Goal: Task Accomplishment & Management: Use online tool/utility

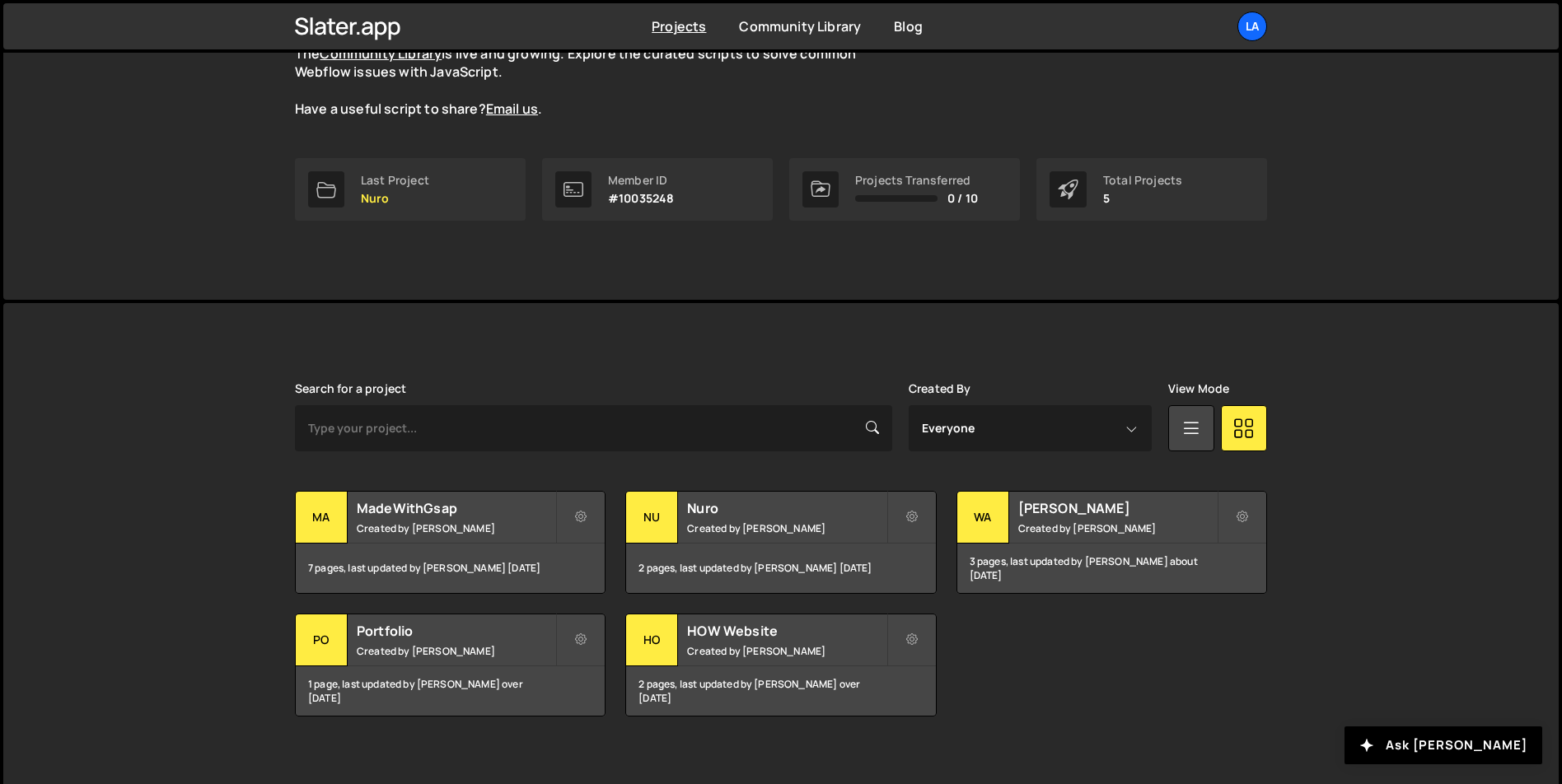
scroll to position [186, 0]
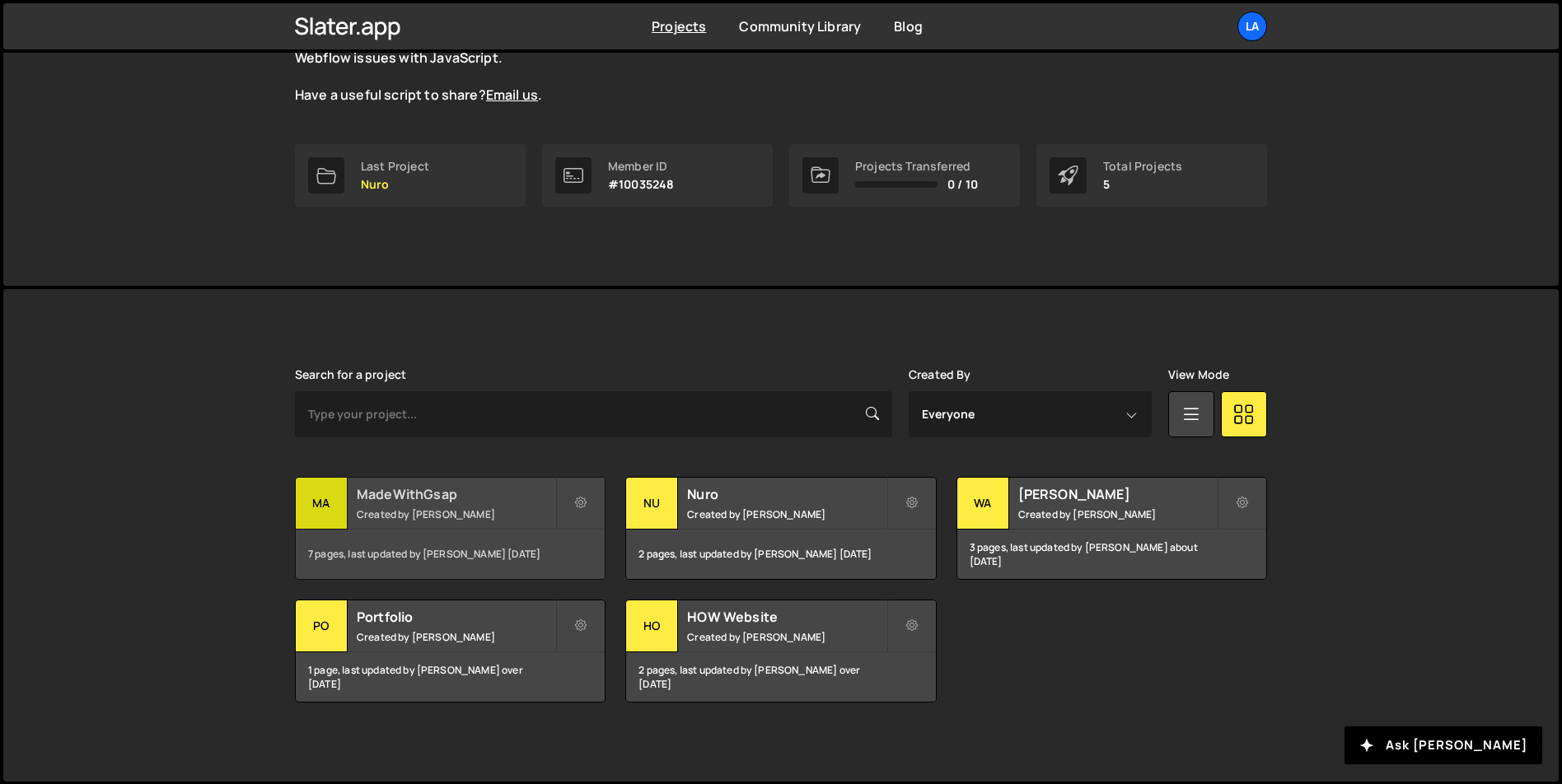
click at [473, 501] on h2 "MadeWithGsap" at bounding box center [455, 494] width 198 height 18
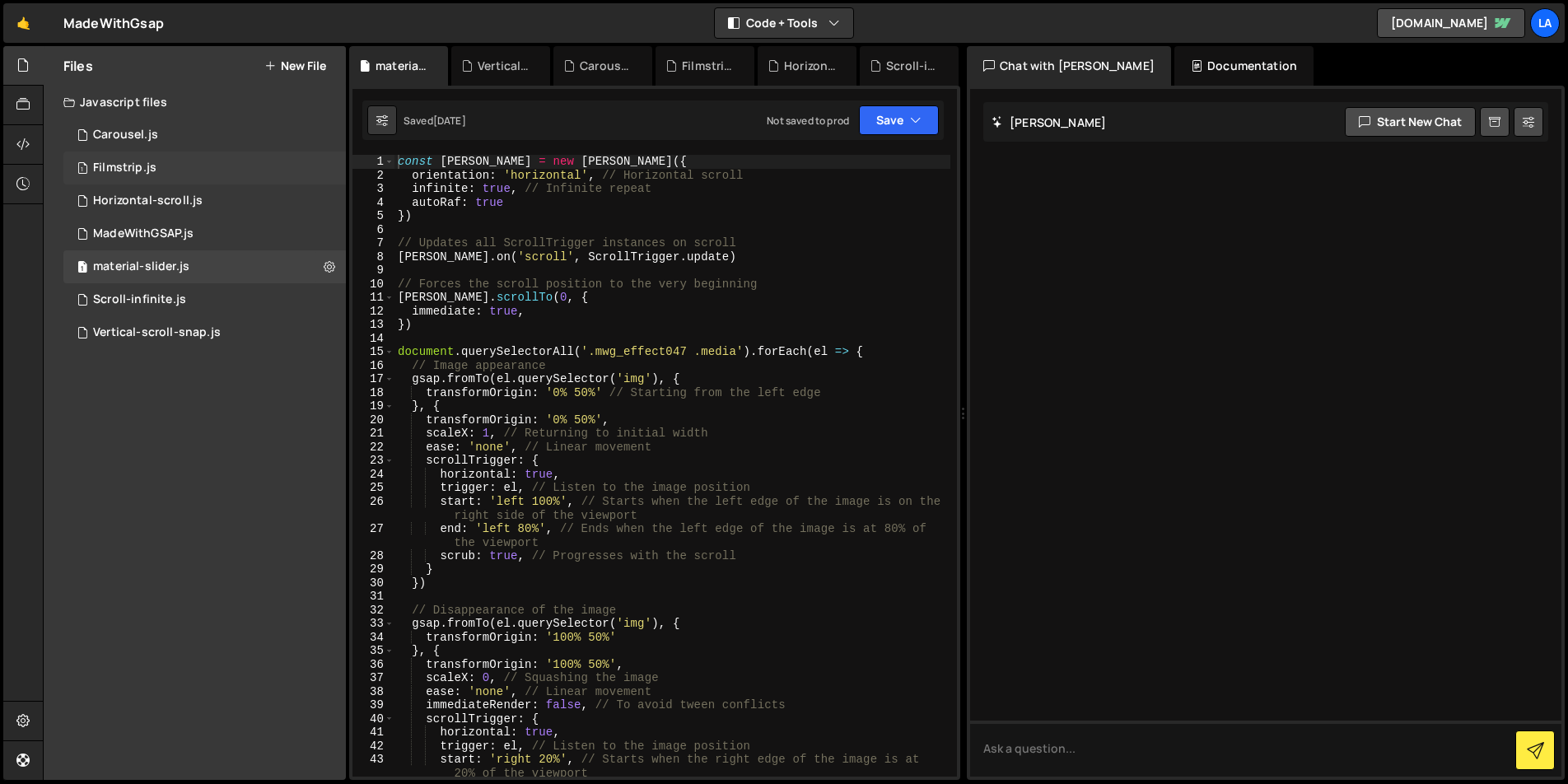
click at [128, 163] on div "Filmstrip.js" at bounding box center [124, 168] width 63 height 15
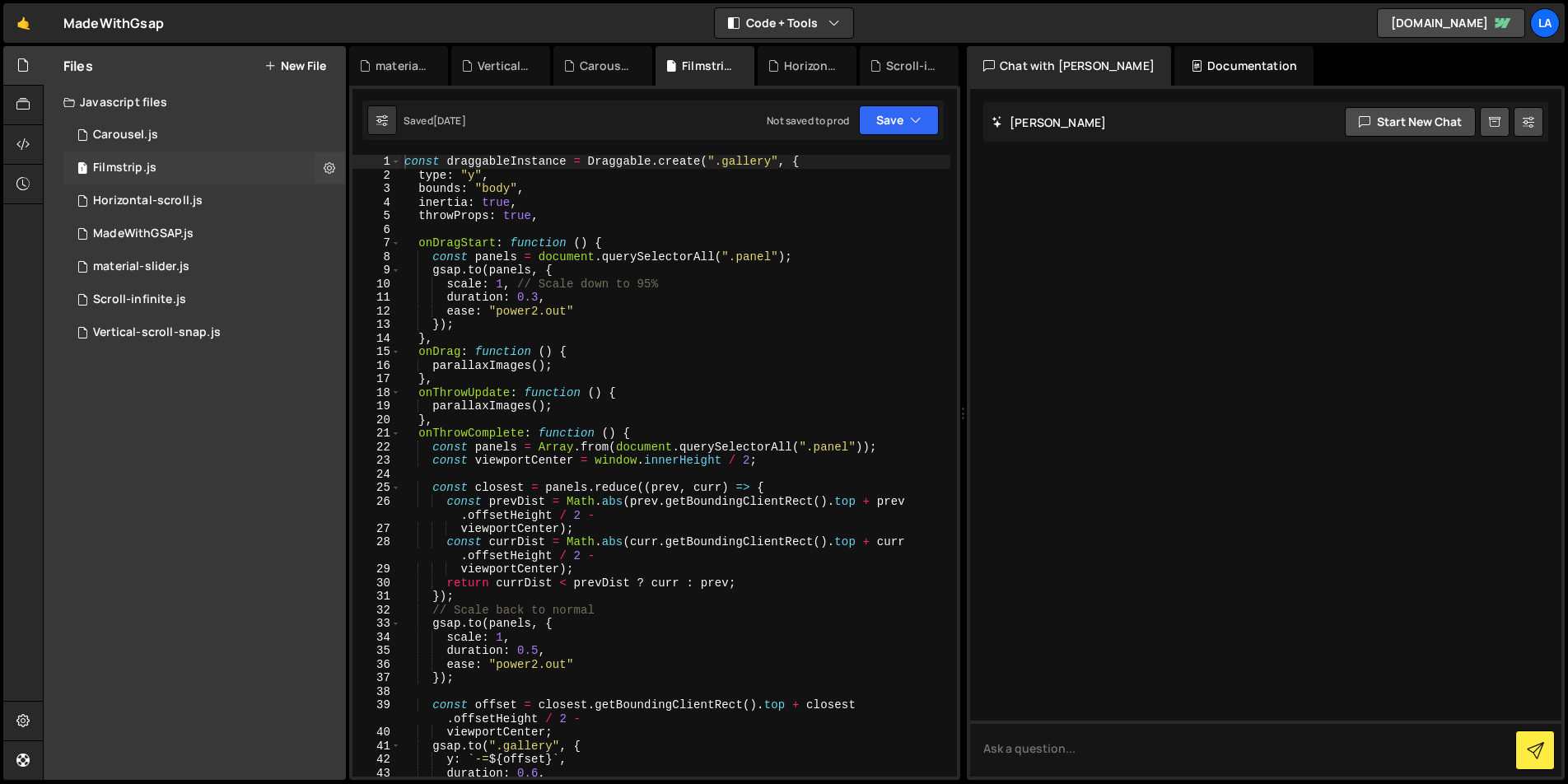
scroll to position [40, 0]
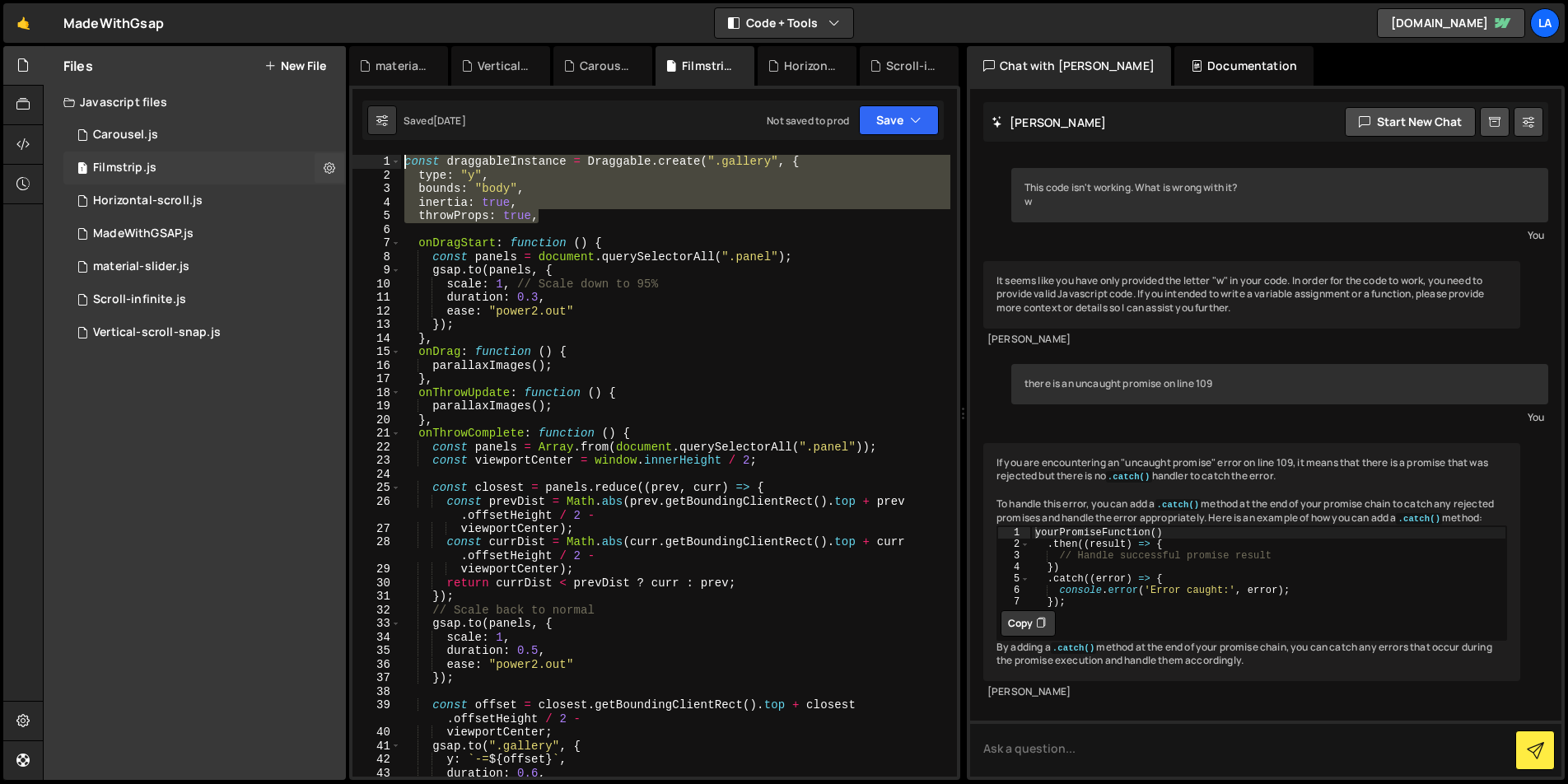
drag, startPoint x: 561, startPoint y: 222, endPoint x: 318, endPoint y: 150, distance: 253.4
click at [318, 150] on div "Files New File Javascript files 1 Carousel.js 0 1 Filmstrip.js 0 1 Horizontal-s…" at bounding box center [804, 414] width 1525 height 735
type textarea "const draggableInstance = Draggable.create(".gallery", { type: "y","
click at [22, 70] on icon at bounding box center [23, 64] width 13 height 18
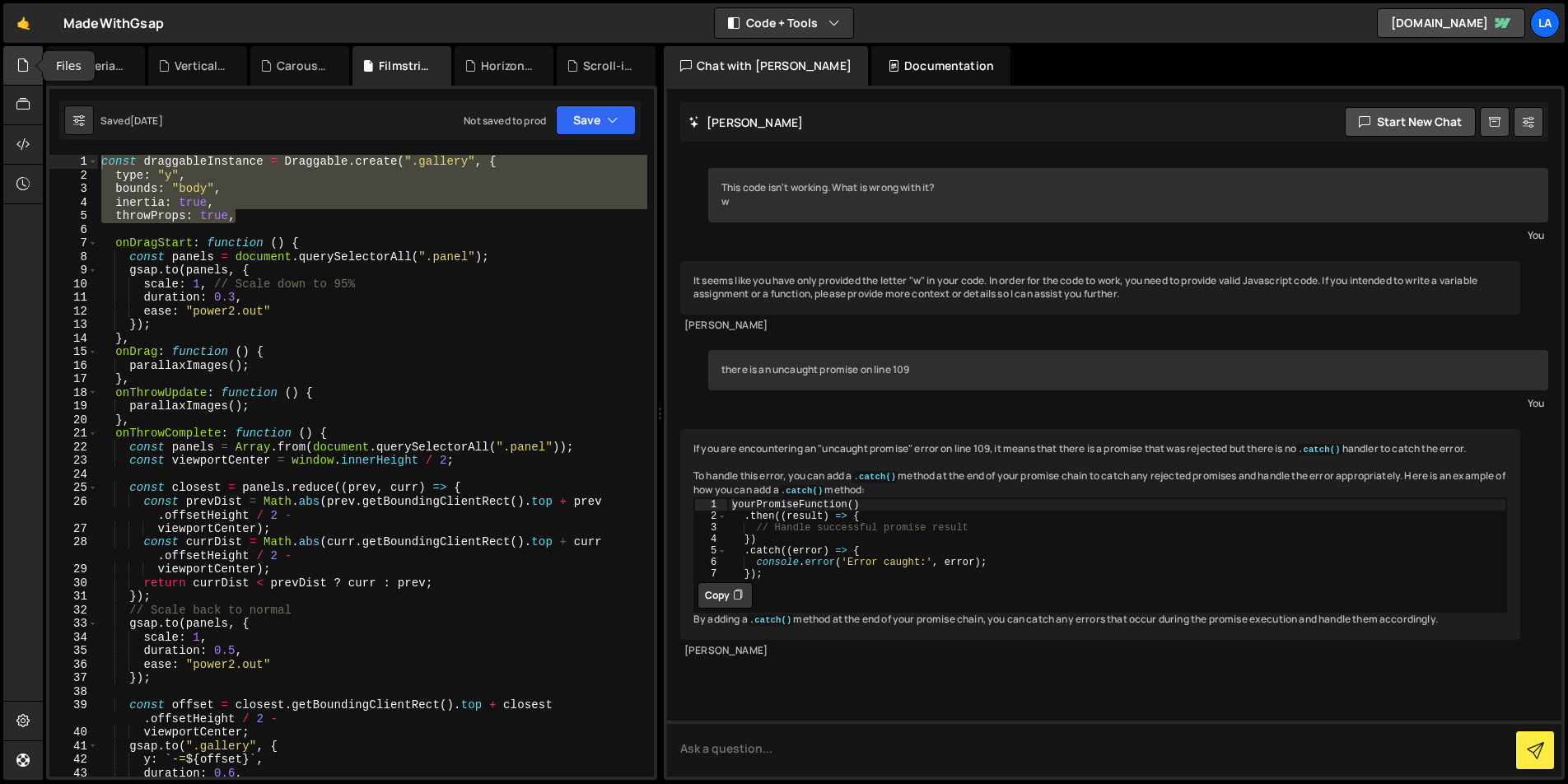
scroll to position [0, 0]
click at [27, 69] on icon at bounding box center [23, 64] width 13 height 18
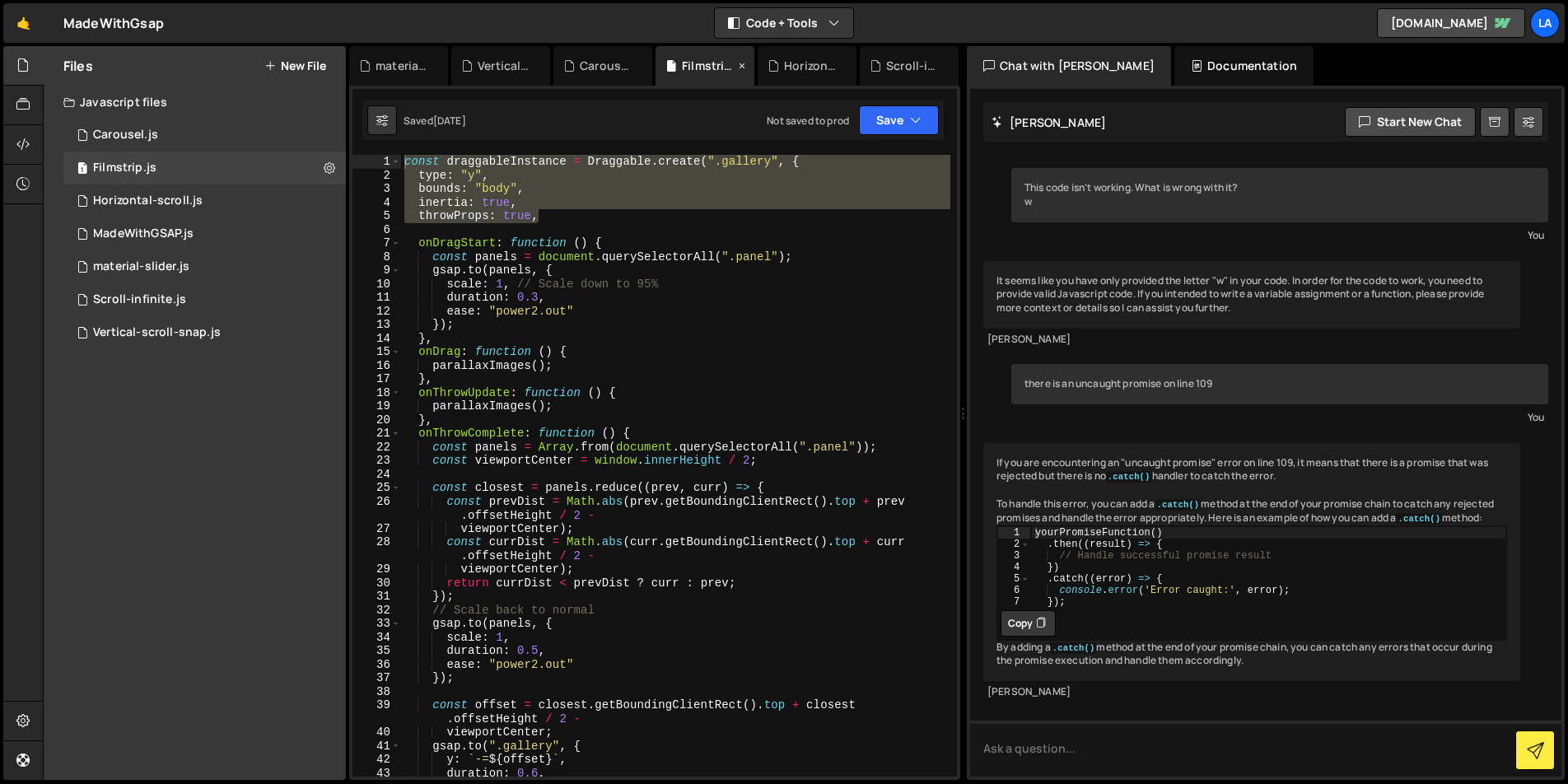
click at [738, 60] on icon at bounding box center [741, 65] width 11 height 17
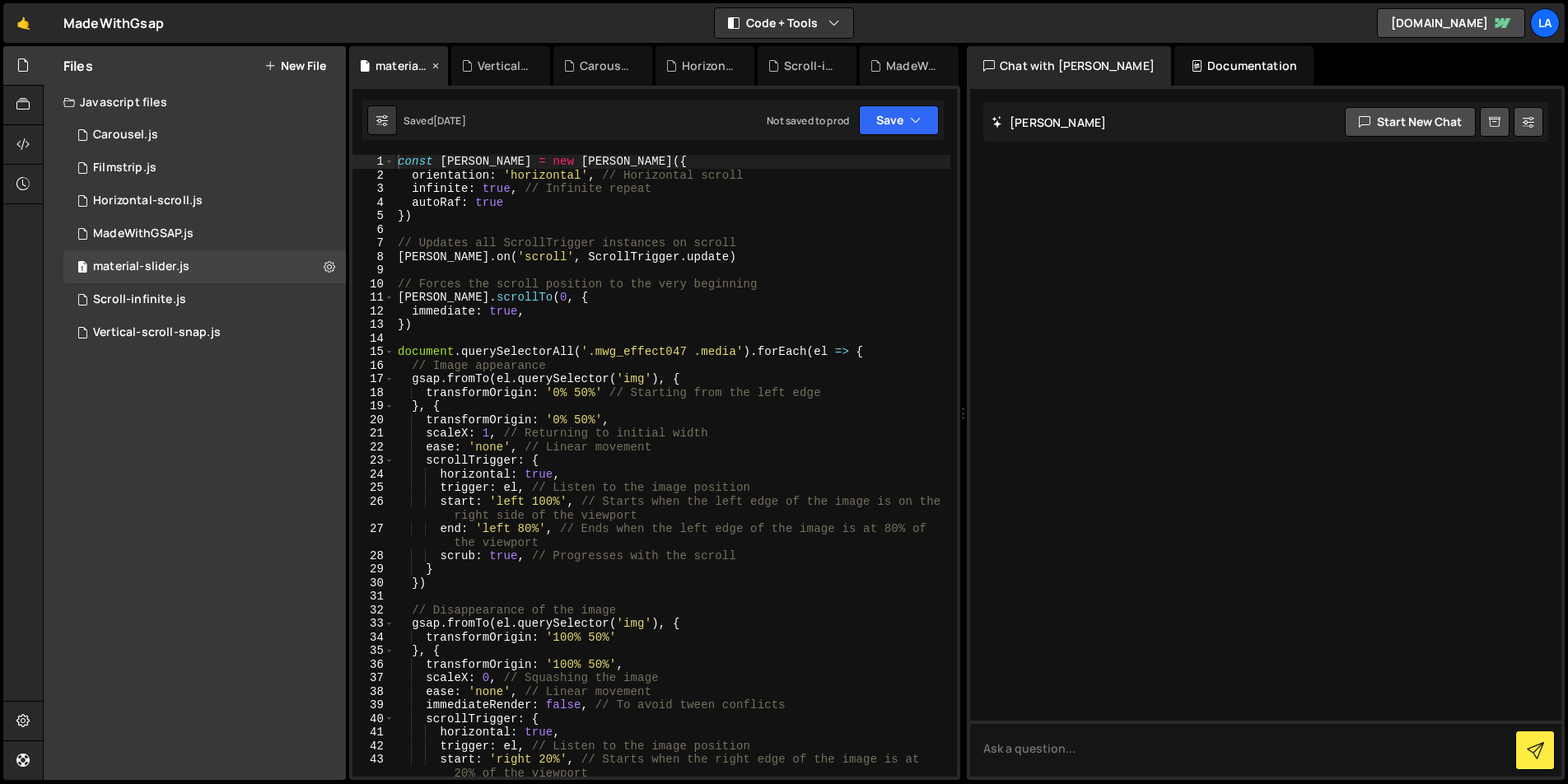
click at [435, 63] on icon at bounding box center [435, 65] width 11 height 17
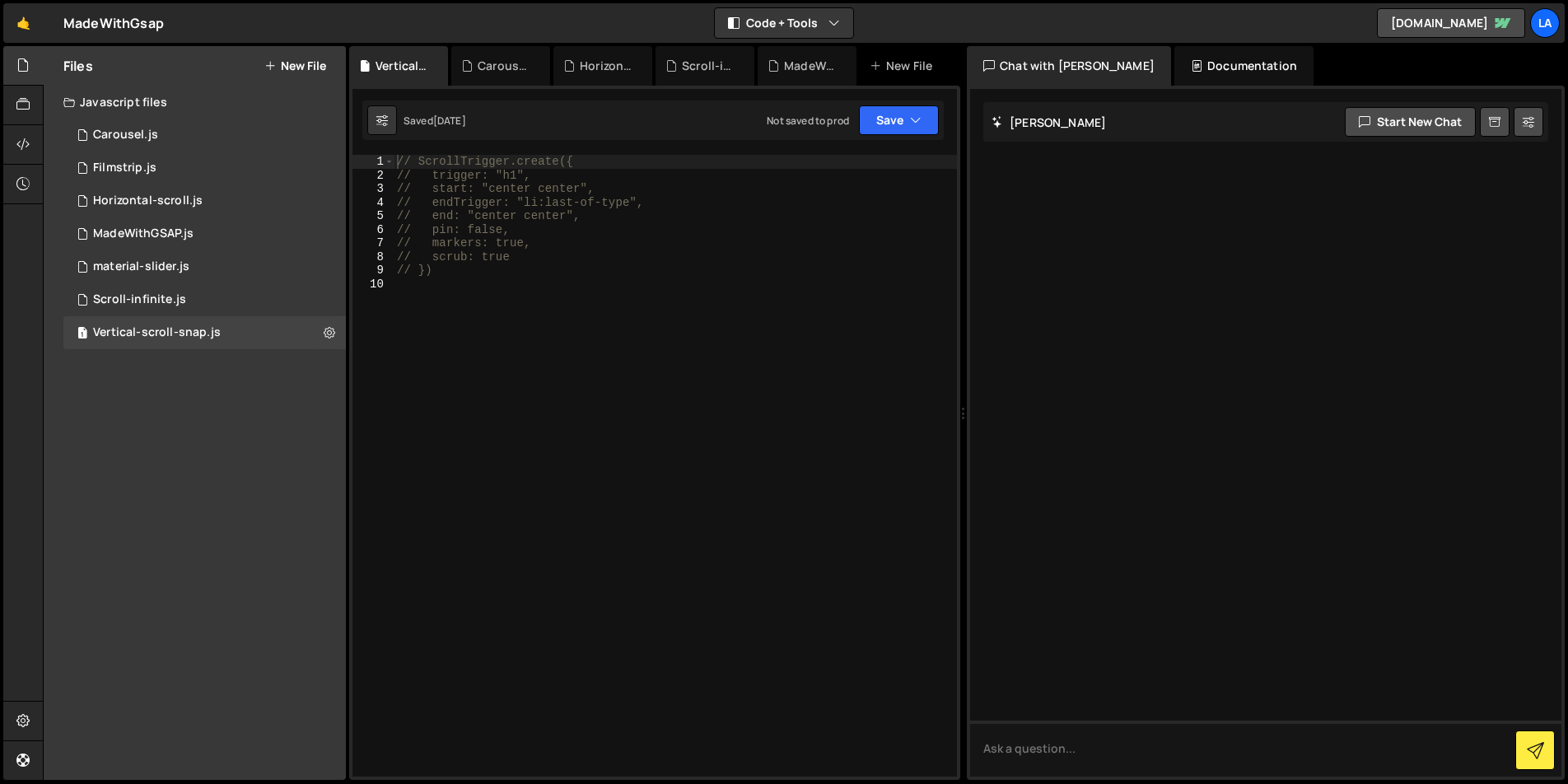
click at [0, 0] on icon at bounding box center [0, 0] width 0 height 0
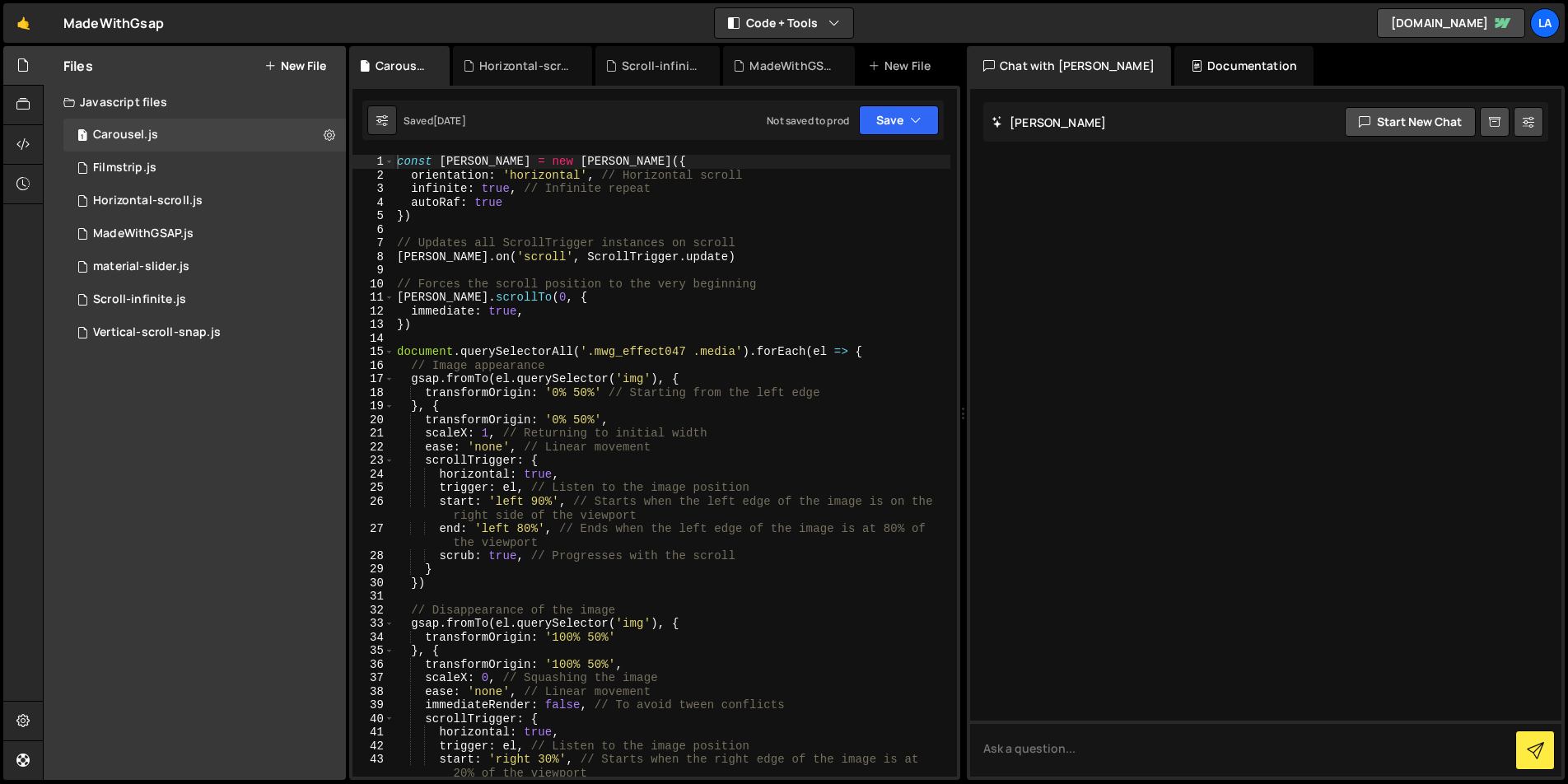
click at [0, 0] on icon at bounding box center [0, 0] width 0 height 0
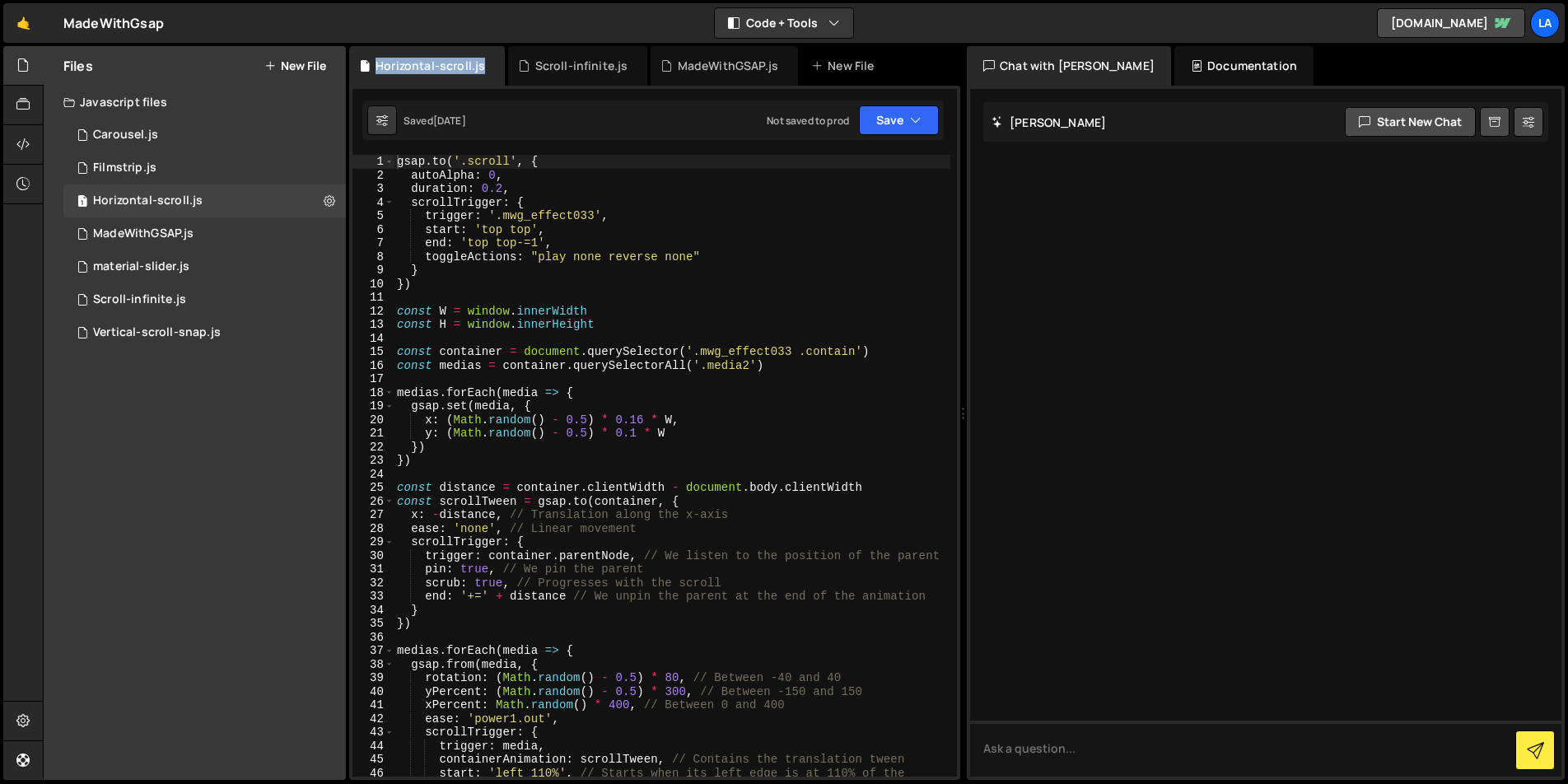
click at [435, 63] on div "Horizontal-scroll.js" at bounding box center [430, 65] width 109 height 17
drag, startPoint x: 480, startPoint y: 67, endPoint x: 490, endPoint y: 64, distance: 10.4
click at [483, 66] on div "Horizontal-scroll.js" at bounding box center [427, 65] width 155 height 39
click at [490, 64] on icon at bounding box center [492, 65] width 11 height 17
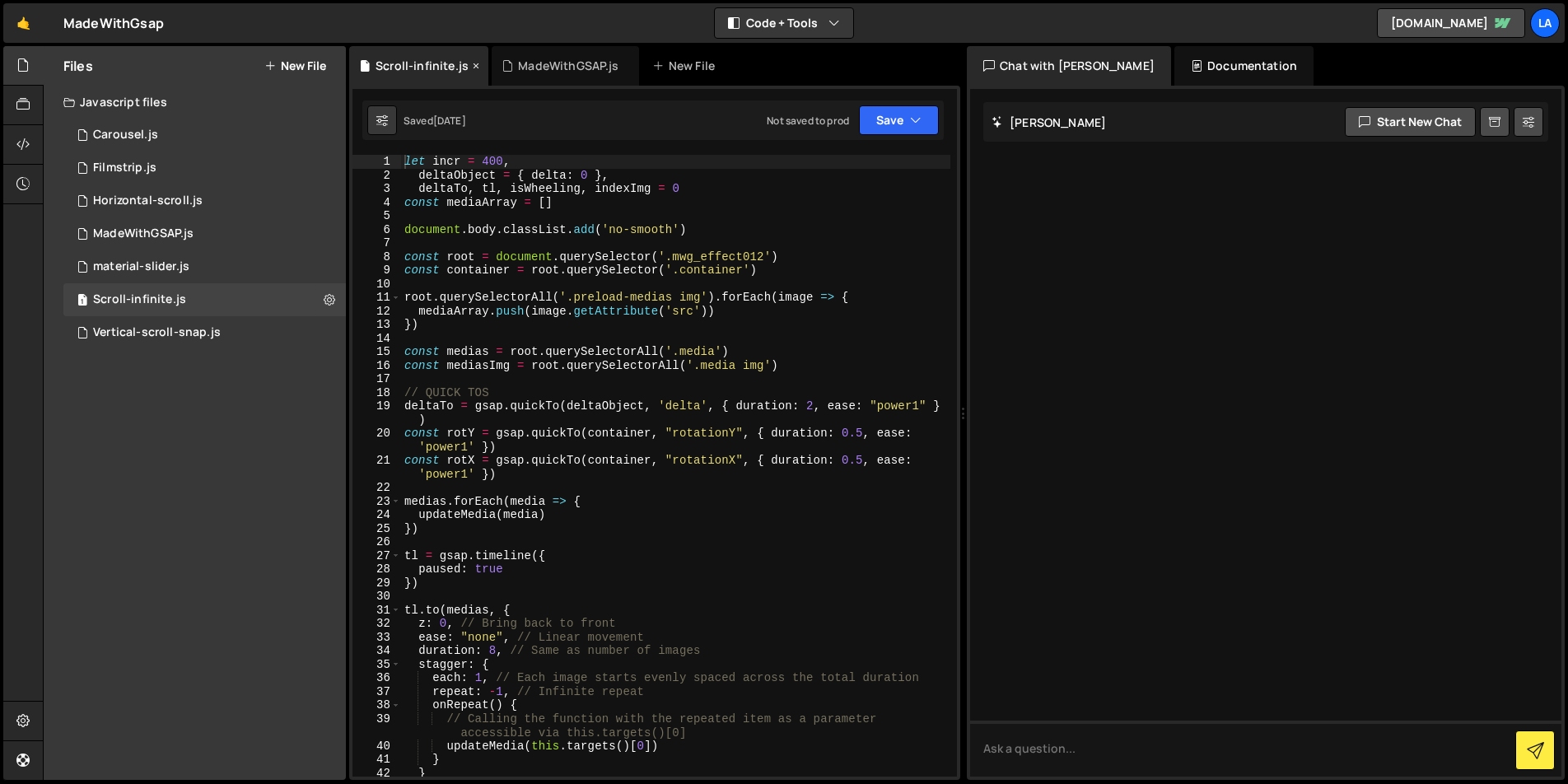
click at [473, 66] on icon at bounding box center [475, 65] width 11 height 17
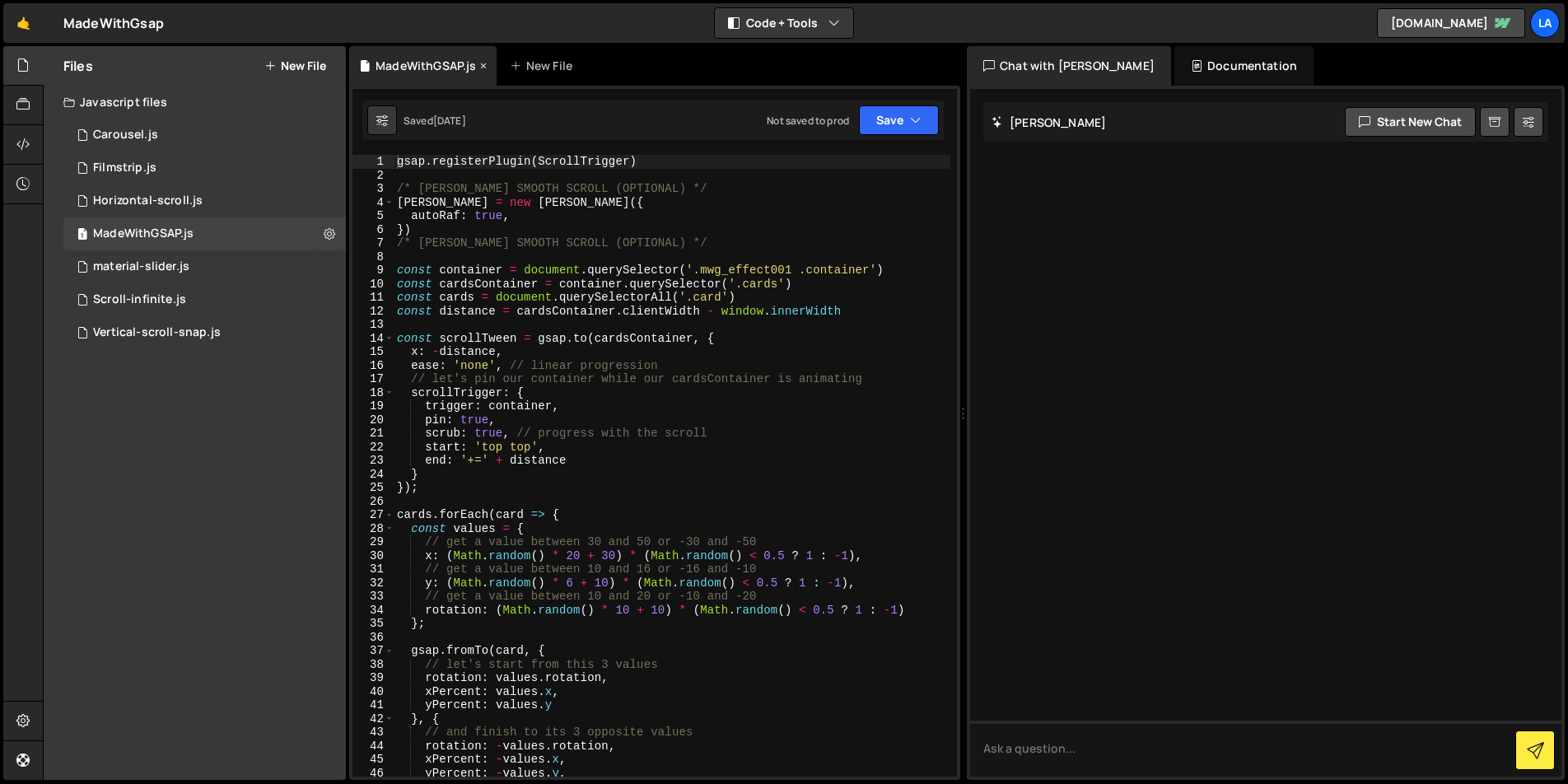
click at [483, 63] on icon at bounding box center [483, 65] width 11 height 17
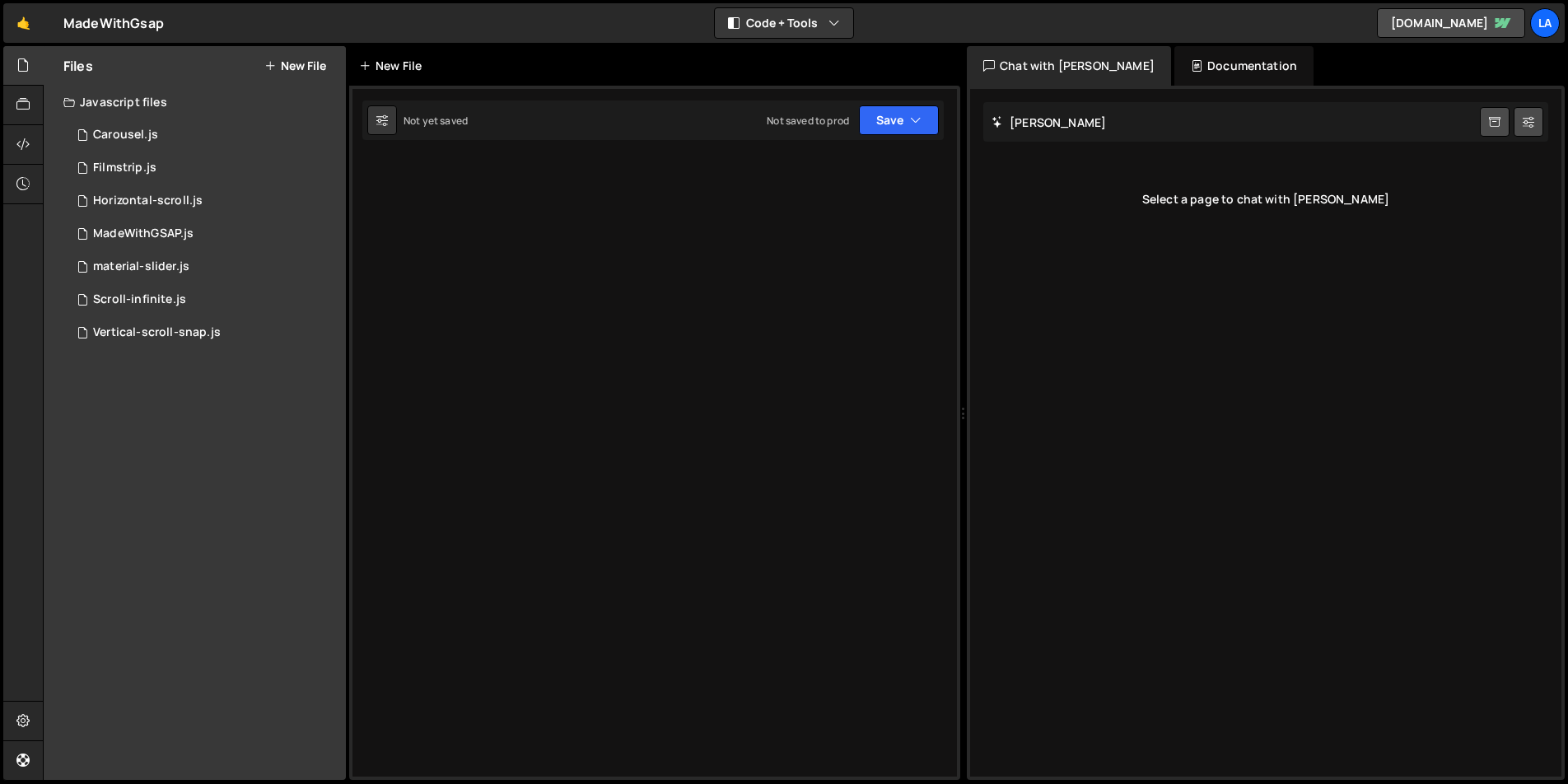
click at [405, 66] on div "New File" at bounding box center [394, 65] width 69 height 17
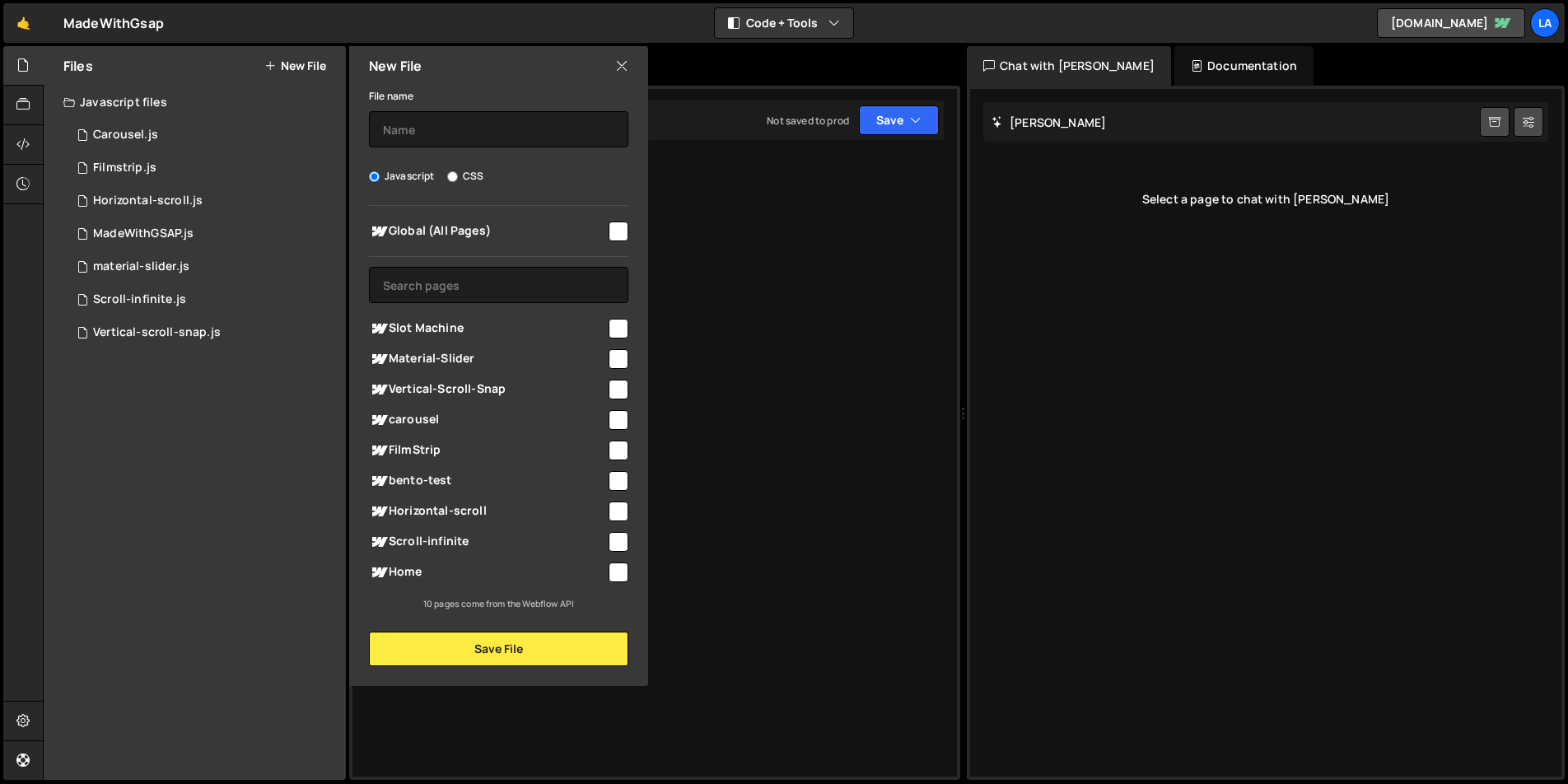
click at [613, 328] on input "checkbox" at bounding box center [618, 329] width 20 height 20
checkbox input "true"
click at [443, 117] on input "text" at bounding box center [499, 130] width 260 height 37
type input "Slot-Machine"
click at [498, 653] on button "Save File" at bounding box center [499, 649] width 260 height 35
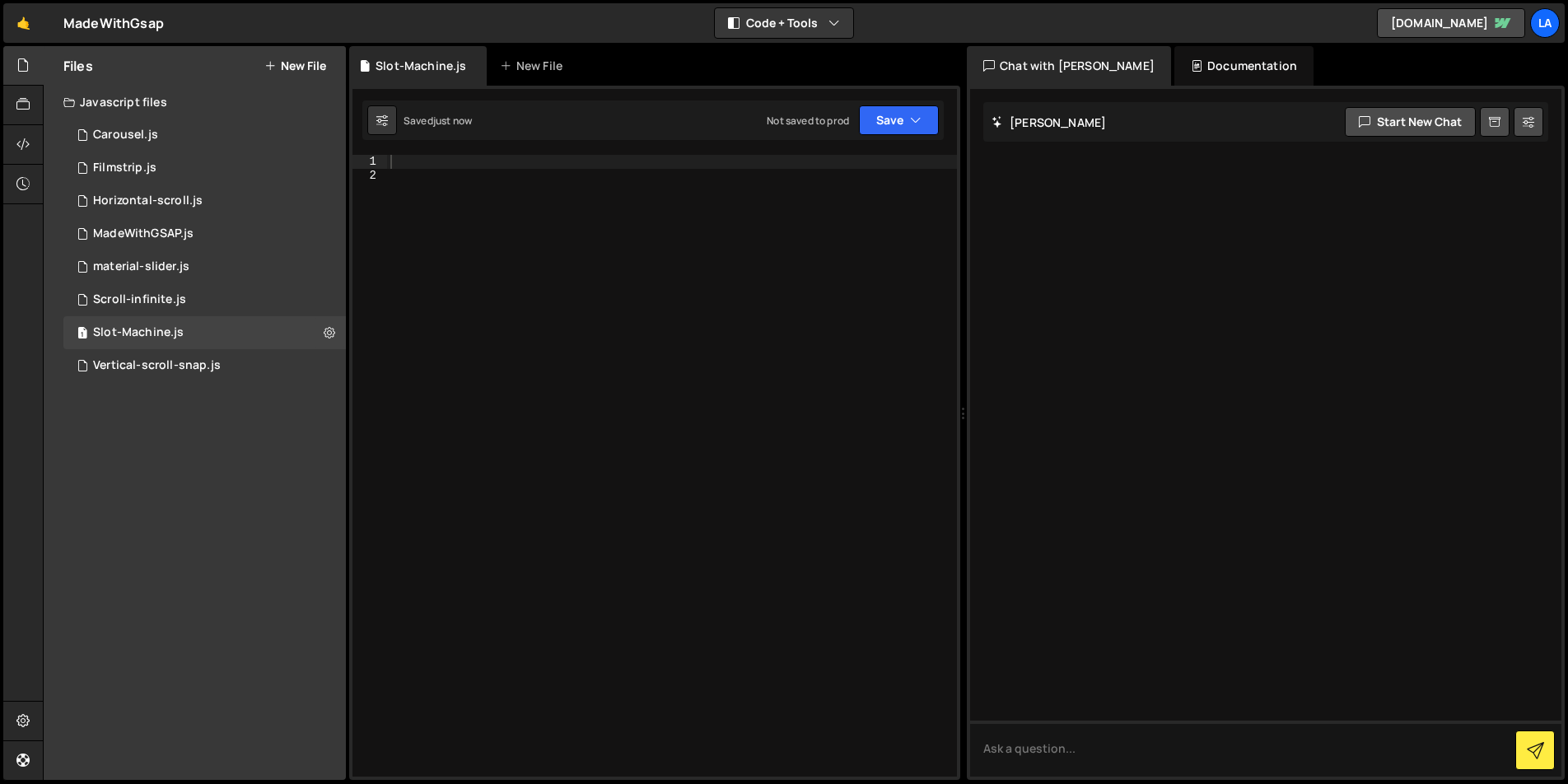
click at [485, 282] on div at bounding box center [672, 479] width 570 height 649
paste textarea "throwProps: true,"
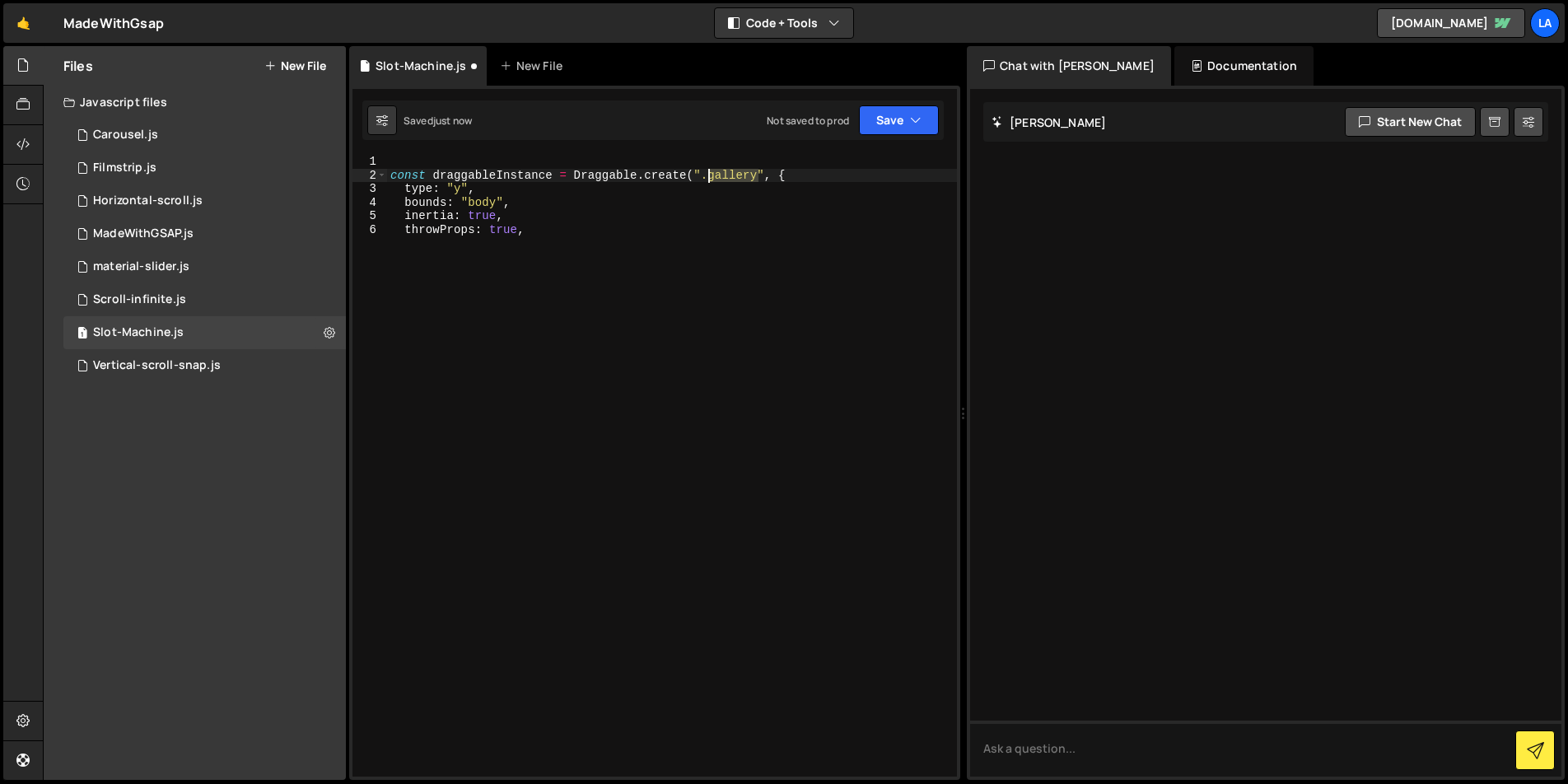
drag, startPoint x: 760, startPoint y: 173, endPoint x: 707, endPoint y: 175, distance: 53.0
click at [707, 175] on div "const draggableInstance = Draggable . create ( ".gallery" , { type : "y" , boun…" at bounding box center [672, 479] width 570 height 649
drag, startPoint x: 638, startPoint y: 234, endPoint x: 526, endPoint y: 254, distance: 113.8
click at [638, 234] on div "const draggableInstance = Draggable . create ( ".column1" , { type : "y" , boun…" at bounding box center [672, 479] width 570 height 649
type textarea "throwProps: true,"
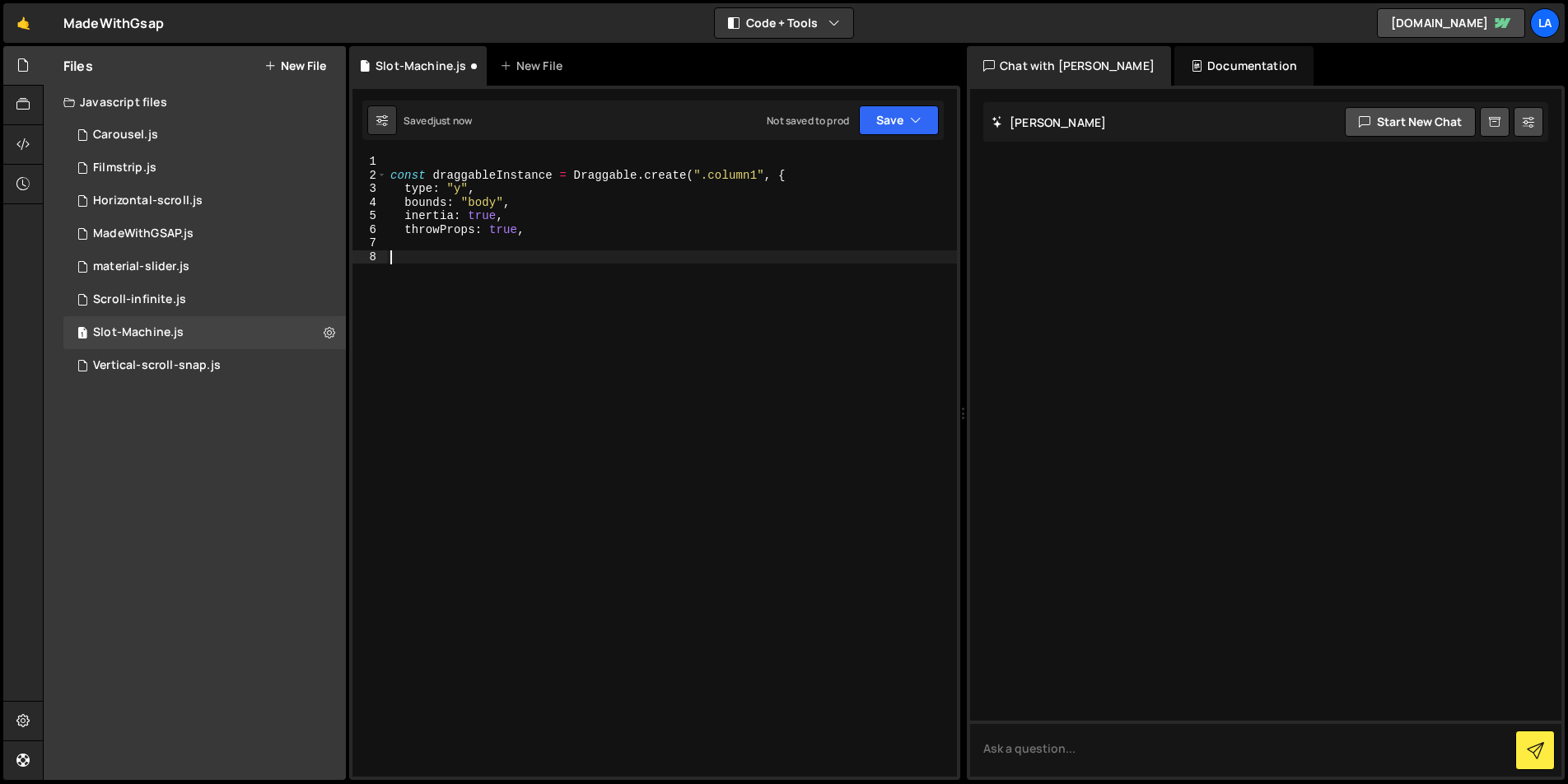
type textarea "}"
click at [597, 249] on div "const draggableInstance = Draggable . create ( ".column1" , { type : "y" , boun…" at bounding box center [672, 479] width 570 height 649
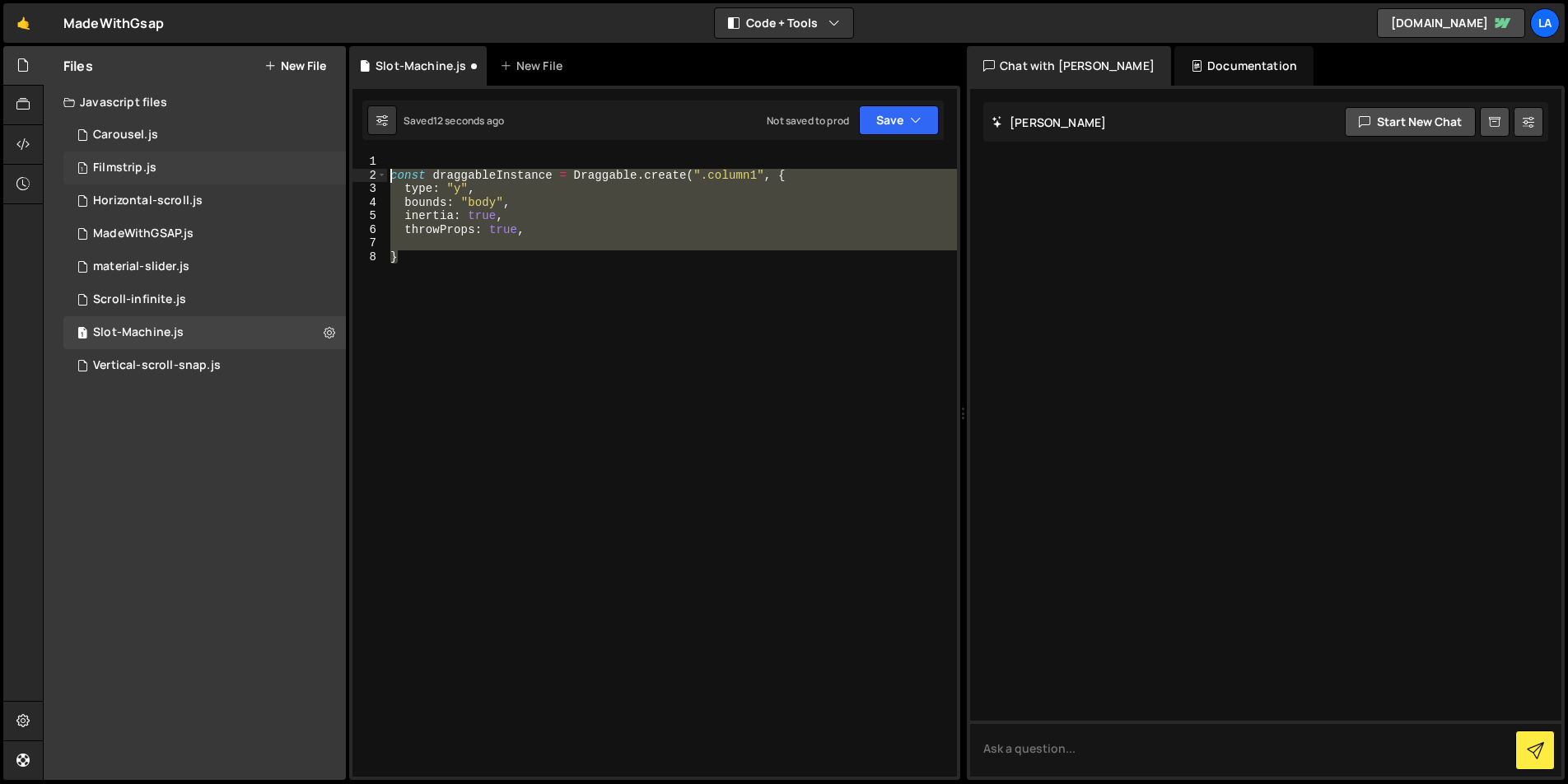
drag, startPoint x: 410, startPoint y: 249, endPoint x: 328, endPoint y: 175, distance: 110.5
click at [328, 174] on div "Files New File Javascript files 1 Carousel.js 0 1 Filmstrip.js 0 1 Horizontal-s…" at bounding box center [804, 414] width 1525 height 735
type textarea "}"
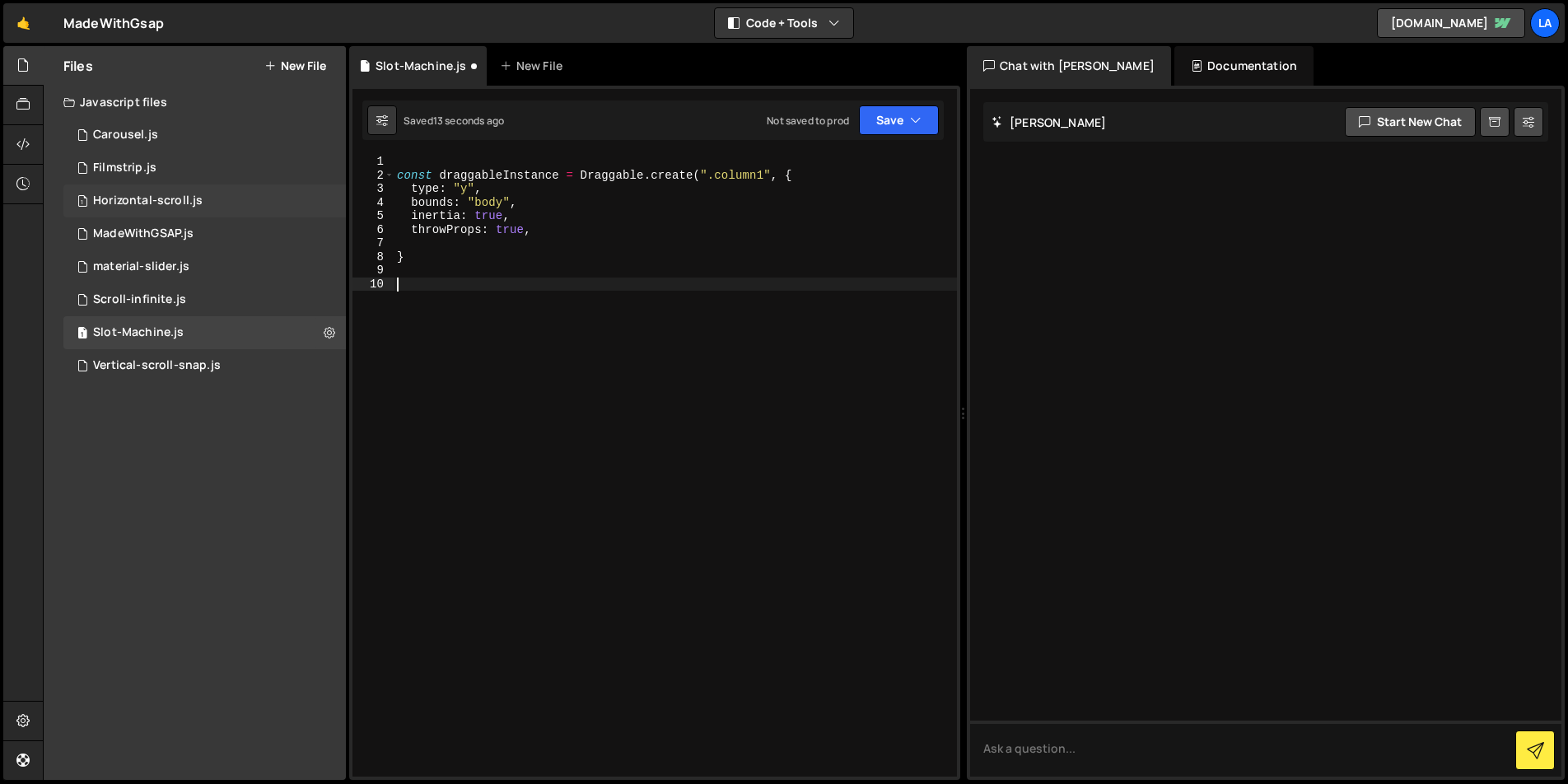
paste textarea "}"
type textarea "}"
paste textarea "}"
type textarea "}"
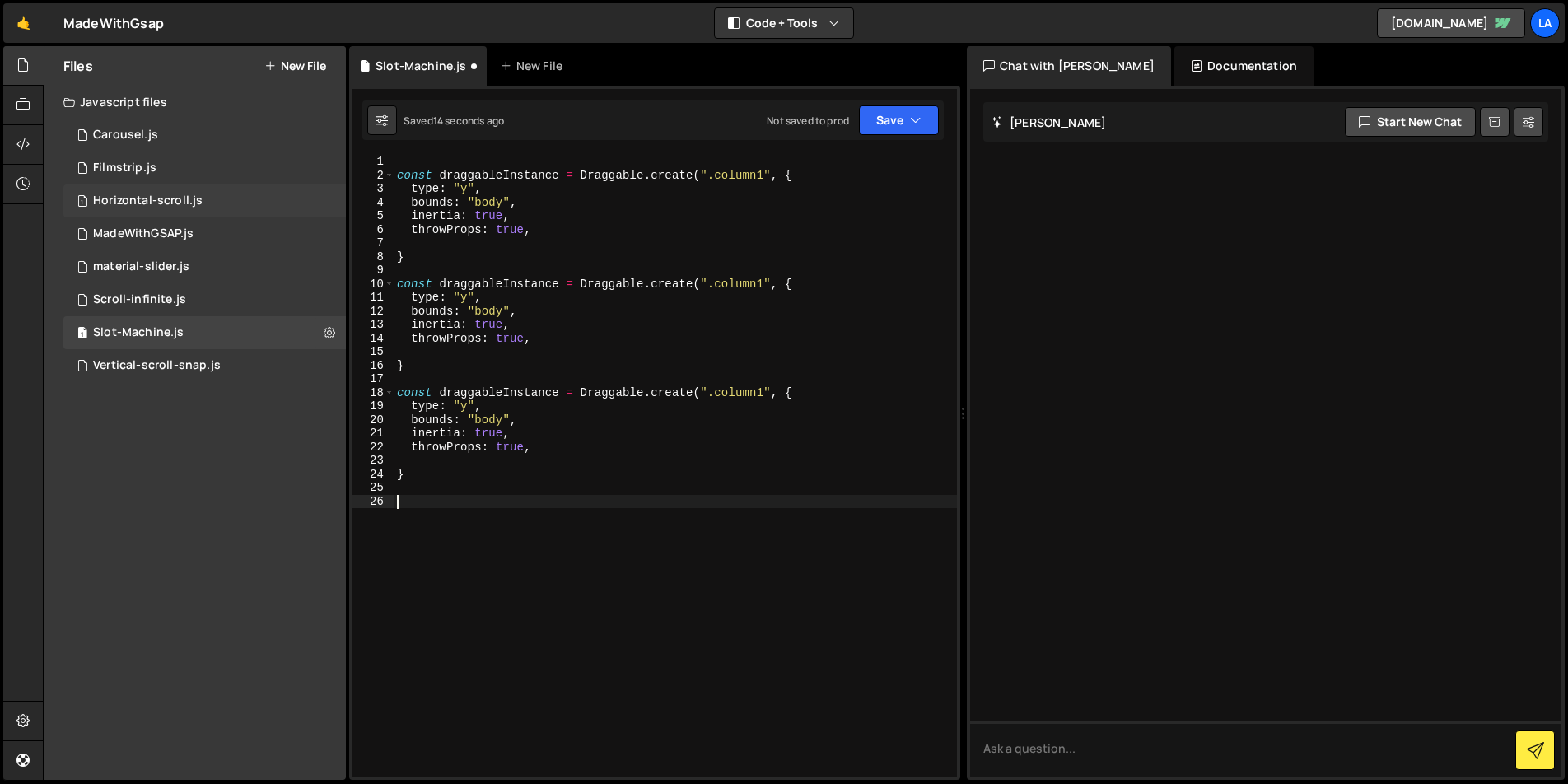
paste textarea "}"
click at [763, 284] on div "const draggableInstance = Draggable . create ( ".column1" , { type : "y" , boun…" at bounding box center [675, 479] width 563 height 649
click at [762, 387] on div "const draggableInstance = Draggable . create ( ".column1" , { type : "y" , boun…" at bounding box center [675, 479] width 563 height 649
click at [766, 501] on div "const draggableInstance = Draggable . create ( ".column1" , { type : "y" , boun…" at bounding box center [675, 479] width 563 height 649
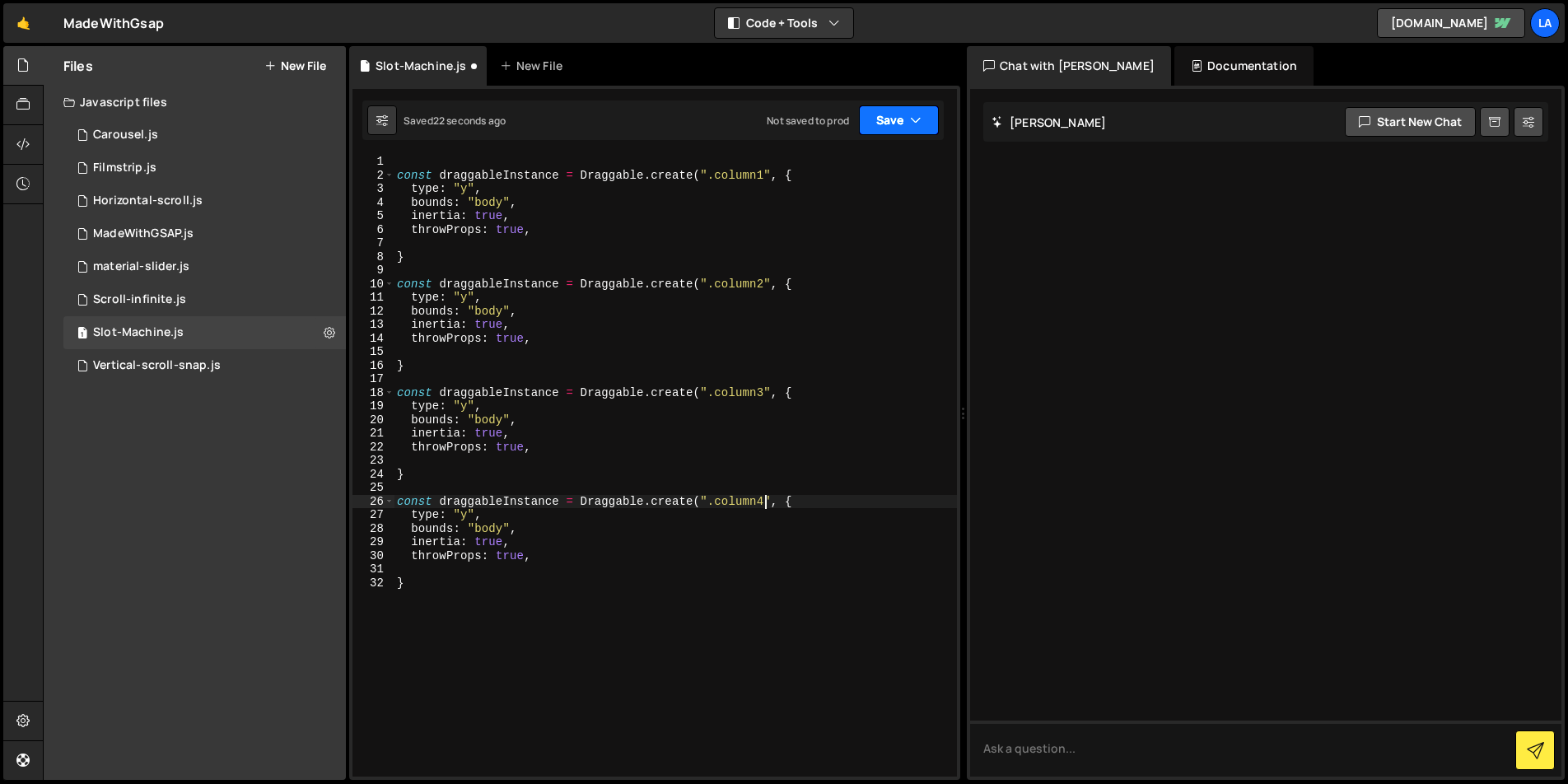
click at [893, 125] on button "Save" at bounding box center [899, 120] width 80 height 30
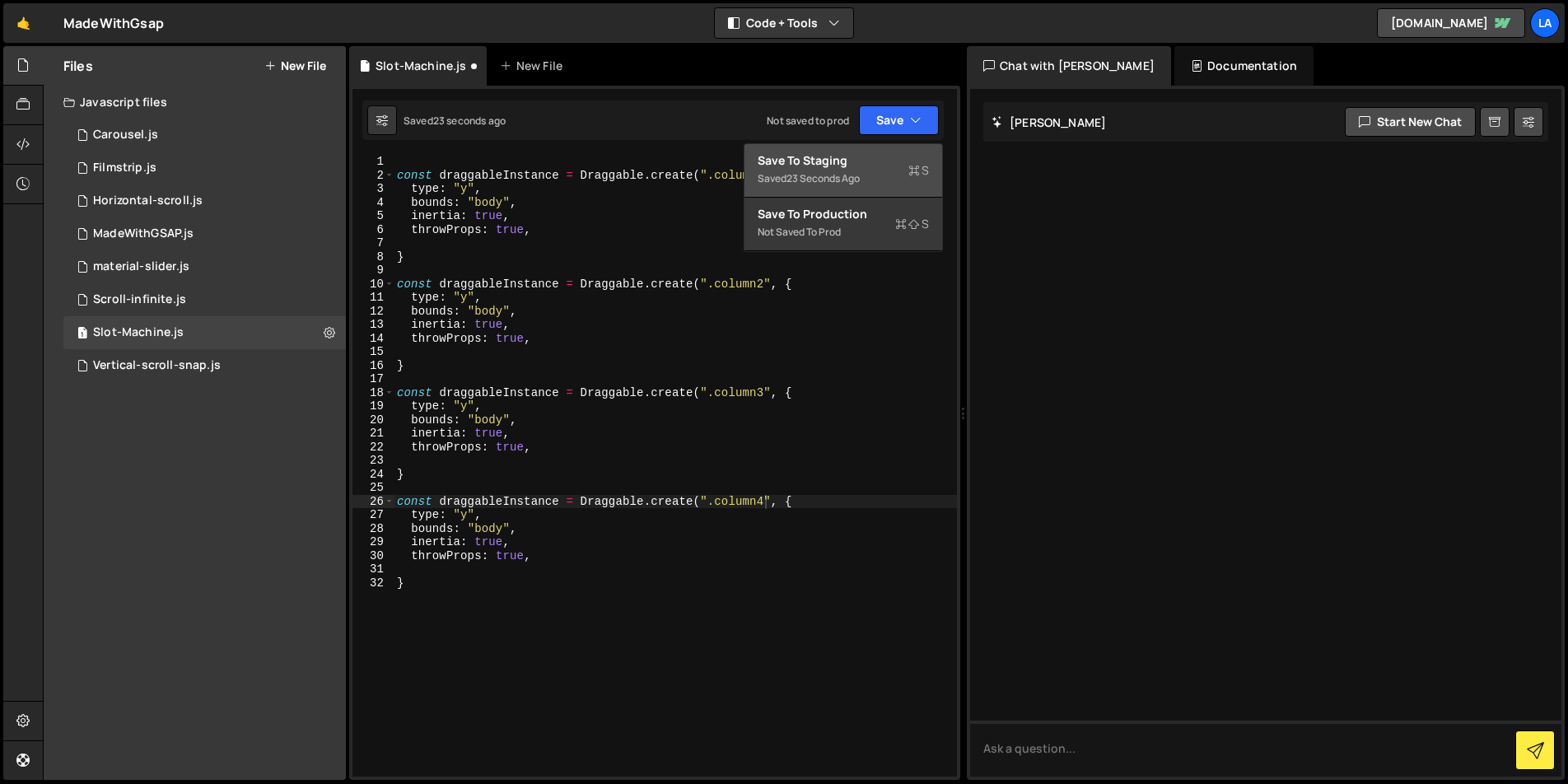
click at [827, 165] on div "Save to Staging S" at bounding box center [843, 160] width 171 height 17
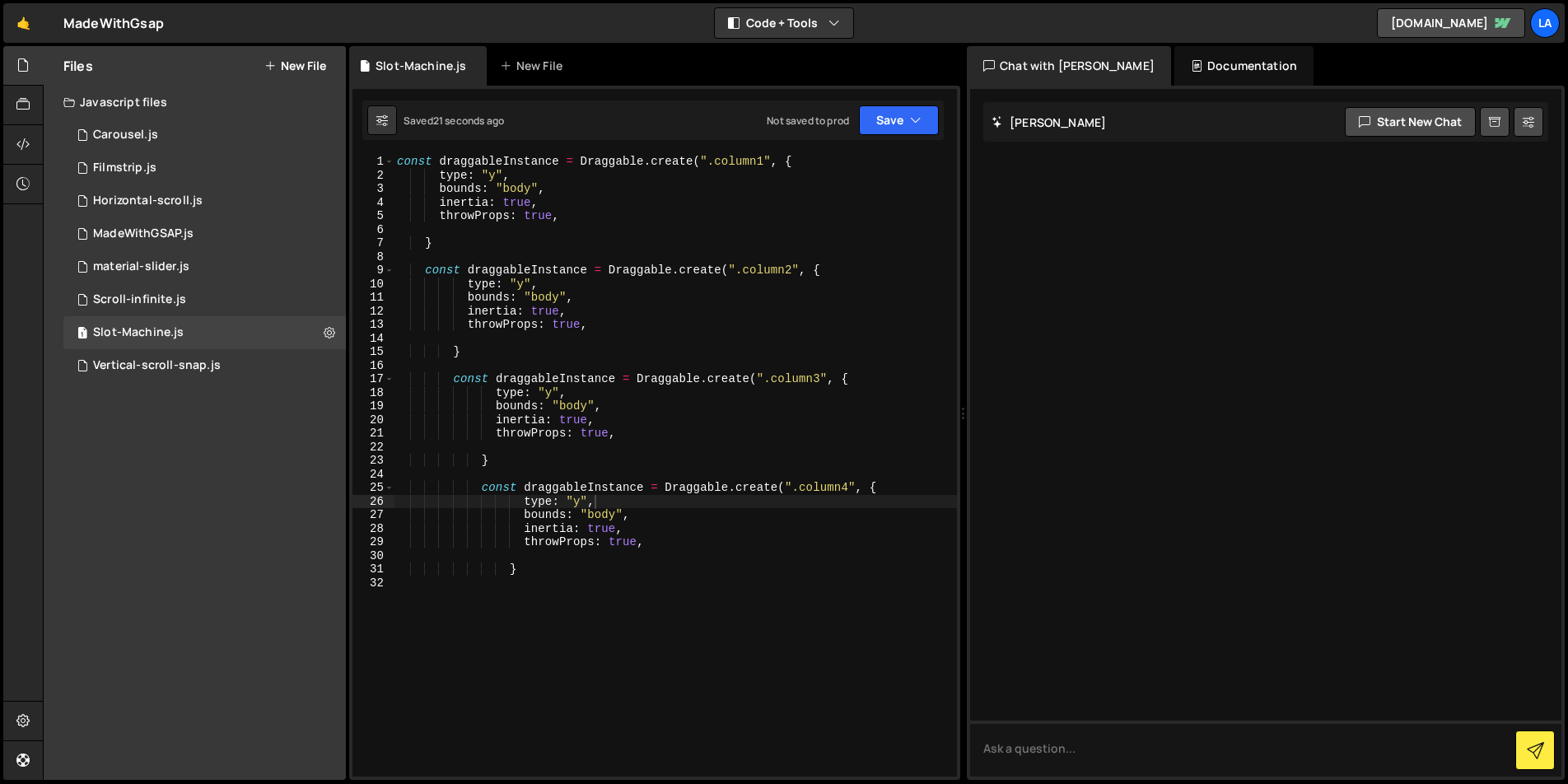
scroll to position [0, 3]
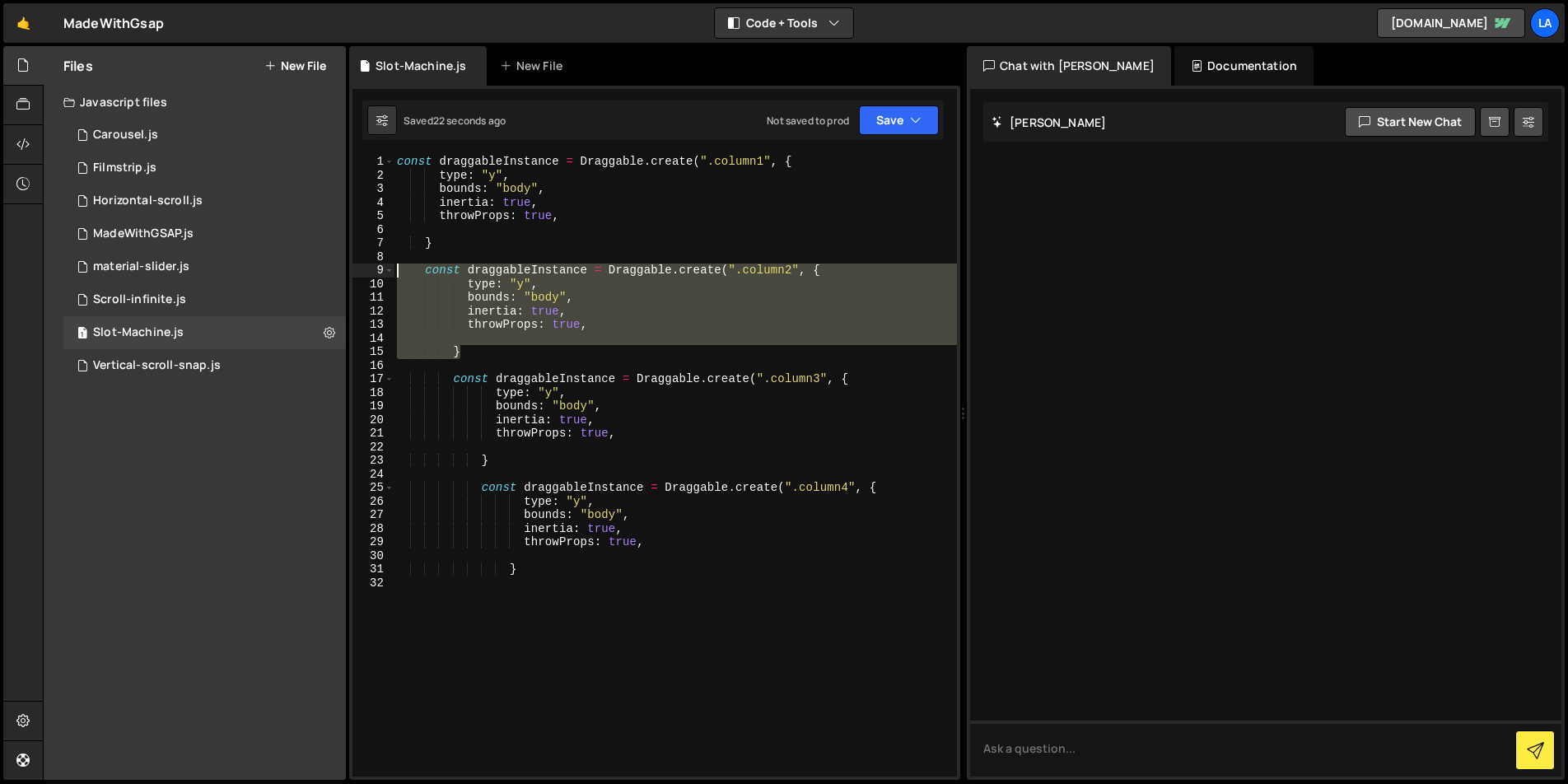
drag, startPoint x: 480, startPoint y: 344, endPoint x: 367, endPoint y: 273, distance: 133.5
click at [367, 273] on div "} 1 2 3 4 5 6 7 8 9 10 11 12 13 14 15 16 17 18 19 20 21 22 23 24 25 26 27 28 29…" at bounding box center [655, 466] width 605 height 622
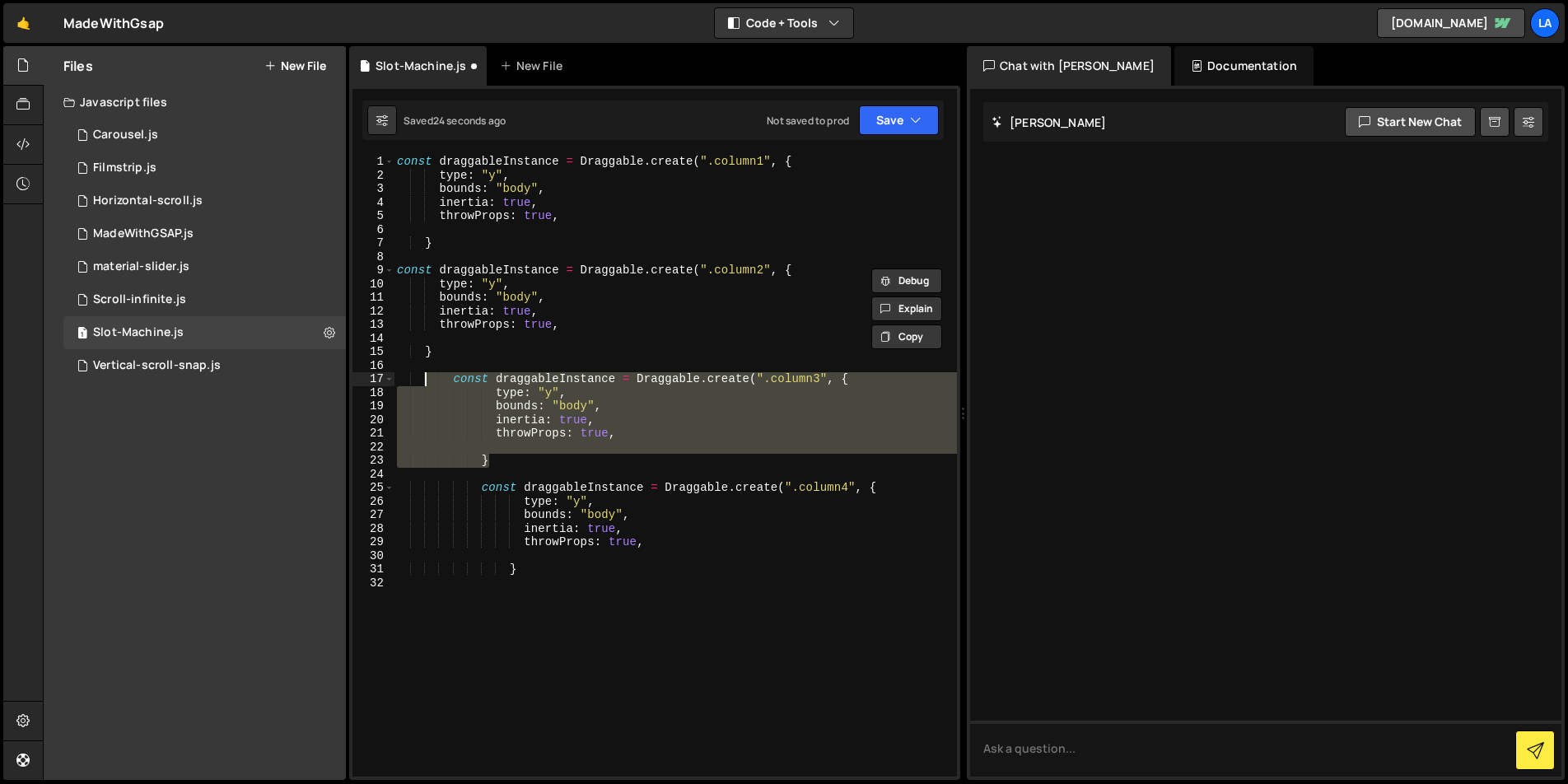
drag, startPoint x: 493, startPoint y: 457, endPoint x: 426, endPoint y: 379, distance: 102.8
click at [426, 379] on div "const draggableInstance = Draggable . create ( ".column1" , { type : "y" , boun…" at bounding box center [675, 479] width 563 height 649
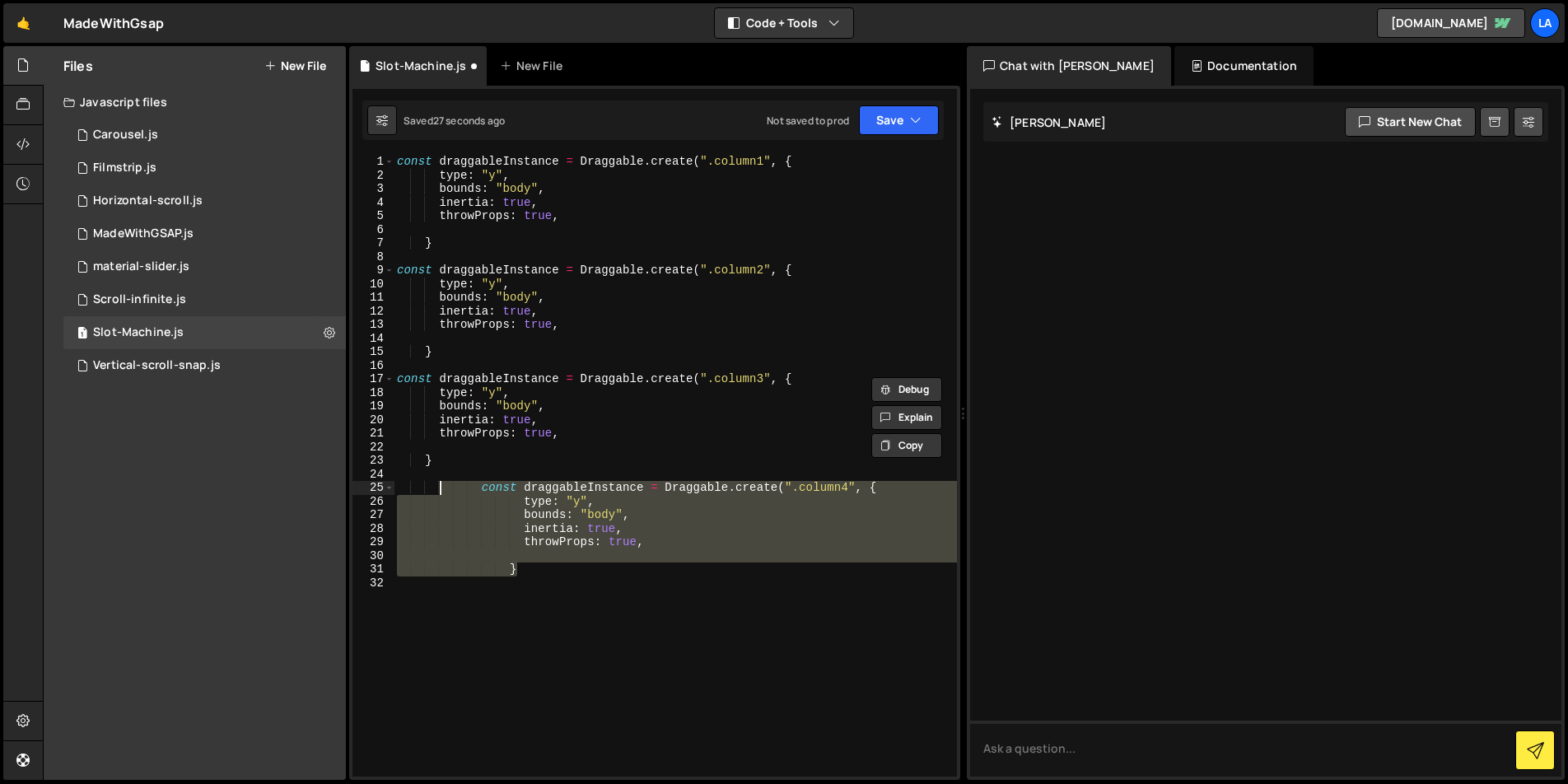
drag, startPoint x: 472, startPoint y: 551, endPoint x: 439, endPoint y: 490, distance: 69.4
click at [439, 490] on div "const draggableInstance = Draggable . create ( ".column1" , { type : "y" , boun…" at bounding box center [675, 479] width 563 height 649
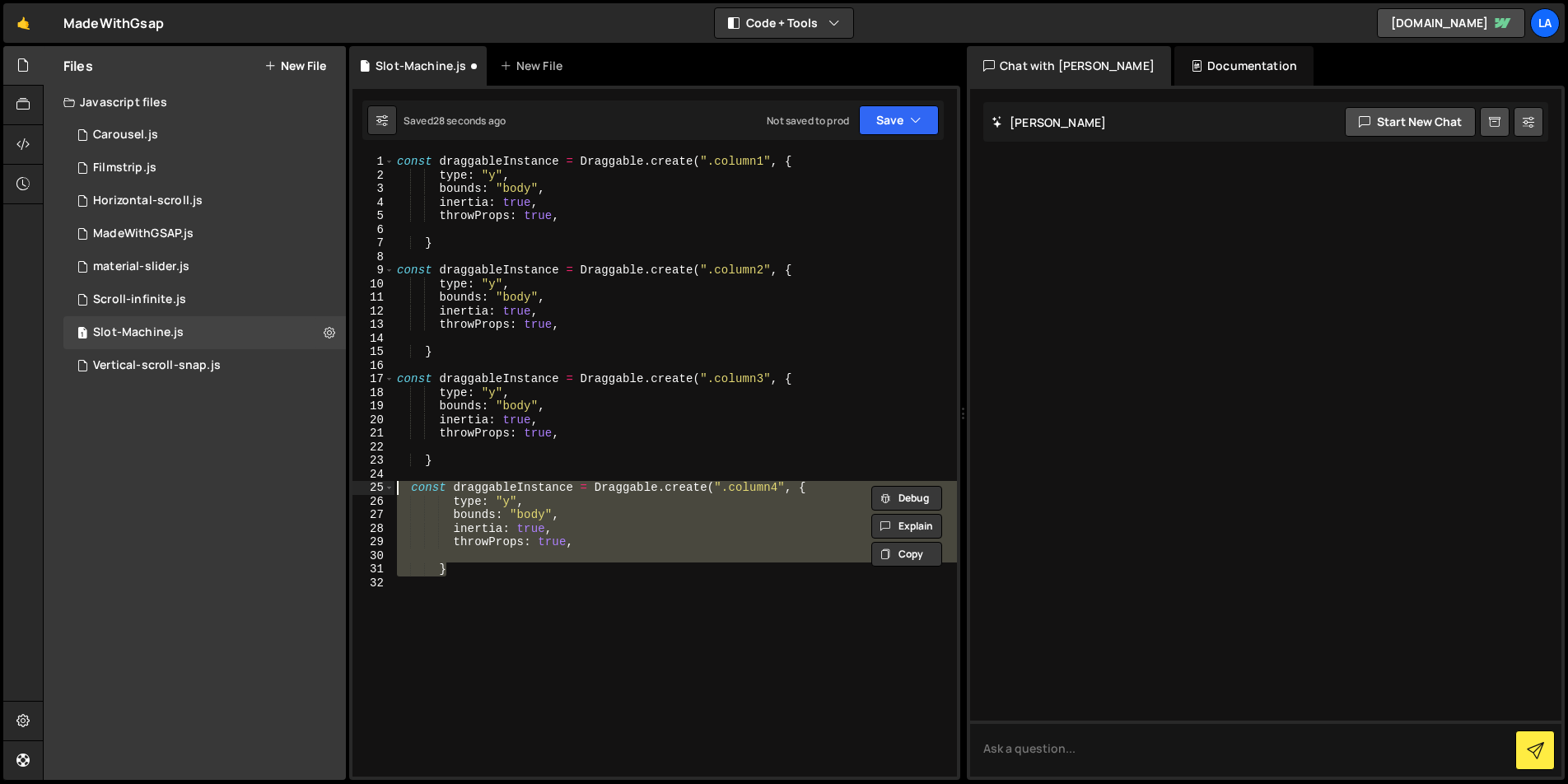
type textarea "const draggableInstance = Draggable.create(".column4", { type: "y","
click at [572, 578] on div "const draggableInstance = Draggable . create ( ".column1" , { type : "y" , boun…" at bounding box center [675, 479] width 563 height 649
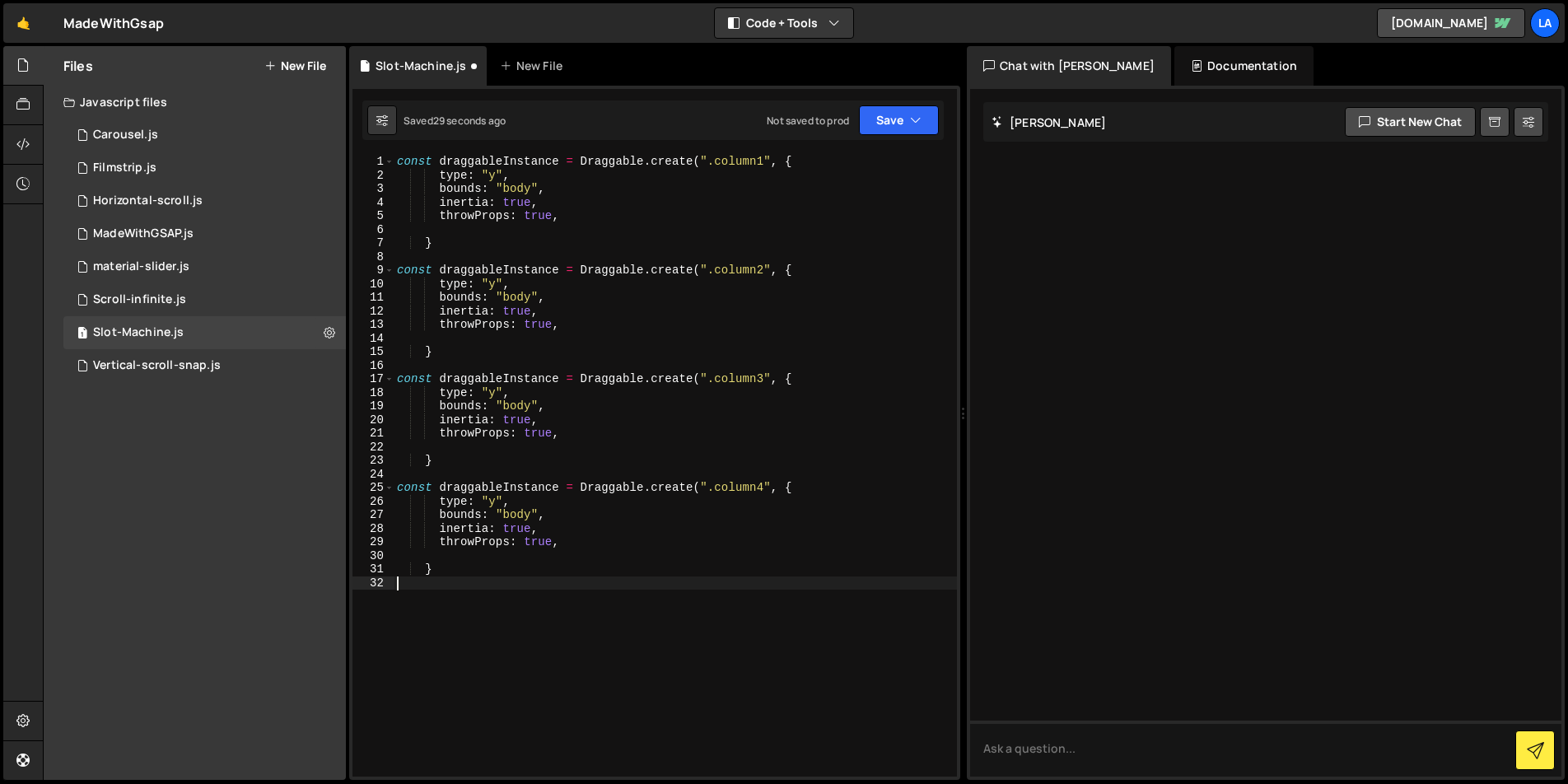
scroll to position [0, 0]
click at [871, 124] on button "Save" at bounding box center [899, 120] width 80 height 30
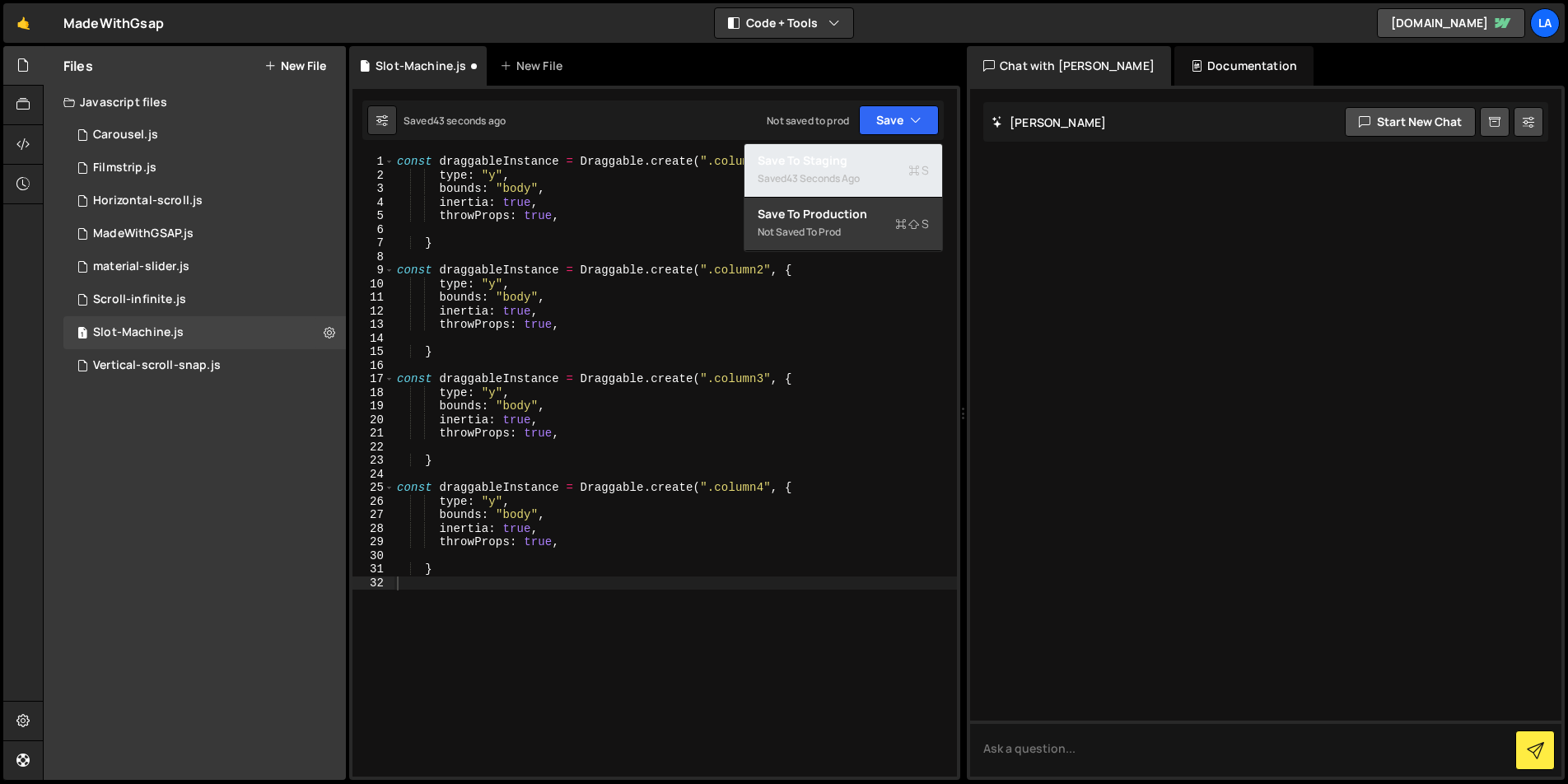
click at [857, 164] on div "Save to Staging S" at bounding box center [843, 160] width 171 height 17
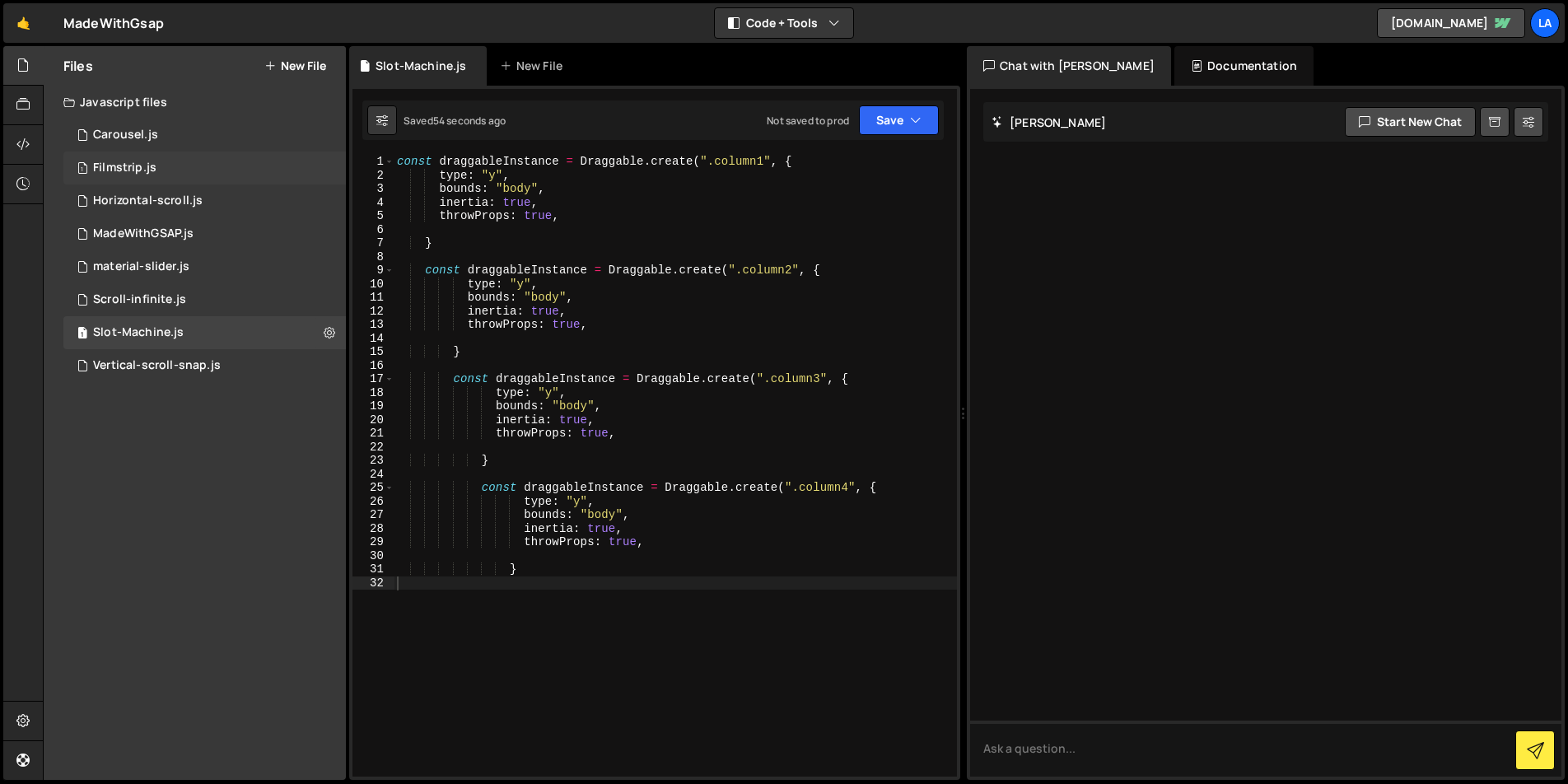
click at [109, 170] on div "Filmstrip.js" at bounding box center [124, 168] width 63 height 15
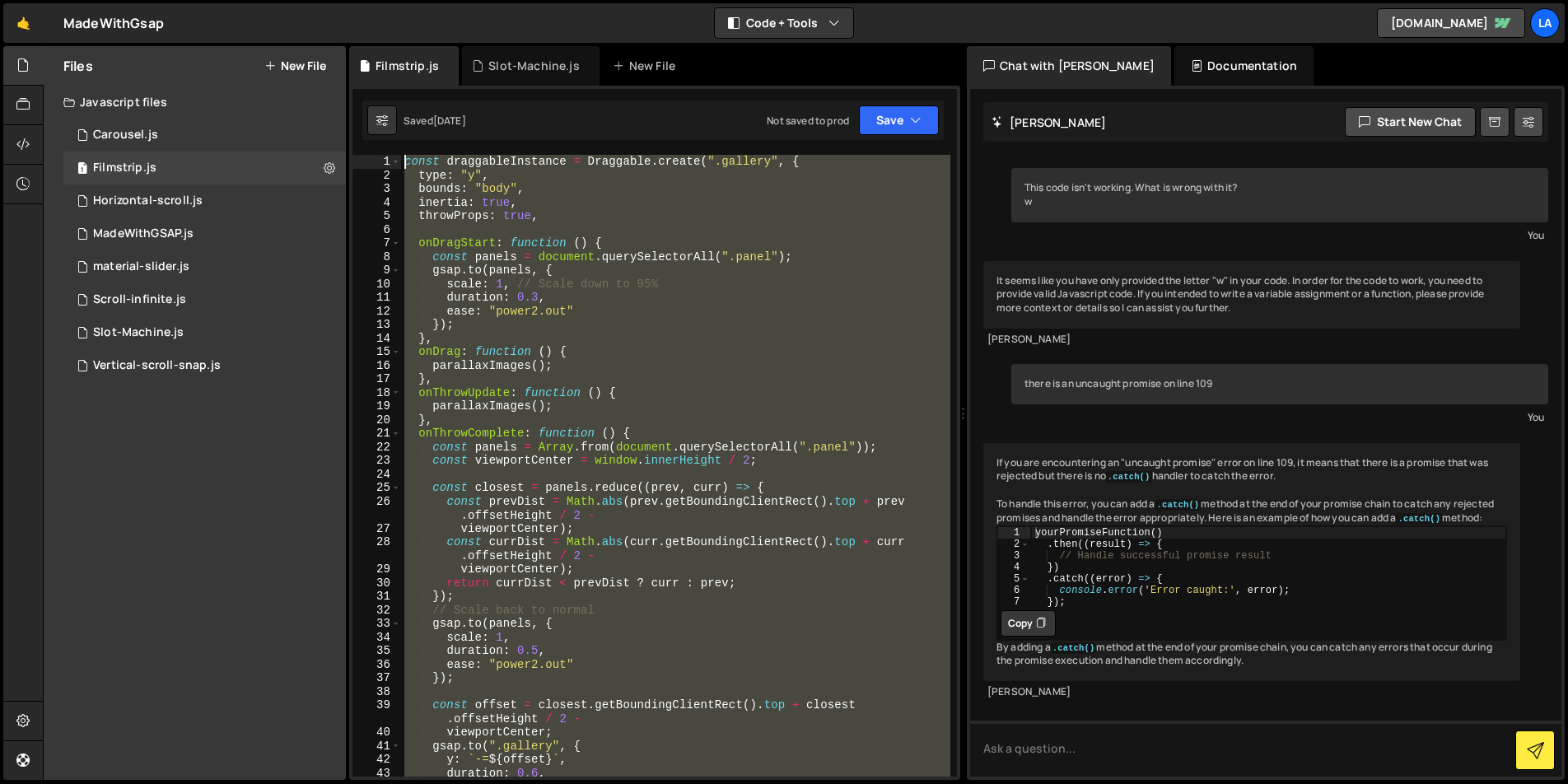
drag, startPoint x: 458, startPoint y: 607, endPoint x: 305, endPoint y: 37, distance: 590.2
click at [305, 37] on div "Hold on a sec... Are you certain you wish to leave this page? Any changes you'v…" at bounding box center [784, 392] width 1568 height 784
type textarea "const draggableInstance = Draggable.create(".gallery", { type: "y","
click at [127, 325] on div "Slot-Machine.js" at bounding box center [138, 332] width 90 height 15
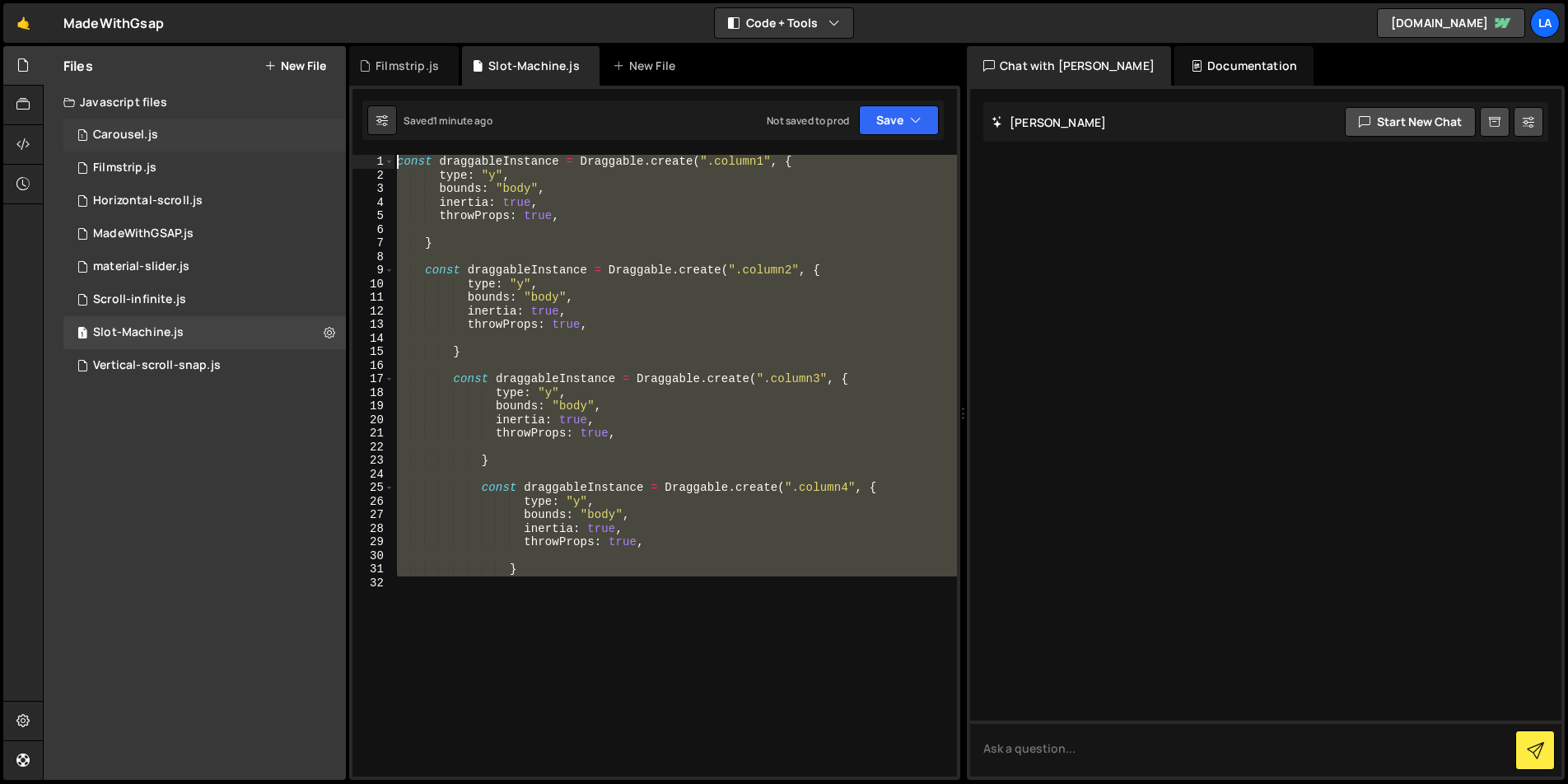
drag, startPoint x: 452, startPoint y: 528, endPoint x: 314, endPoint y: 143, distance: 409.0
click at [314, 143] on div "Files New File Javascript files 1 Carousel.js 0 1 Filmstrip.js 0 1 Horizontal-s…" at bounding box center [804, 414] width 1525 height 735
type textarea "const draggableInstance = Draggable.create(".column1", { type: "y","
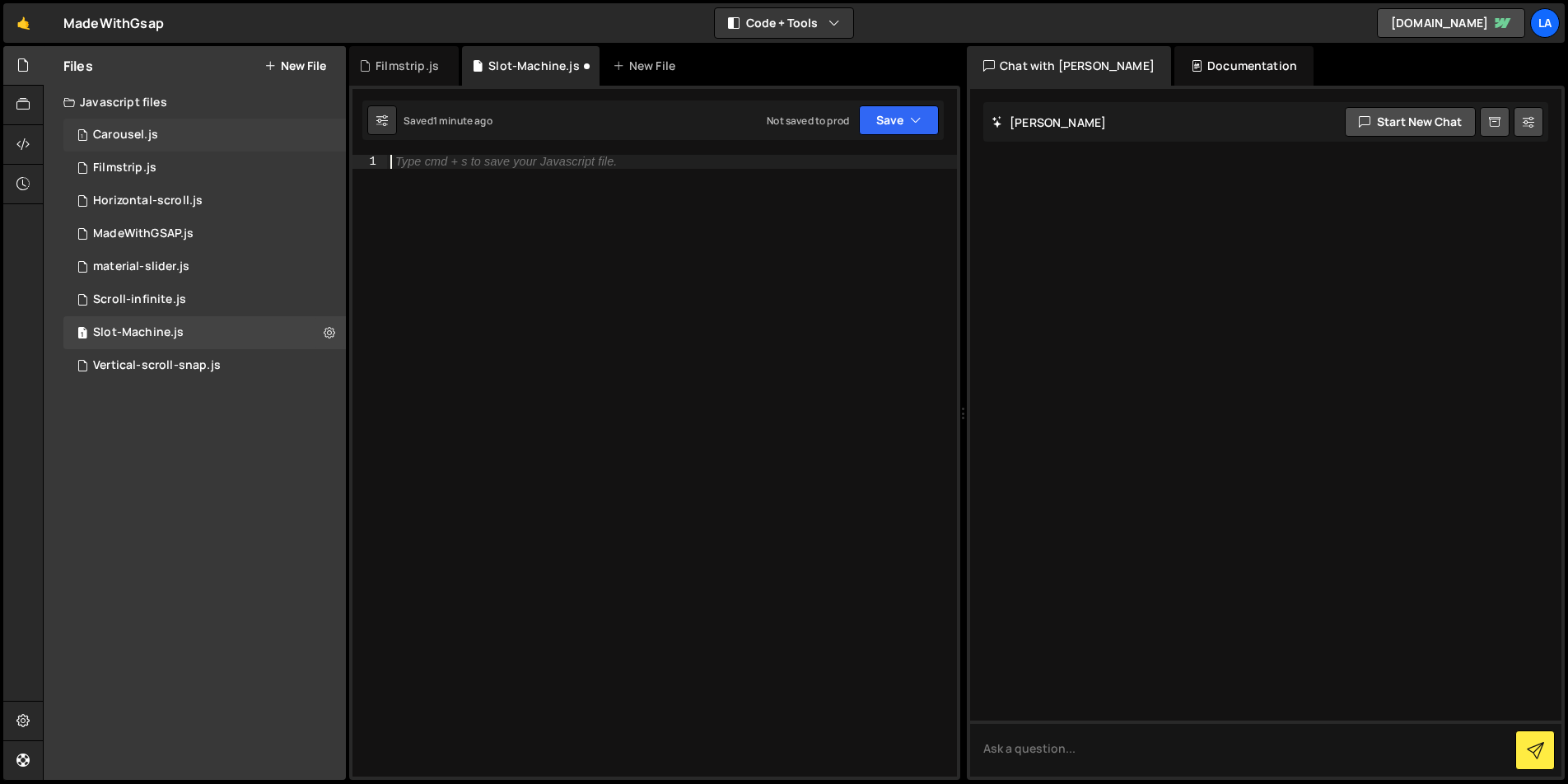
paste textarea "})[0];"
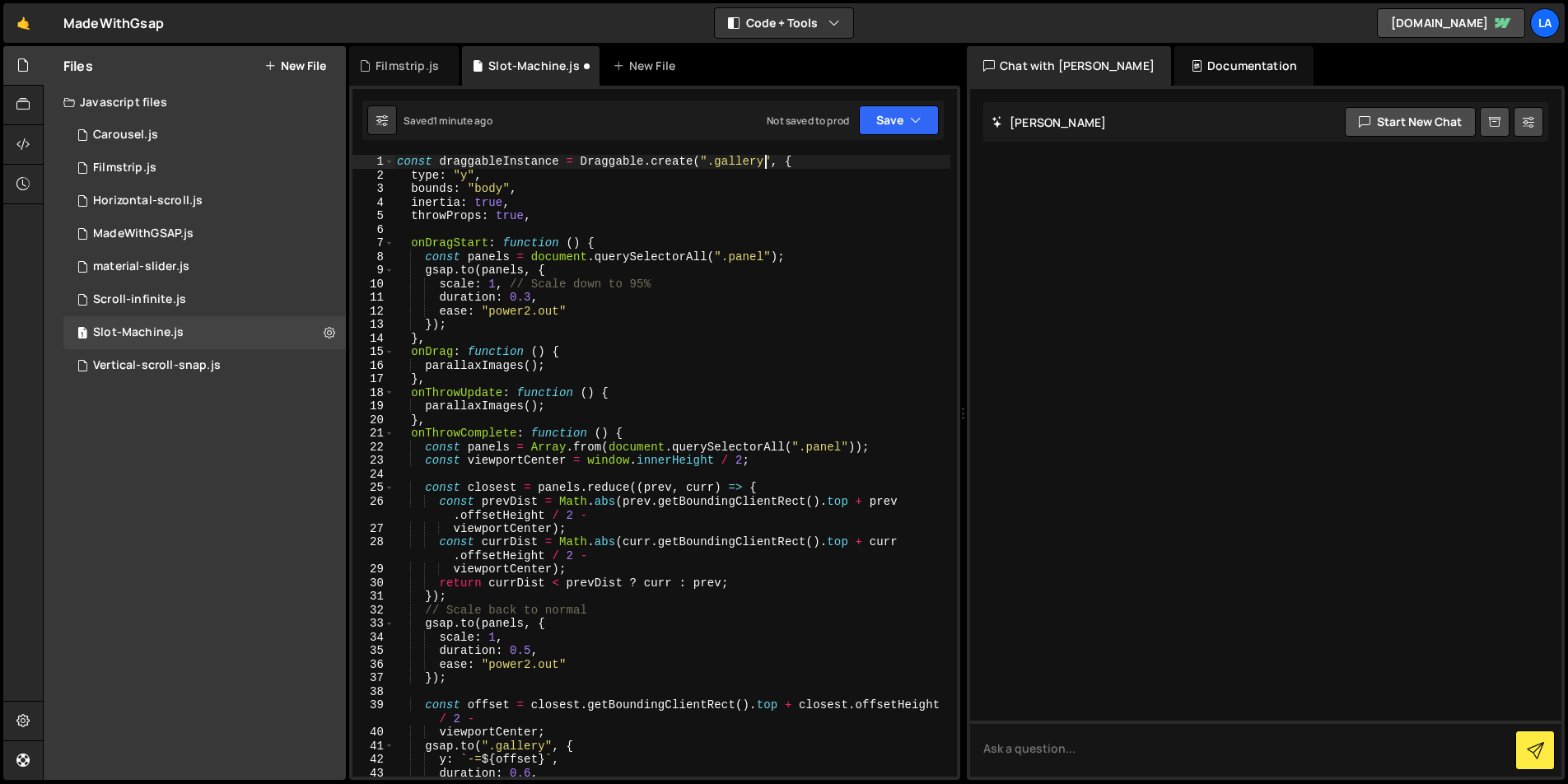
click at [763, 159] on div "const draggableInstance = Draggable . create ( ".gallery" , { type : "y" , boun…" at bounding box center [672, 479] width 557 height 649
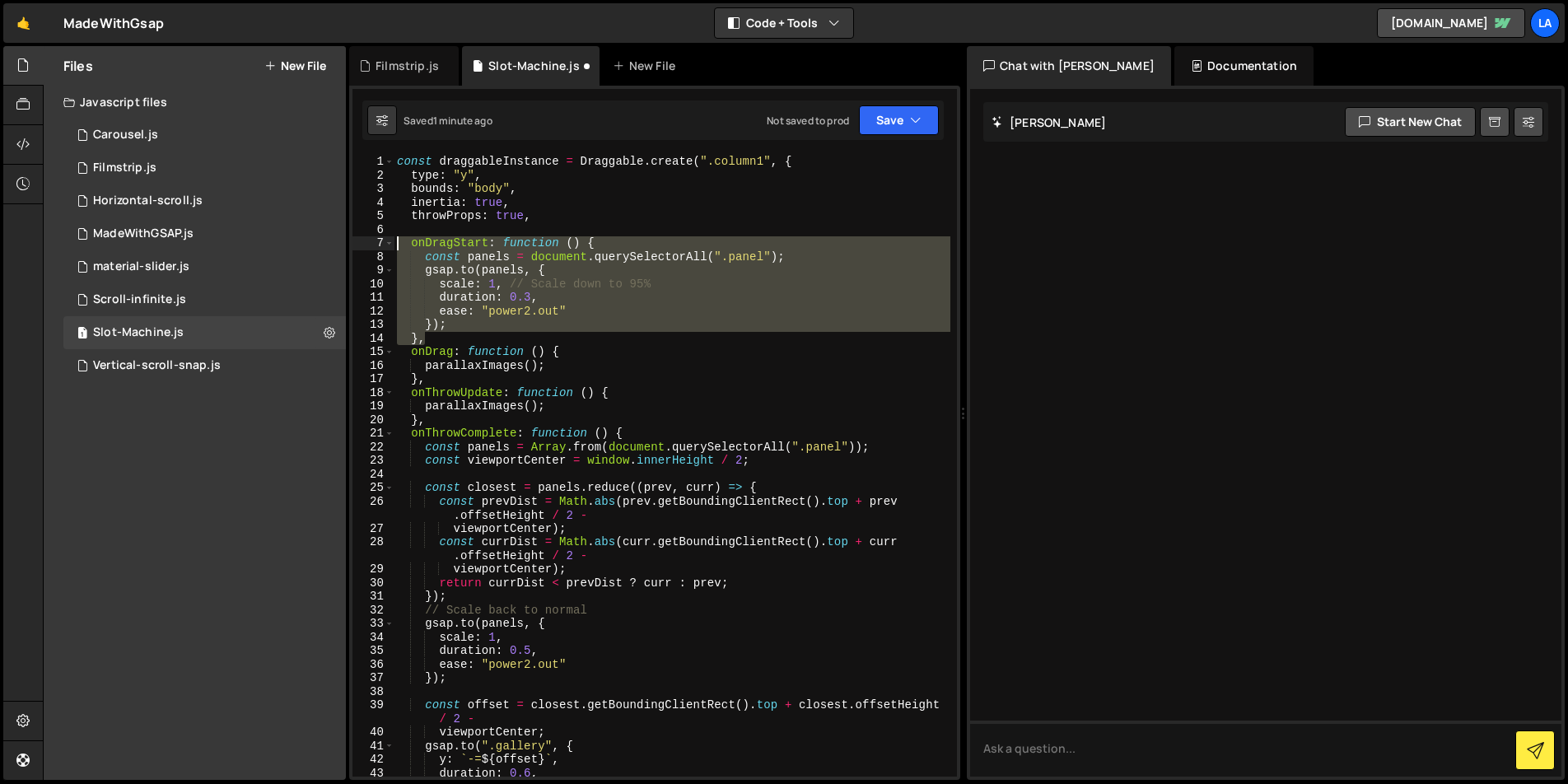
drag, startPoint x: 396, startPoint y: 321, endPoint x: 347, endPoint y: 243, distance: 92.1
click at [347, 243] on div "Files New File Javascript files 1 Carousel.js 0 1 Filmstrip.js 0 1 Horizontal-s…" at bounding box center [804, 414] width 1525 height 735
type textarea "onDragStart: function () { const panels = document.querySelectorAll(".panel");"
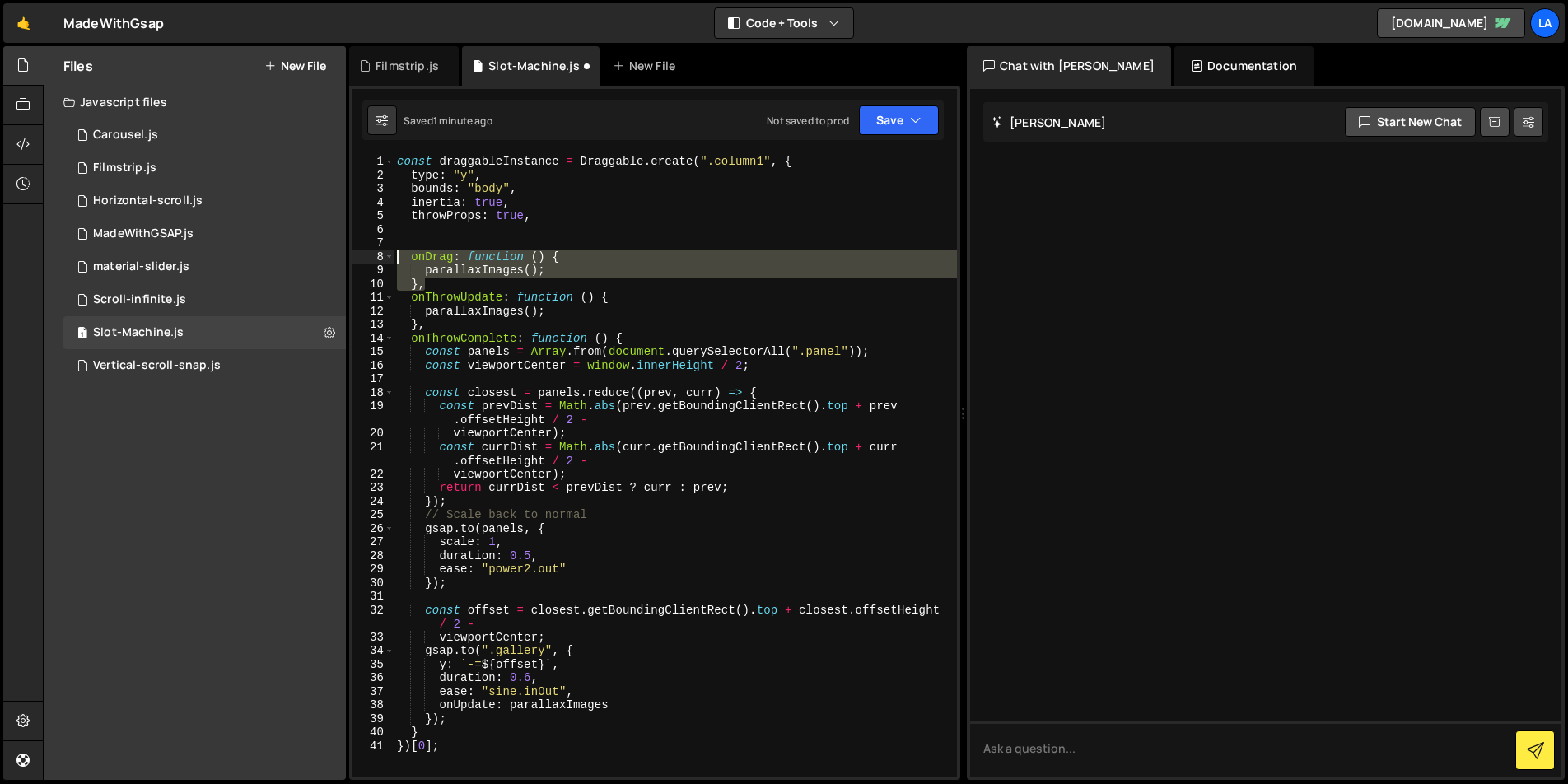
drag, startPoint x: 431, startPoint y: 283, endPoint x: 365, endPoint y: 260, distance: 69.9
click at [365, 260] on div "1 2 3 4 5 6 7 8 9 10 11 12 13 14 15 16 17 18 19 20 21 22 23 24 25 26 27 28 29 3…" at bounding box center [655, 466] width 605 height 622
type textarea "onDrag: function () { parallaxImages();"
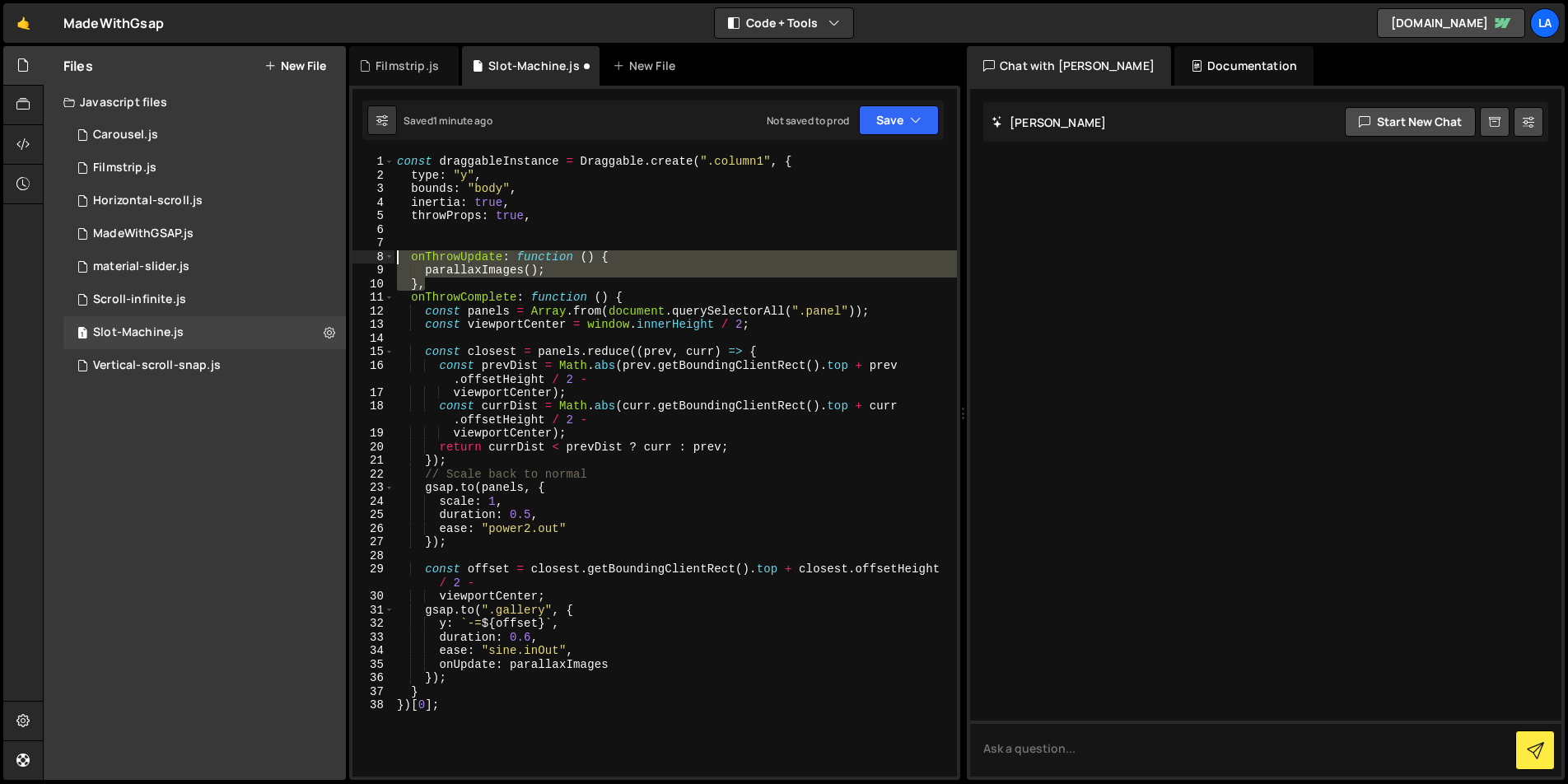
drag, startPoint x: 426, startPoint y: 286, endPoint x: 355, endPoint y: 257, distance: 76.7
click at [355, 257] on div "1 2 3 4 5 6 7 8 9 10 11 12 13 14 15 16 17 18 19 20 21 22 23 24 25 26 27 28 29 3…" at bounding box center [655, 466] width 605 height 622
type textarea "onThrowUpdate: function () { parallaxImages();"
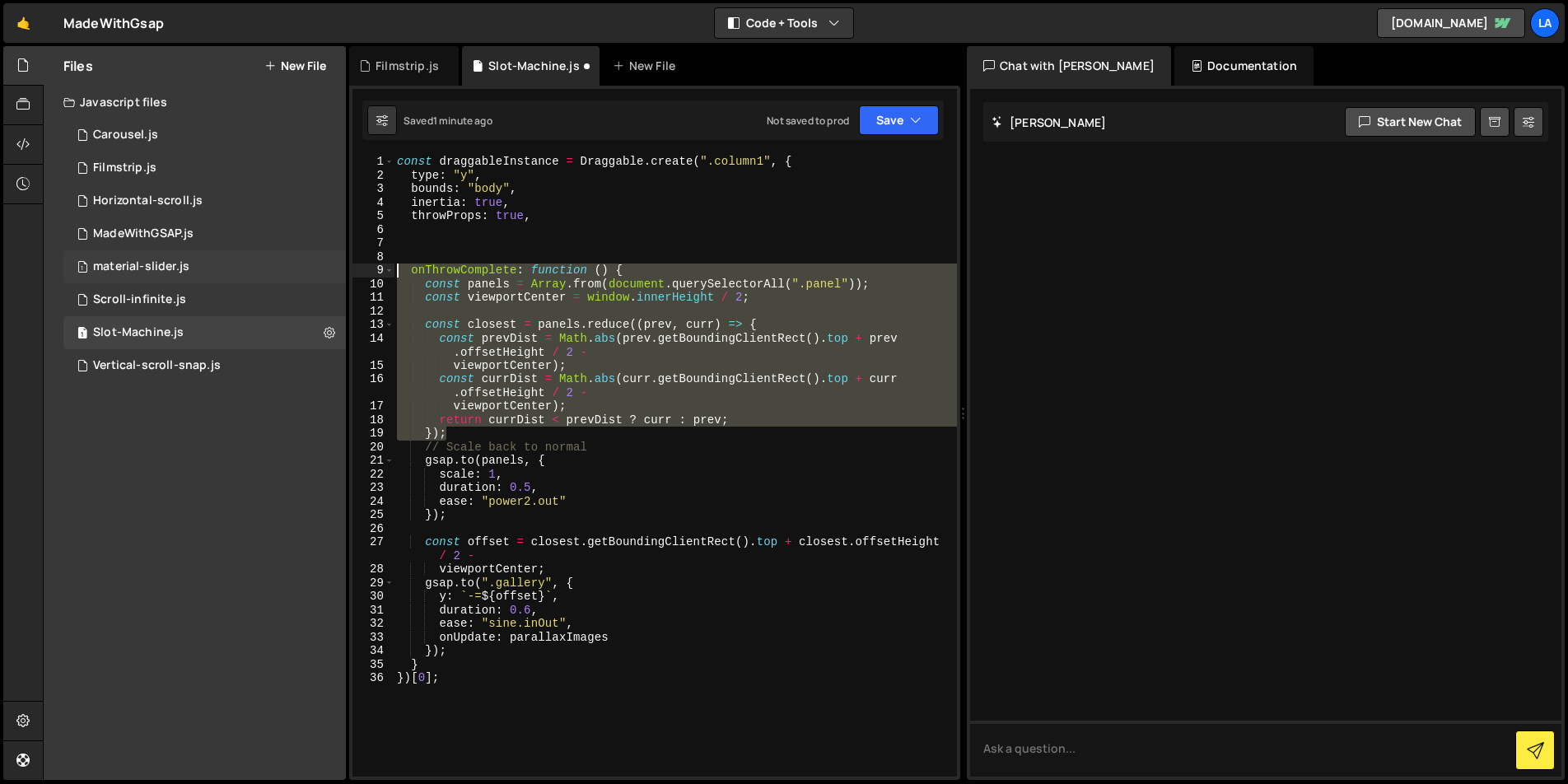
drag, startPoint x: 464, startPoint y: 434, endPoint x: 330, endPoint y: 275, distance: 207.9
click at [330, 275] on div "Files New File Javascript files 1 Carousel.js 0 1 Filmstrip.js 0 1 Horizontal-s…" at bounding box center [804, 414] width 1525 height 735
type textarea "onThrowComplete: function () { const panels = Array.from(document.querySelector…"
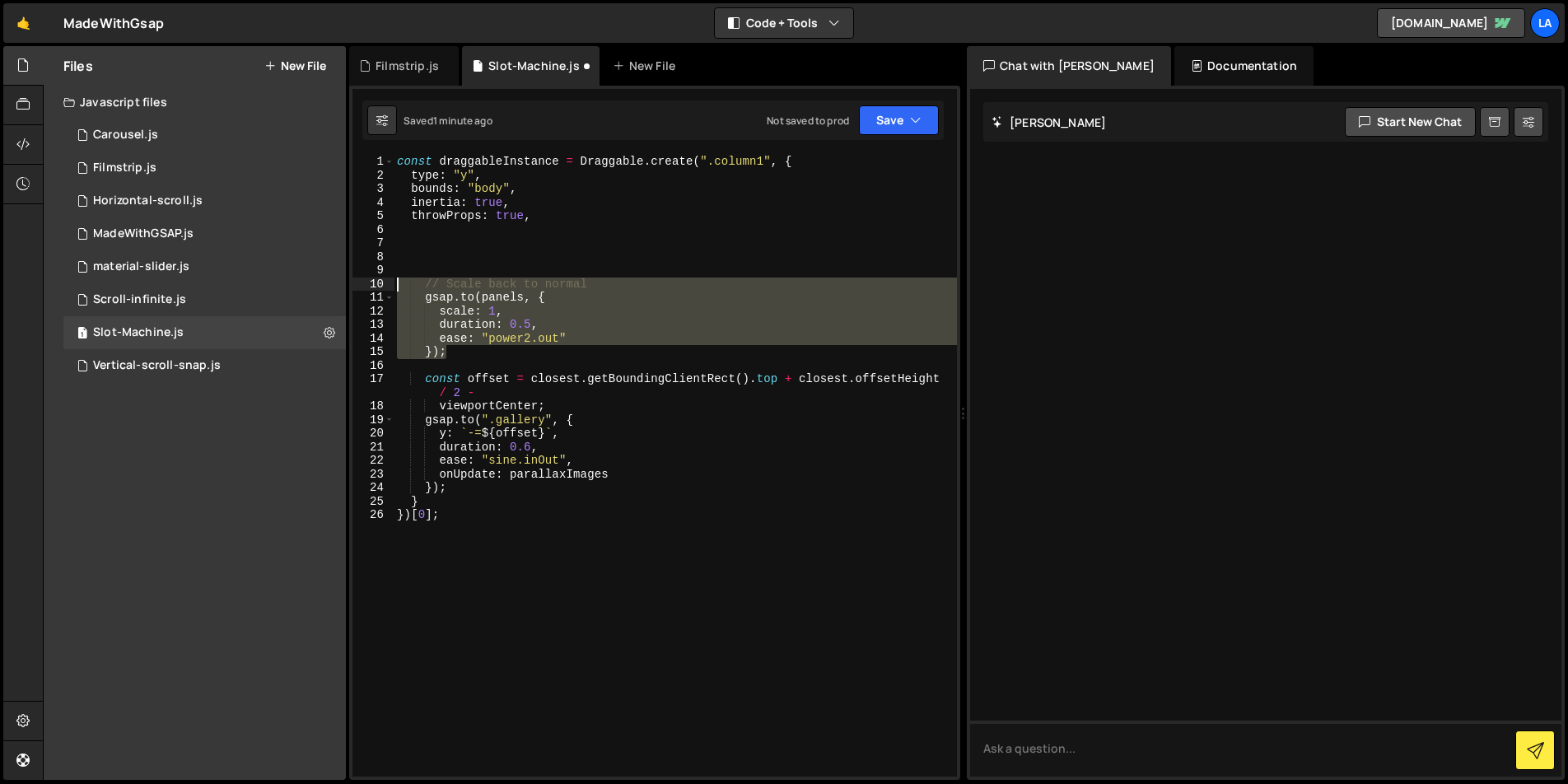
drag, startPoint x: 459, startPoint y: 350, endPoint x: 346, endPoint y: 276, distance: 135.1
click at [346, 276] on div "Files New File Javascript files 1 Carousel.js 0 1 Filmstrip.js 0 1 Horizontal-s…" at bounding box center [804, 414] width 1525 height 735
type textarea "// Scale back to normal"
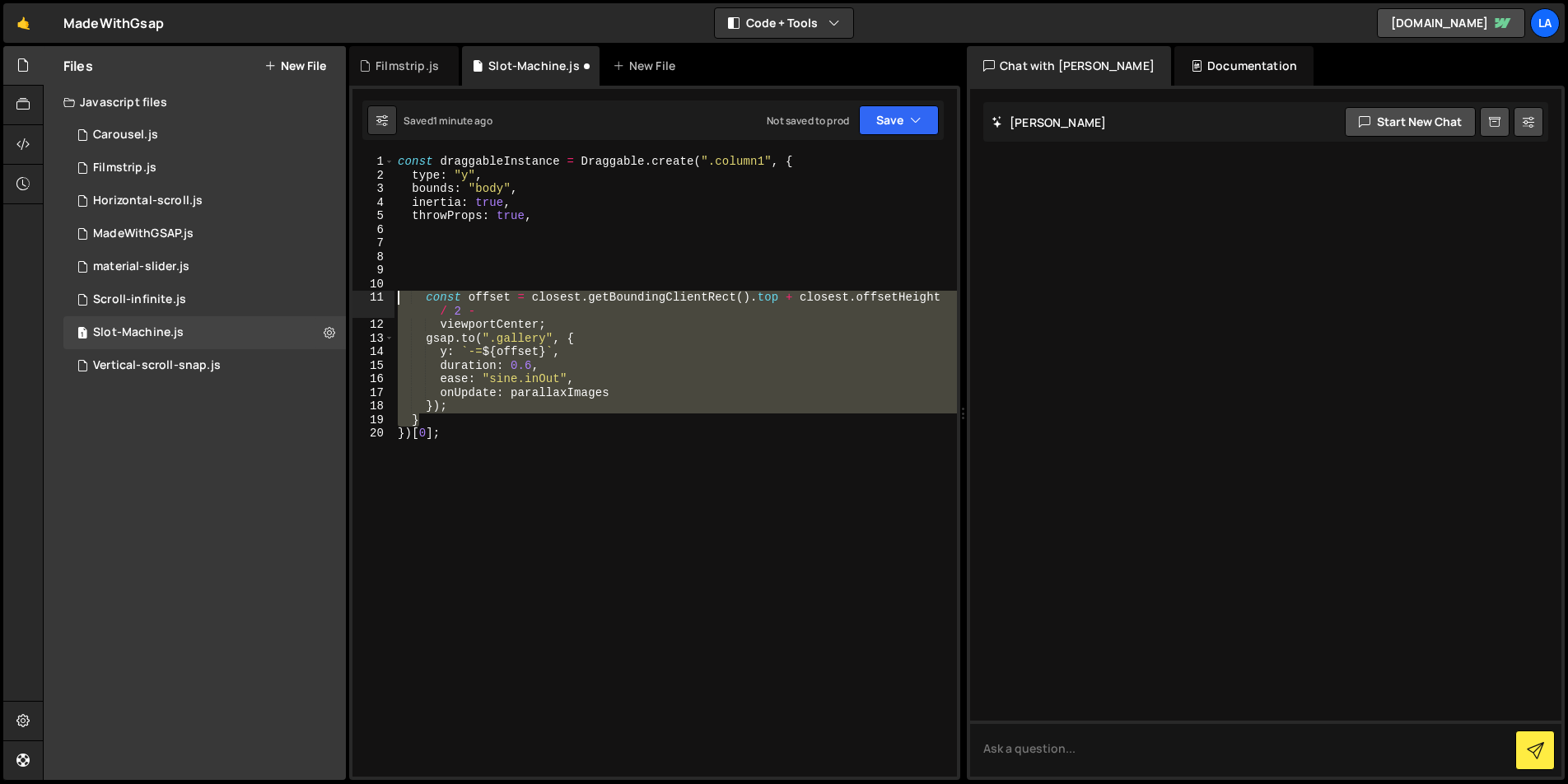
drag, startPoint x: 400, startPoint y: 392, endPoint x: 374, endPoint y: 302, distance: 93.7
click at [374, 301] on div "1 2 3 4 5 6 7 8 9 10 11 12 13 14 15 16 17 18 19 20 const draggableInstance = Dr…" at bounding box center [655, 466] width 605 height 622
type textarea "const offset = closest.getBoundingClientRect().top + closest.offsetHeight / 2 -…"
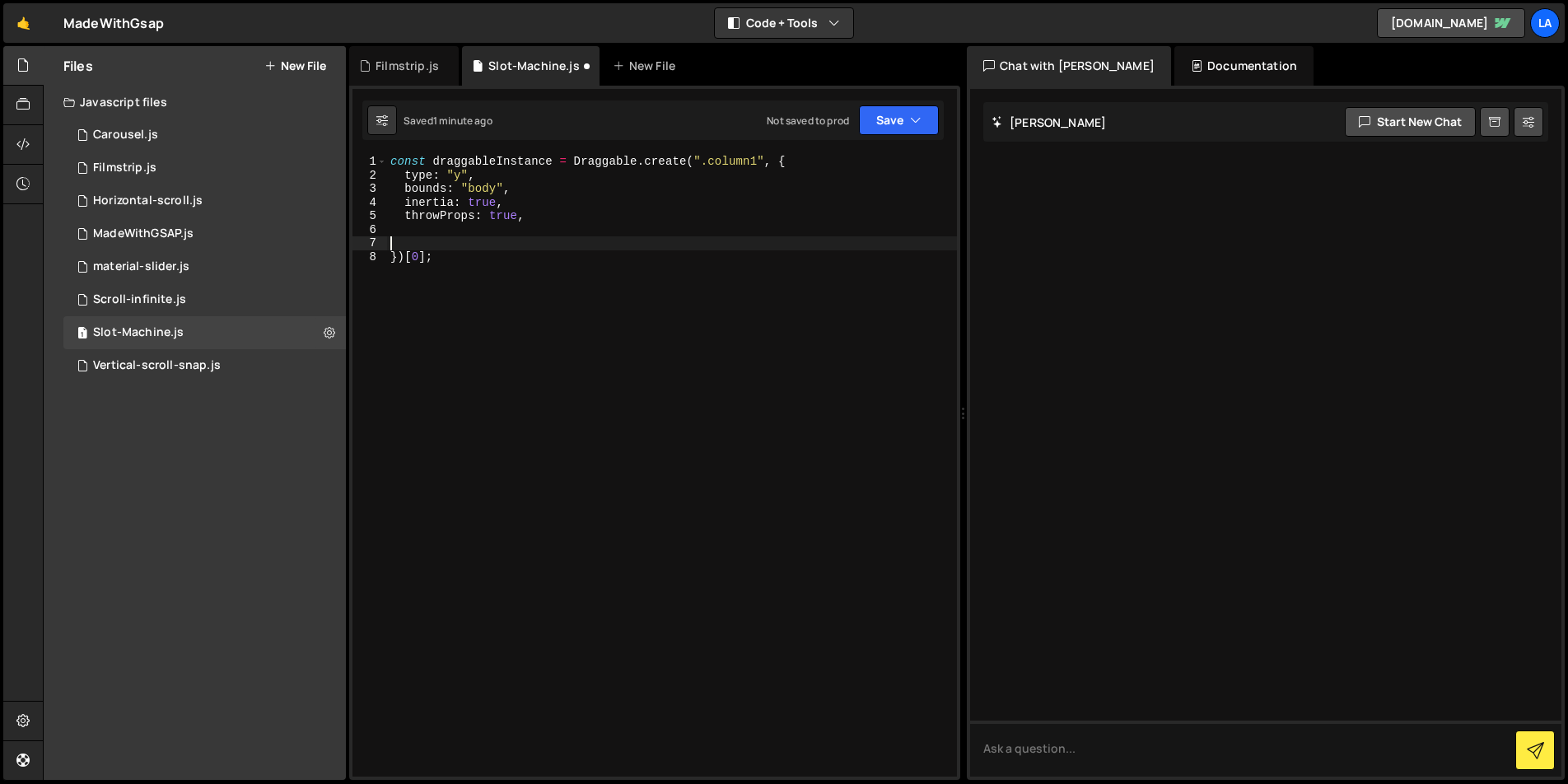
click at [468, 261] on div "const draggableInstance = Draggable . create ( ".column1" , { type : "y" , boun…" at bounding box center [672, 479] width 570 height 649
type textarea "})"
drag, startPoint x: 883, startPoint y: 128, endPoint x: 861, endPoint y: 200, distance: 75.3
click at [883, 129] on button "Save" at bounding box center [899, 120] width 80 height 30
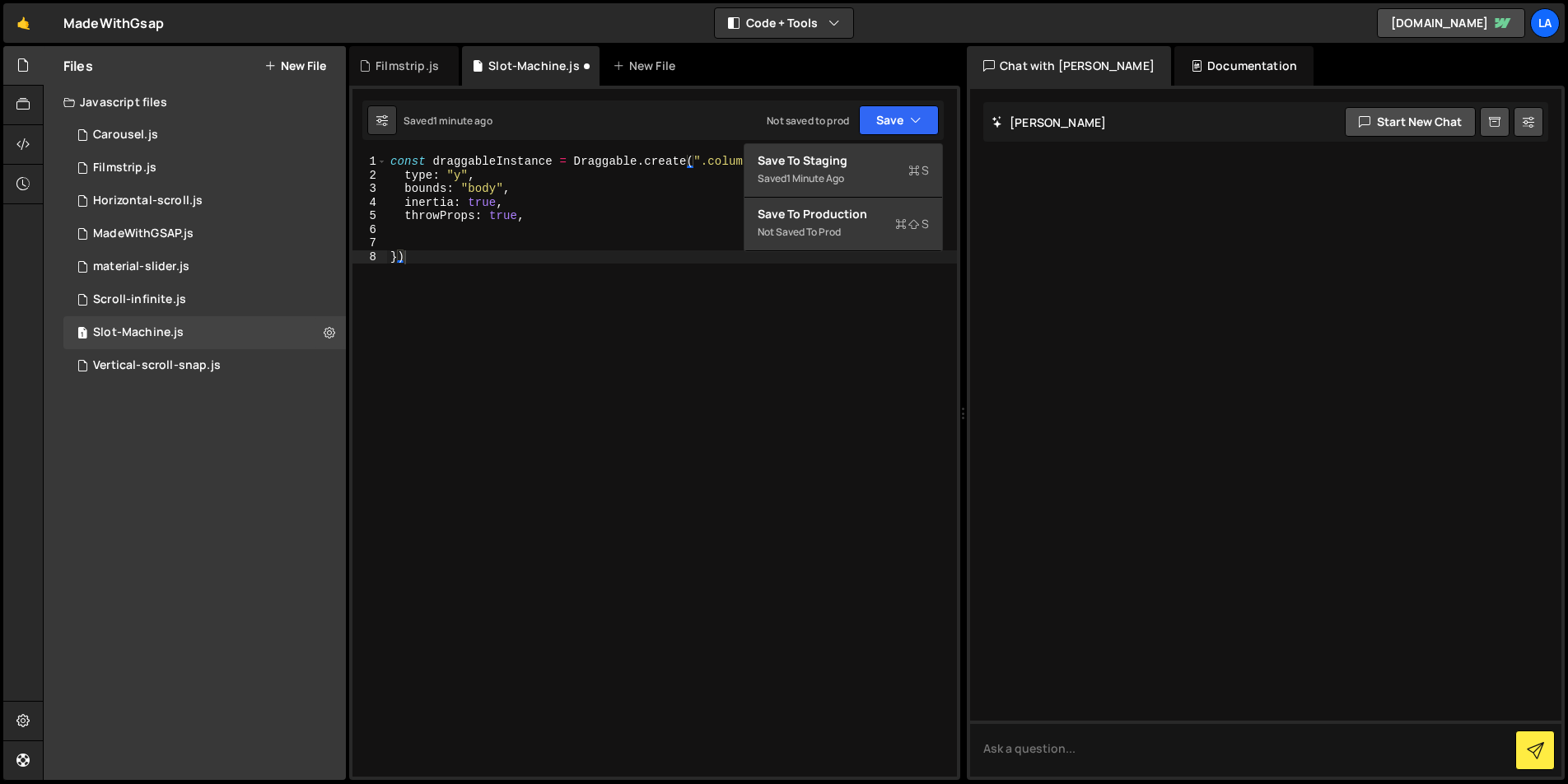
click at [801, 335] on div "const draggableInstance = Draggable . create ( ".column1" , { type : "y" , boun…" at bounding box center [672, 479] width 570 height 649
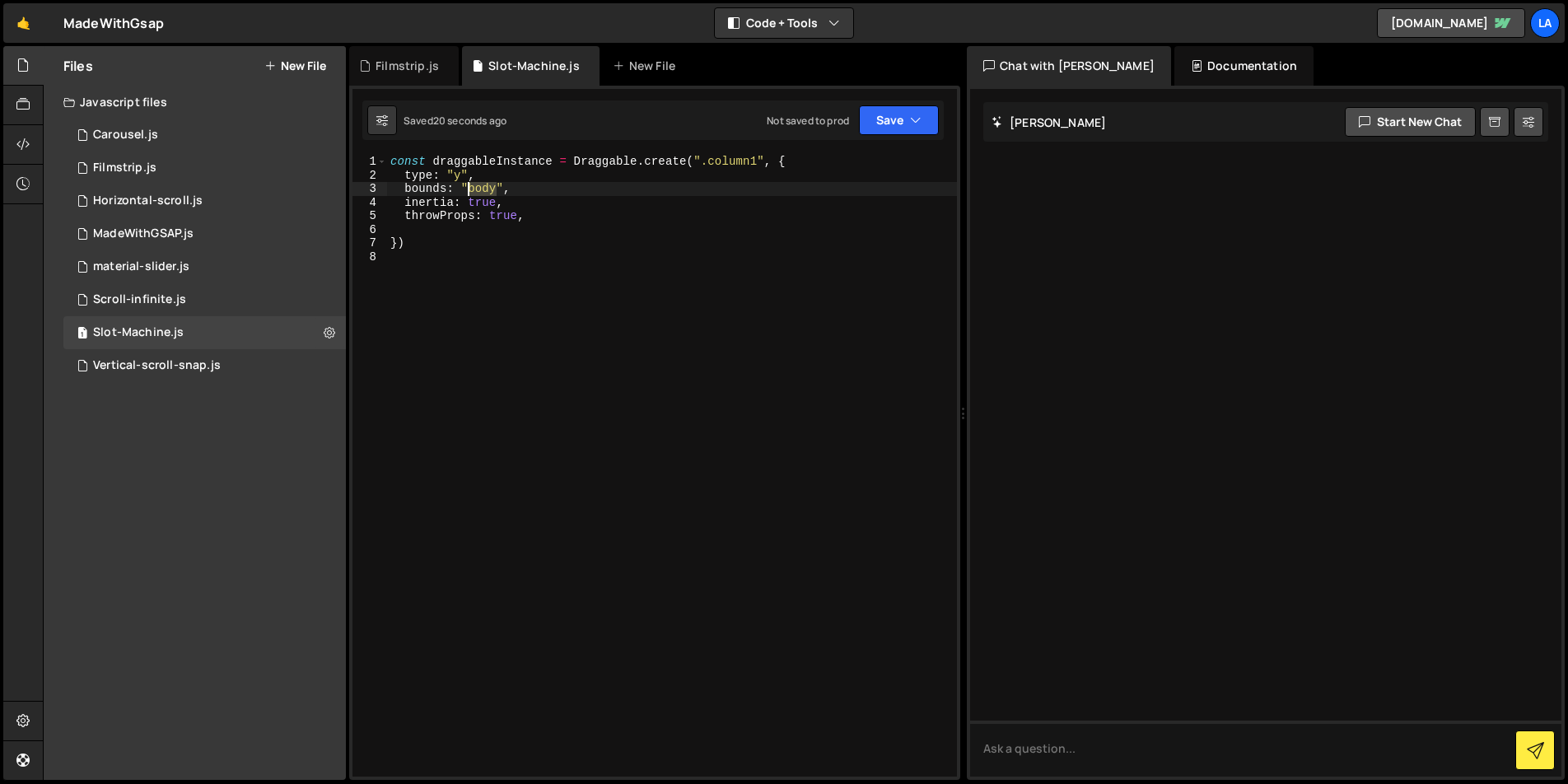
drag, startPoint x: 494, startPoint y: 187, endPoint x: 466, endPoint y: 187, distance: 28.0
click at [466, 187] on div "const draggableInstance = Draggable . create ( ".column1" , { type : "y" , boun…" at bounding box center [672, 479] width 570 height 649
click at [471, 189] on div "const draggableInstance = Draggable . create ( ".column1" , { type : "y" , boun…" at bounding box center [672, 479] width 570 height 649
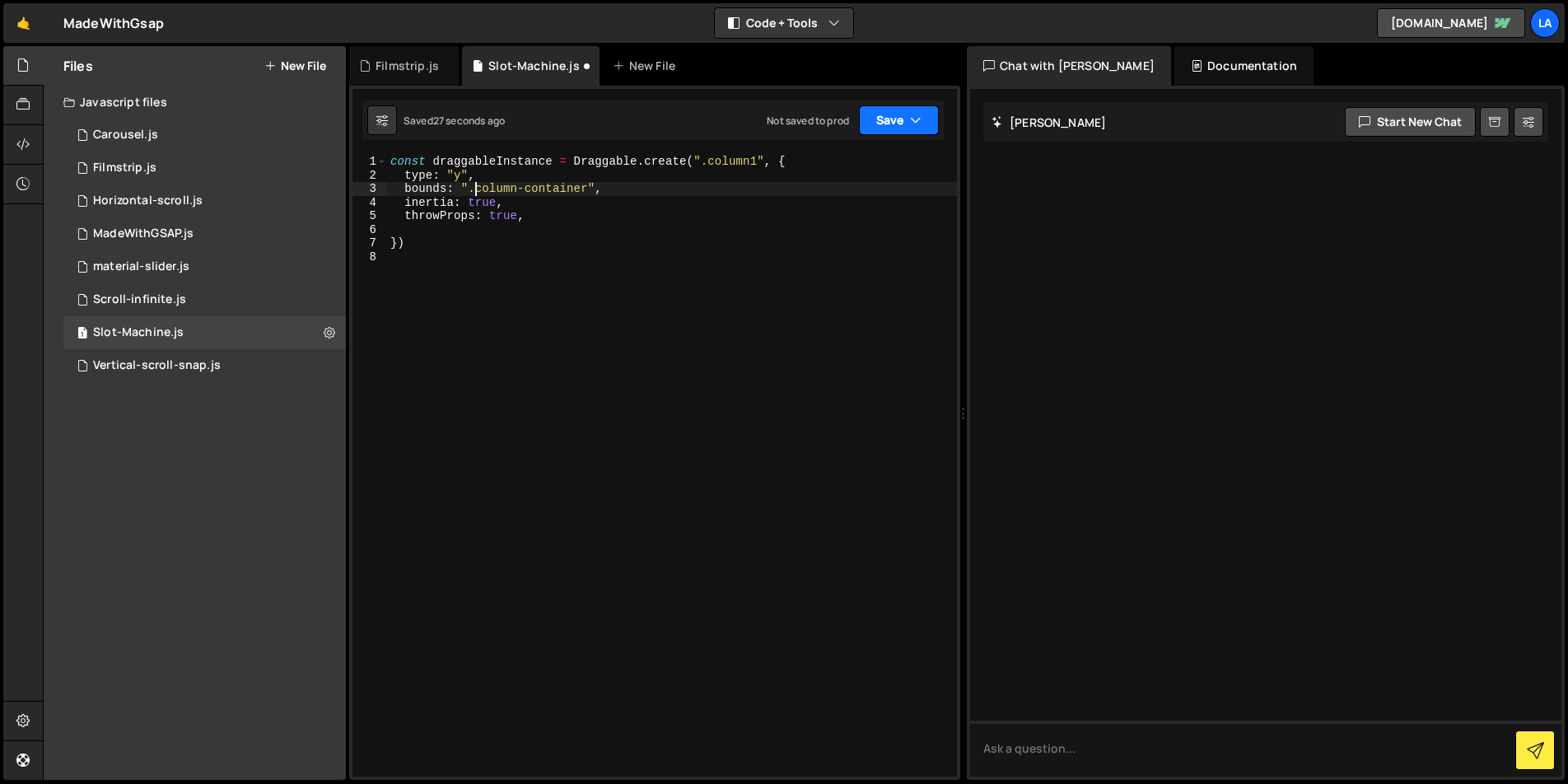
type textarea "bounds: ".column-container","
click at [897, 122] on button "Save" at bounding box center [899, 120] width 80 height 30
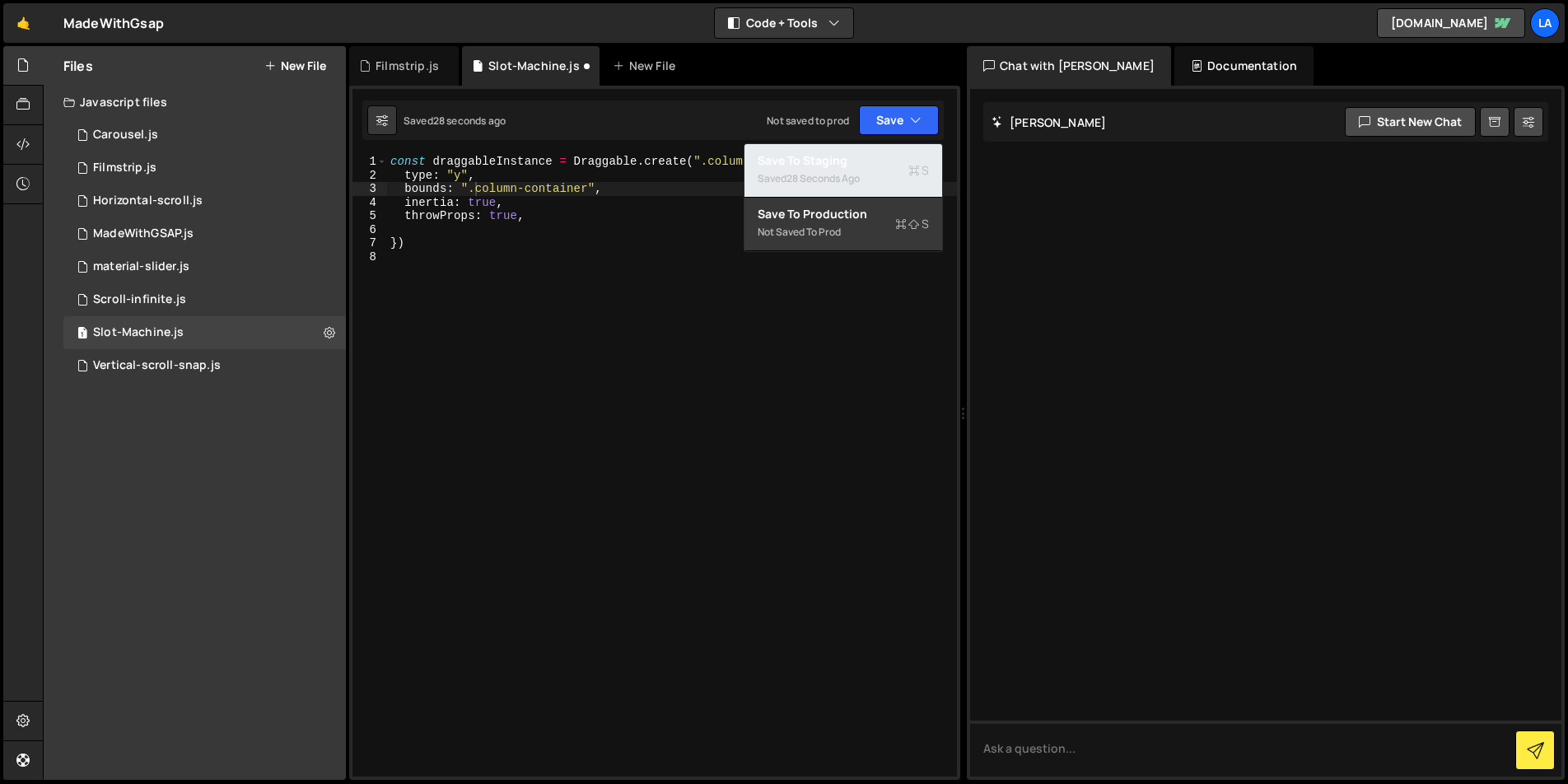
click at [849, 168] on div "Save to Staging S" at bounding box center [843, 160] width 171 height 17
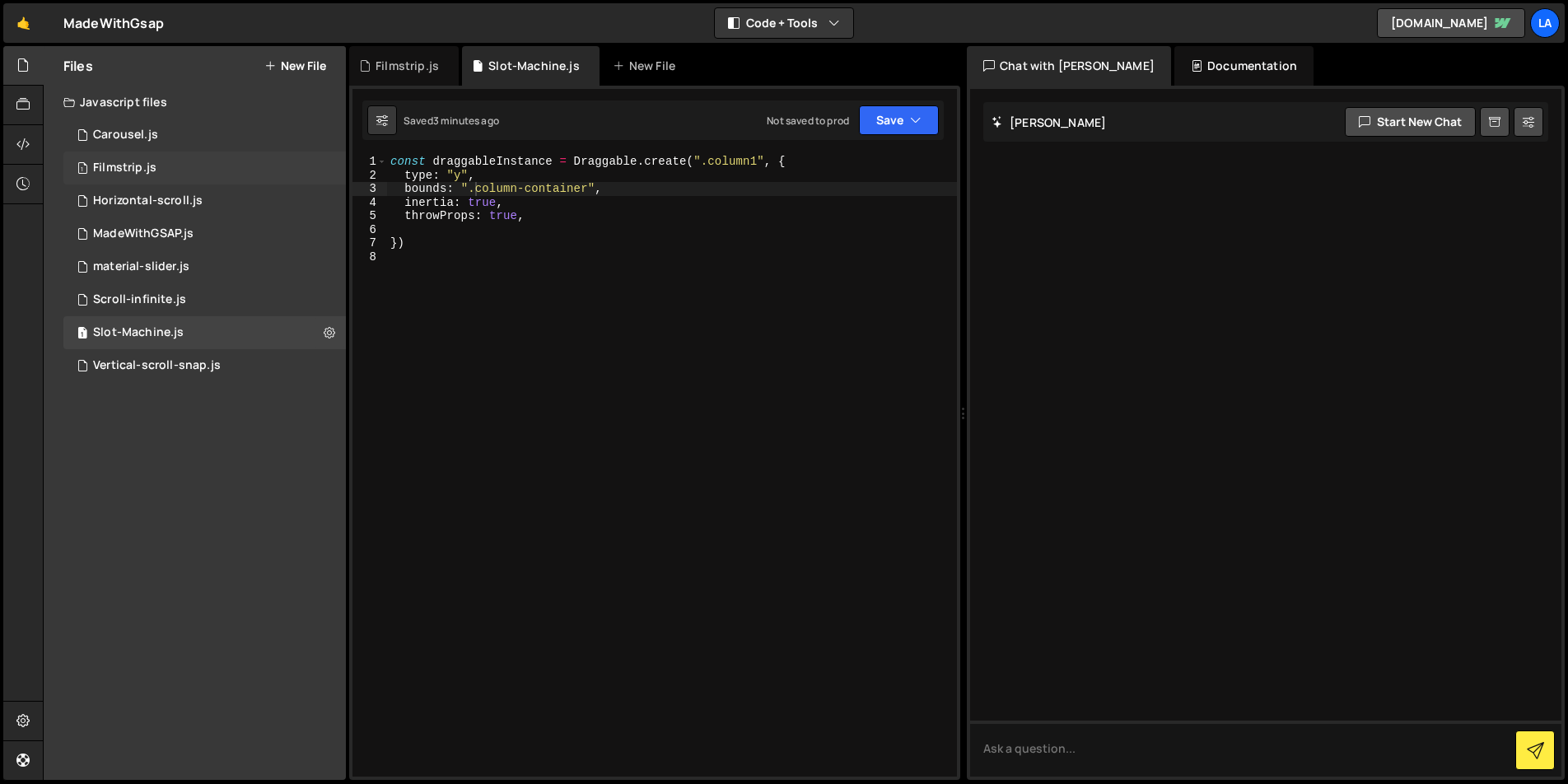
click at [138, 166] on div "Filmstrip.js" at bounding box center [124, 168] width 63 height 15
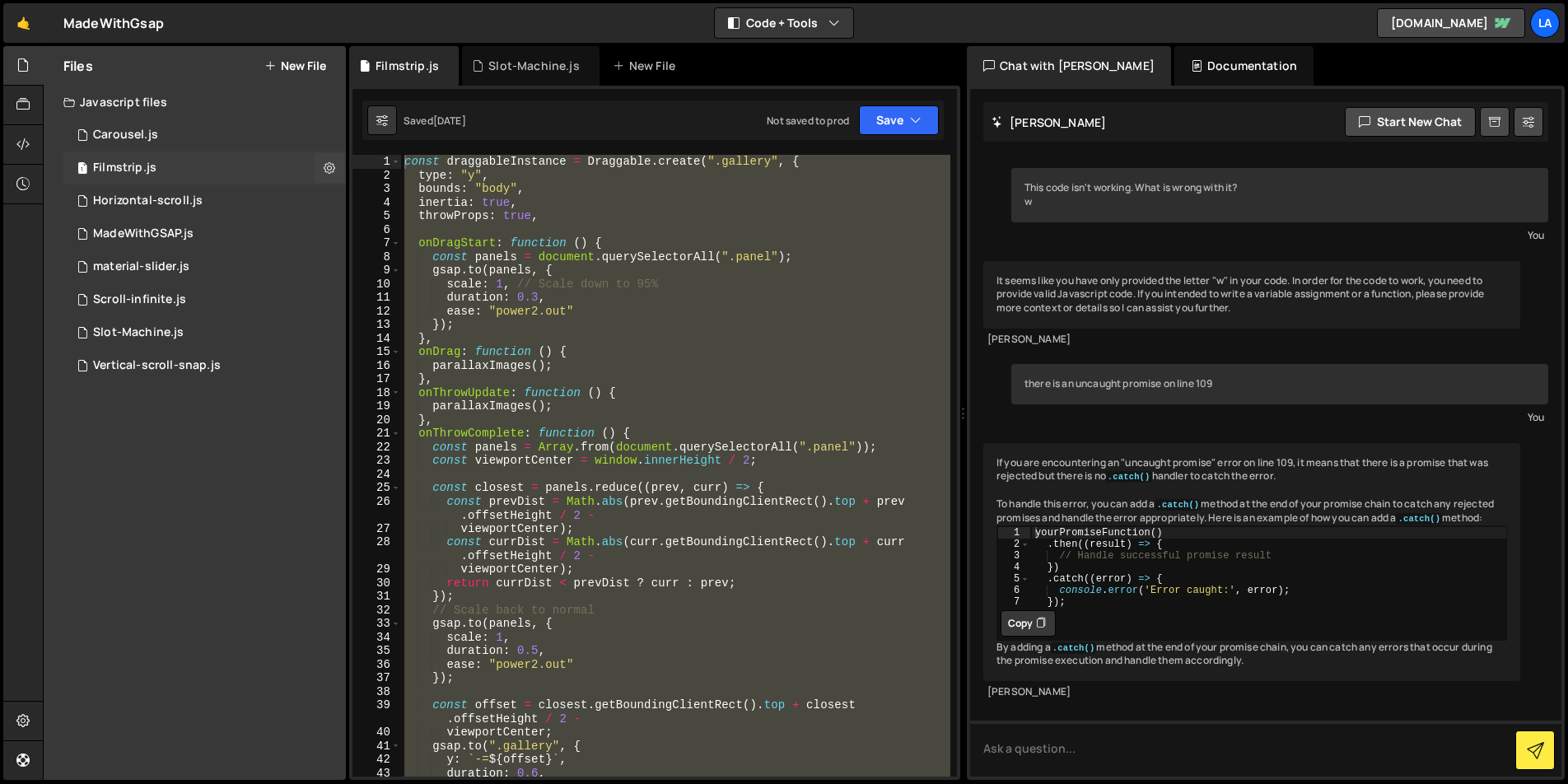
scroll to position [40, 0]
click at [724, 365] on div "const draggableInstance = Draggable . create ( ".gallery" , { type : "y" , boun…" at bounding box center [676, 466] width 549 height 622
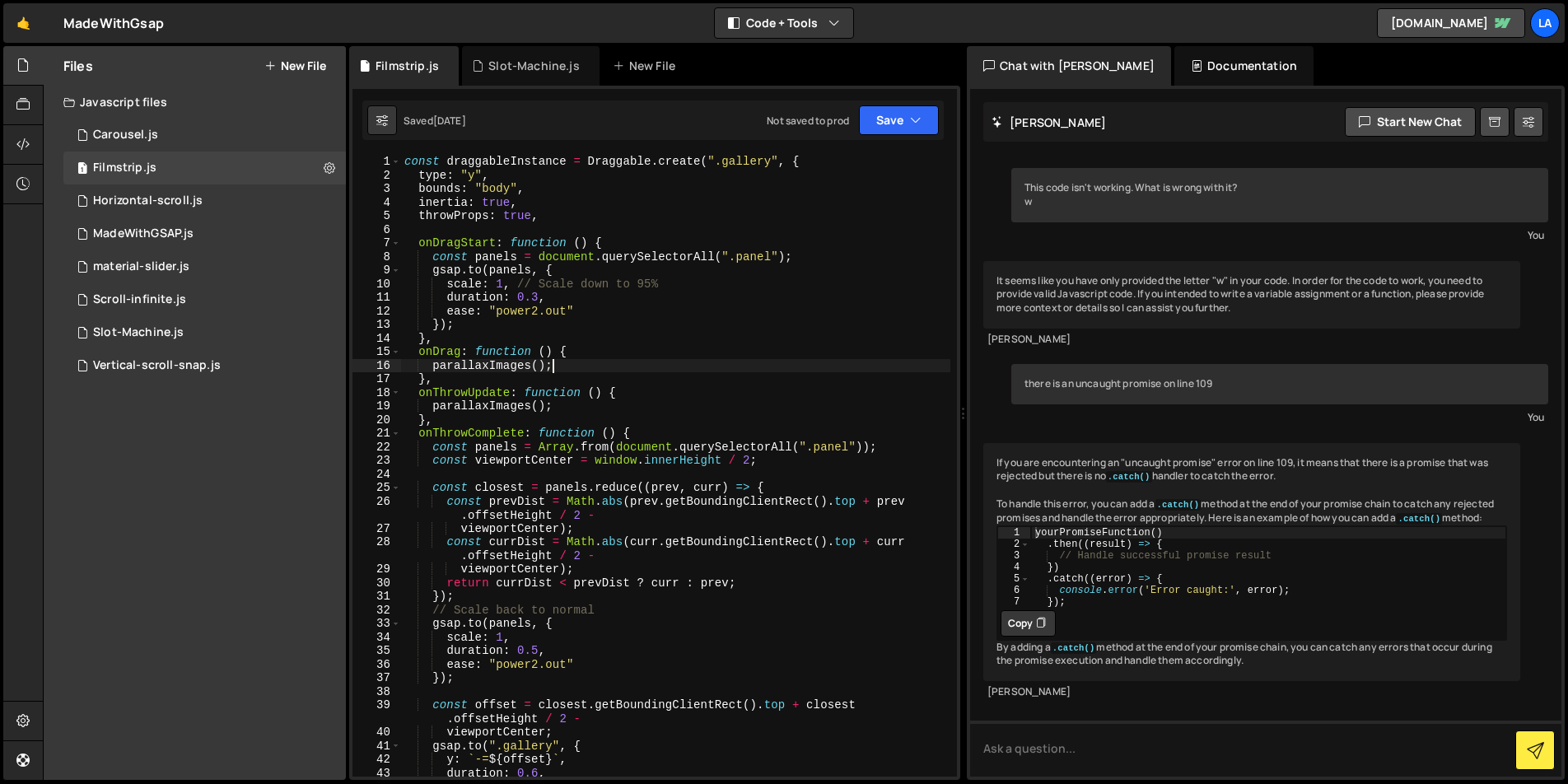
type textarea "parallaxImages();"
click at [217, 325] on div "1 Slot-Machine.js 0" at bounding box center [204, 333] width 282 height 33
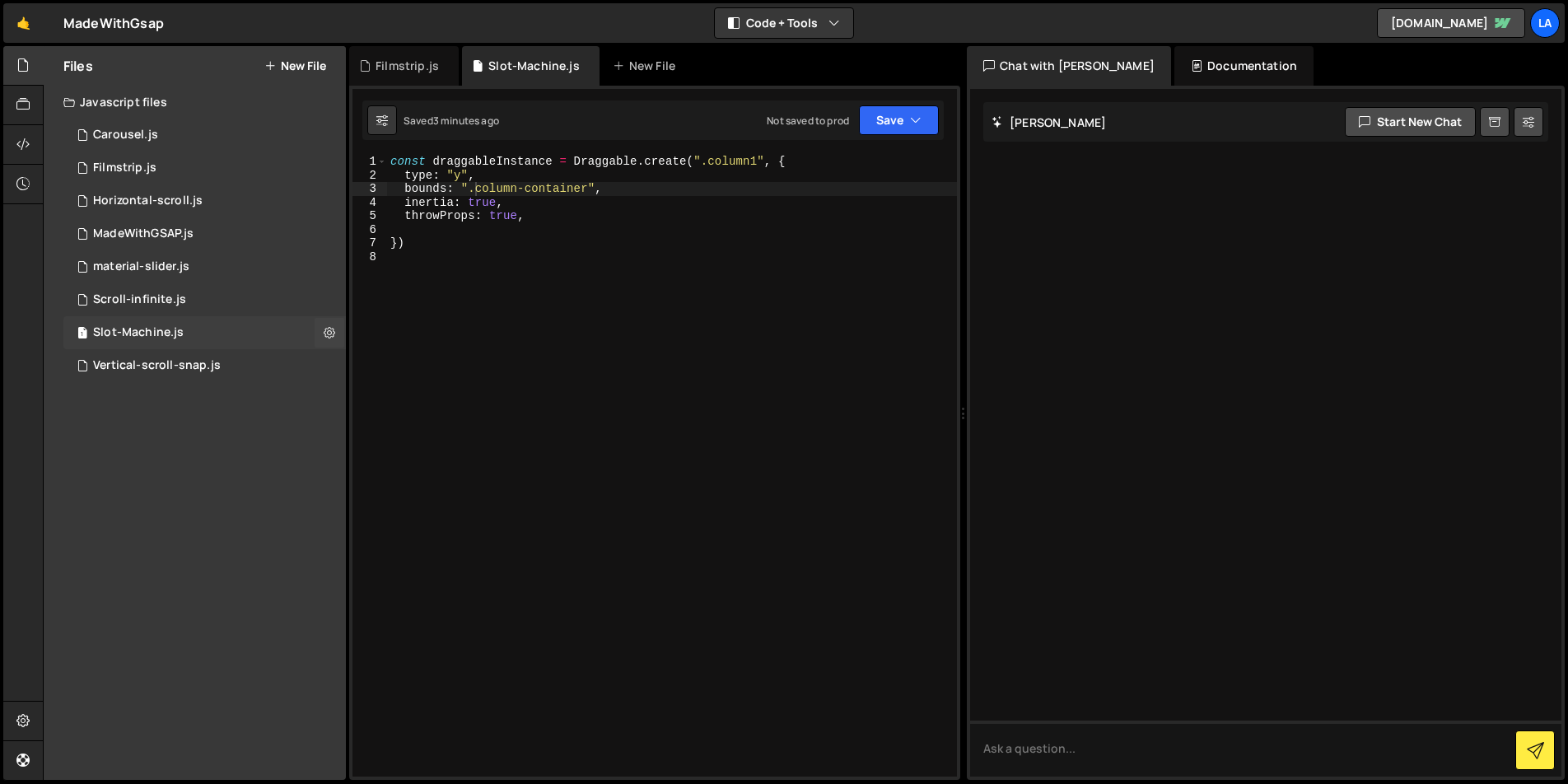
scroll to position [0, 0]
click at [757, 158] on div "const draggableInstance = Draggable . create ( ".column1" , { type : "y" , boun…" at bounding box center [672, 479] width 570 height 649
type textarea "const draggableInstance = Draggable.create(".gallery", {"
click at [883, 128] on button "Save" at bounding box center [899, 120] width 80 height 30
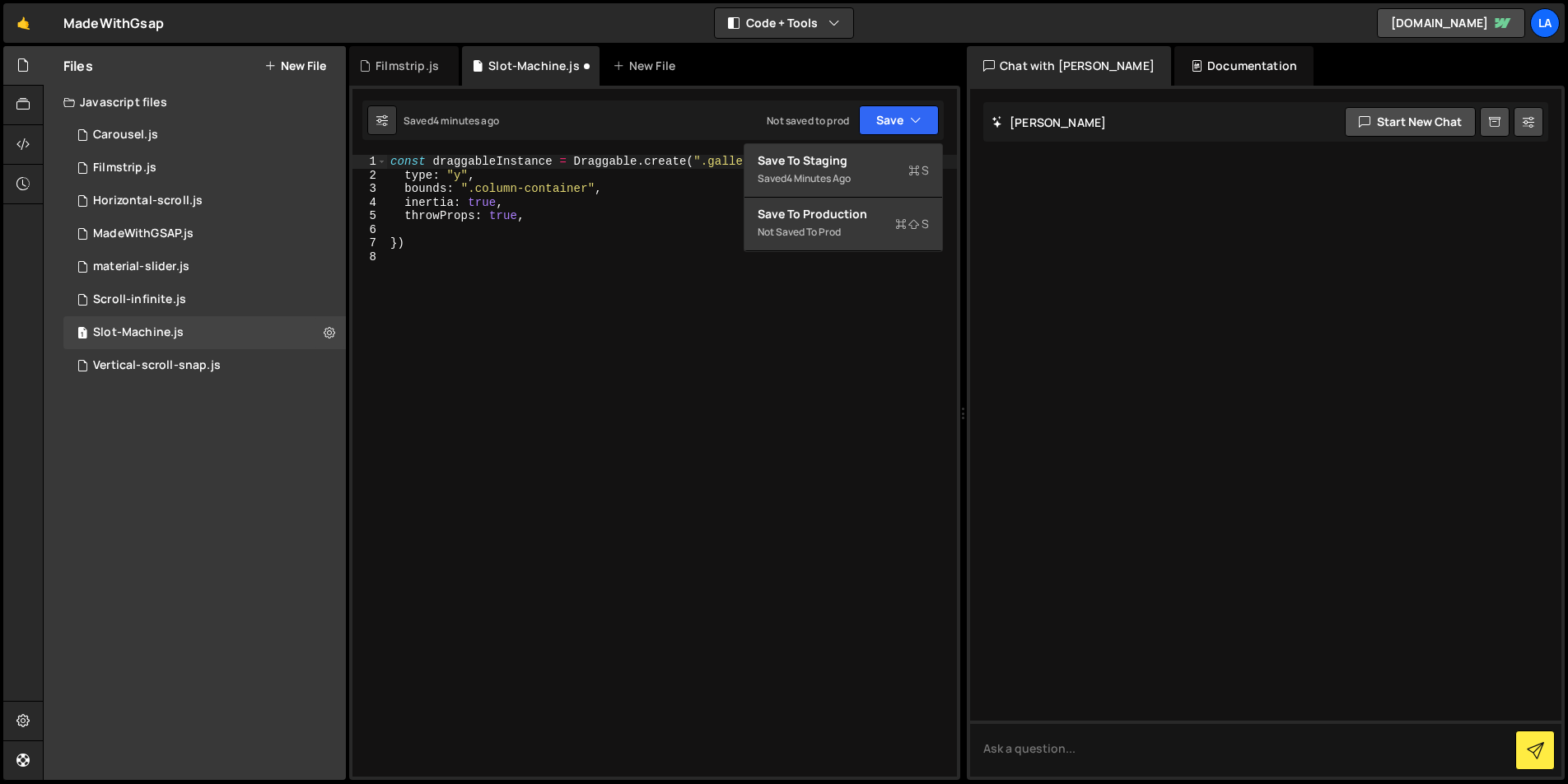
click at [520, 328] on div "const draggableInstance = Draggable . create ( ".gallery" , { type : "y" , boun…" at bounding box center [672, 479] width 570 height 649
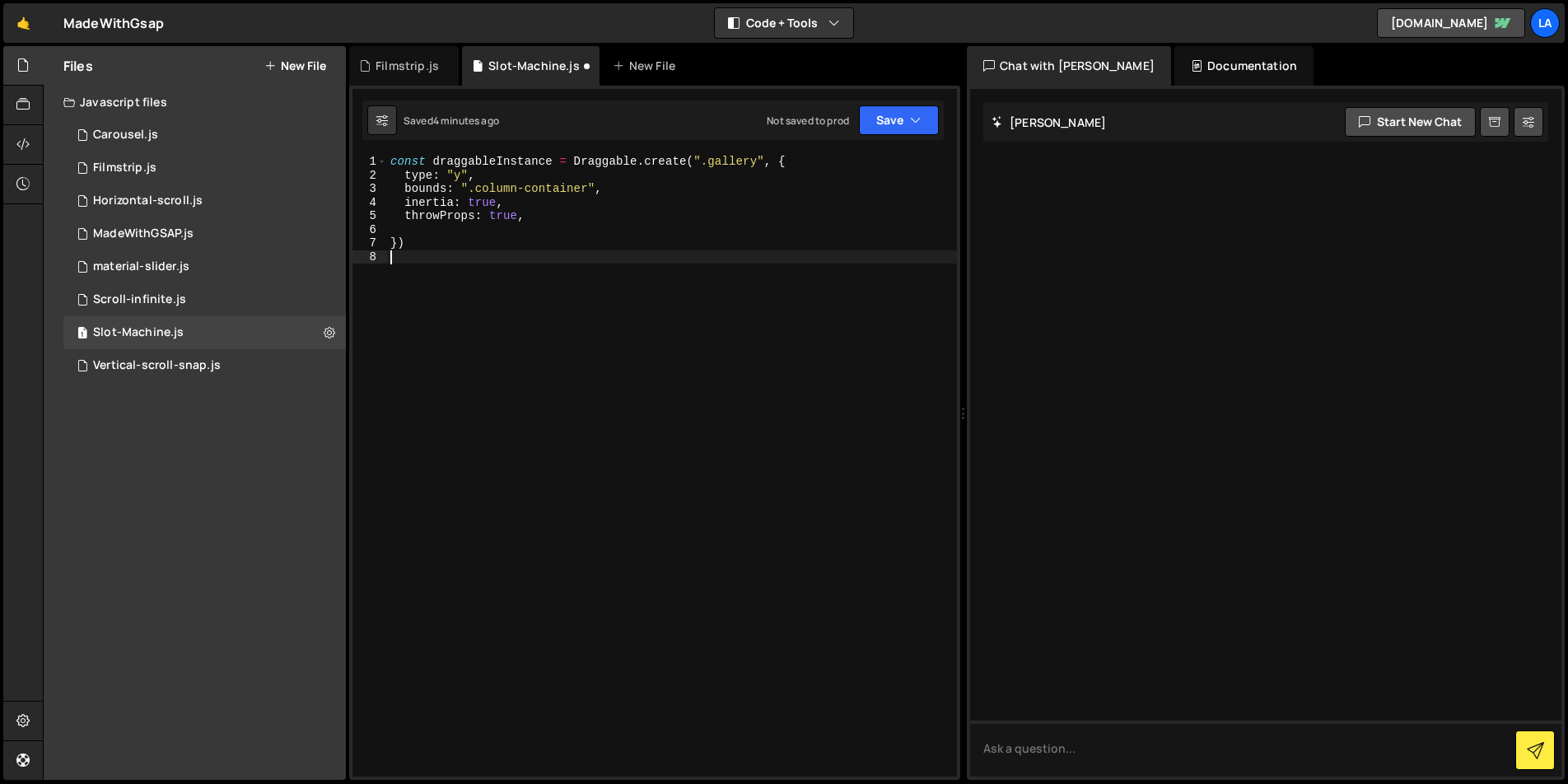
scroll to position [0, 0]
drag, startPoint x: 589, startPoint y: 190, endPoint x: 476, endPoint y: 185, distance: 113.1
click at [476, 185] on div "const draggableInstance = Draggable . create ( ".gallery" , { type : "y" , boun…" at bounding box center [672, 479] width 570 height 649
click at [877, 121] on button "Save" at bounding box center [899, 120] width 80 height 30
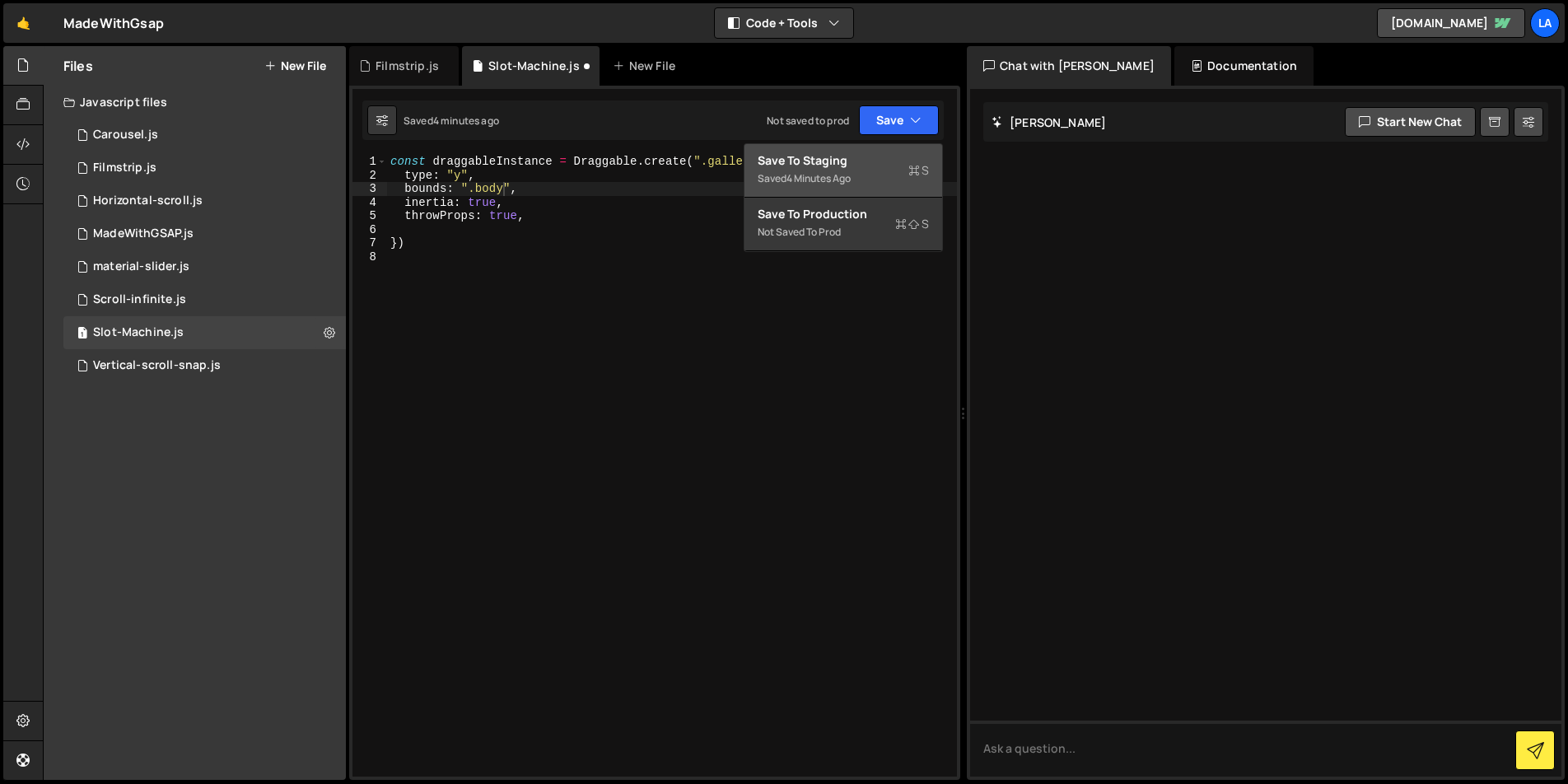
click at [863, 158] on div "Save to Staging S" at bounding box center [843, 160] width 171 height 17
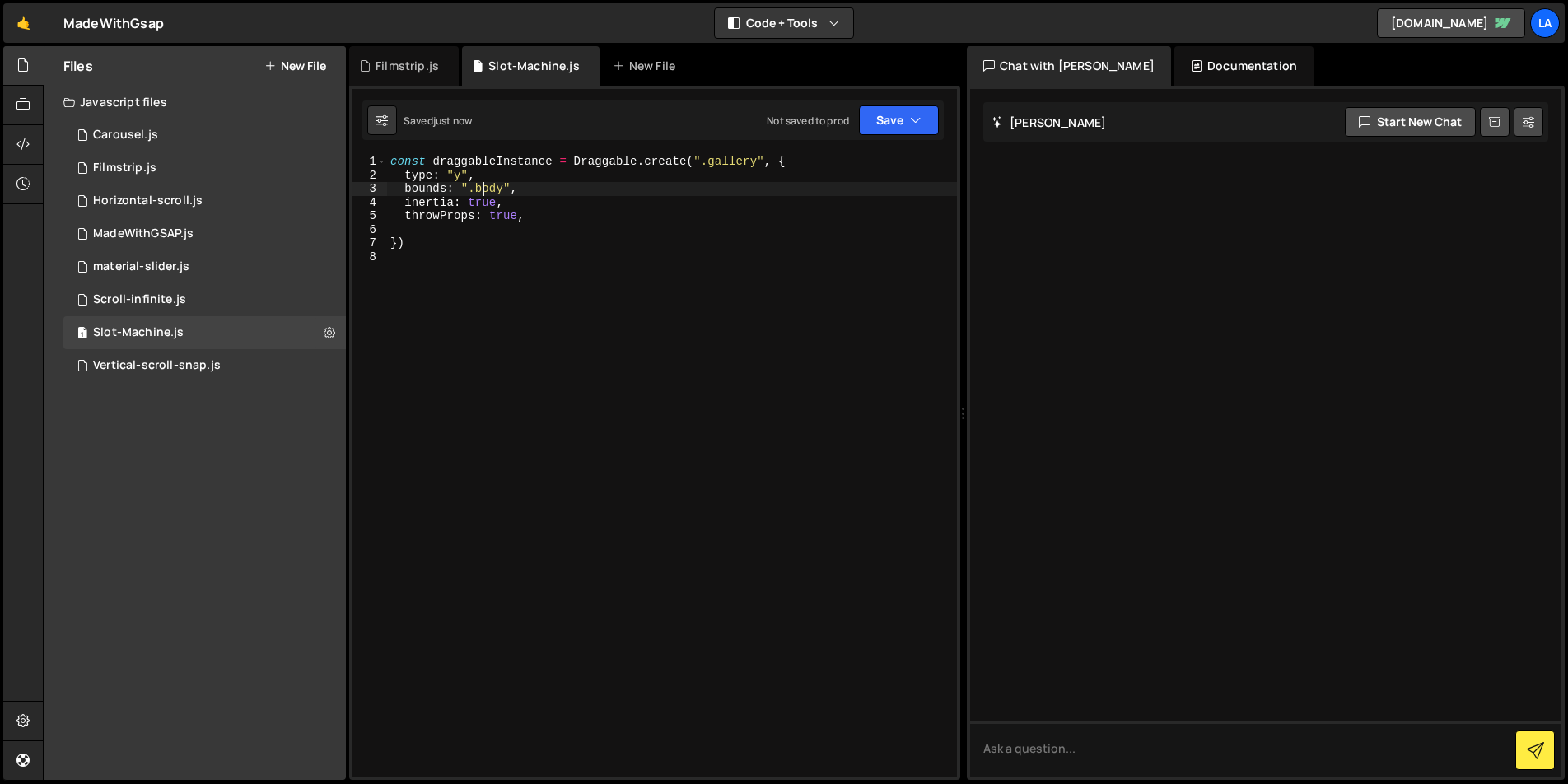
click at [480, 189] on div "const draggableInstance = Draggable . create ( ".gallery" , { type : "y" , boun…" at bounding box center [672, 479] width 570 height 649
click at [911, 133] on button "Save" at bounding box center [899, 120] width 80 height 30
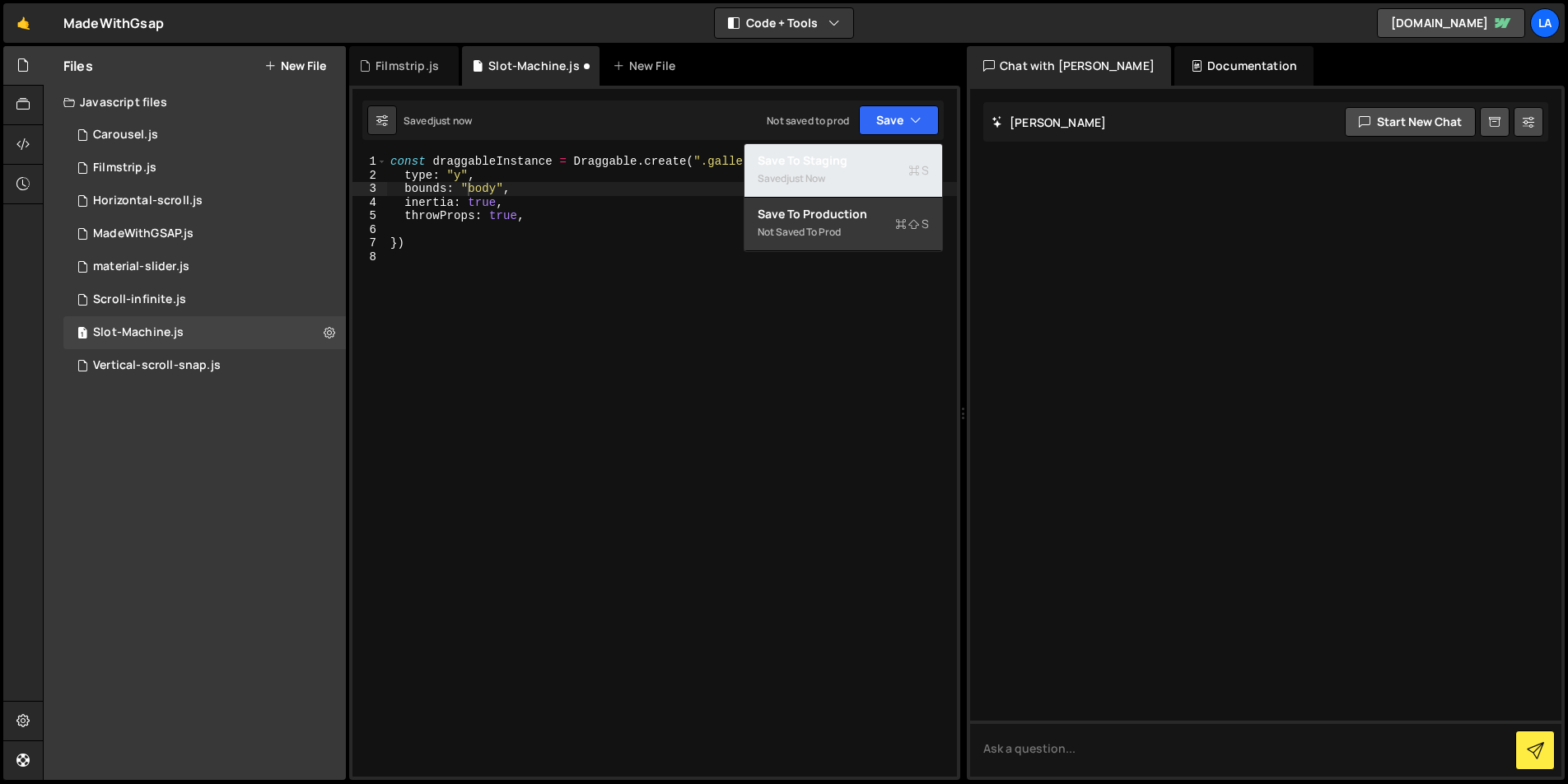
click at [890, 170] on div "Saved just now" at bounding box center [843, 178] width 171 height 20
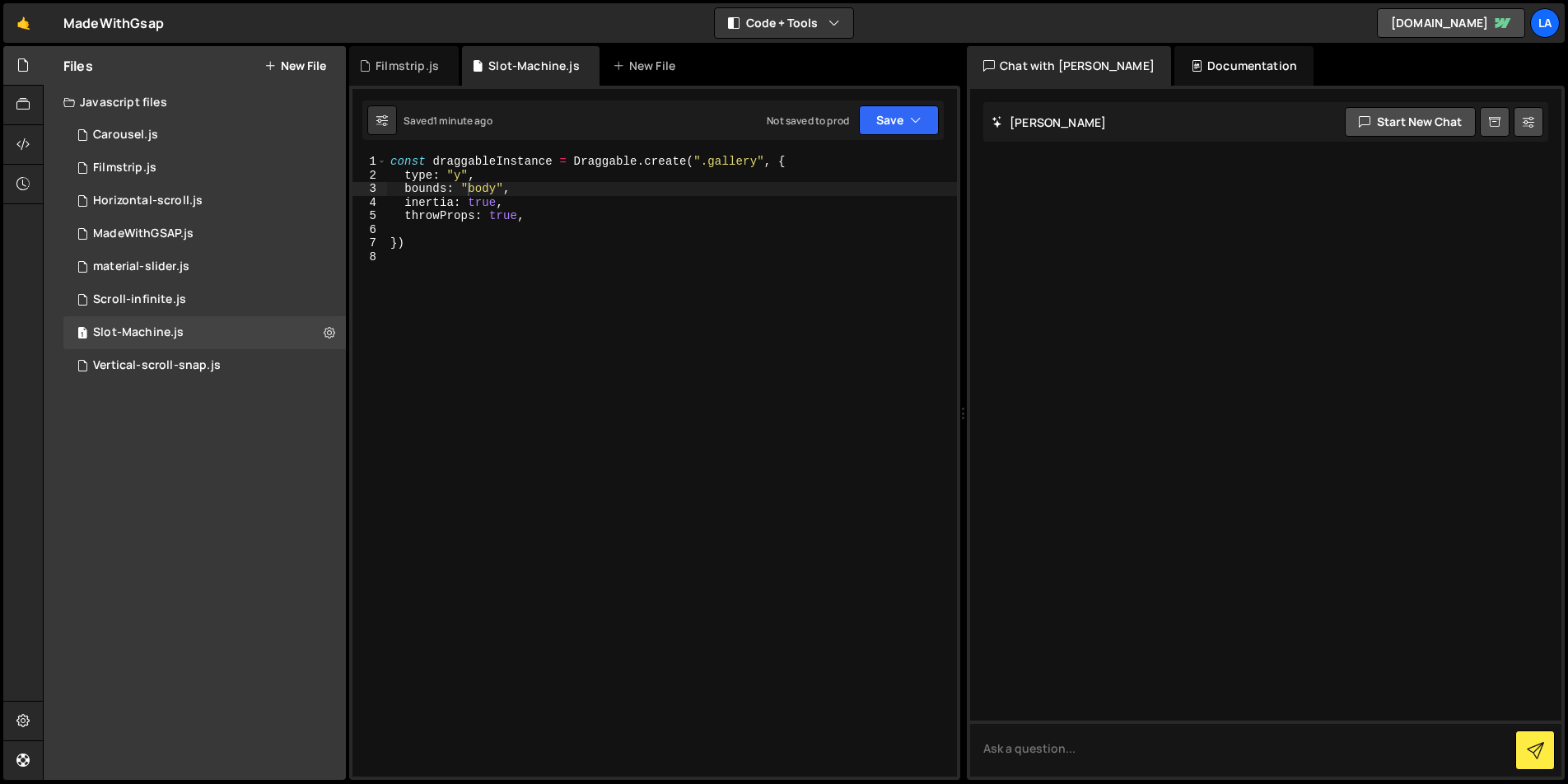
click at [758, 160] on div "const draggableInstance = Draggable . create ( ".gallery" , { type : "y" , boun…" at bounding box center [672, 479] width 570 height 649
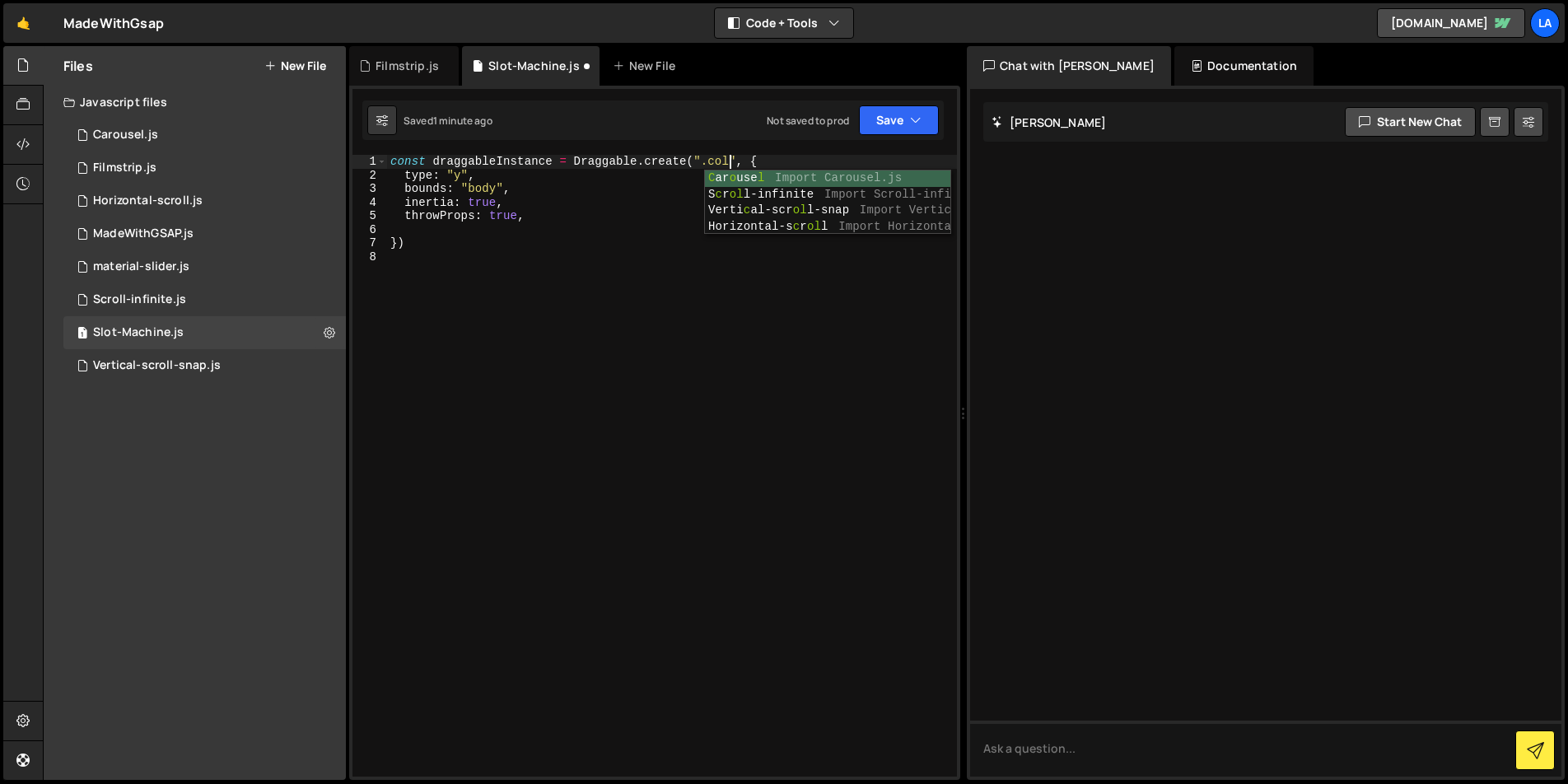
scroll to position [0, 23]
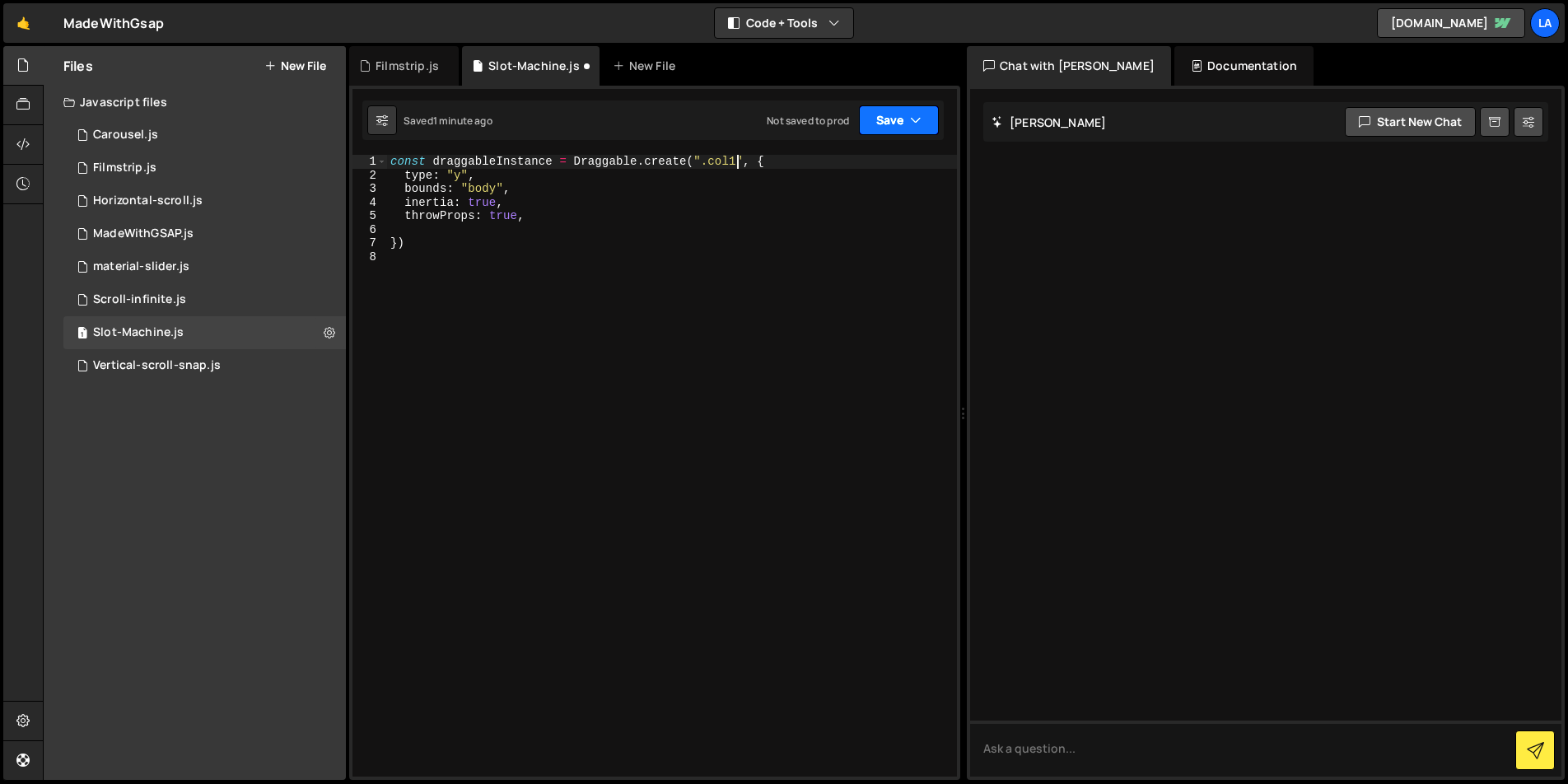
drag, startPoint x: 887, startPoint y: 118, endPoint x: 878, endPoint y: 119, distance: 9.1
click at [887, 118] on button "Save" at bounding box center [899, 120] width 80 height 30
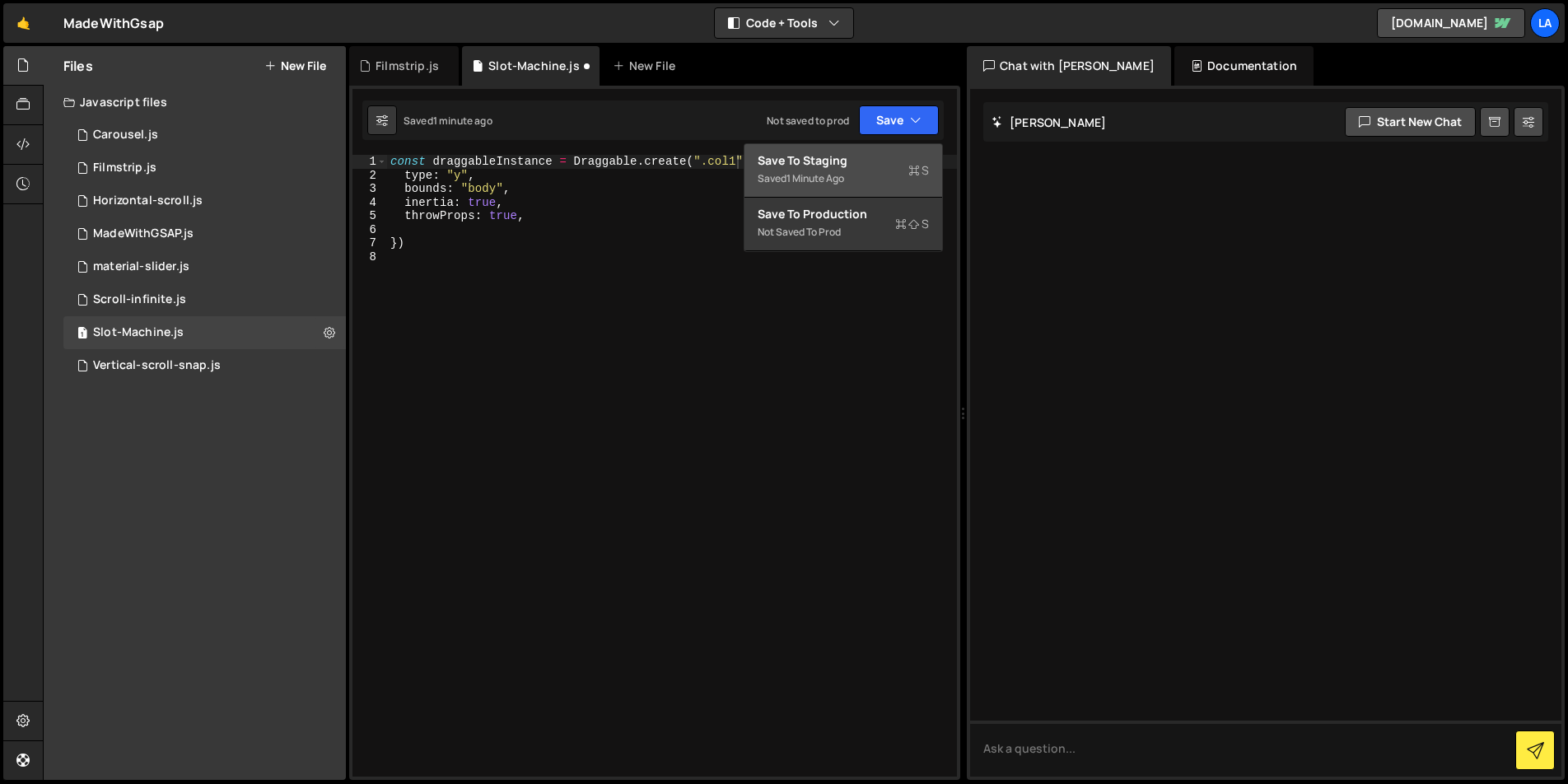
click at [873, 170] on div "Saved 1 minute ago" at bounding box center [843, 178] width 171 height 20
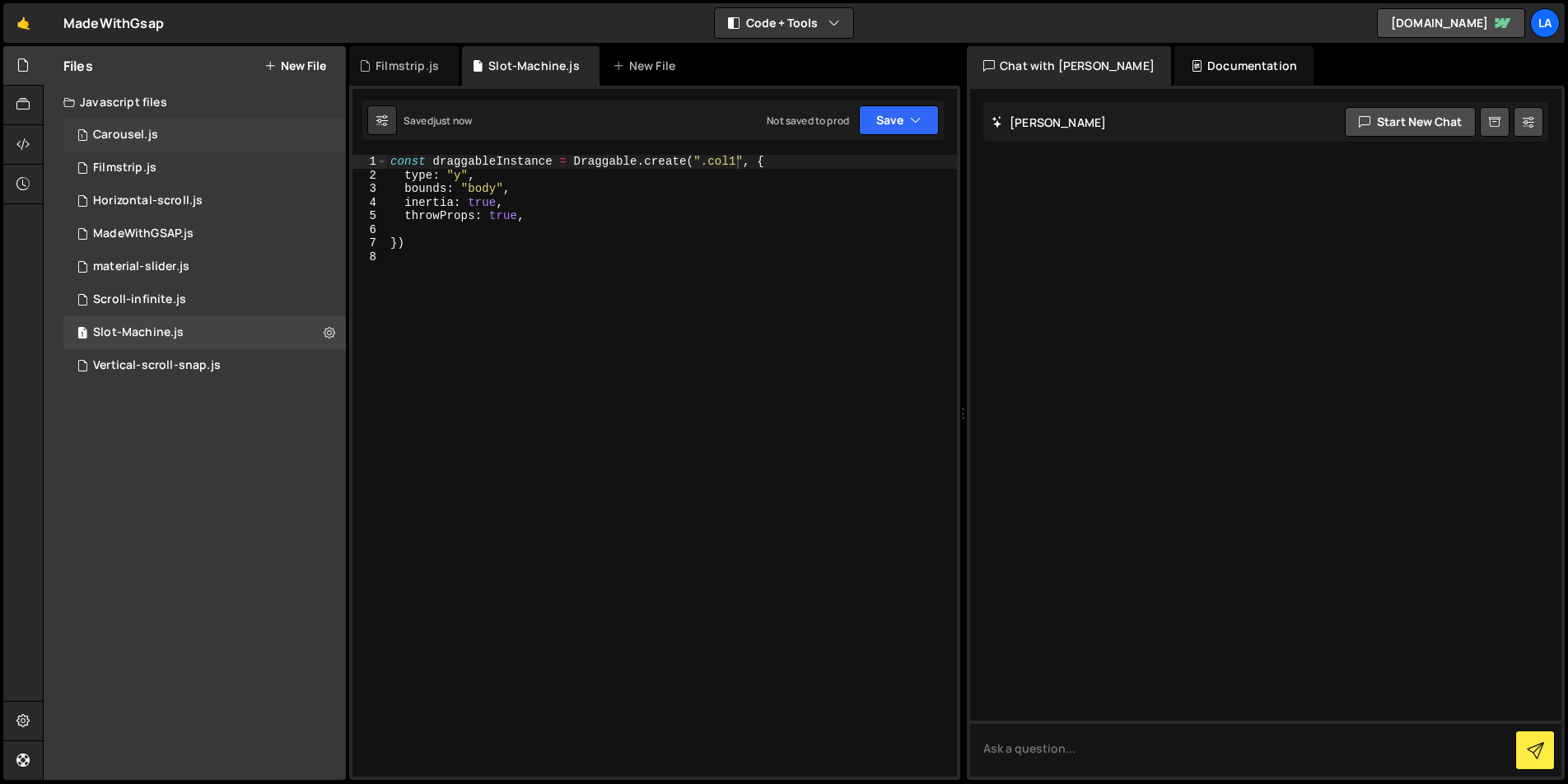
scroll to position [0, 0]
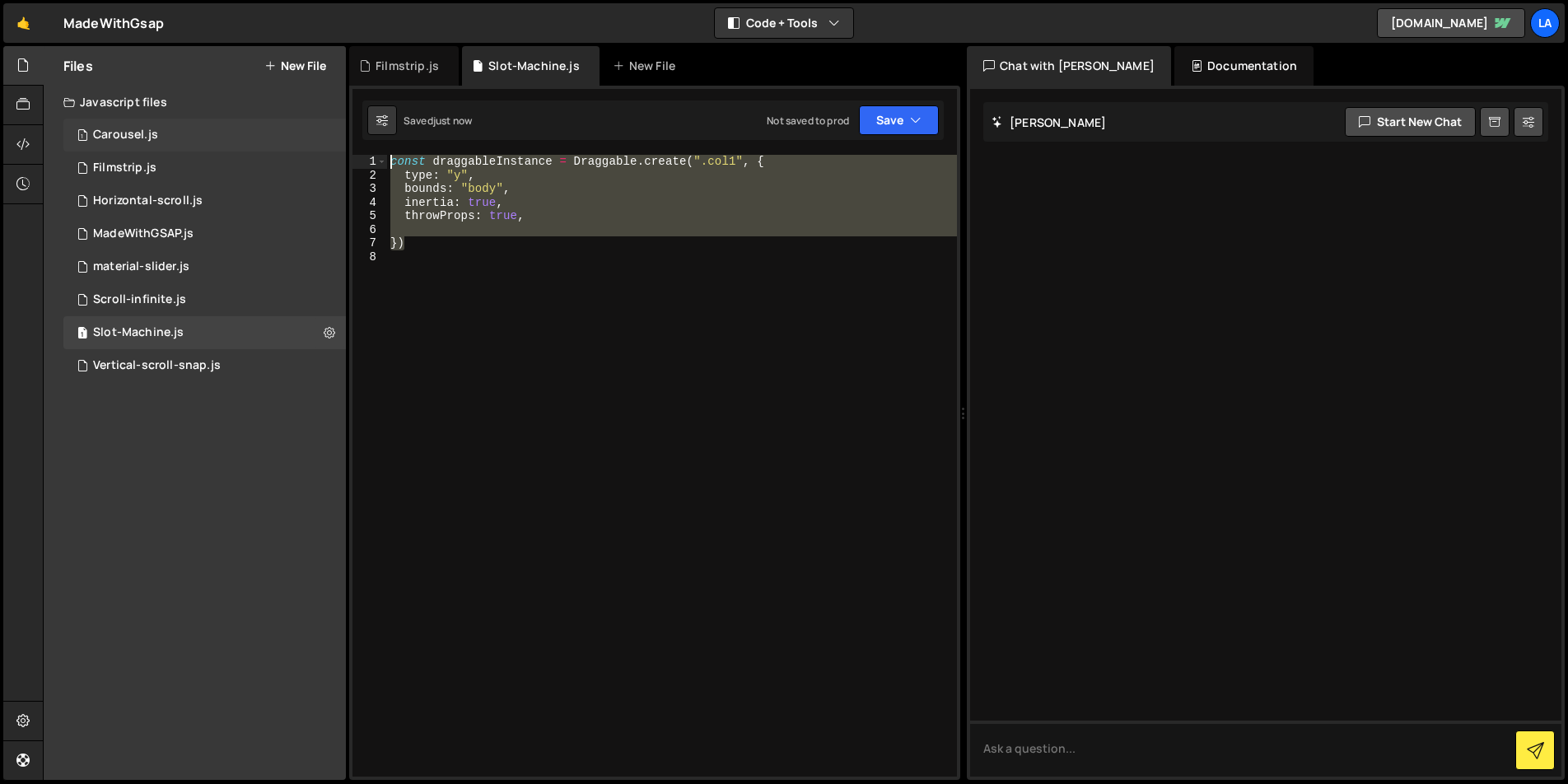
drag, startPoint x: 384, startPoint y: 222, endPoint x: 327, endPoint y: 135, distance: 104.0
click at [327, 135] on div "Files New File Javascript files 1 Carousel.js 0 1 Filmstrip.js 0 1 Horizontal-s…" at bounding box center [804, 414] width 1525 height 735
type textarea "const draggableInstance = Draggable.create(".col1", { type: "y","
drag, startPoint x: 534, startPoint y: 267, endPoint x: 593, endPoint y: 275, distance: 59.5
click at [534, 266] on div "const draggableInstance = Draggable . create ( ".col1" , { type : "y" , bounds …" at bounding box center [672, 479] width 570 height 649
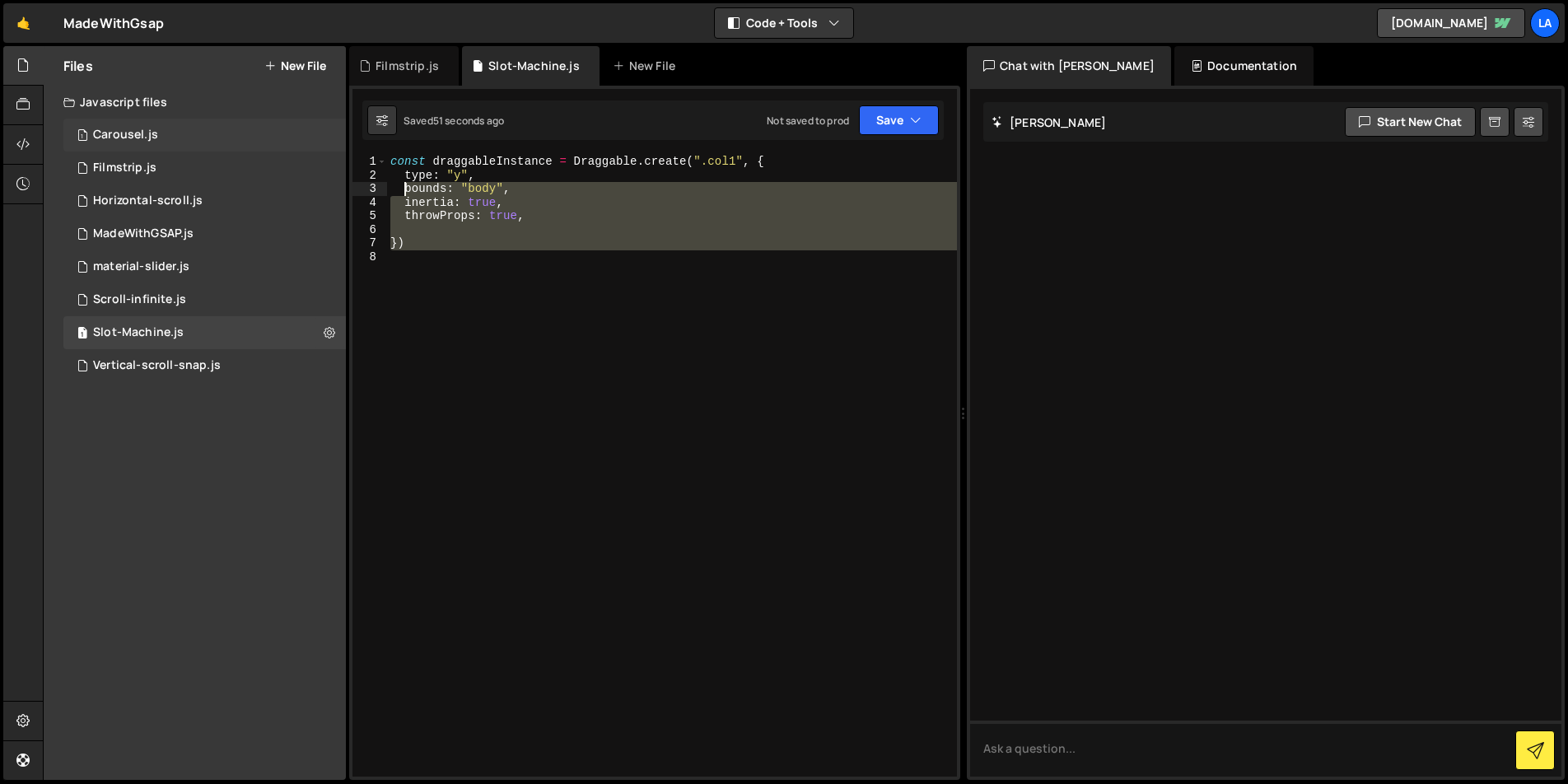
drag, startPoint x: 517, startPoint y: 249, endPoint x: 340, endPoint y: 129, distance: 213.8
click at [340, 129] on div "Files New File Javascript files 1 Carousel.js 0 1 Filmstrip.js 0 1 Horizontal-s…" at bounding box center [804, 414] width 1525 height 735
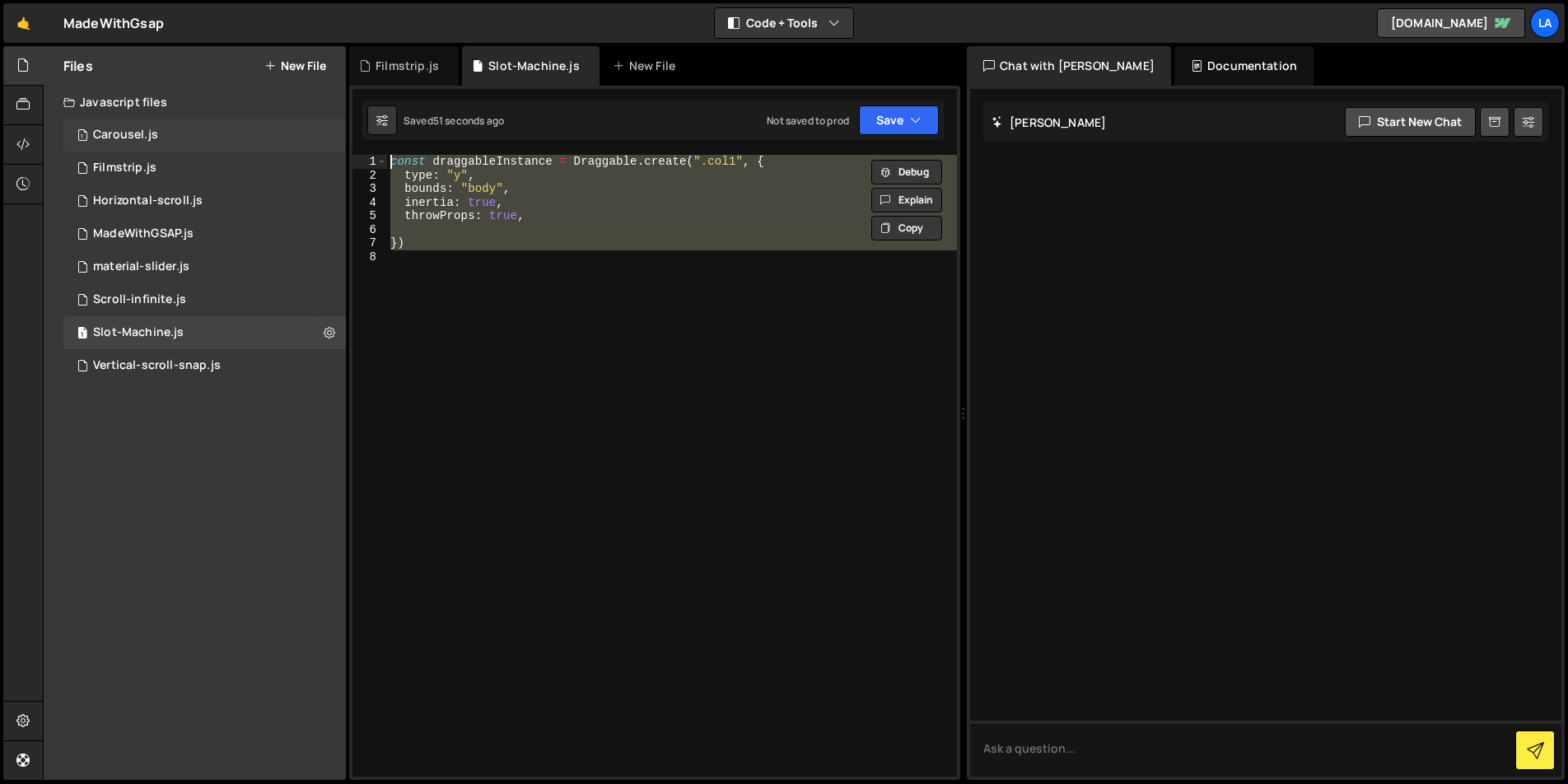
paste textarea "});"
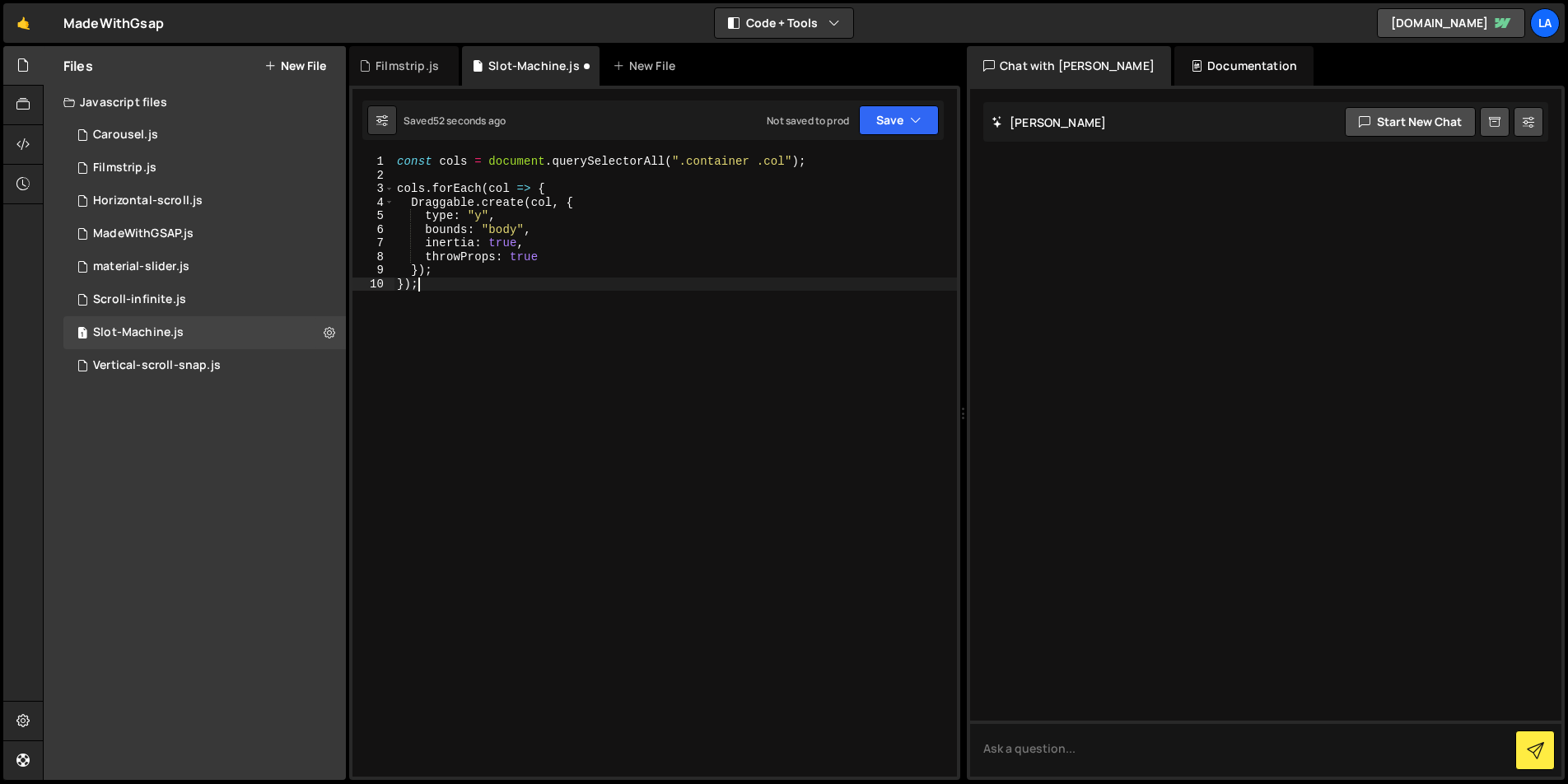
click at [599, 284] on div "const cols = document . querySelectorAll ( ".container .col" ) ; cols . forEach…" at bounding box center [675, 479] width 563 height 649
click at [690, 163] on div "const cols = document . querySelectorAll ( ".container .col" ) ; cols . forEach…" at bounding box center [675, 479] width 563 height 649
type textarea "const cols = document.querySelectorAll(".gallery-container .col");"
click at [903, 112] on button "Save" at bounding box center [899, 120] width 80 height 30
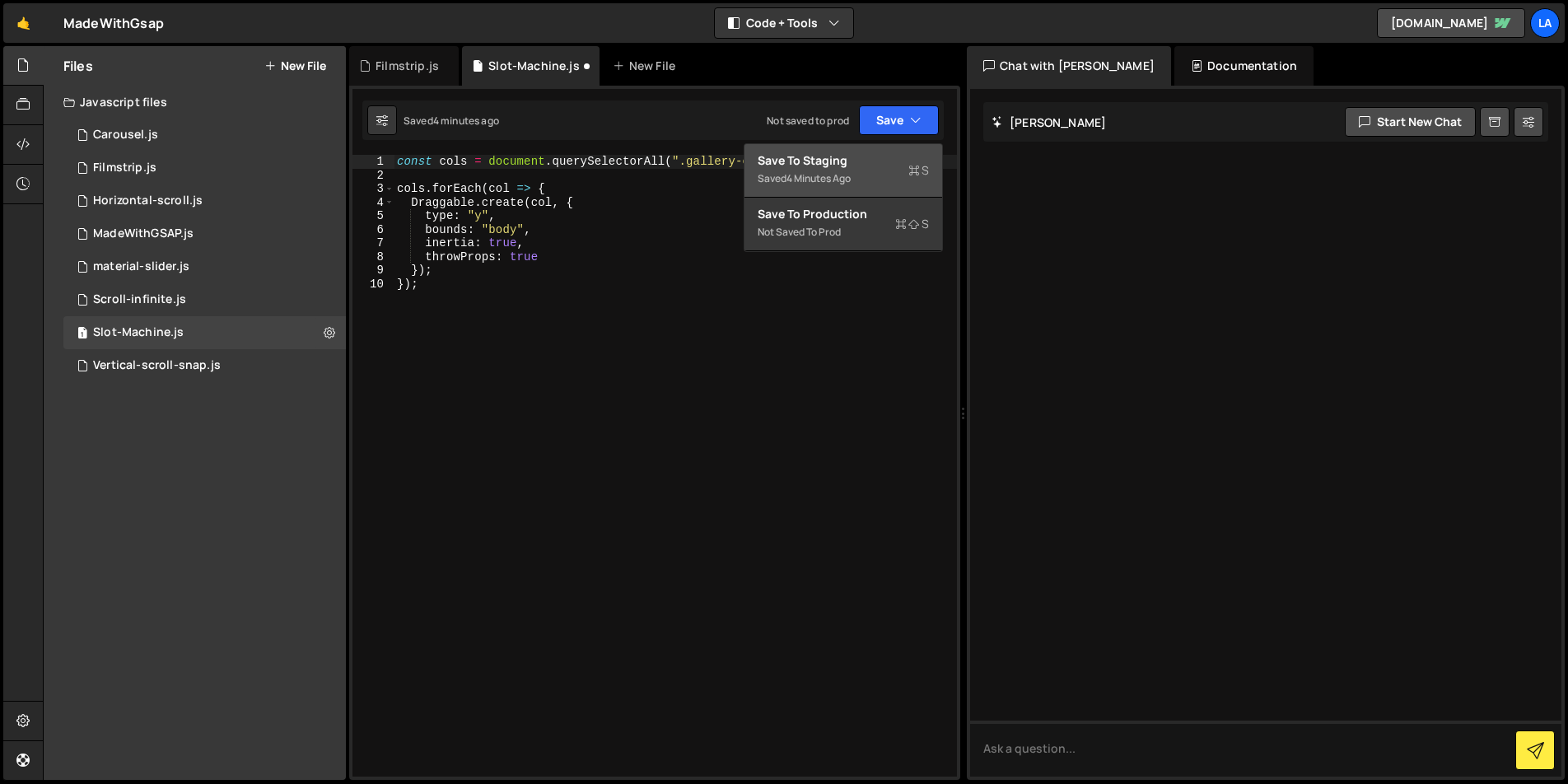
click at [872, 179] on div "Saved 4 minutes ago" at bounding box center [843, 178] width 171 height 20
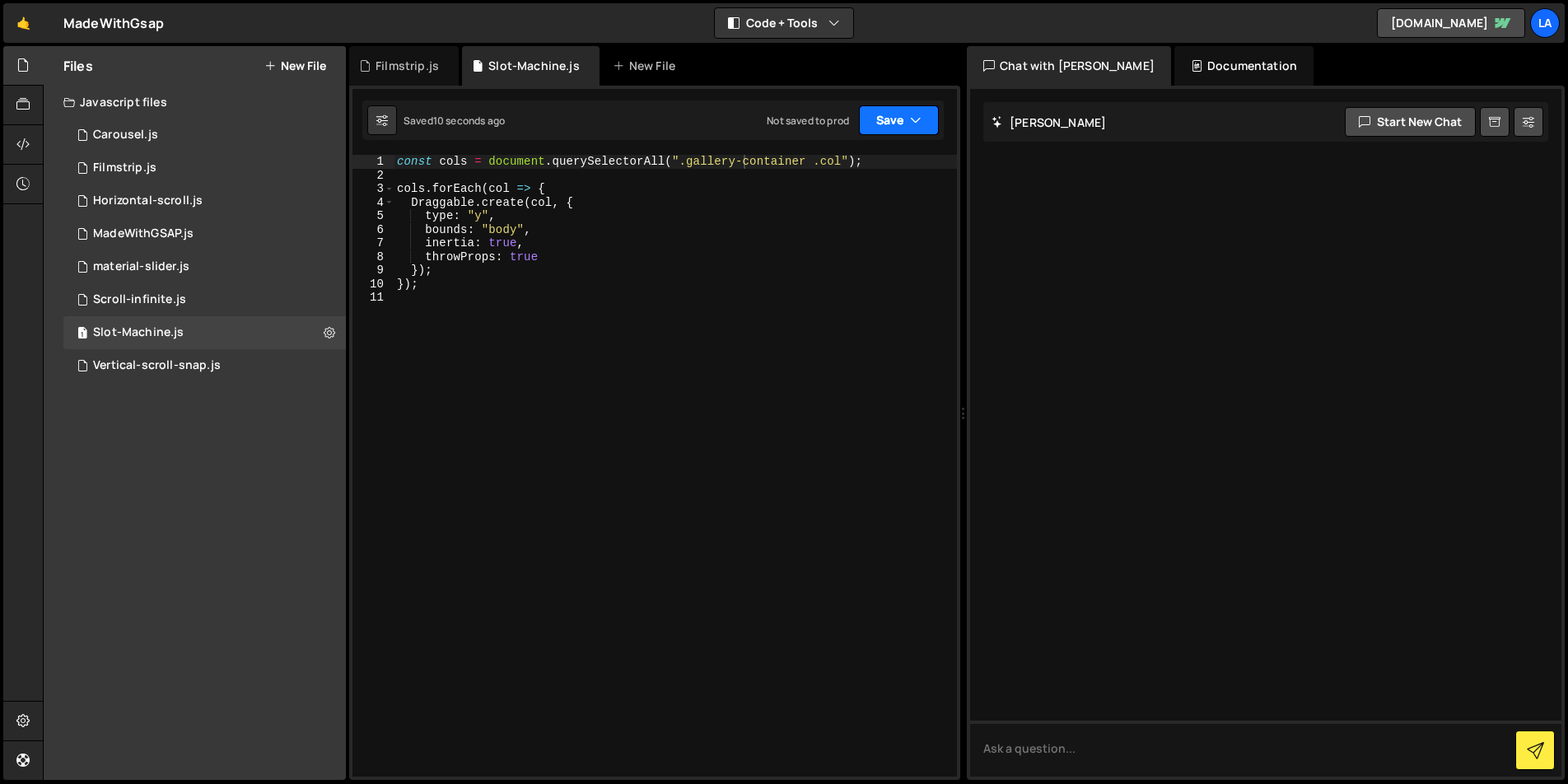
click at [899, 119] on button "Save" at bounding box center [899, 120] width 80 height 30
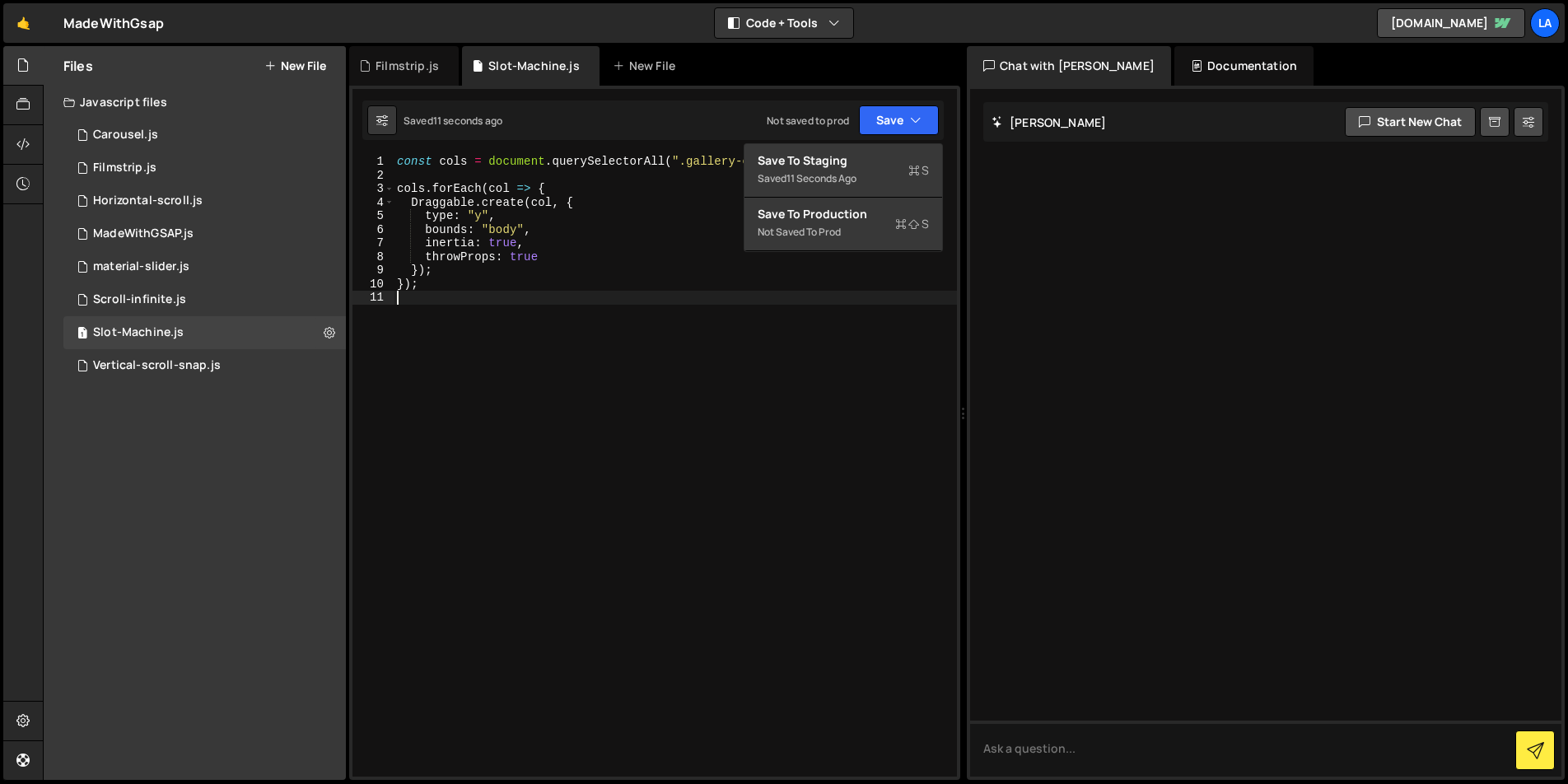
click at [722, 295] on div "const cols = document . querySelectorAll ( ".gallery-container .col" ) ; cols .…" at bounding box center [675, 479] width 563 height 649
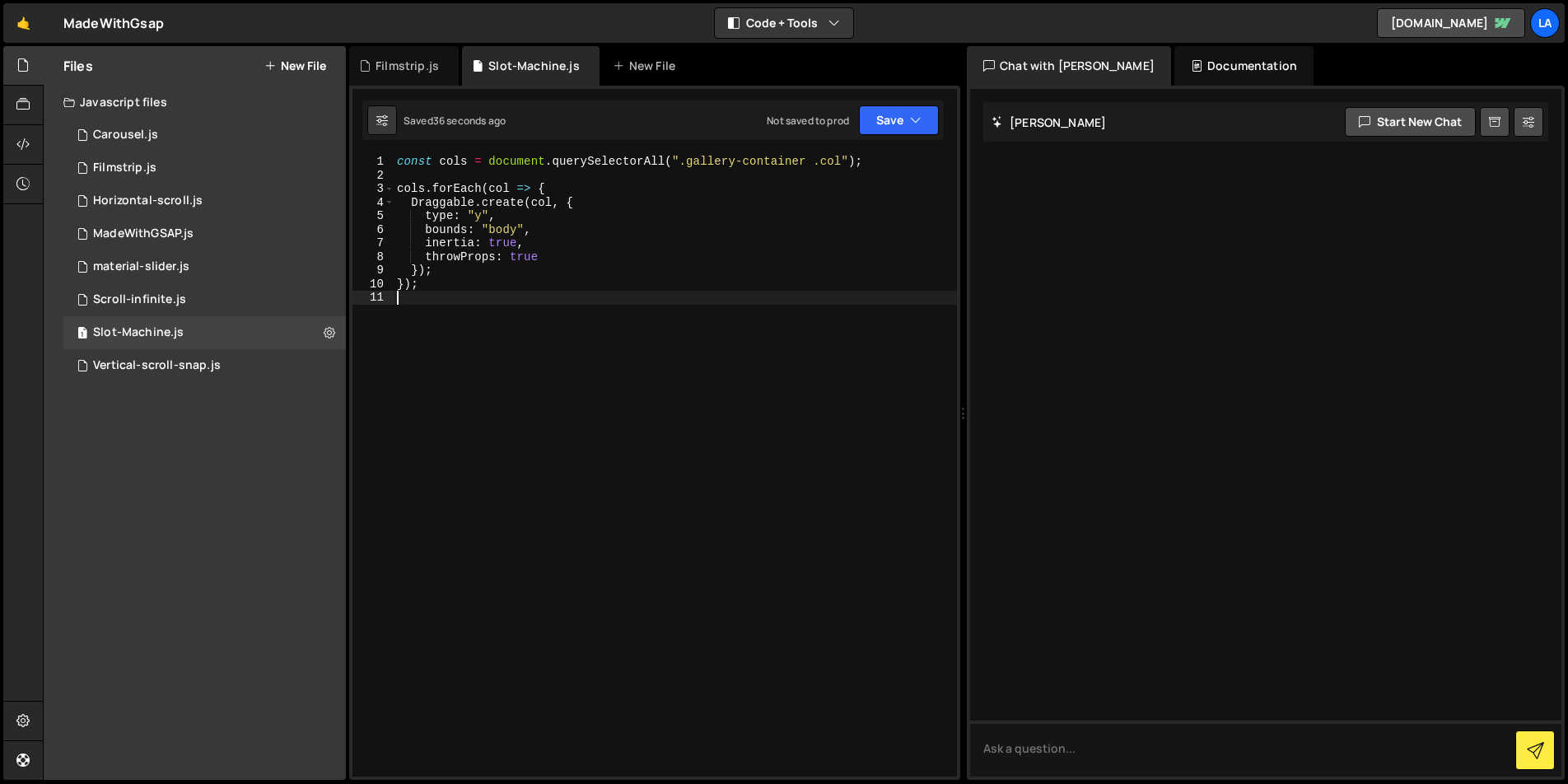
click at [823, 330] on div "const cols = document . querySelectorAll ( ".gallery-container .col" ) ; cols .…" at bounding box center [675, 479] width 563 height 649
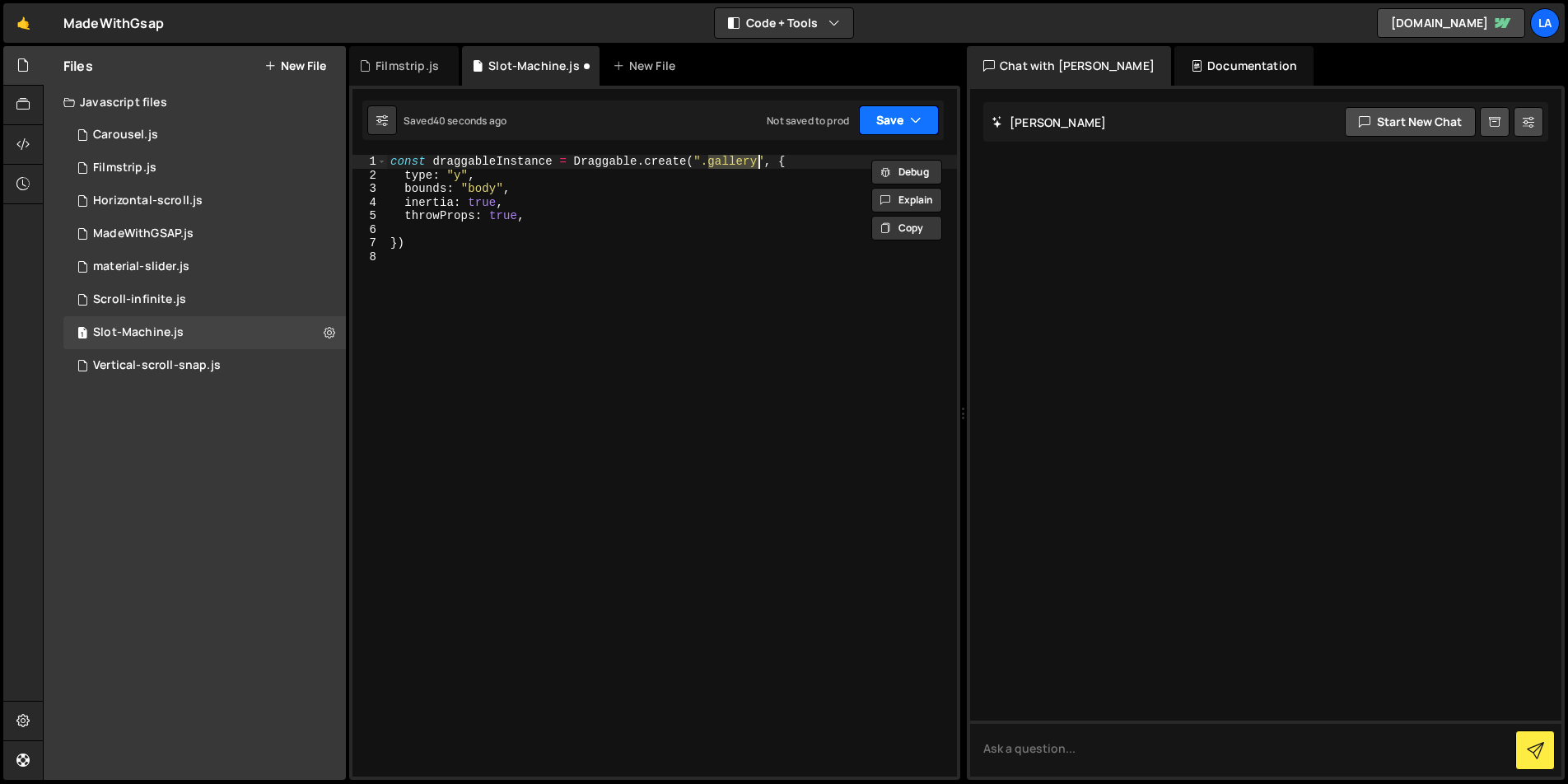
click at [882, 119] on button "Save" at bounding box center [899, 120] width 80 height 30
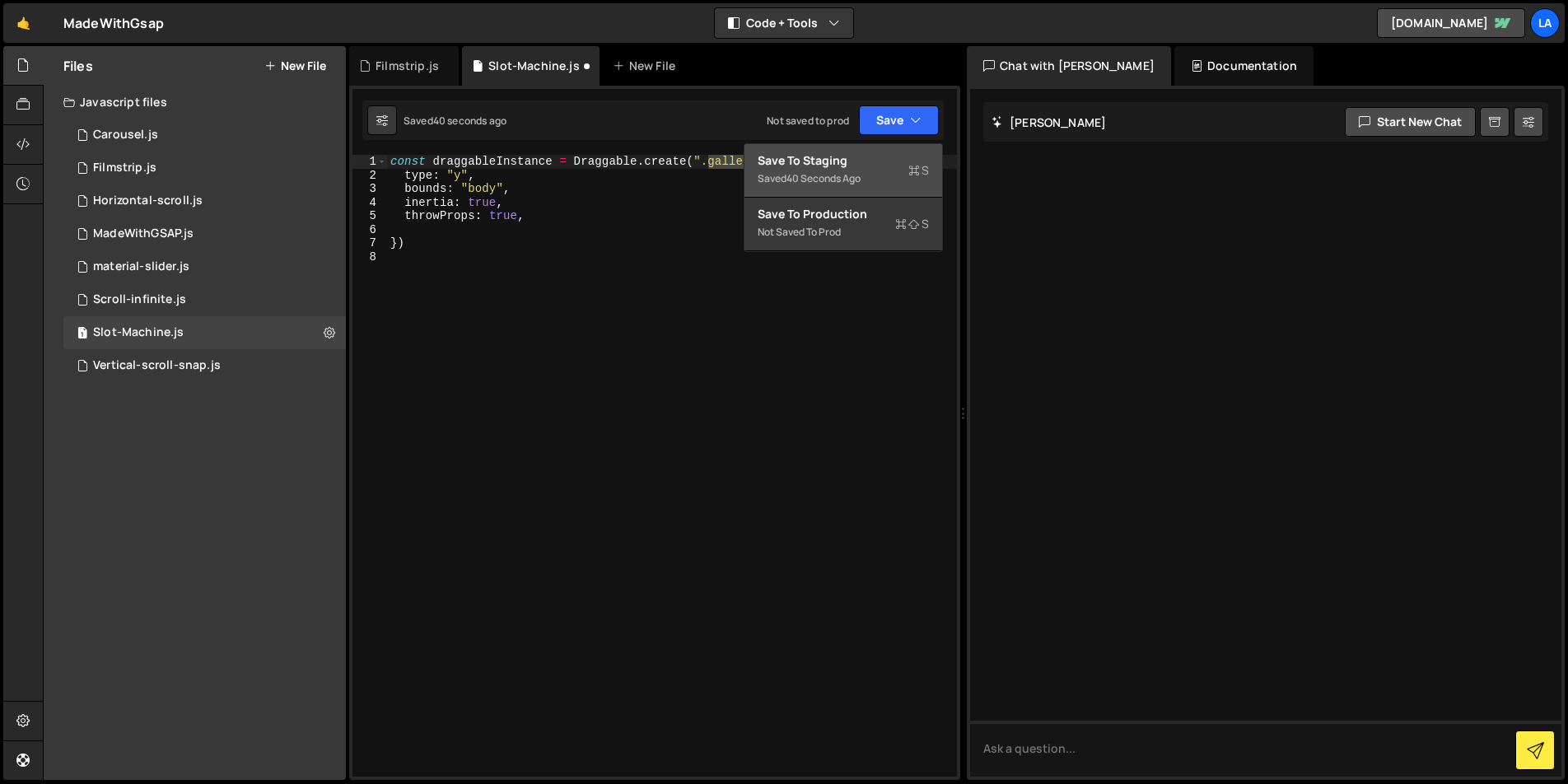
click at [865, 173] on div "Saved 40 seconds ago" at bounding box center [843, 178] width 171 height 20
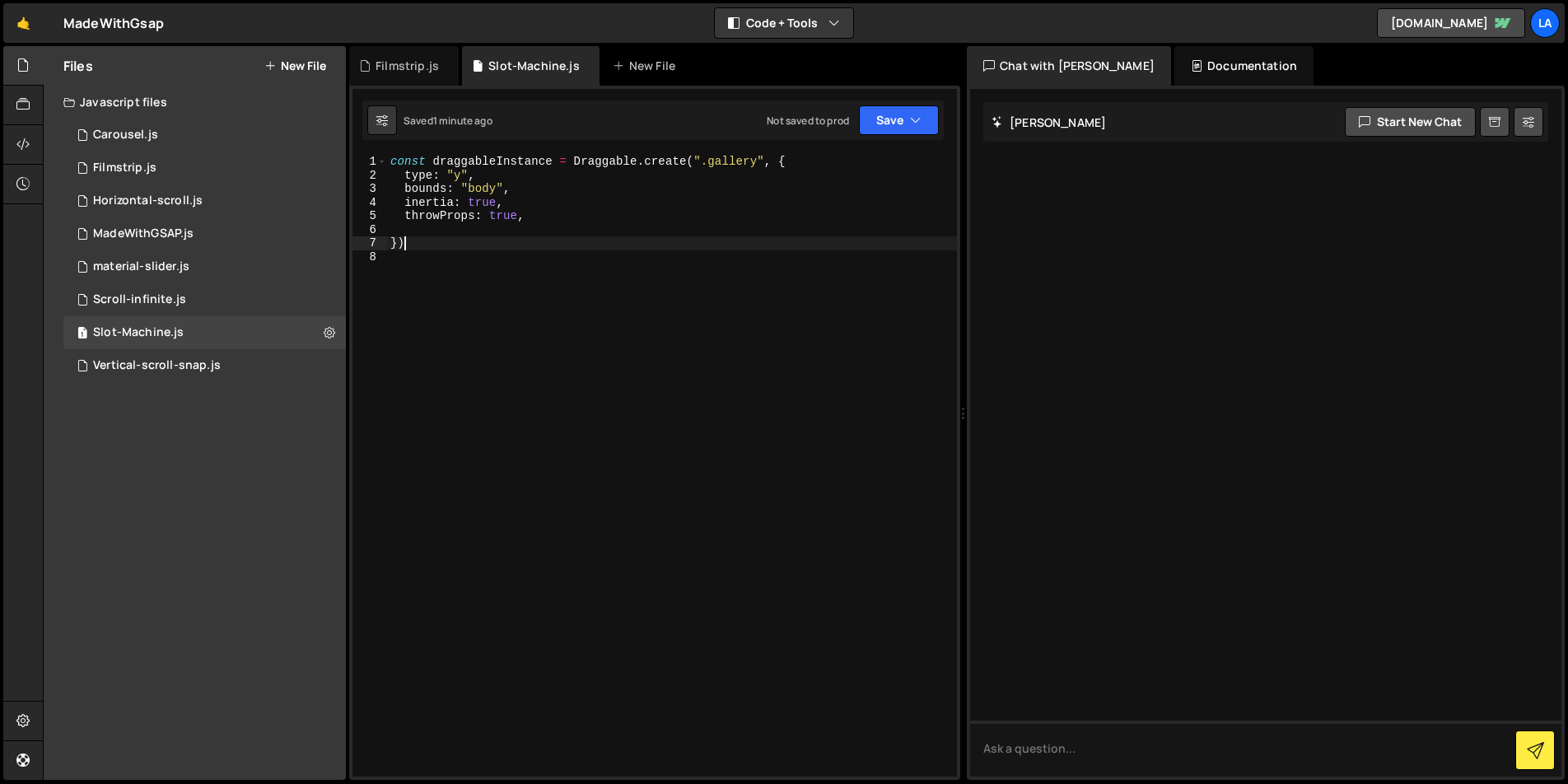
click at [608, 237] on div "const draggableInstance = Draggable . create ( ".gallery" , { type : "y" , boun…" at bounding box center [672, 479] width 570 height 649
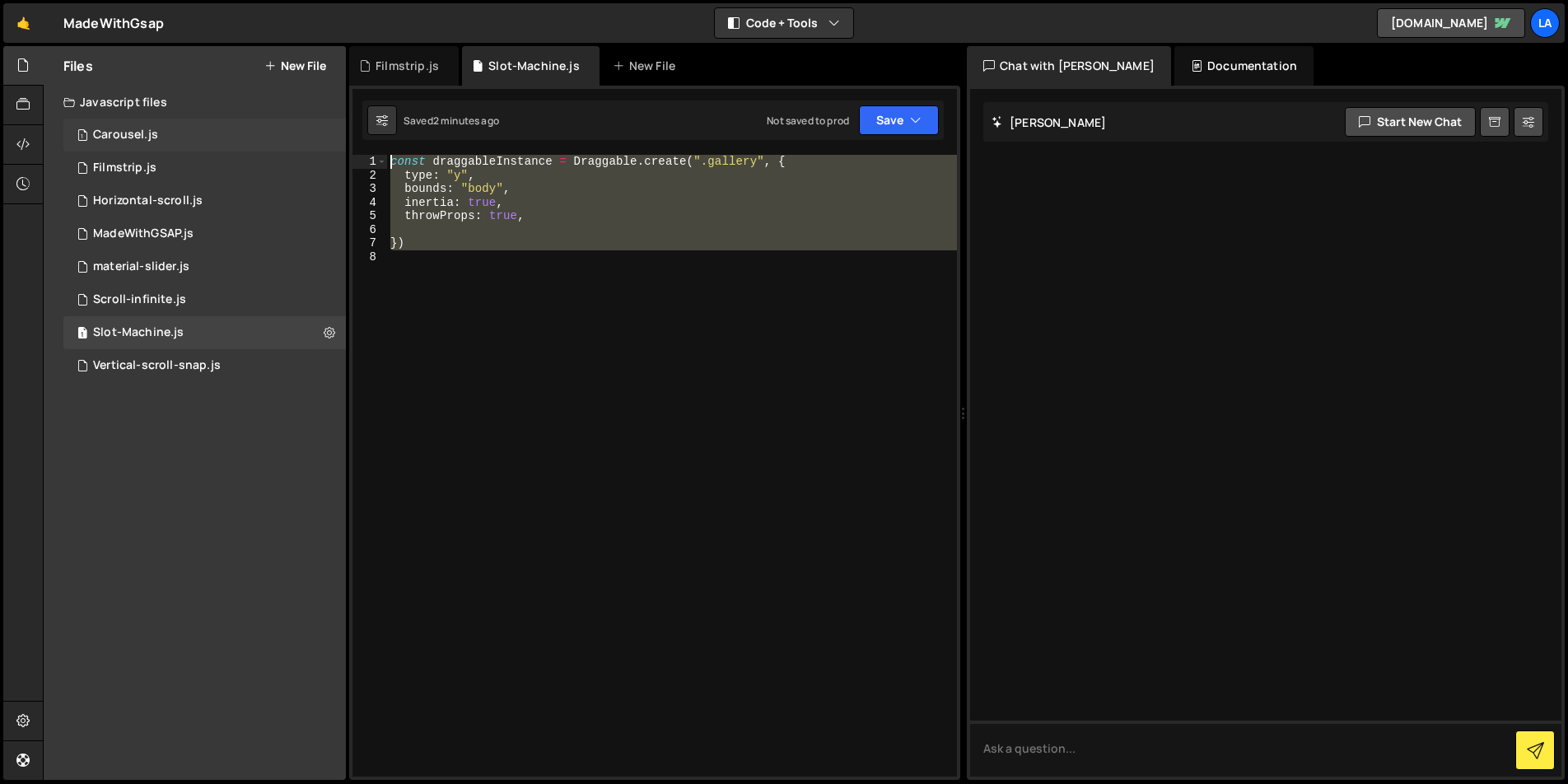
drag, startPoint x: 447, startPoint y: 258, endPoint x: 314, endPoint y: 145, distance: 174.5
click at [314, 145] on div "Files New File Javascript files 1 Carousel.js 0 1 Filmstrip.js 0 1 Horizontal-s…" at bounding box center [804, 414] width 1525 height 735
type textarea "const draggableInstance = Draggable.create(".gallery", { type: "y","
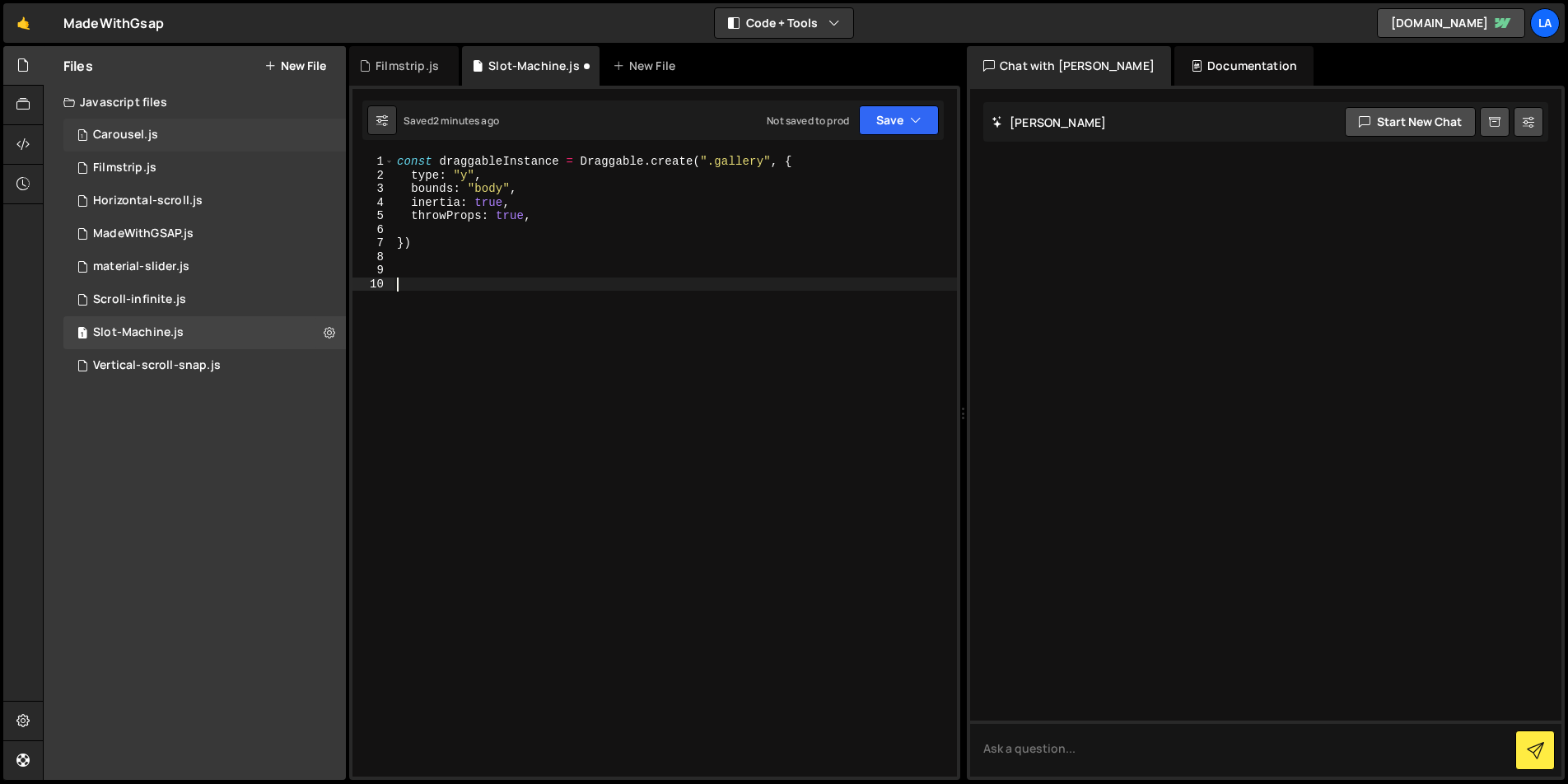
paste textarea "const draggableInstance = Draggable.create(".gallery", {"
click at [762, 281] on div "const draggableInstance = Draggable . create ( ".gallery" , { type : "y" , boun…" at bounding box center [675, 479] width 563 height 649
type textarea "const draggableInstance = Draggable.create(".gallery2", {"
click at [885, 134] on button "Save" at bounding box center [899, 120] width 80 height 30
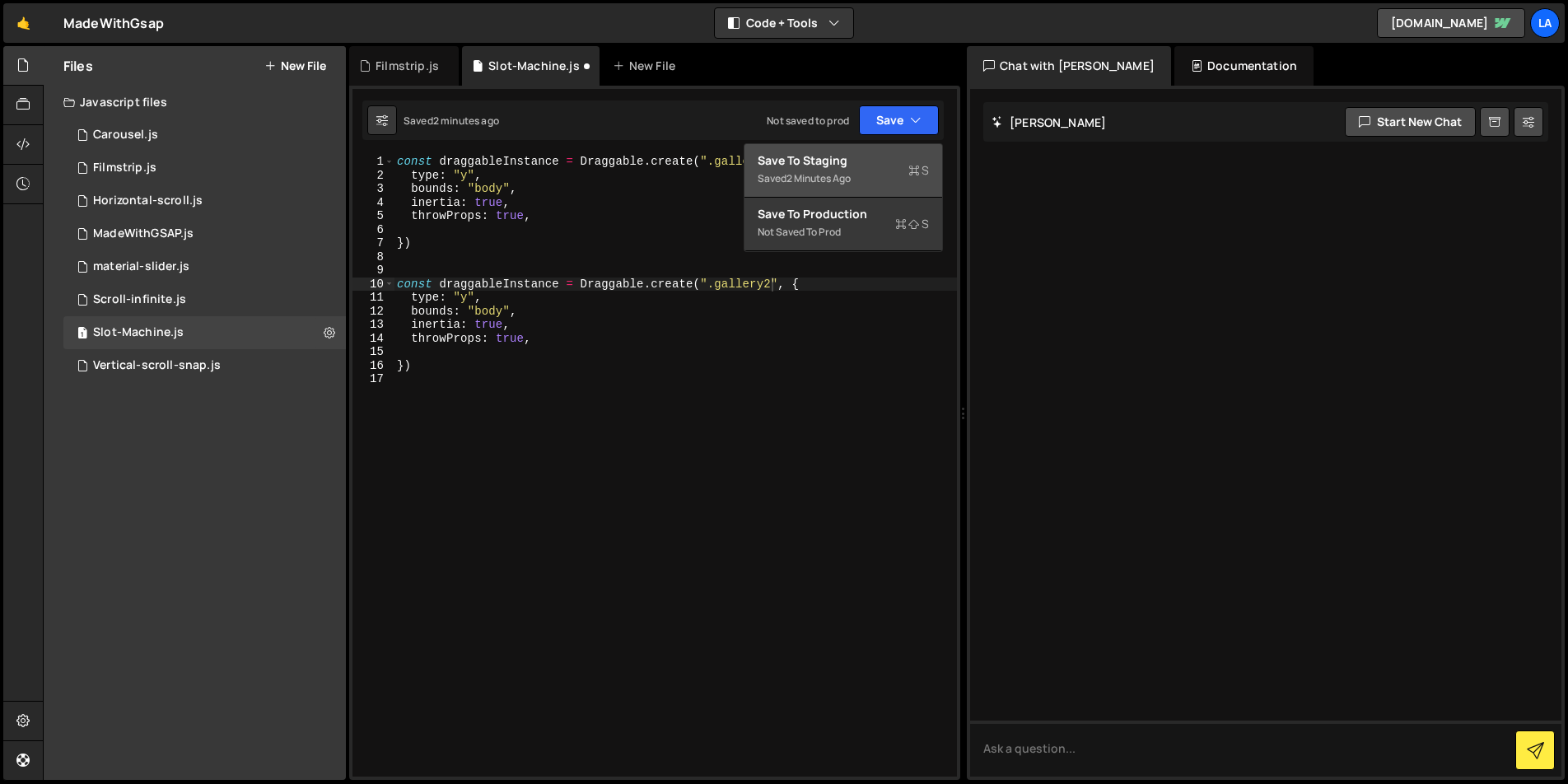
click at [877, 170] on div "Saved 2 minutes ago" at bounding box center [843, 178] width 171 height 20
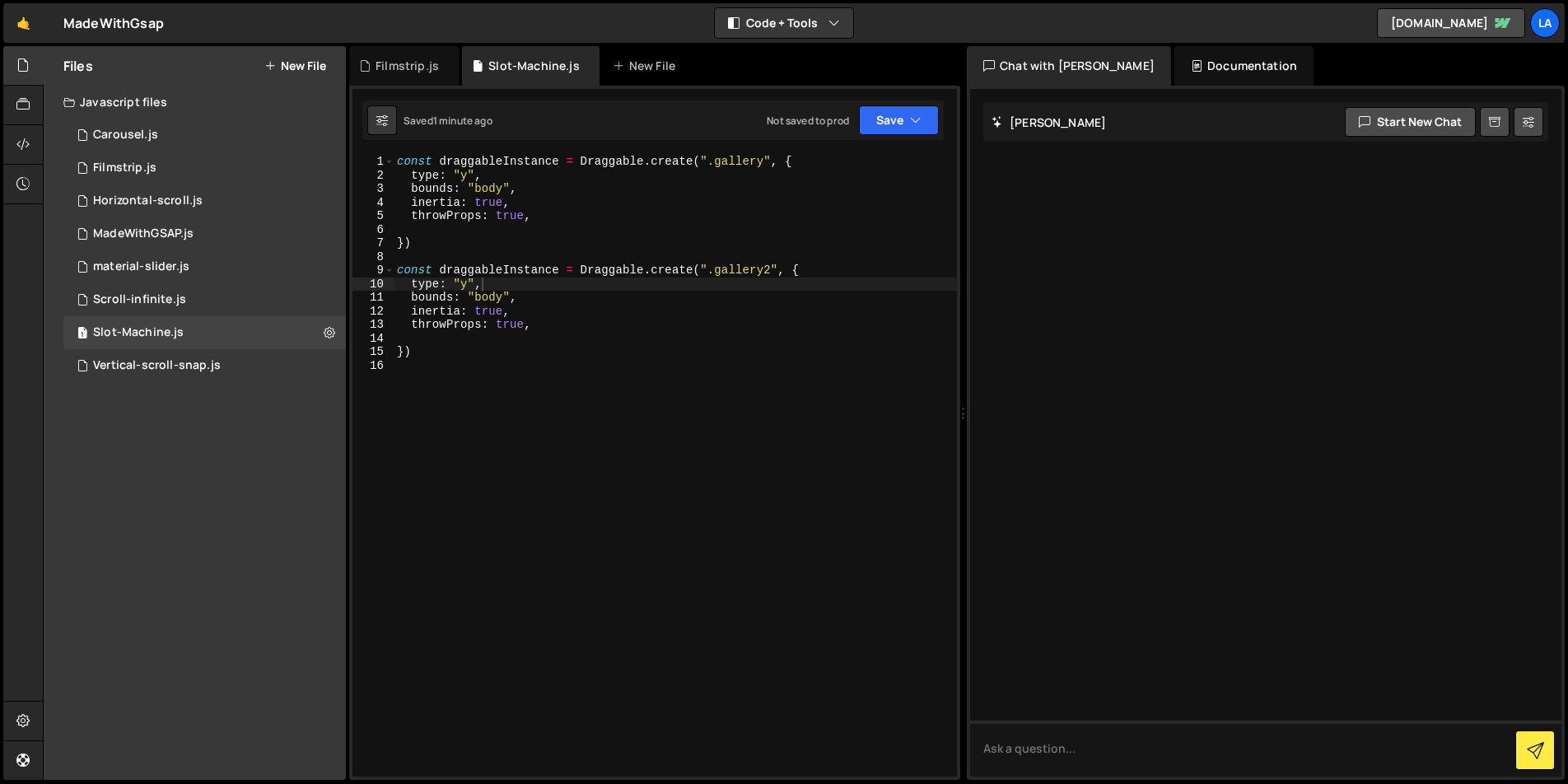
scroll to position [0, 0]
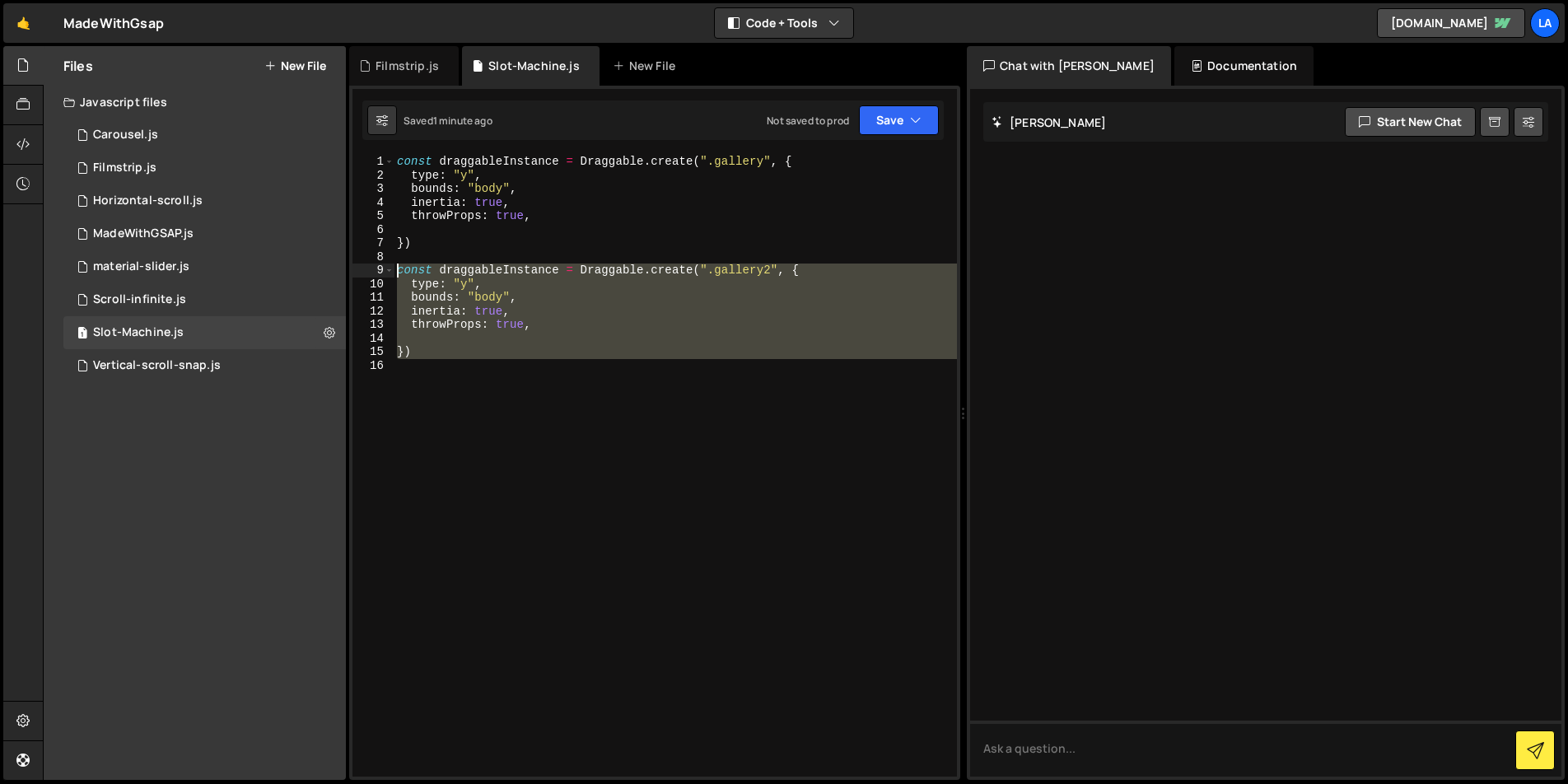
drag, startPoint x: 397, startPoint y: 340, endPoint x: 353, endPoint y: 269, distance: 83.5
click at [353, 269] on div "1 2 3 4 5 6 7 8 9 10 11 12 13 14 15 16 const draggableInstance = Draggable . cr…" at bounding box center [655, 466] width 605 height 622
type textarea "const draggableInstance = Draggable.create(".gallery2", { type: "y","
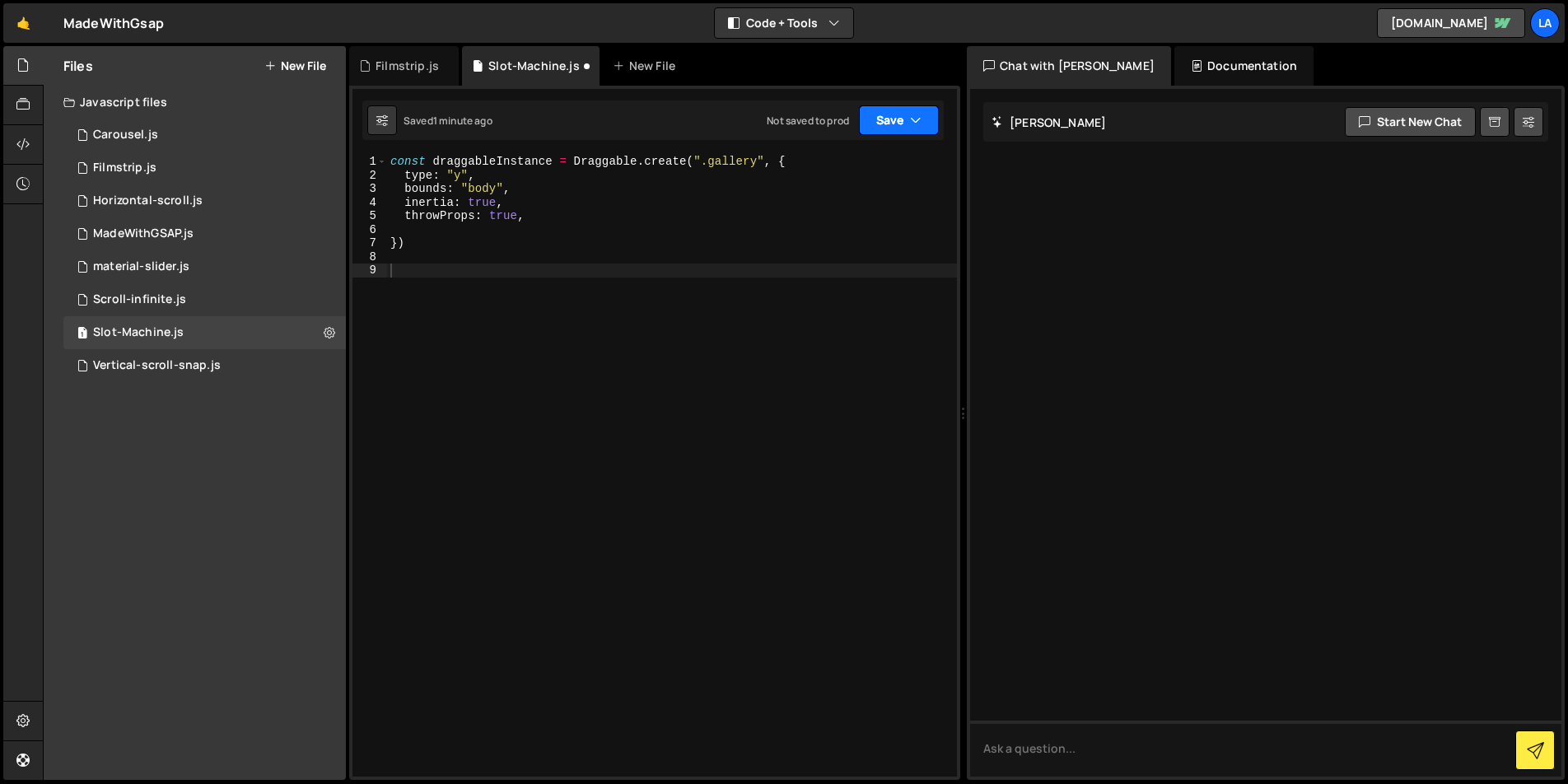
click at [869, 135] on button "Save" at bounding box center [899, 120] width 80 height 30
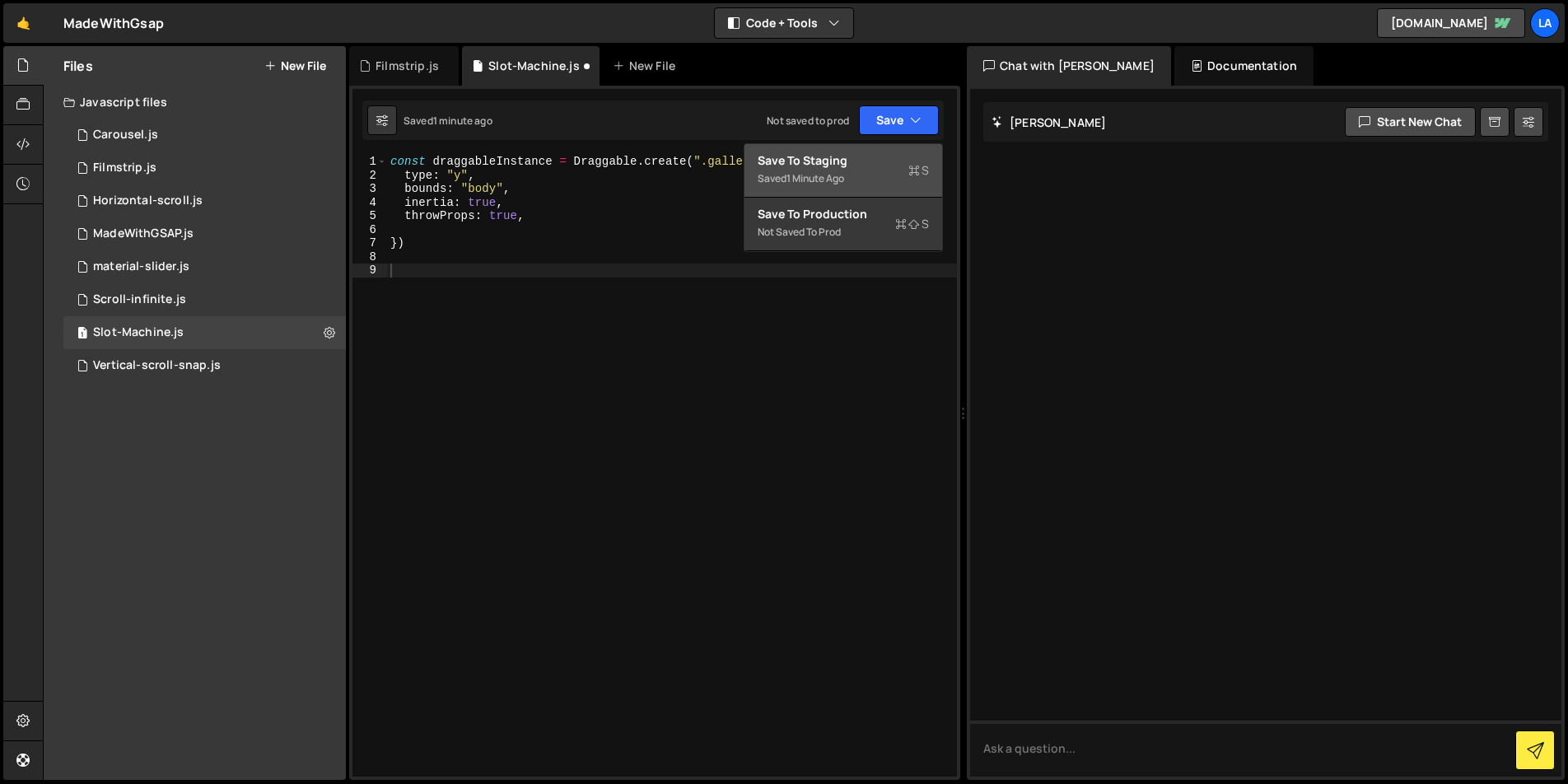
click at [877, 182] on div "Saved 1 minute ago" at bounding box center [843, 178] width 171 height 20
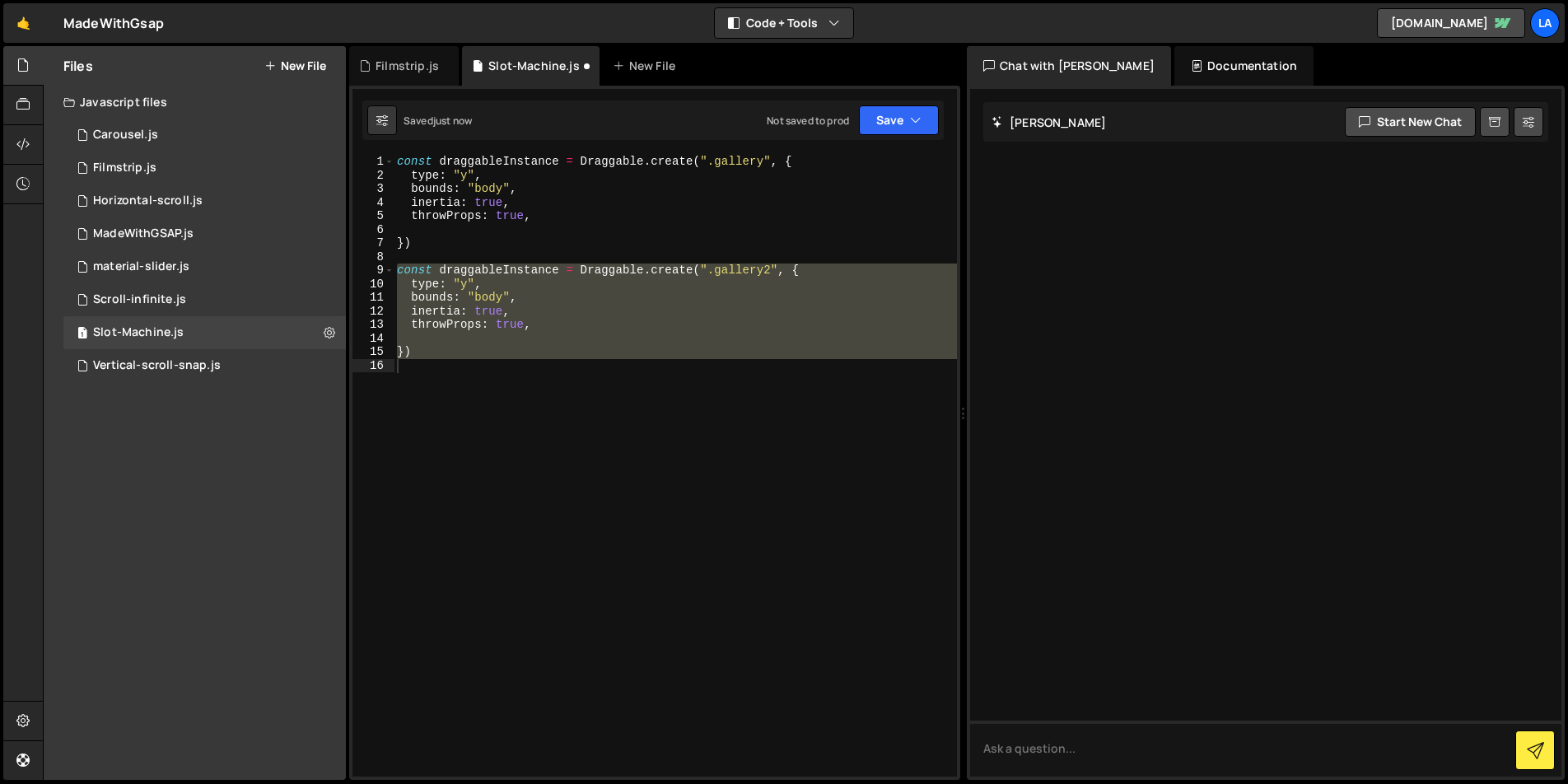
drag, startPoint x: 553, startPoint y: 269, endPoint x: 564, endPoint y: 269, distance: 11.0
click at [553, 269] on div "const draggableInstance = Draggable . create ( ".gallery" , { type : "y" , boun…" at bounding box center [675, 466] width 563 height 622
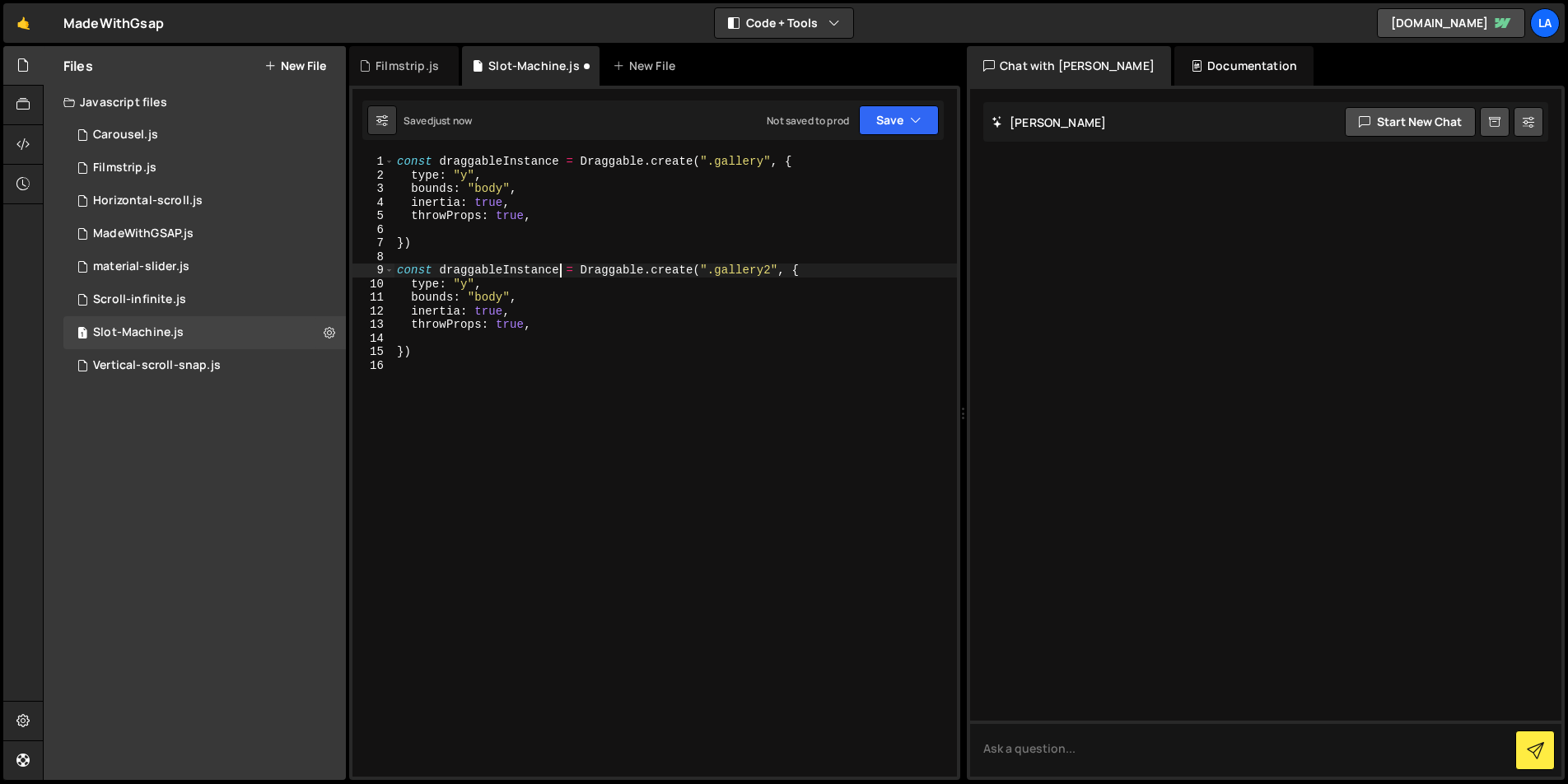
click at [562, 270] on div "const draggableInstance = Draggable . create ( ".gallery" , { type : "y" , boun…" at bounding box center [675, 479] width 563 height 649
type textarea "const draggableInstance2 = Draggable.create(".gallery2", {"
click at [923, 118] on button "Save" at bounding box center [899, 120] width 80 height 30
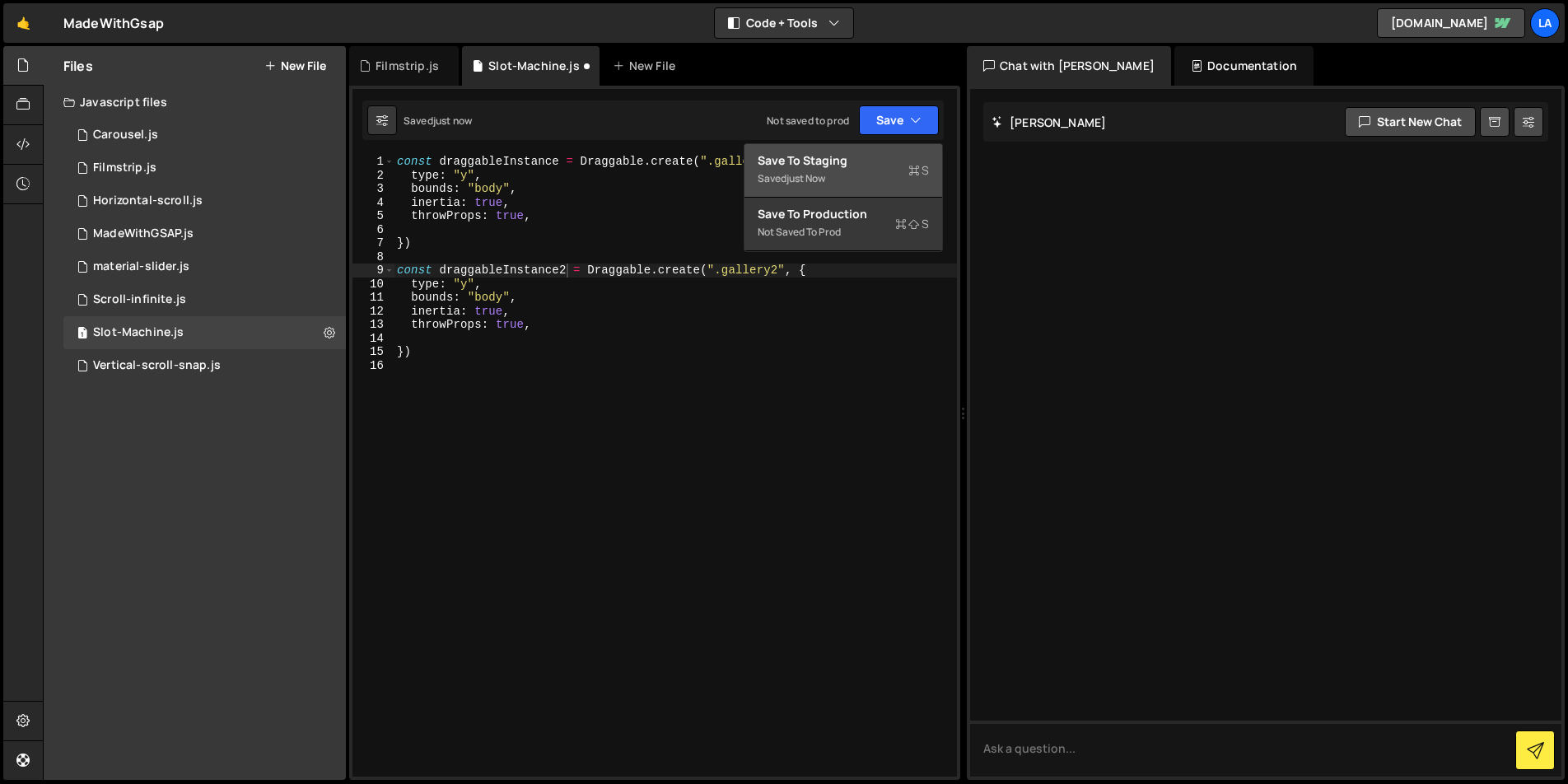
click at [887, 183] on div "Saved just now" at bounding box center [843, 178] width 171 height 20
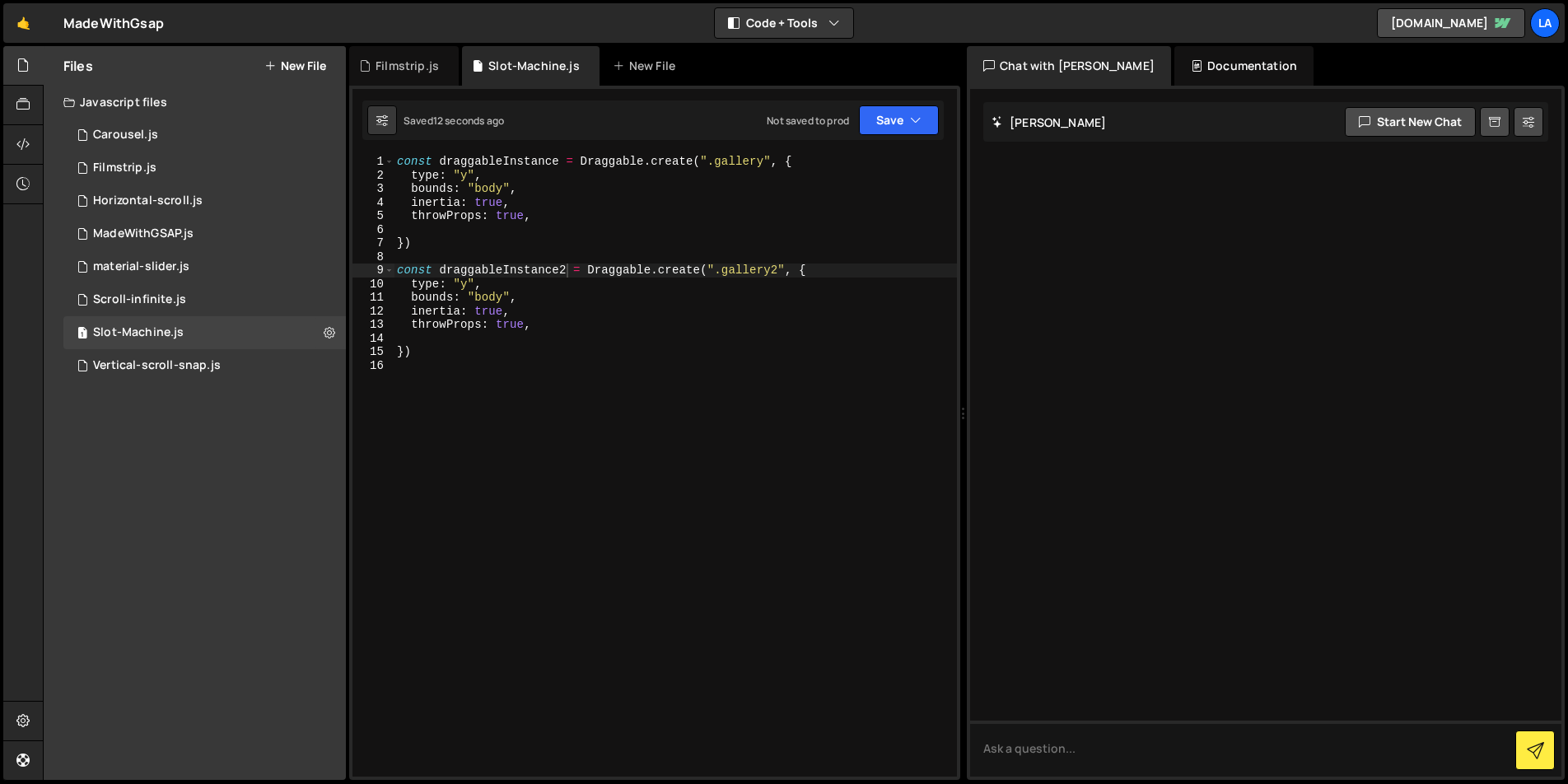
scroll to position [0, 0]
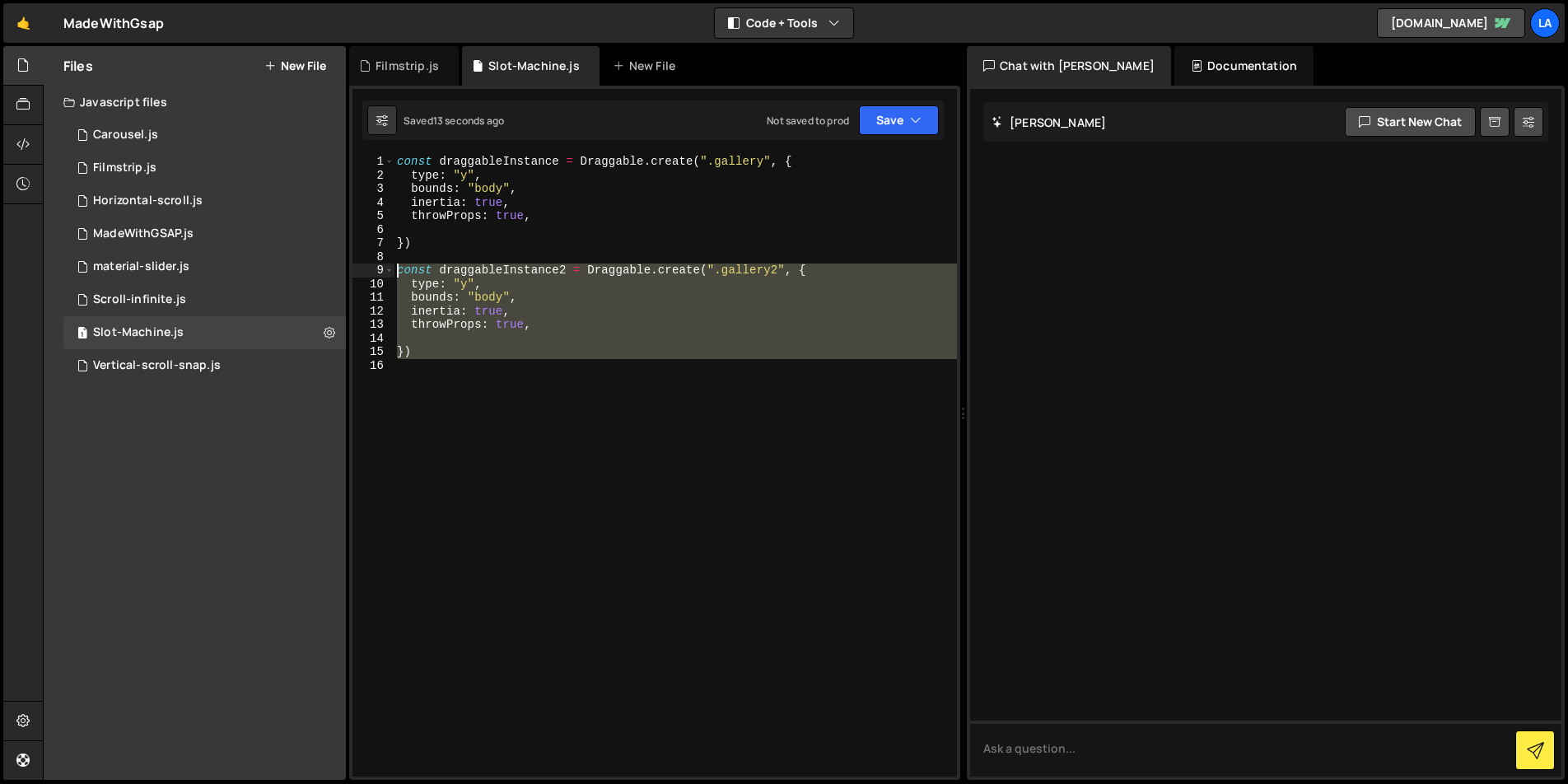
drag, startPoint x: 487, startPoint y: 360, endPoint x: 353, endPoint y: 267, distance: 163.1
click at [353, 267] on div "1 2 3 4 5 6 7 8 9 10 11 12 13 14 15 16 const draggableInstance = Draggable . cr…" at bounding box center [655, 466] width 605 height 622
type textarea "const draggableInstance2 = Draggable.create(".gallery2", { type: "y","
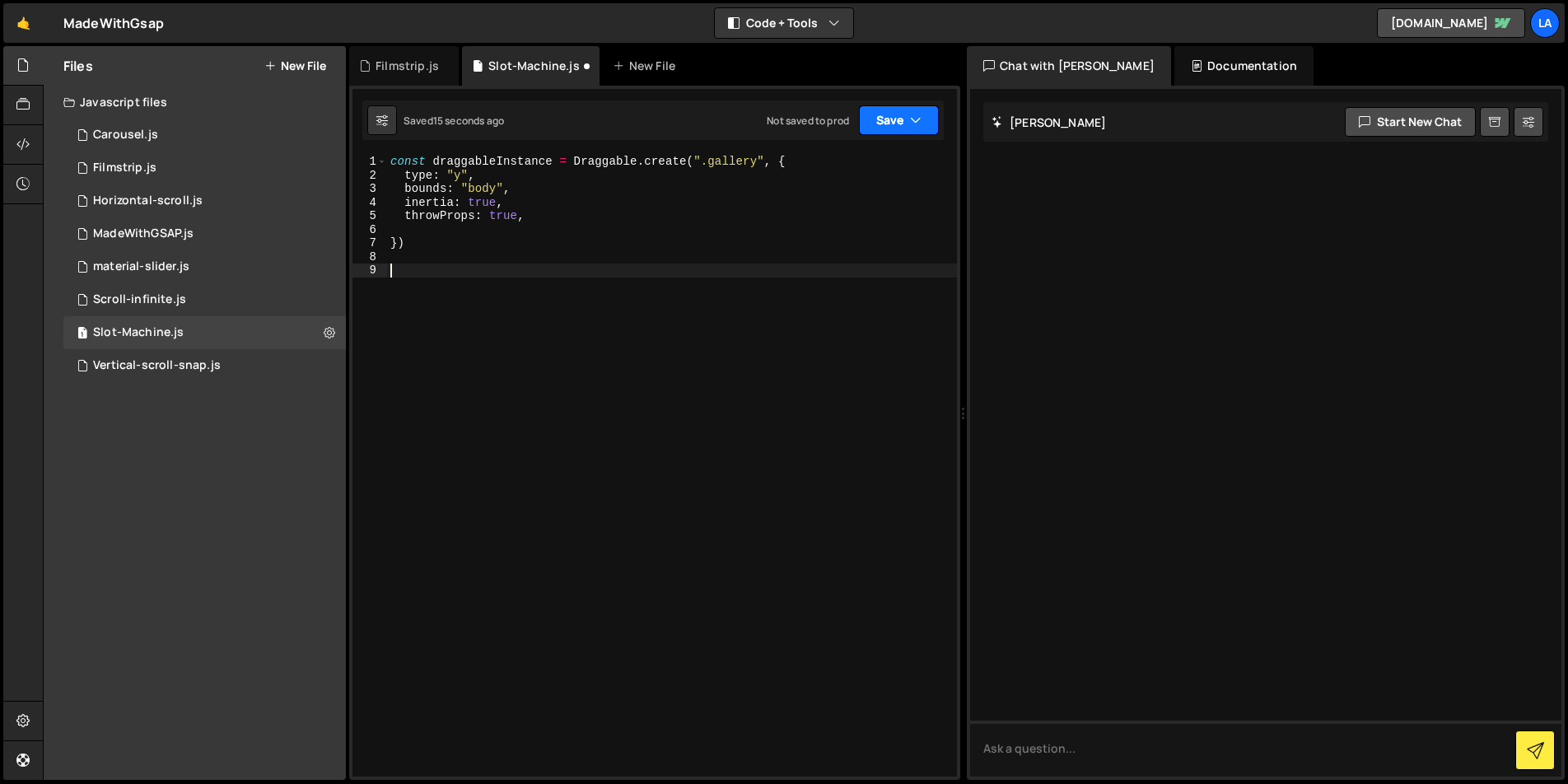
click at [882, 118] on button "Save" at bounding box center [899, 120] width 80 height 30
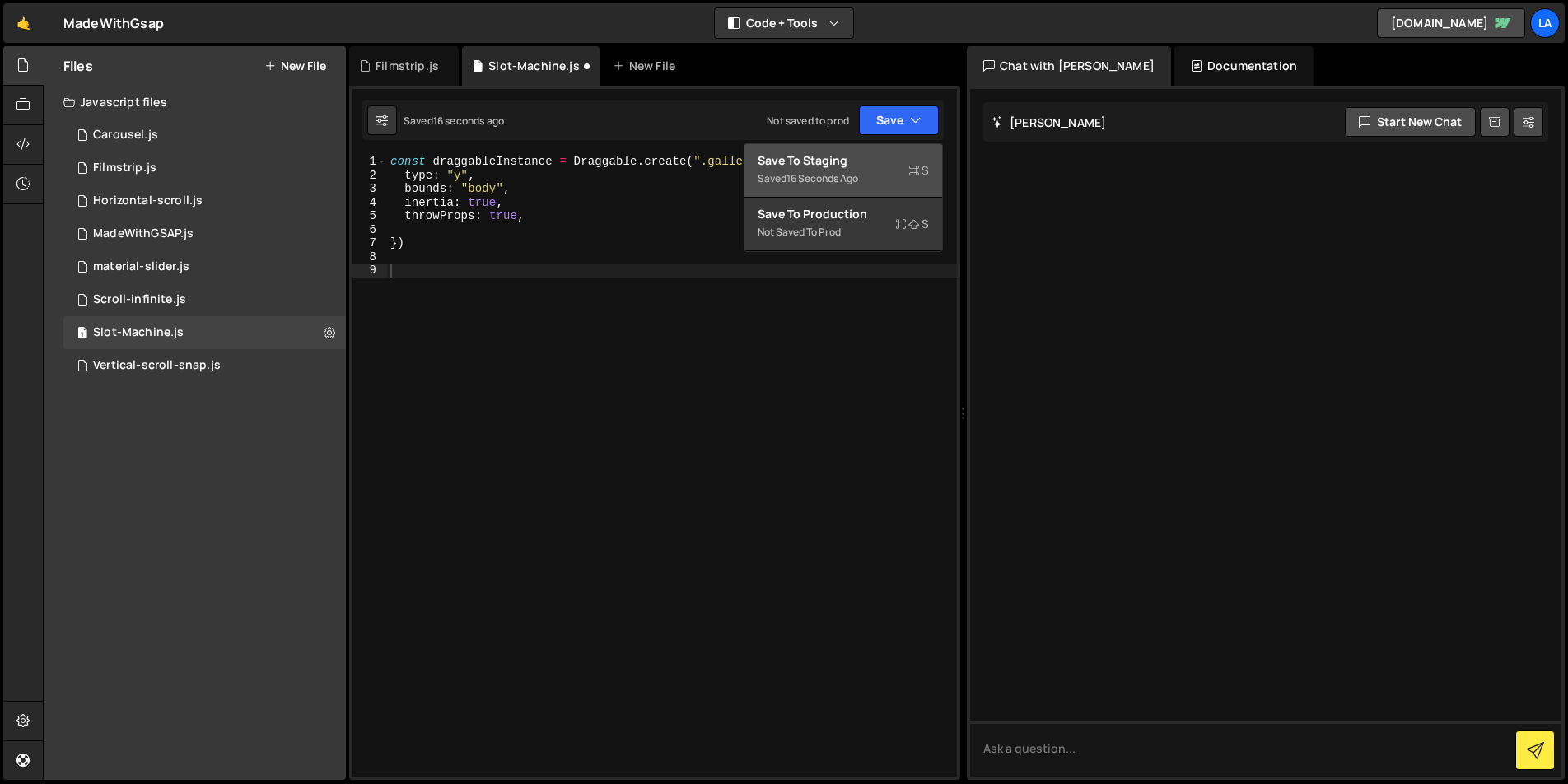
click at [844, 161] on div "Save to Staging S" at bounding box center [843, 160] width 171 height 17
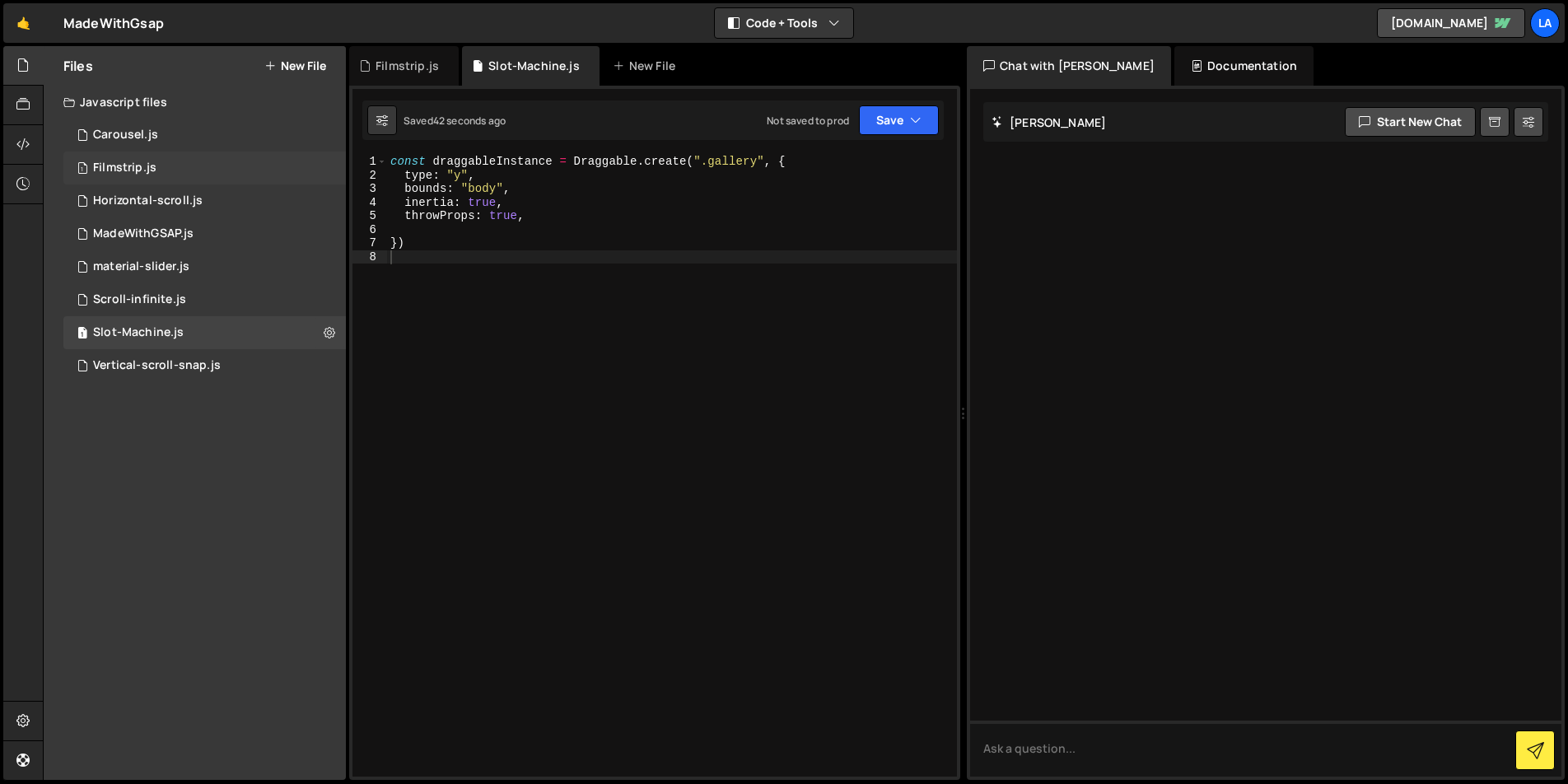
click at [210, 171] on div "1 Filmstrip.js 0" at bounding box center [204, 168] width 282 height 33
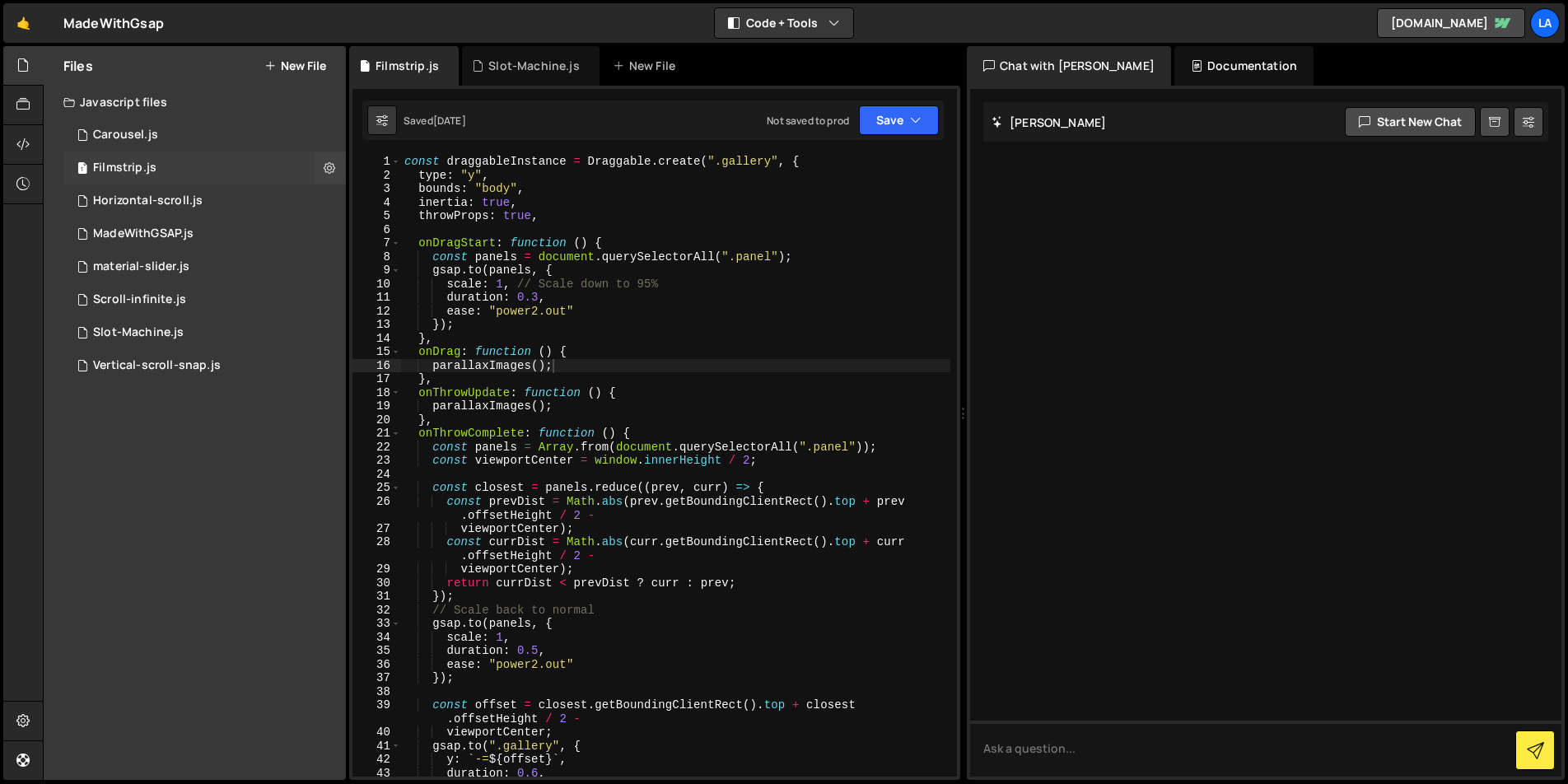
scroll to position [40, 0]
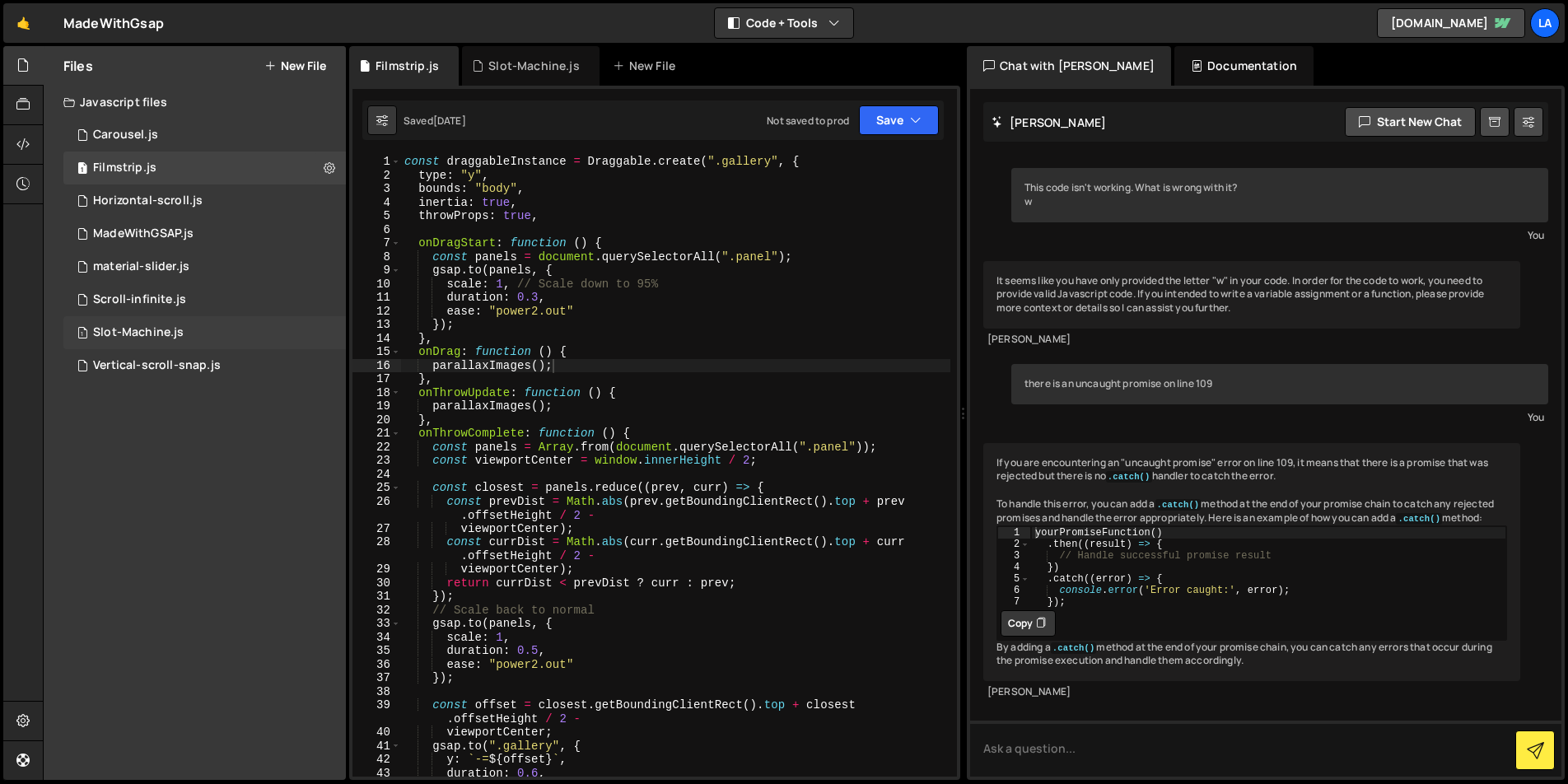
click at [171, 336] on div "Slot-Machine.js" at bounding box center [138, 332] width 90 height 15
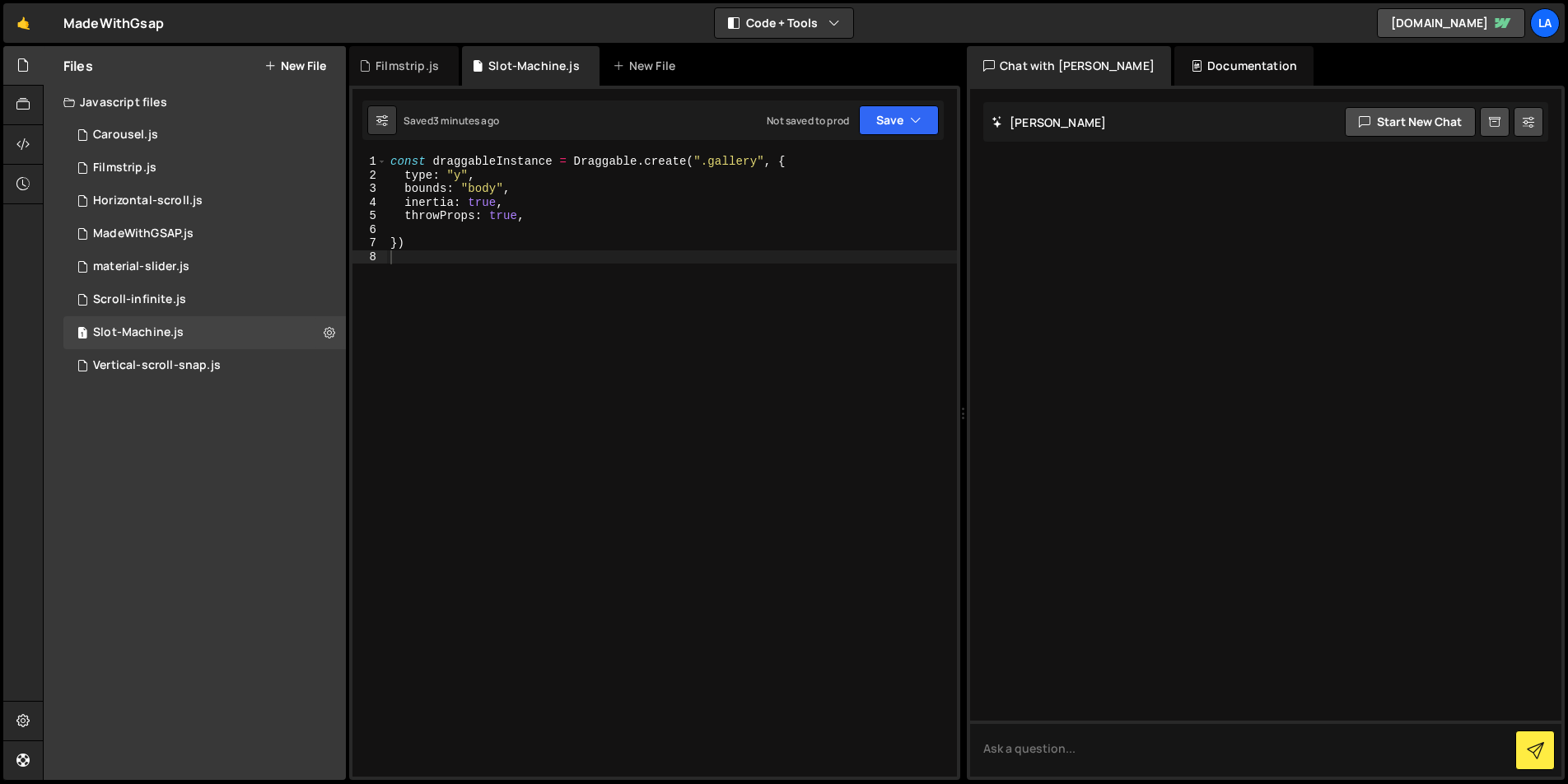
click at [705, 158] on div "const draggableInstance = Draggable . create ( ".gallery" , { type : "y" , boun…" at bounding box center [672, 479] width 570 height 649
click at [874, 121] on button "Save" at bounding box center [899, 120] width 80 height 30
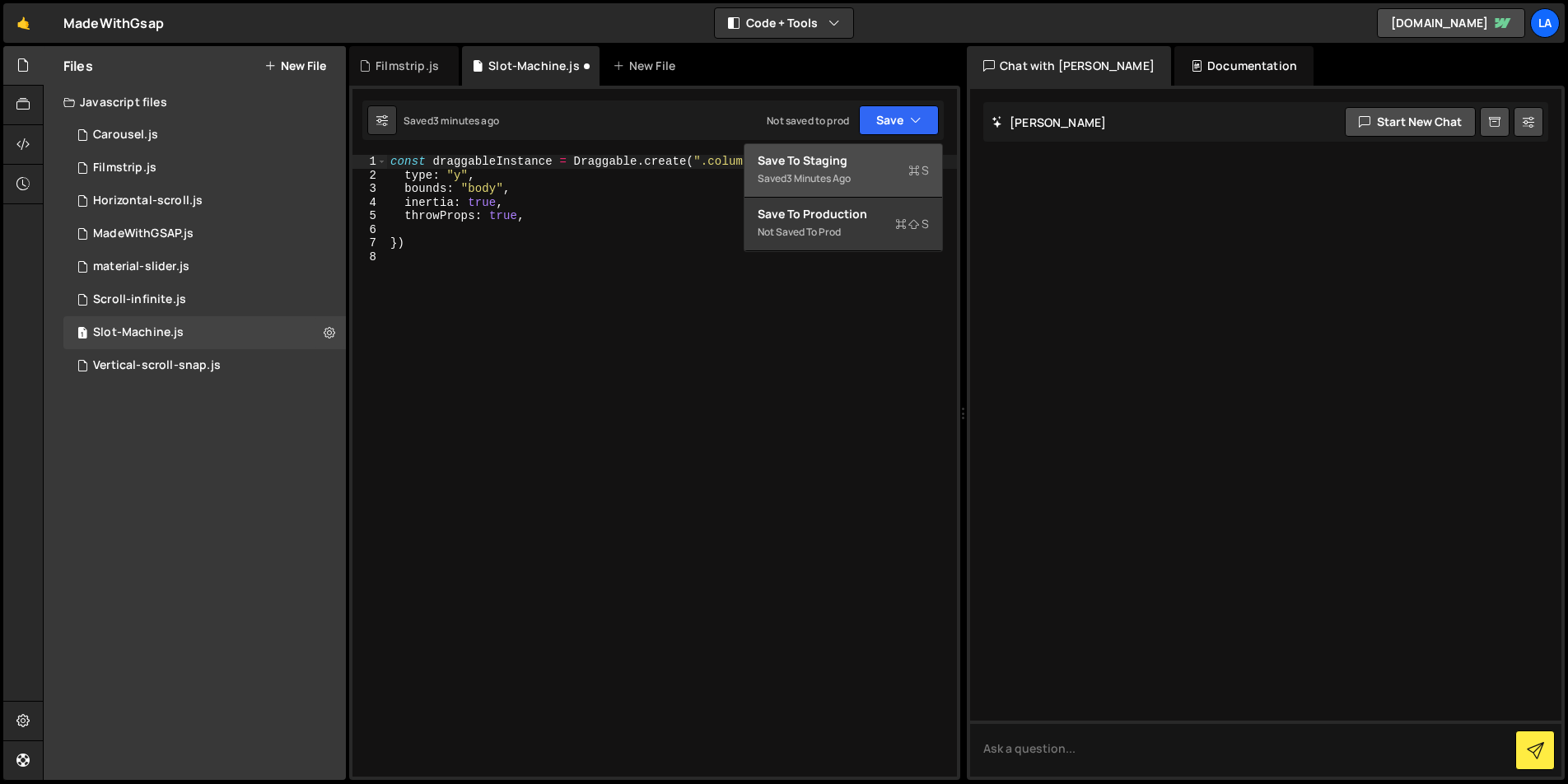
click at [870, 169] on div "Saved 3 minutes ago" at bounding box center [843, 178] width 171 height 20
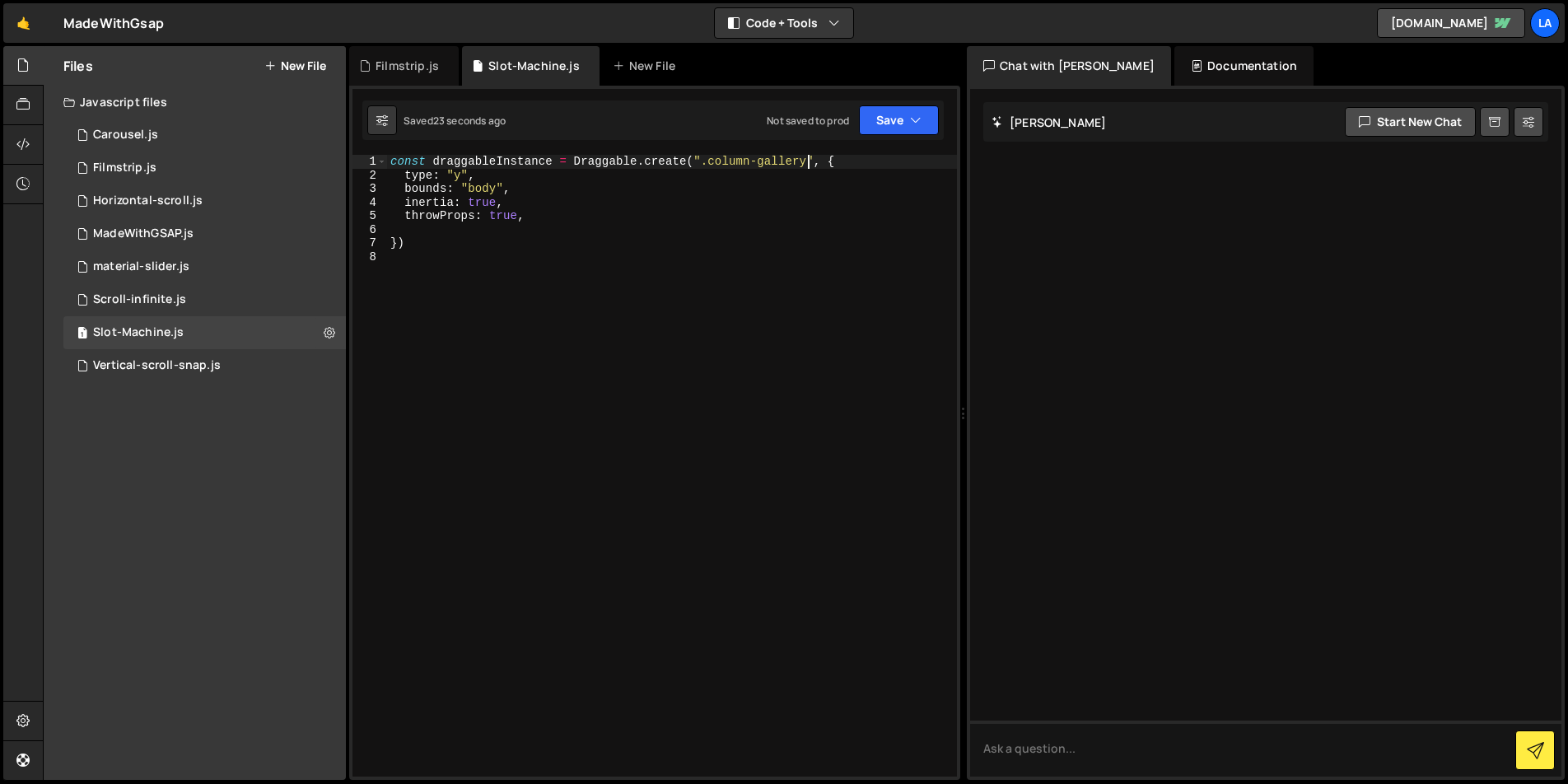
click at [804, 159] on div "const draggableInstance = Draggable . create ( ".column-gallery" , { type : "y"…" at bounding box center [672, 479] width 570 height 649
click at [888, 123] on button "Save" at bounding box center [899, 120] width 80 height 30
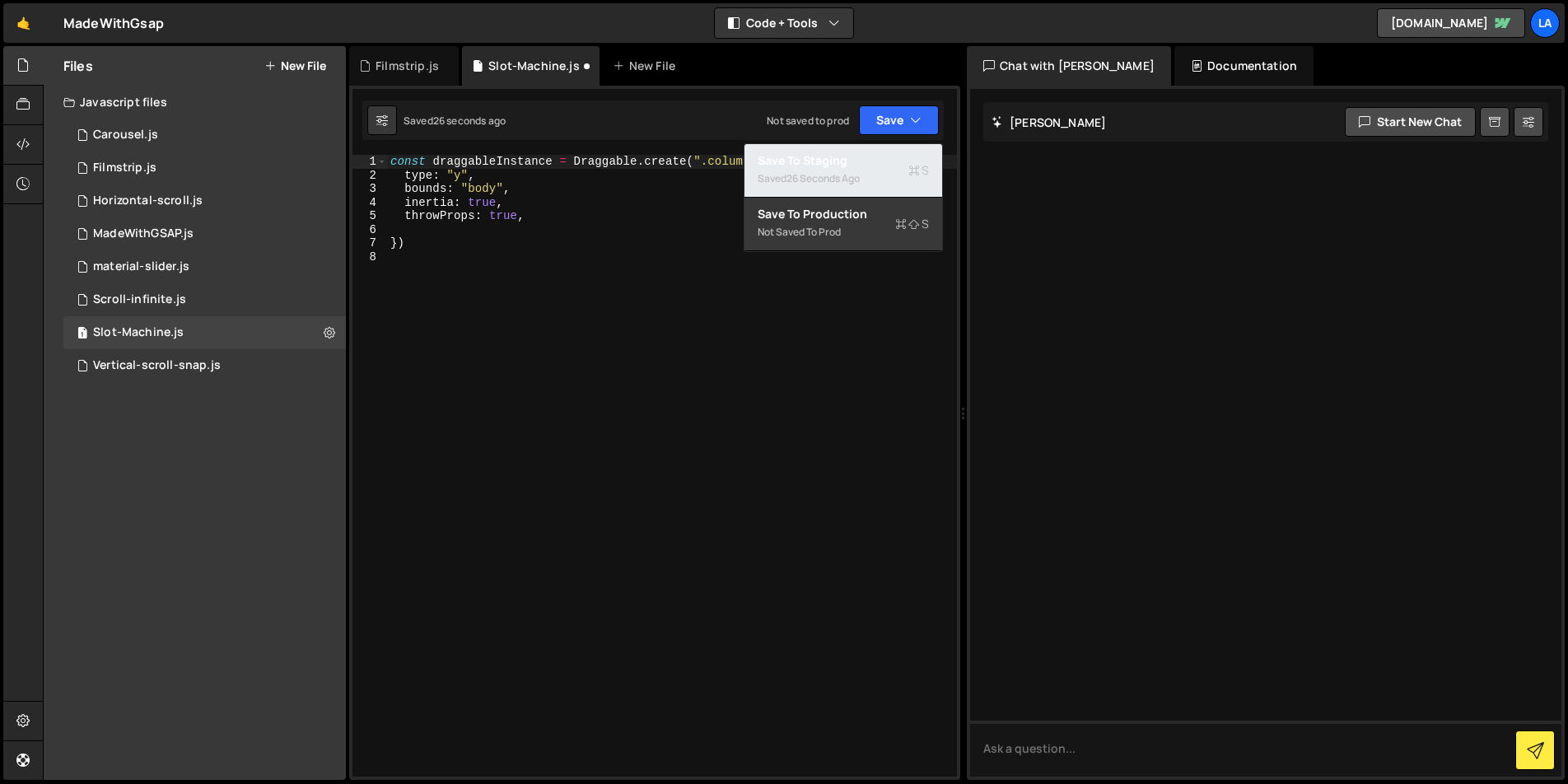
drag, startPoint x: 881, startPoint y: 170, endPoint x: 935, endPoint y: 155, distance: 56.0
click at [881, 170] on div "Saved 26 seconds ago" at bounding box center [843, 178] width 171 height 20
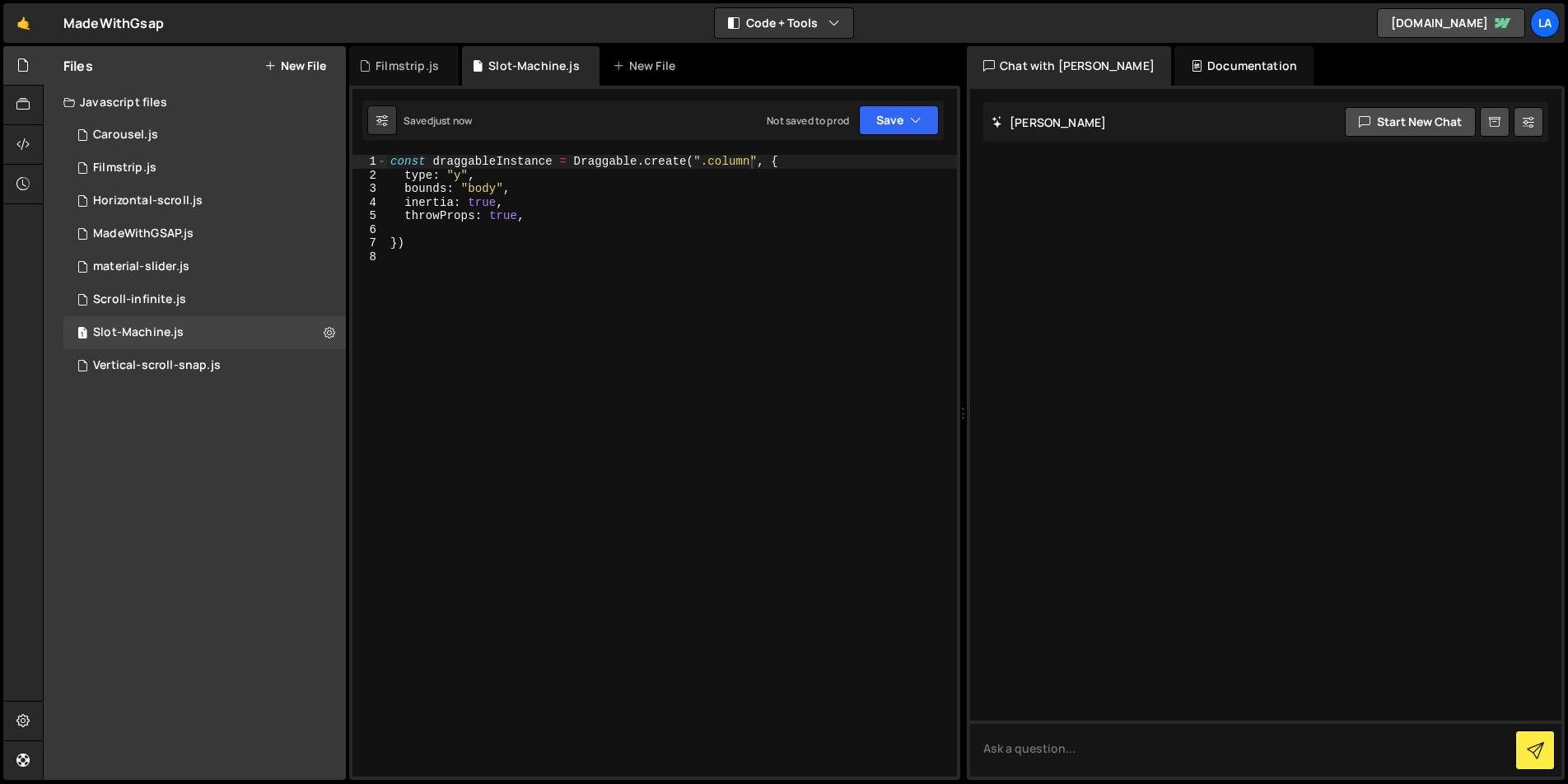
click at [748, 166] on div "const draggableInstance = Draggable . create ( ".column" , { type : "y" , bound…" at bounding box center [672, 479] width 570 height 649
click at [889, 128] on button "Save" at bounding box center [899, 120] width 80 height 30
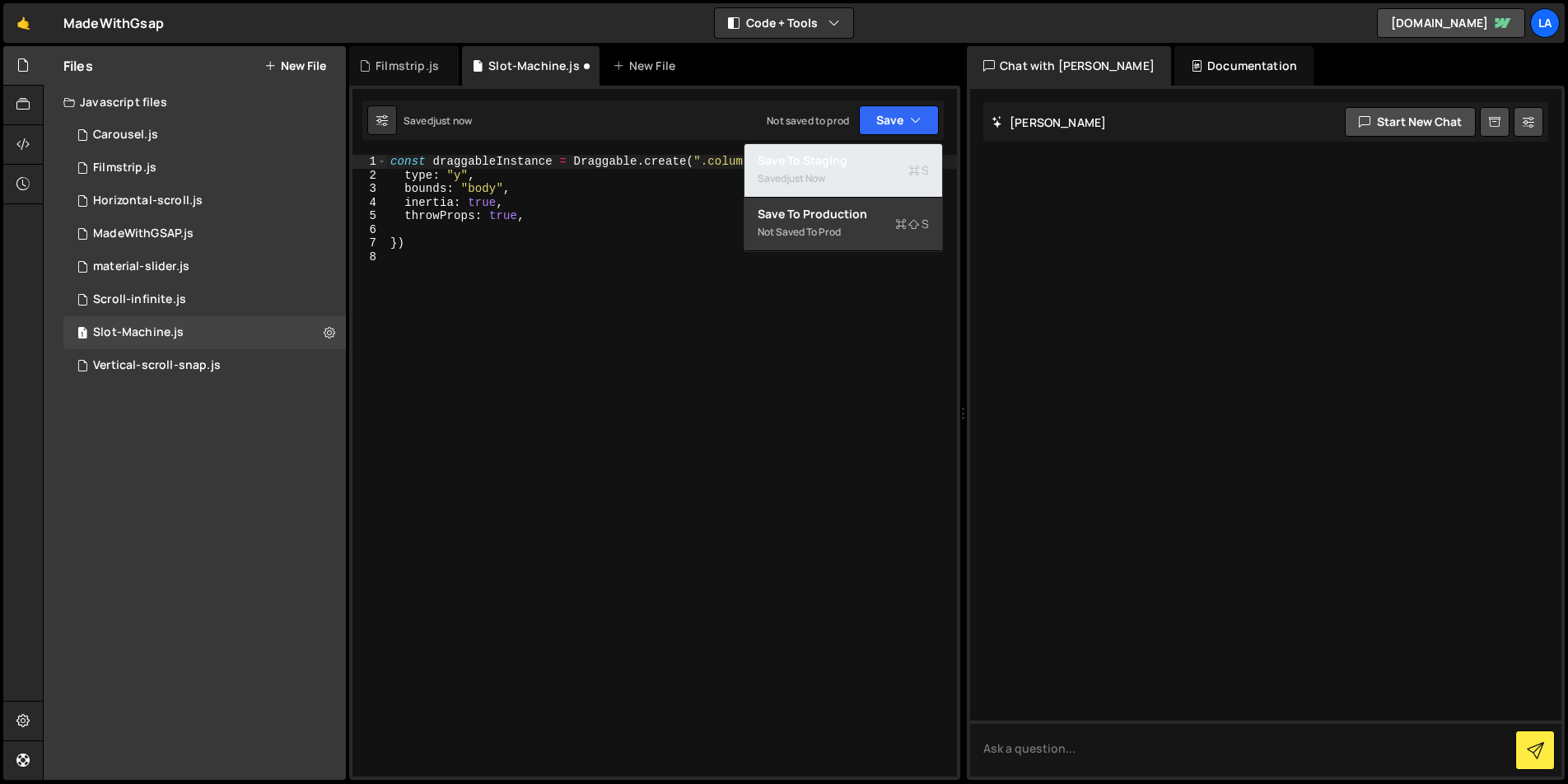
drag, startPoint x: 877, startPoint y: 168, endPoint x: 888, endPoint y: 163, distance: 12.1
click at [876, 168] on div "Save to Staging S" at bounding box center [843, 160] width 171 height 17
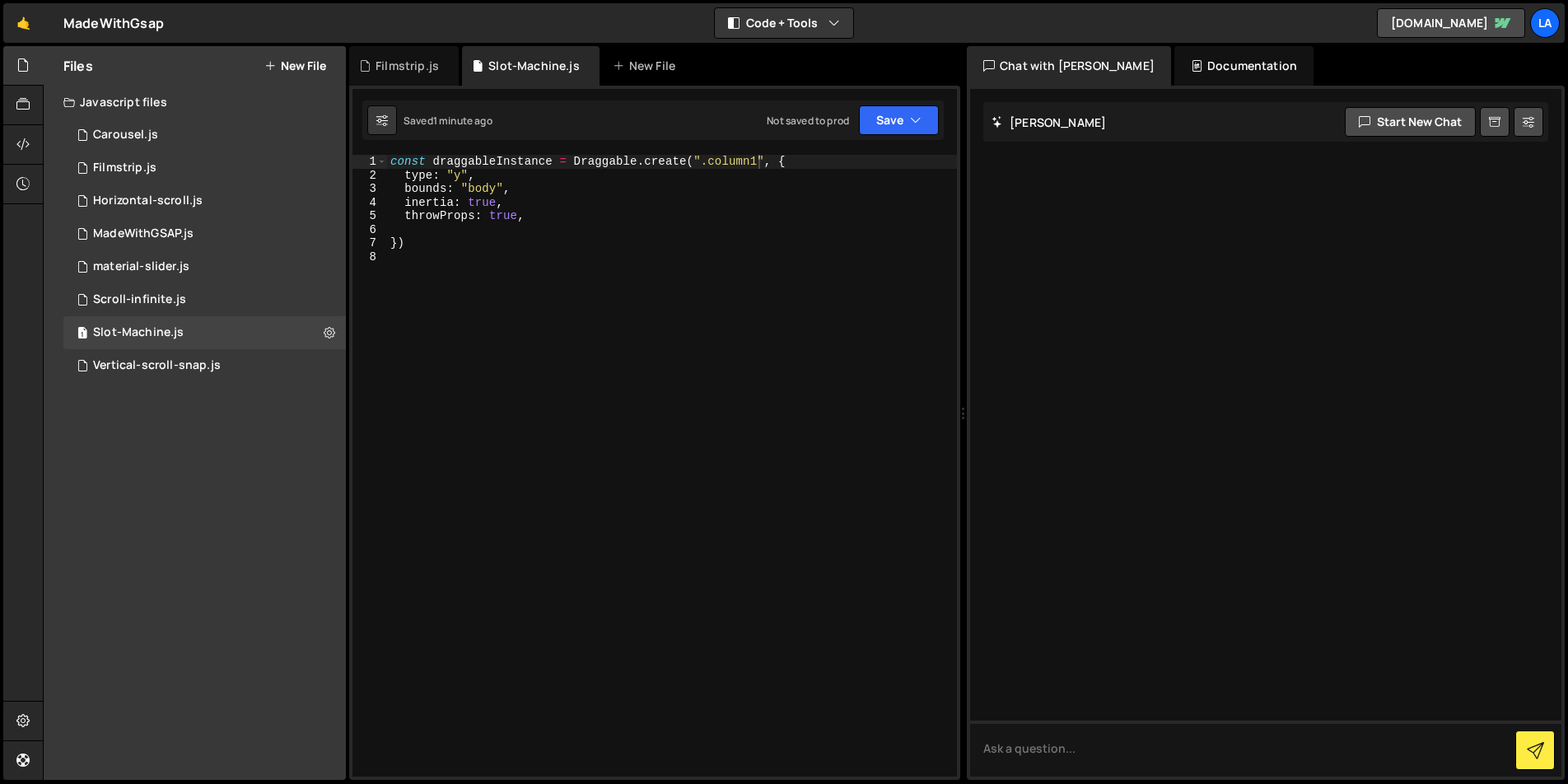
drag, startPoint x: 763, startPoint y: 163, endPoint x: 792, endPoint y: 166, distance: 29.2
click at [763, 163] on div "const draggableInstance = Draggable . create ( ".column1" , { type : "y" , boun…" at bounding box center [672, 479] width 570 height 649
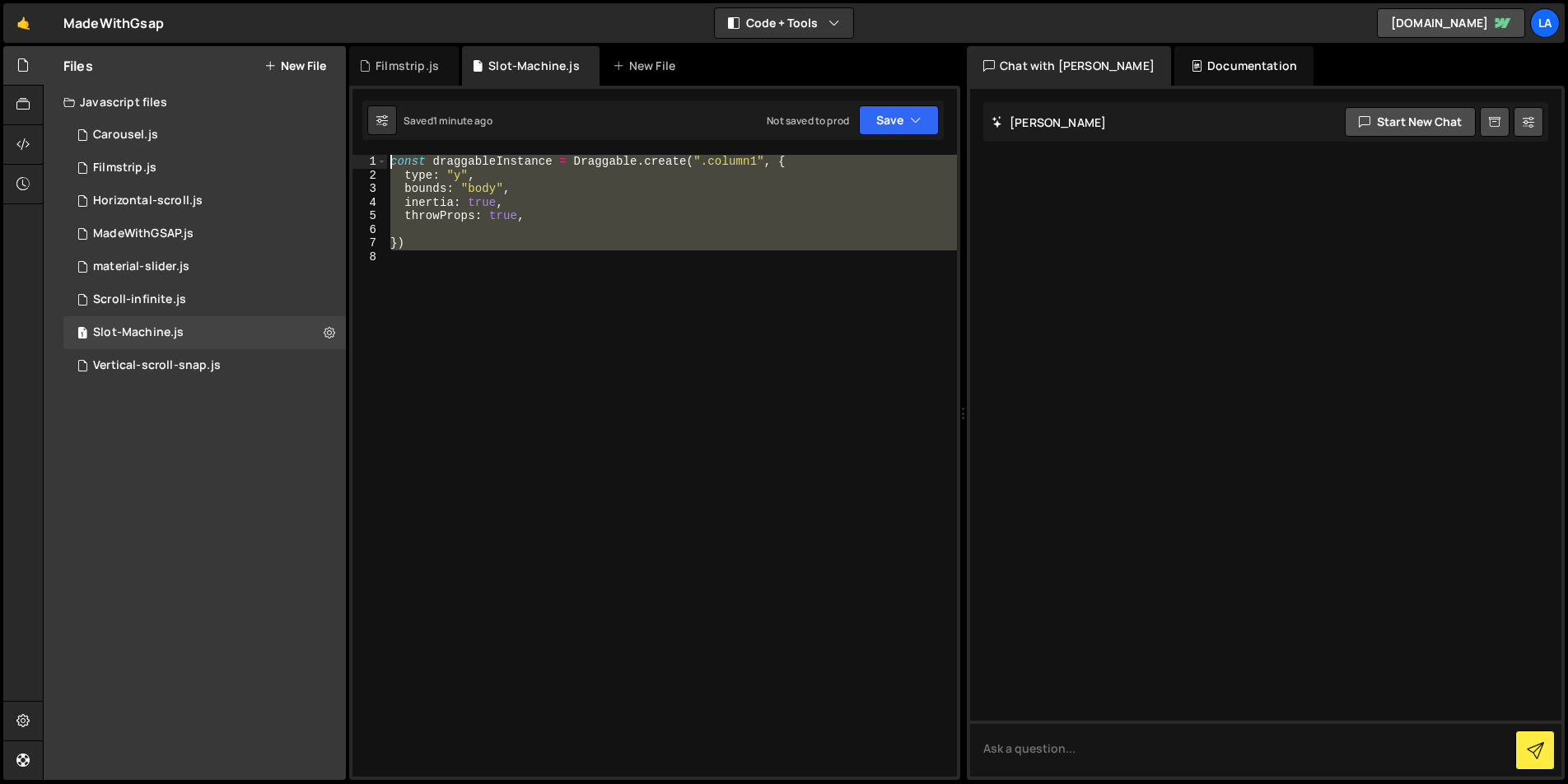
drag, startPoint x: 461, startPoint y: 249, endPoint x: 350, endPoint y: 149, distance: 149.4
click at [350, 149] on div "Type cmd + s to save your Javascript file. XXXXXXXXXXXXXXXXXXXXXXXXXXXXXXXXXXXX…" at bounding box center [654, 433] width 611 height 694
click at [459, 247] on div "const draggableInstance = Draggable . create ( ".column1" , { type : "y" , boun…" at bounding box center [672, 466] width 570 height 622
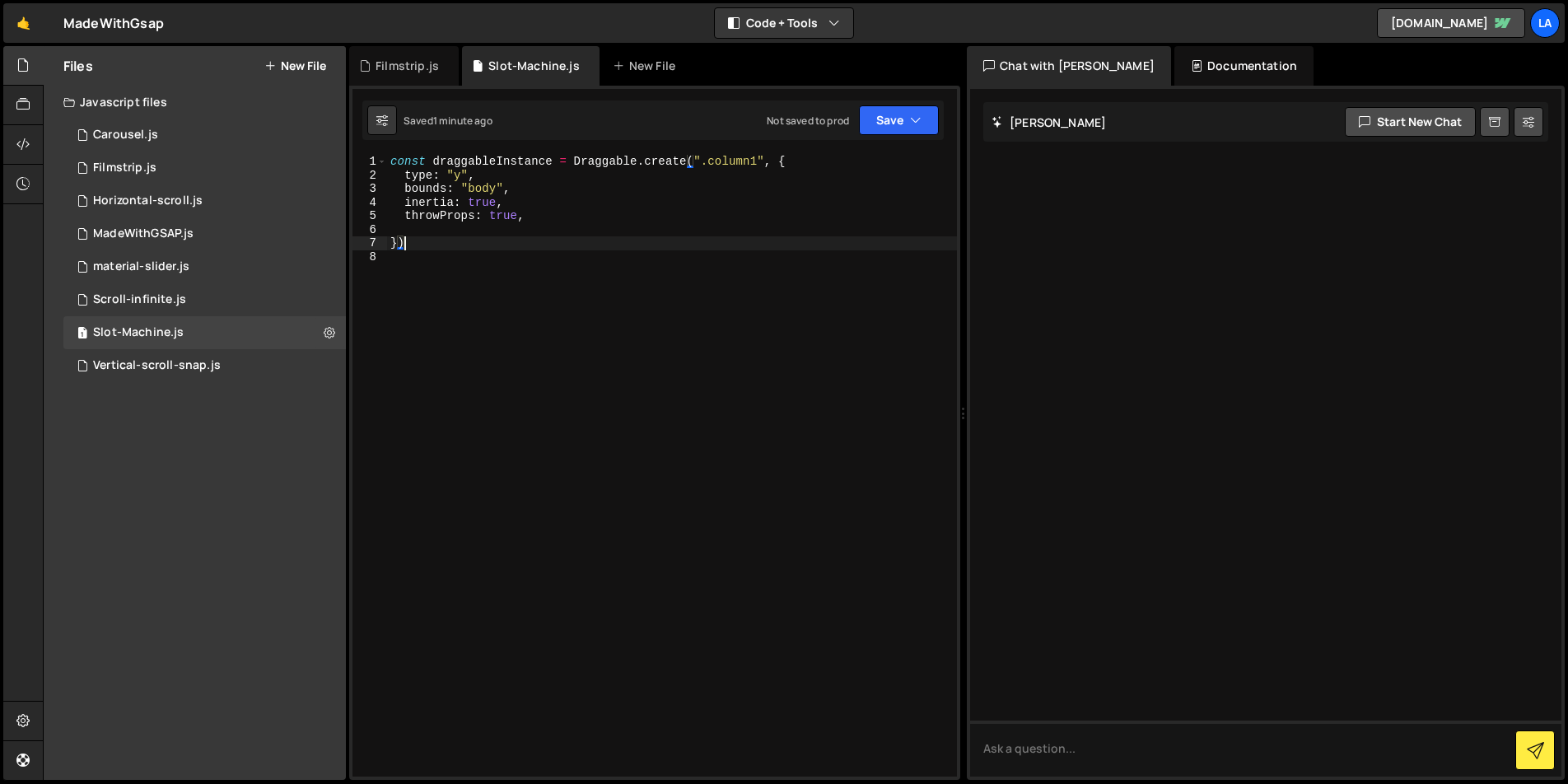
scroll to position [0, 0]
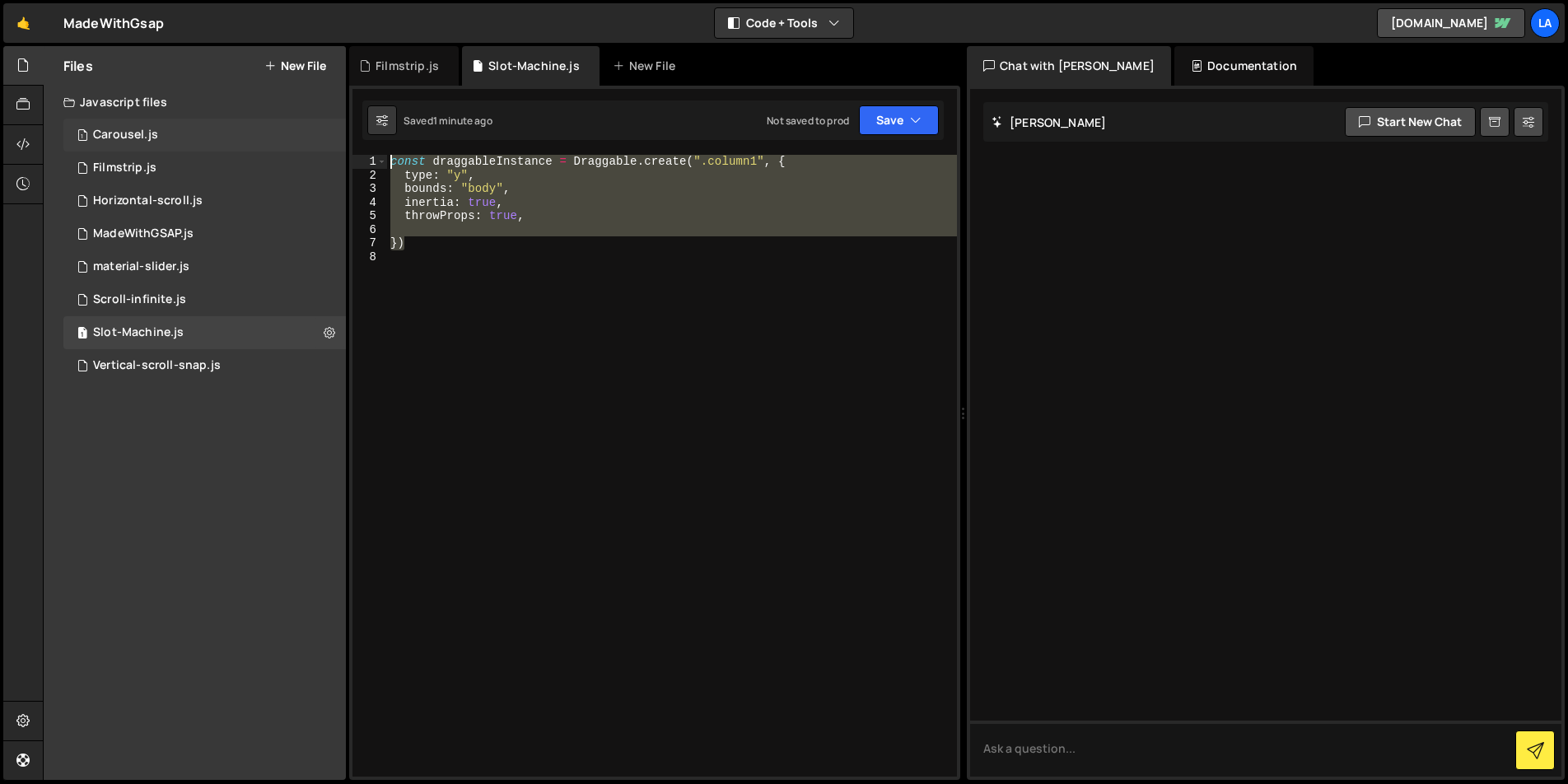
drag, startPoint x: 433, startPoint y: 240, endPoint x: 335, endPoint y: 136, distance: 142.9
click at [335, 136] on div "Files New File Javascript files 1 Carousel.js 0 1 Filmstrip.js 0 1 Horizontal-s…" at bounding box center [804, 414] width 1525 height 735
paste textarea "}"
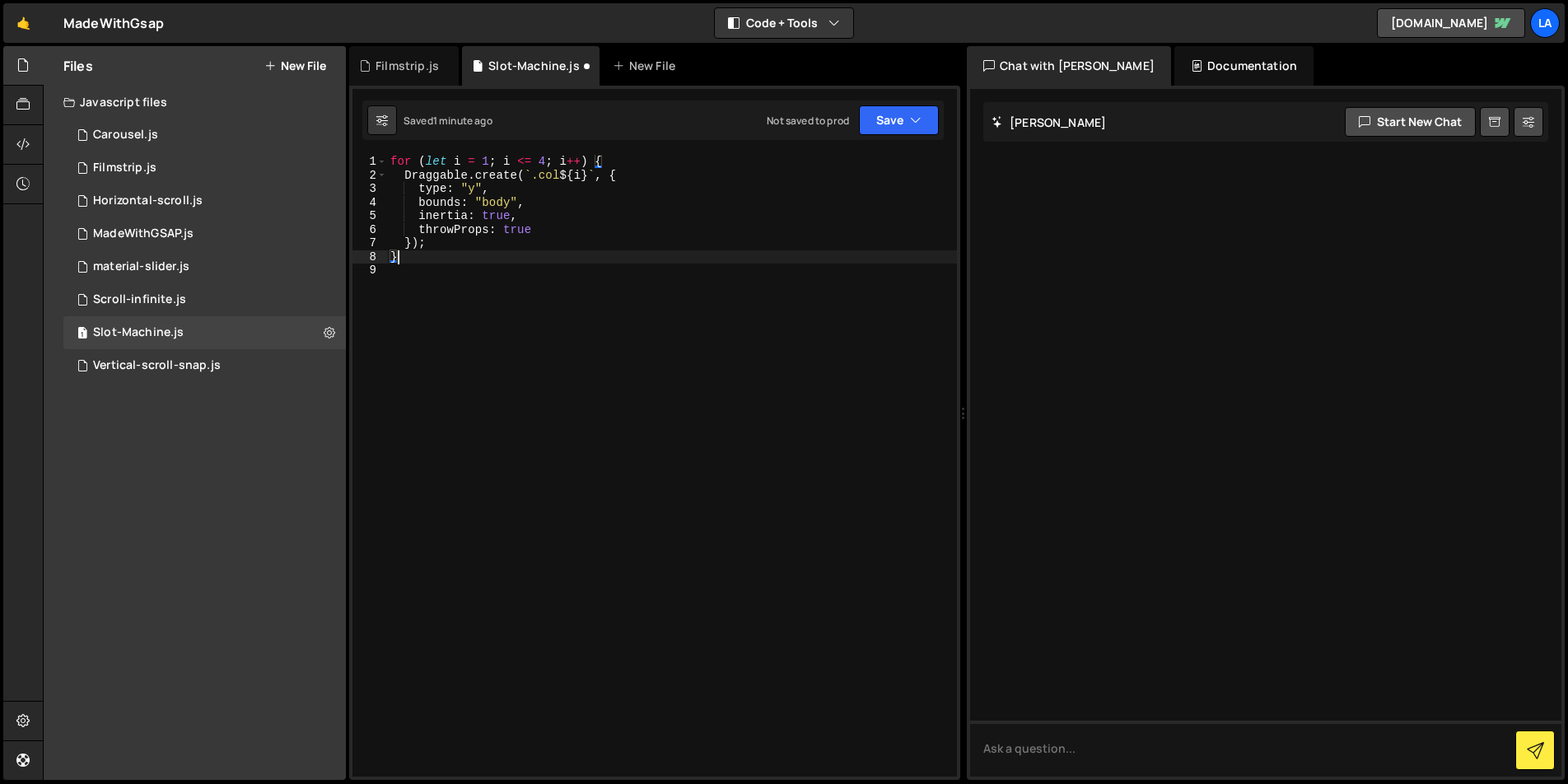
click at [558, 172] on div "for ( let i = 1 ; i <= 4 ; i ++ ) { Draggable . create ( ` .col ${ i } ` , { ty…" at bounding box center [672, 479] width 570 height 649
click at [607, 238] on div "for ( let i = 1 ; i <= 4 ; i ++ ) { Draggable . create ( ` .column-gallery ${ i…" at bounding box center [672, 479] width 570 height 649
click at [894, 121] on button "Save" at bounding box center [899, 120] width 80 height 30
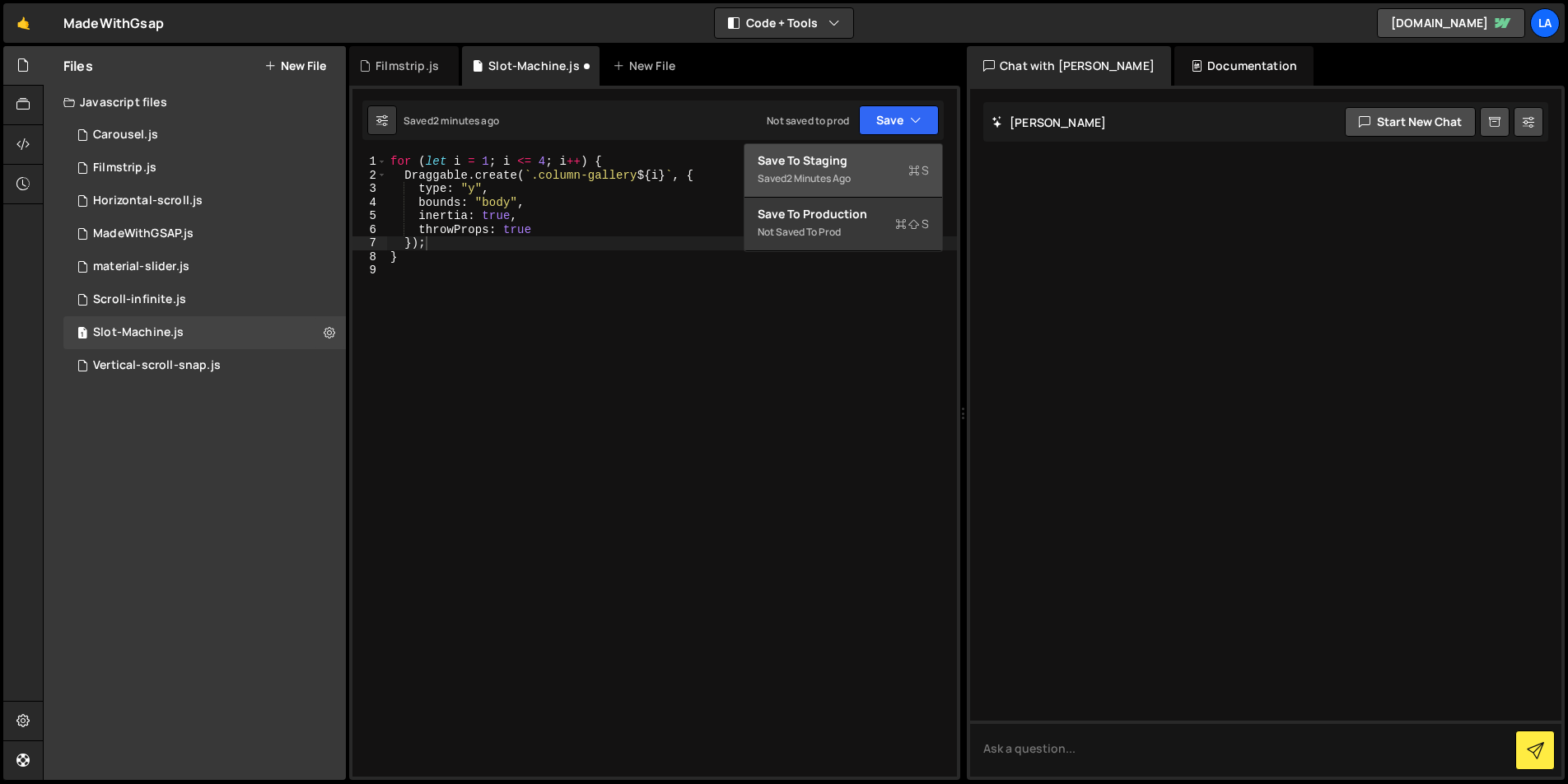
click at [859, 189] on button "Save to Staging S Saved 2 minutes ago" at bounding box center [843, 171] width 197 height 54
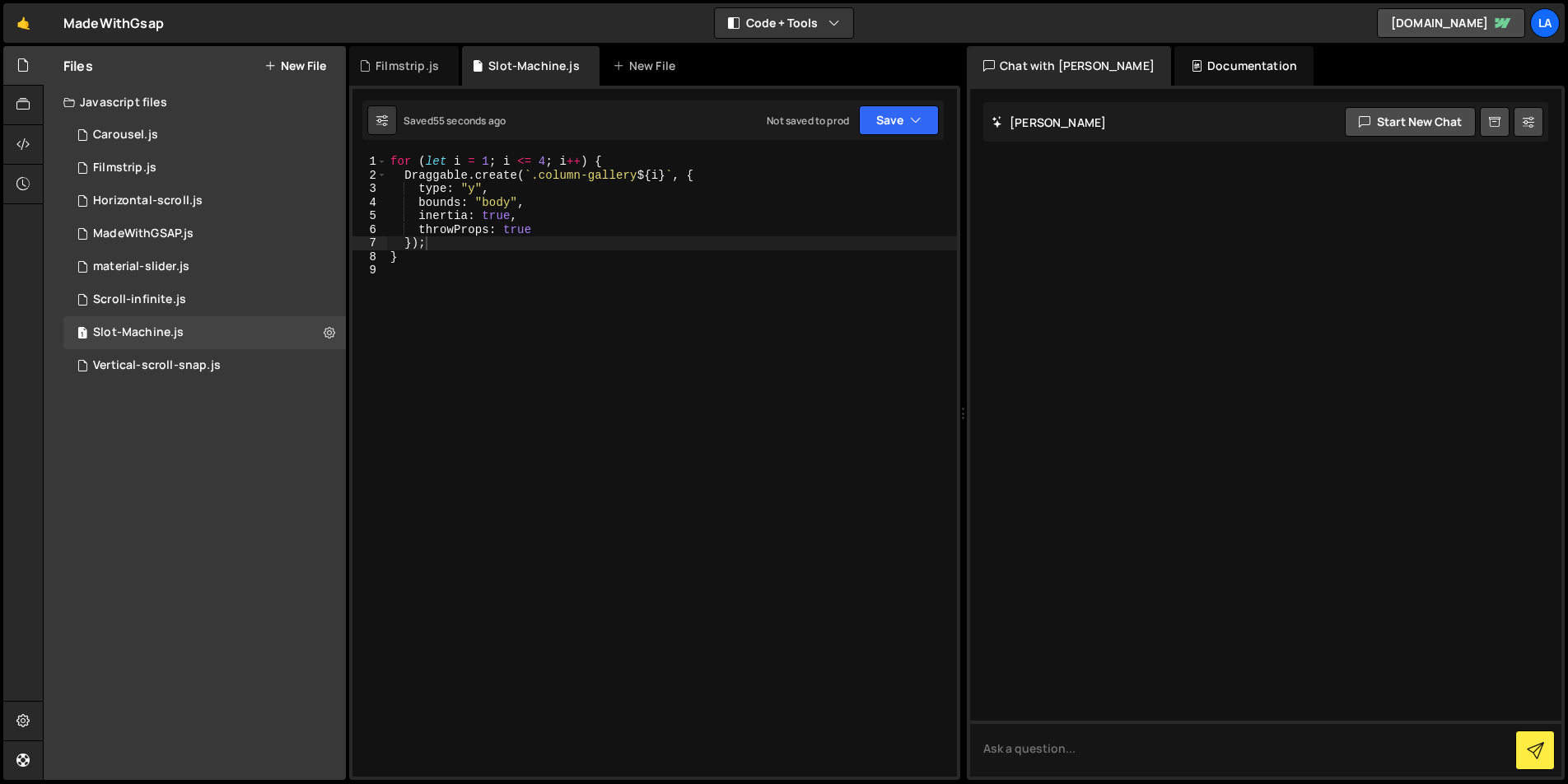
scroll to position [0, 0]
click at [575, 256] on div "for ( let i = 1 ; i <= 4 ; i ++ ) { Draggable . create ( ` .column-gallery ${ i…" at bounding box center [672, 479] width 570 height 649
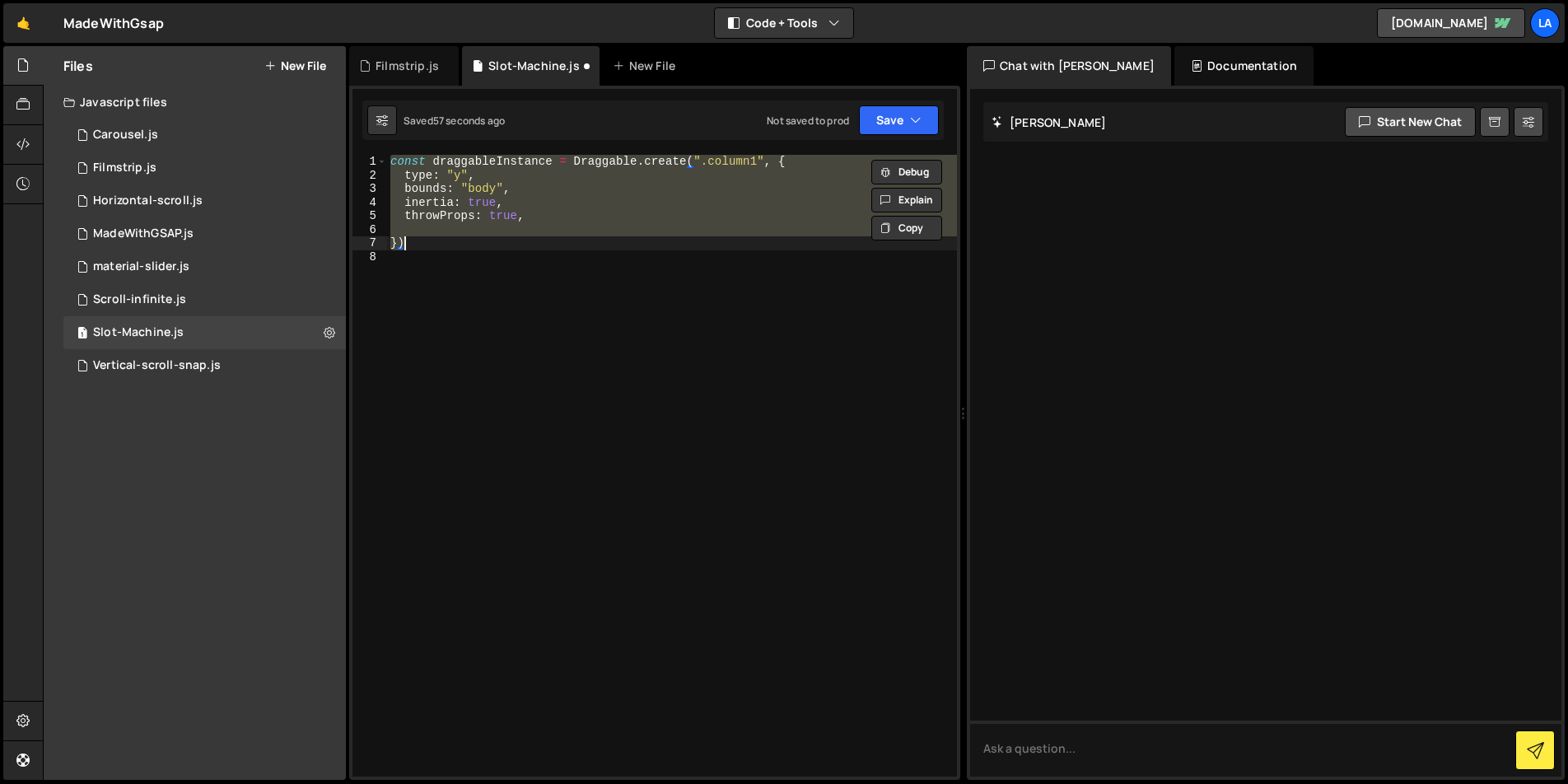
click at [721, 182] on div "const draggableInstance = Draggable . create ( ".column1" , { type : "y" , boun…" at bounding box center [672, 466] width 570 height 622
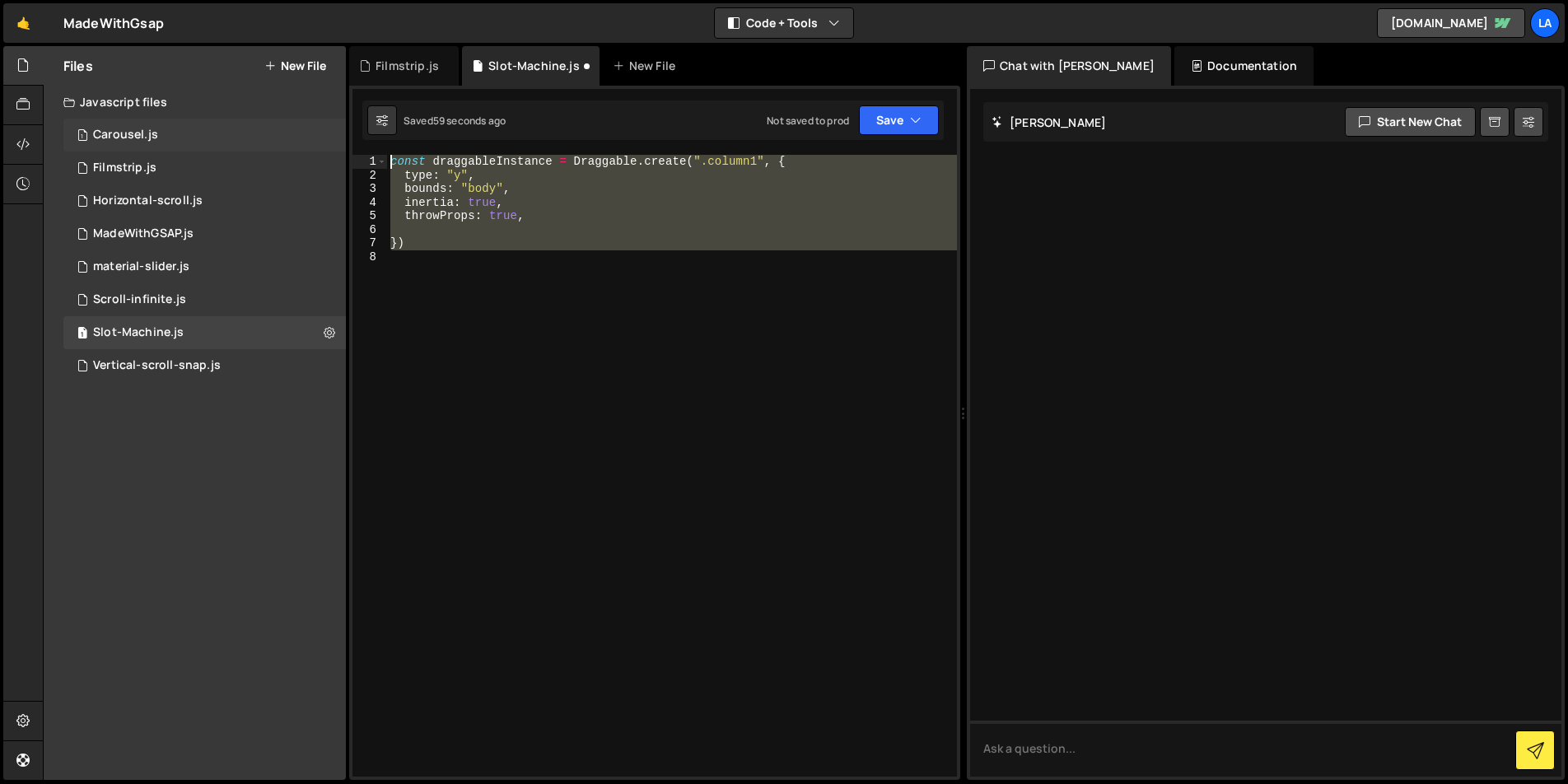
drag, startPoint x: 380, startPoint y: 229, endPoint x: 336, endPoint y: 149, distance: 91.3
click at [336, 149] on div "Files New File Javascript files 1 Carousel.js 0 1 Filmstrip.js 0 1 Horizontal-s…" at bounding box center [804, 414] width 1525 height 735
type textarea "const draggableInstance = Draggable.create(".column1", { type: "y","
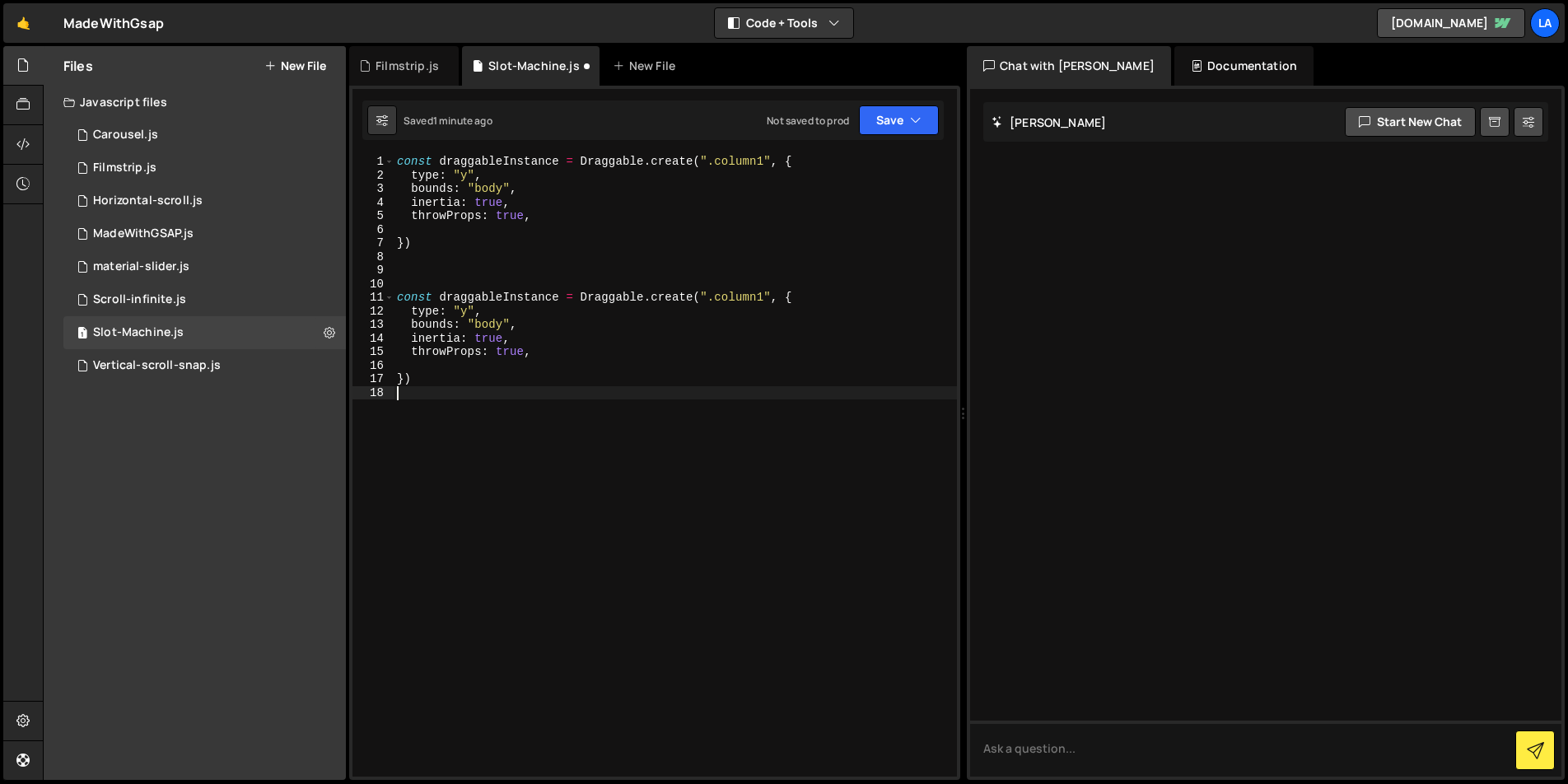
drag, startPoint x: 468, startPoint y: 389, endPoint x: 490, endPoint y: 336, distance: 57.4
click at [489, 339] on div "const draggableInstance = Draggable . create ( ".column1" , { type : "y" , boun…" at bounding box center [675, 479] width 563 height 649
type textarea "inertia: true, throwProps: true,"
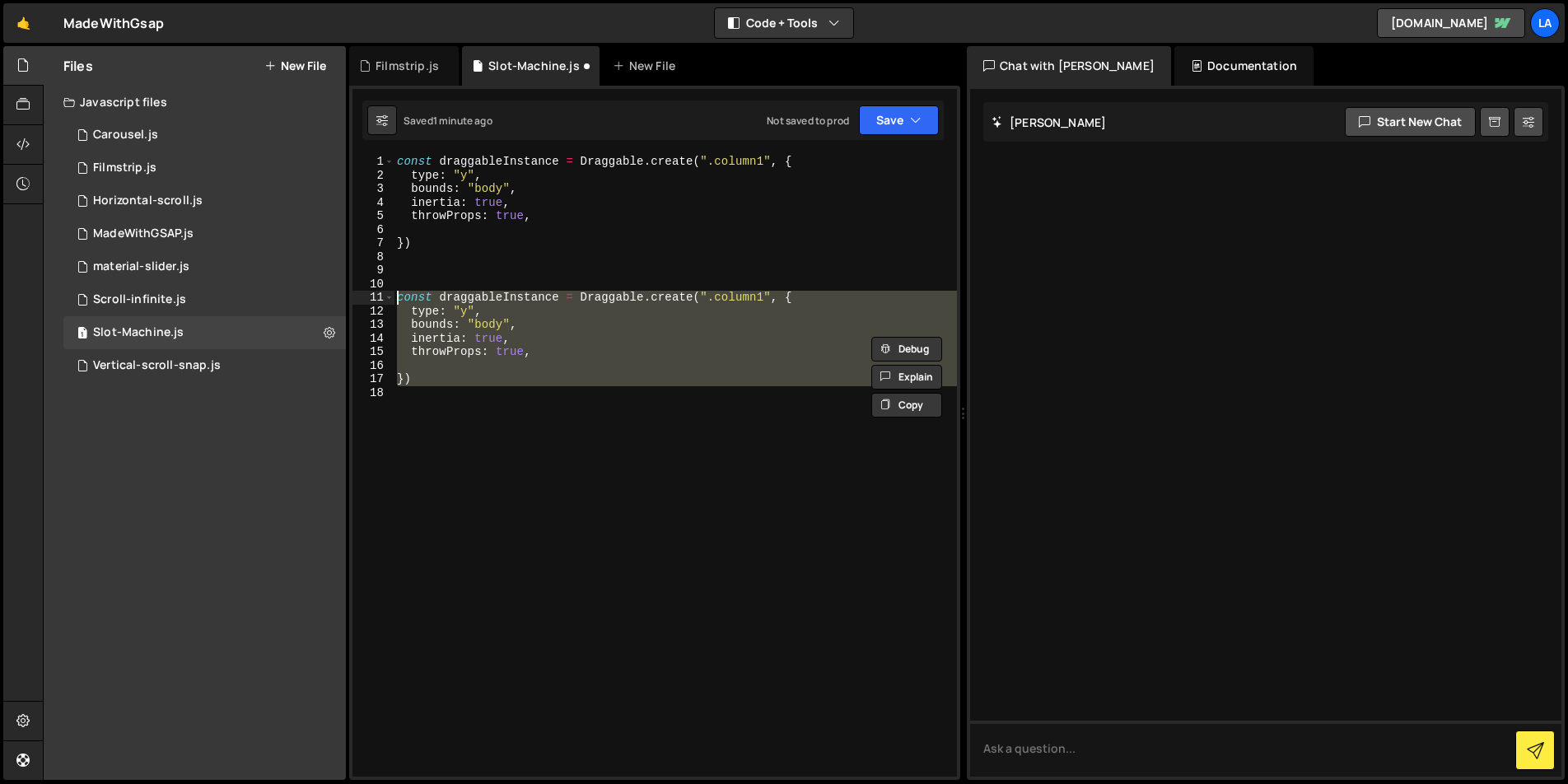
drag, startPoint x: 447, startPoint y: 391, endPoint x: 361, endPoint y: 296, distance: 128.1
click at [361, 296] on div "1 2 3 4 5 6 7 8 9 10 11 12 13 14 15 16 17 18 const draggableInstance = Draggabl…" at bounding box center [655, 466] width 605 height 622
type textarea "const draggableInstance = Draggable.create(".column1", { type: "y","
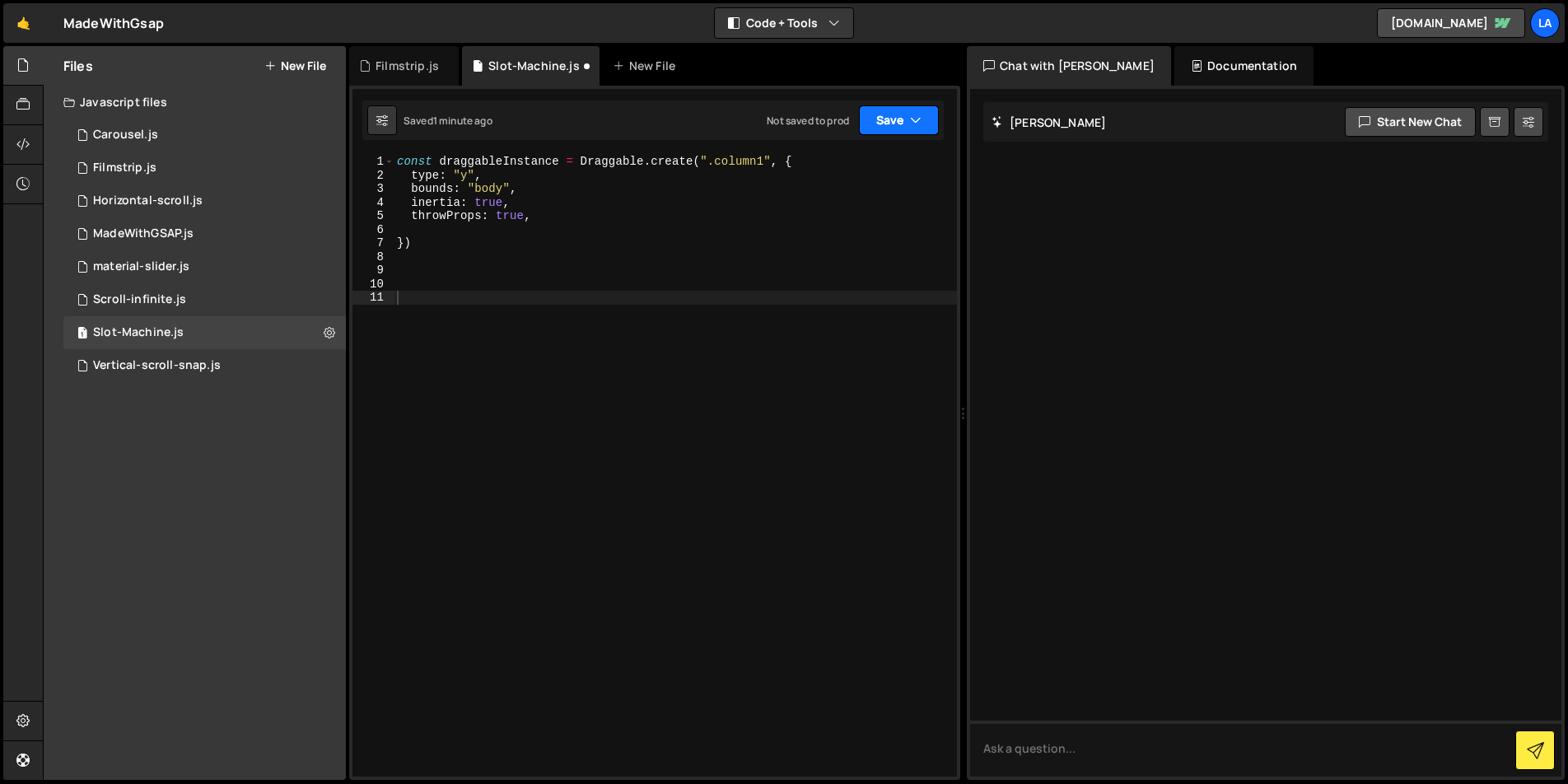
click at [886, 116] on button "Save" at bounding box center [899, 120] width 80 height 30
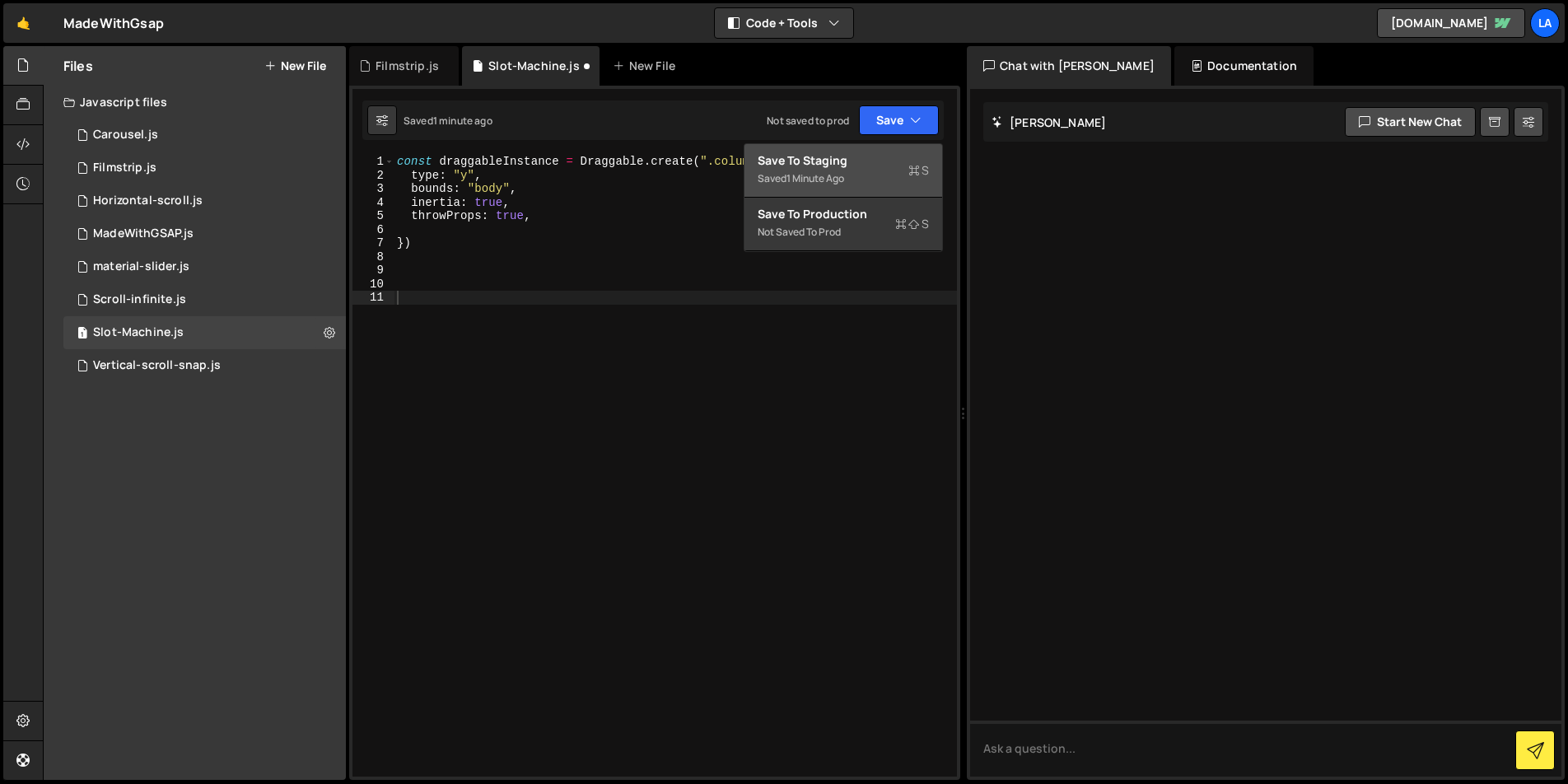
click at [873, 173] on div "Saved 1 minute ago" at bounding box center [843, 178] width 171 height 20
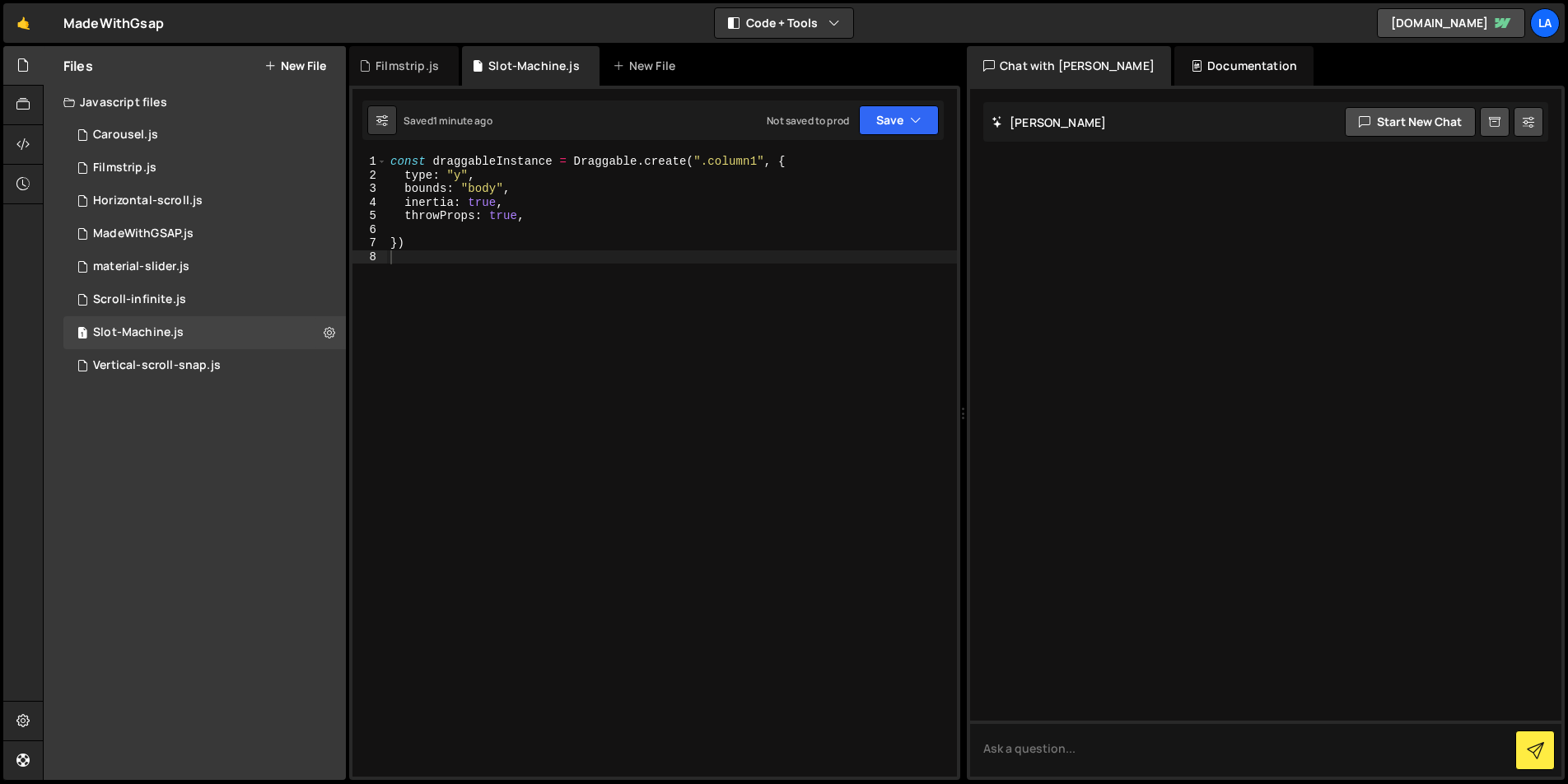
click at [482, 273] on div "const draggableInstance = Draggable . create ( ".column1" , { type : "y" , boun…" at bounding box center [672, 479] width 570 height 649
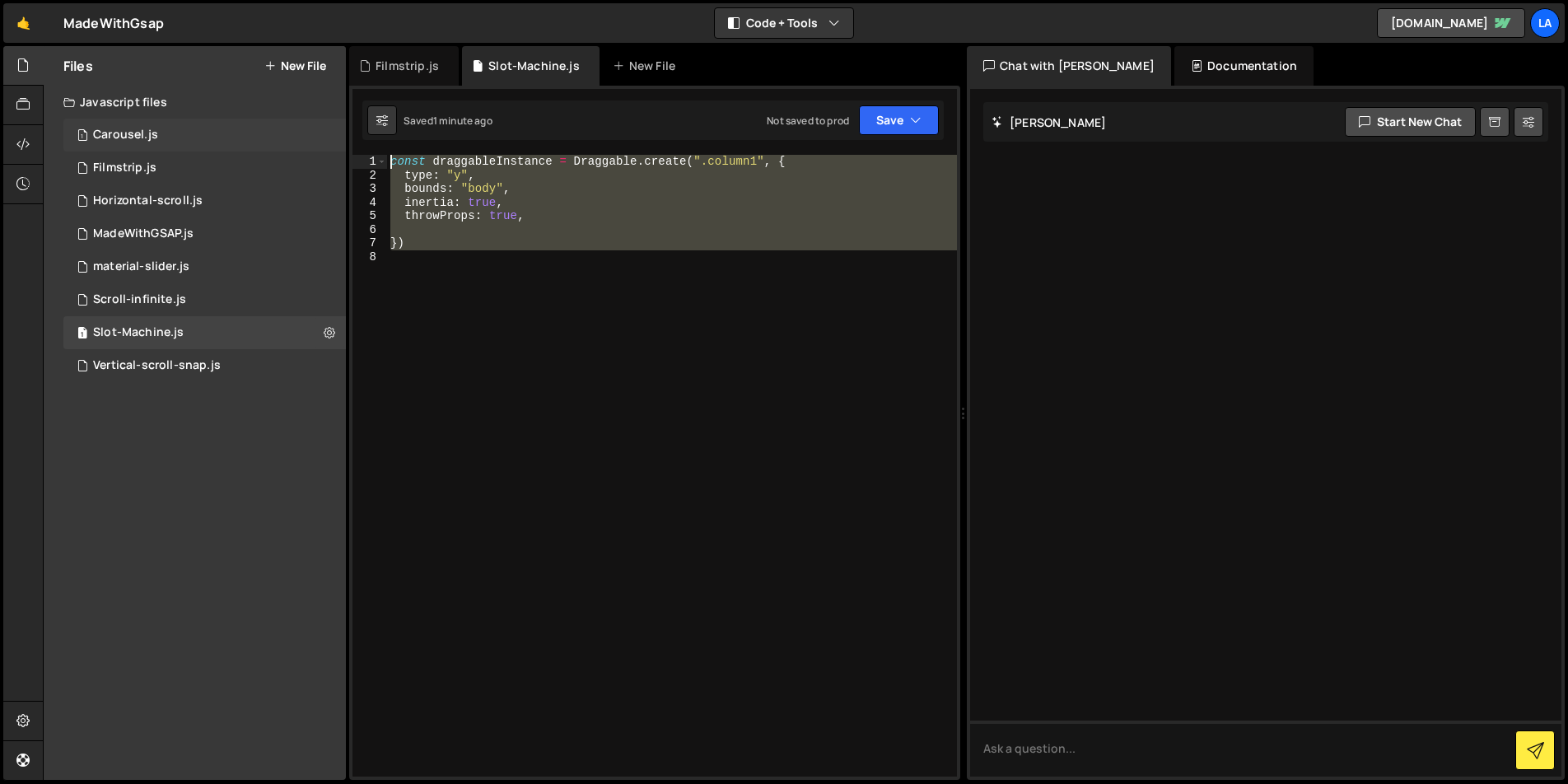
drag, startPoint x: 441, startPoint y: 254, endPoint x: 339, endPoint y: 147, distance: 147.8
click at [339, 147] on div "Files New File Javascript files 1 Carousel.js 0 1 Filmstrip.js 0 1 Horizontal-s…" at bounding box center [804, 414] width 1525 height 735
type textarea "const draggableInstance = Draggable.create(".column1", { type: "y","
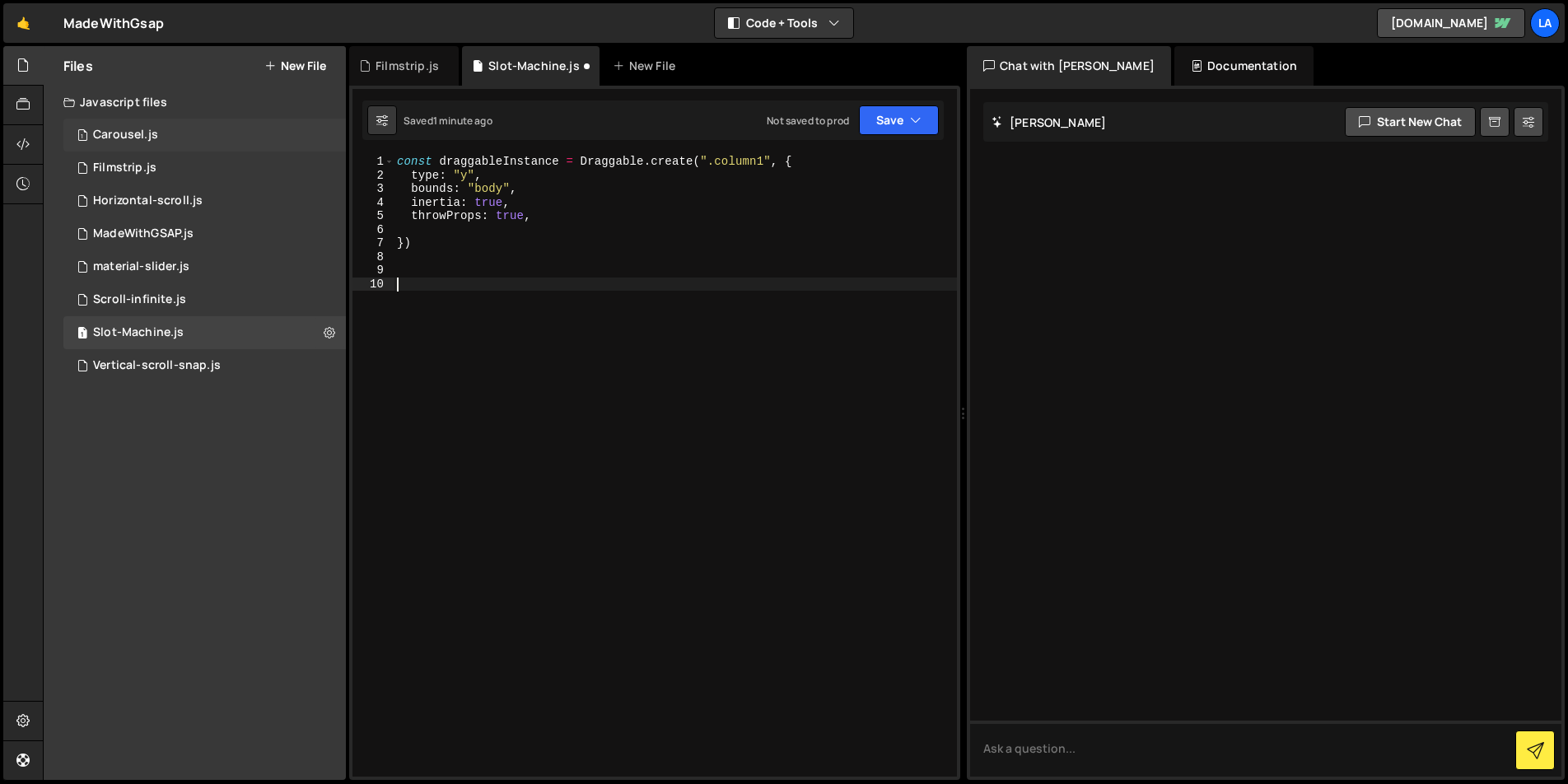
paste textarea "const draggableInstance = Draggable.create(".column1", {"
click at [557, 279] on div "const draggableInstance = Draggable . create ( ".column1" , { type : "y" , boun…" at bounding box center [675, 479] width 563 height 649
click at [772, 282] on div "const draggableInstance = Draggable . create ( ".column1" , { type : "y" , boun…" at bounding box center [675, 479] width 563 height 649
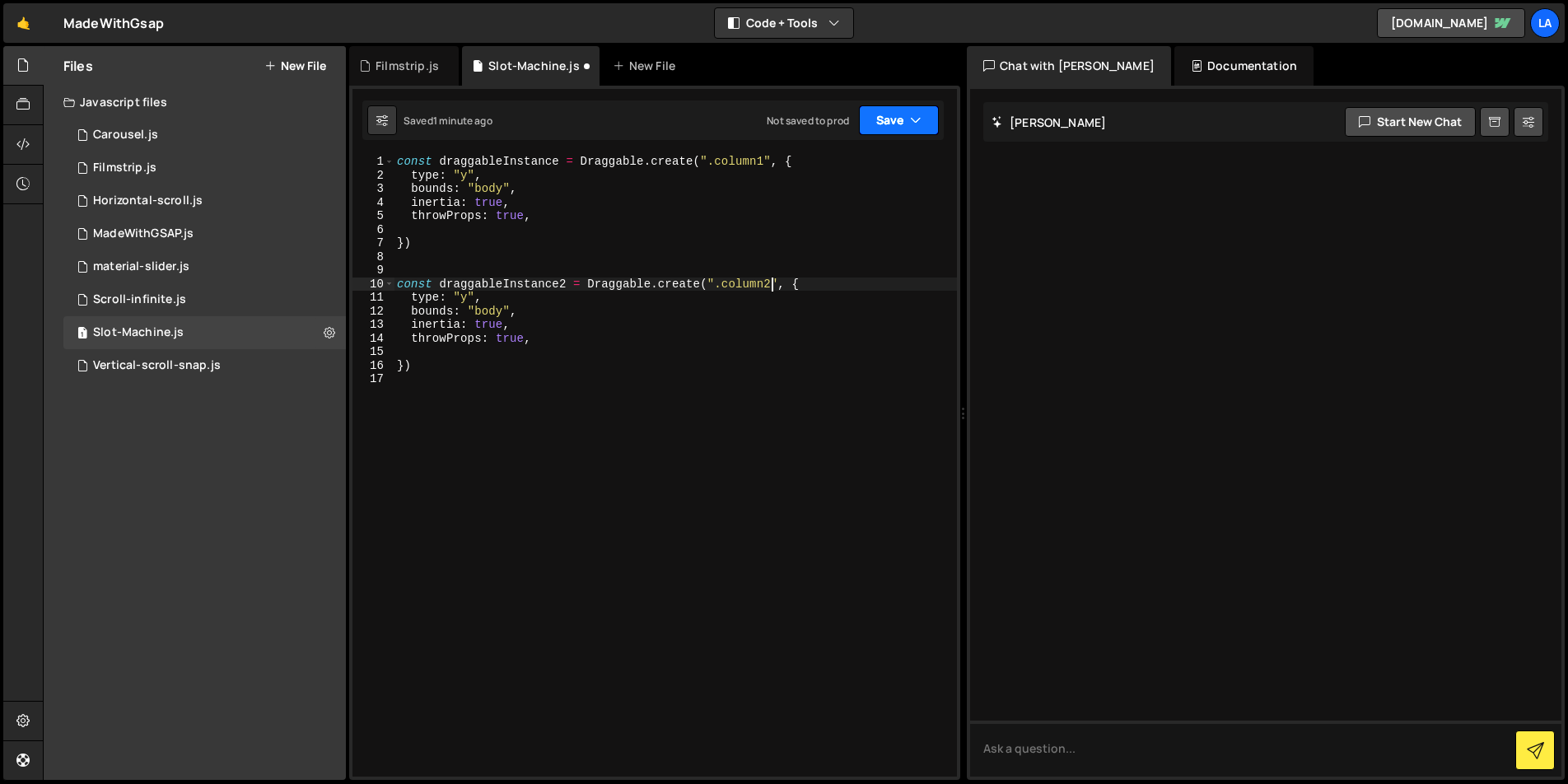
type textarea "const draggableInstance2 = Draggable.create(".column2", {"
click at [881, 123] on button "Save" at bounding box center [899, 120] width 80 height 30
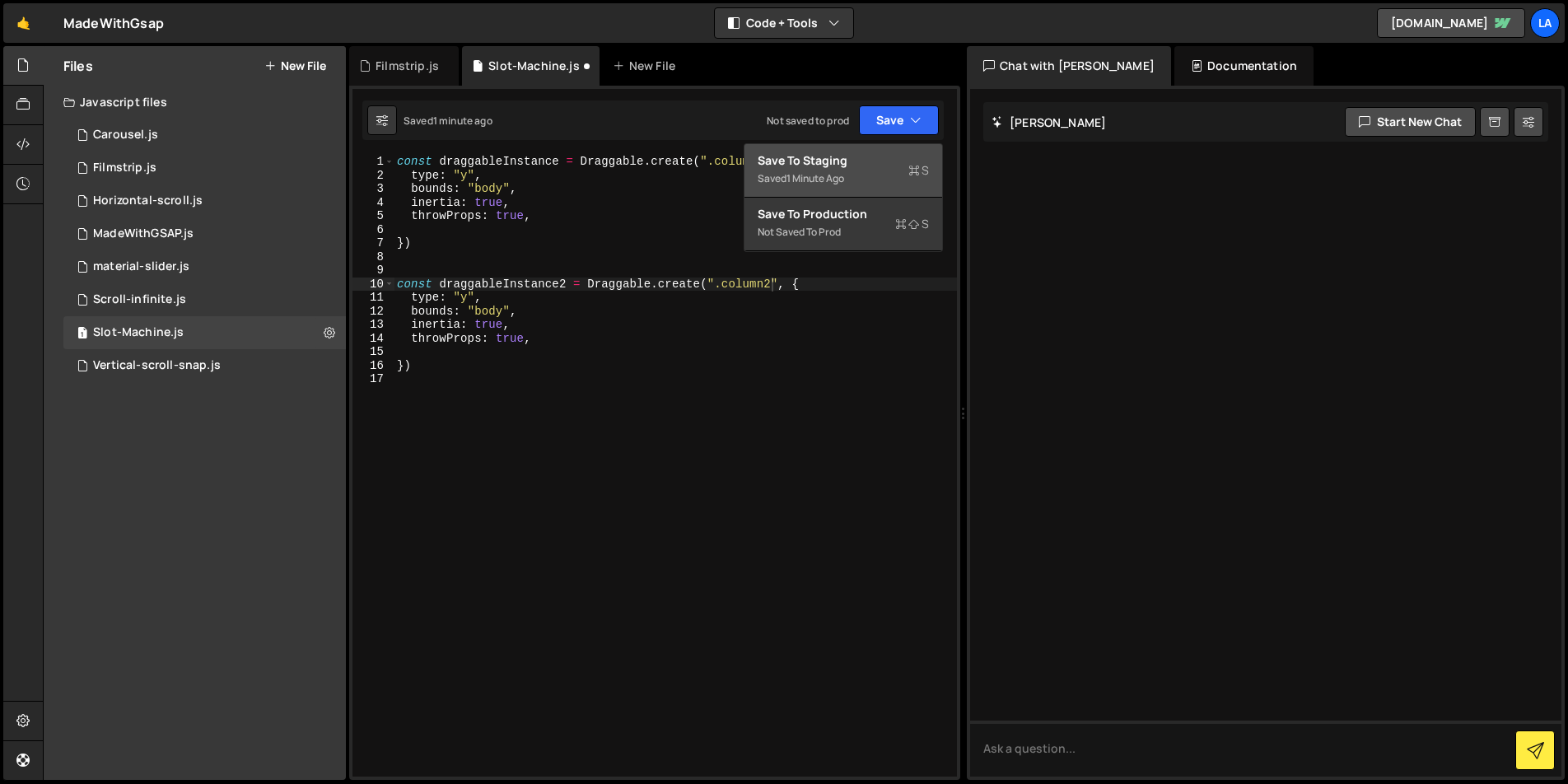
click at [873, 165] on div "Save to Staging S" at bounding box center [843, 160] width 171 height 17
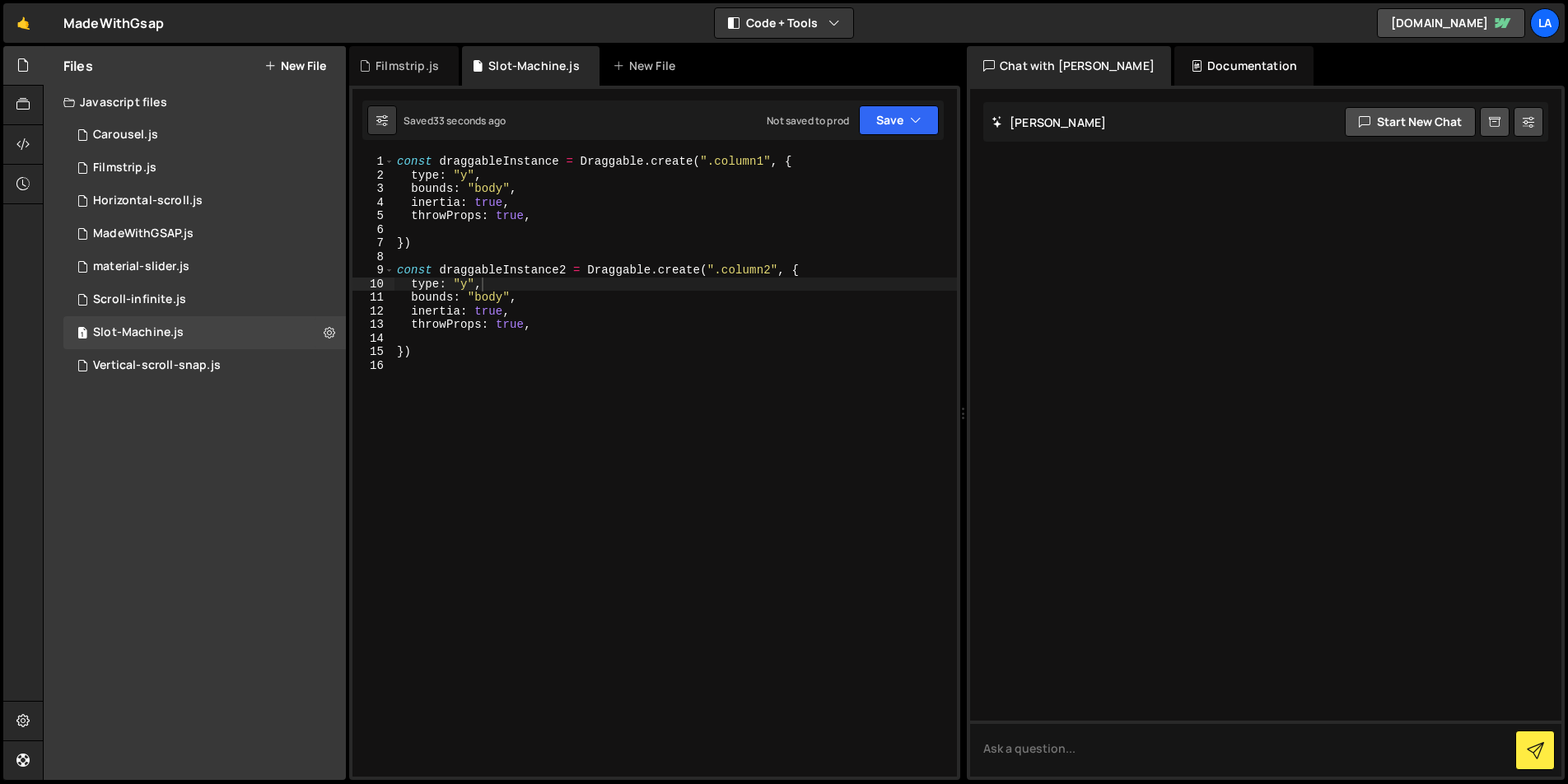
click at [442, 370] on div "const draggableInstance = Draggable . create ( ".column1" , { type : "y" , boun…" at bounding box center [675, 479] width 563 height 649
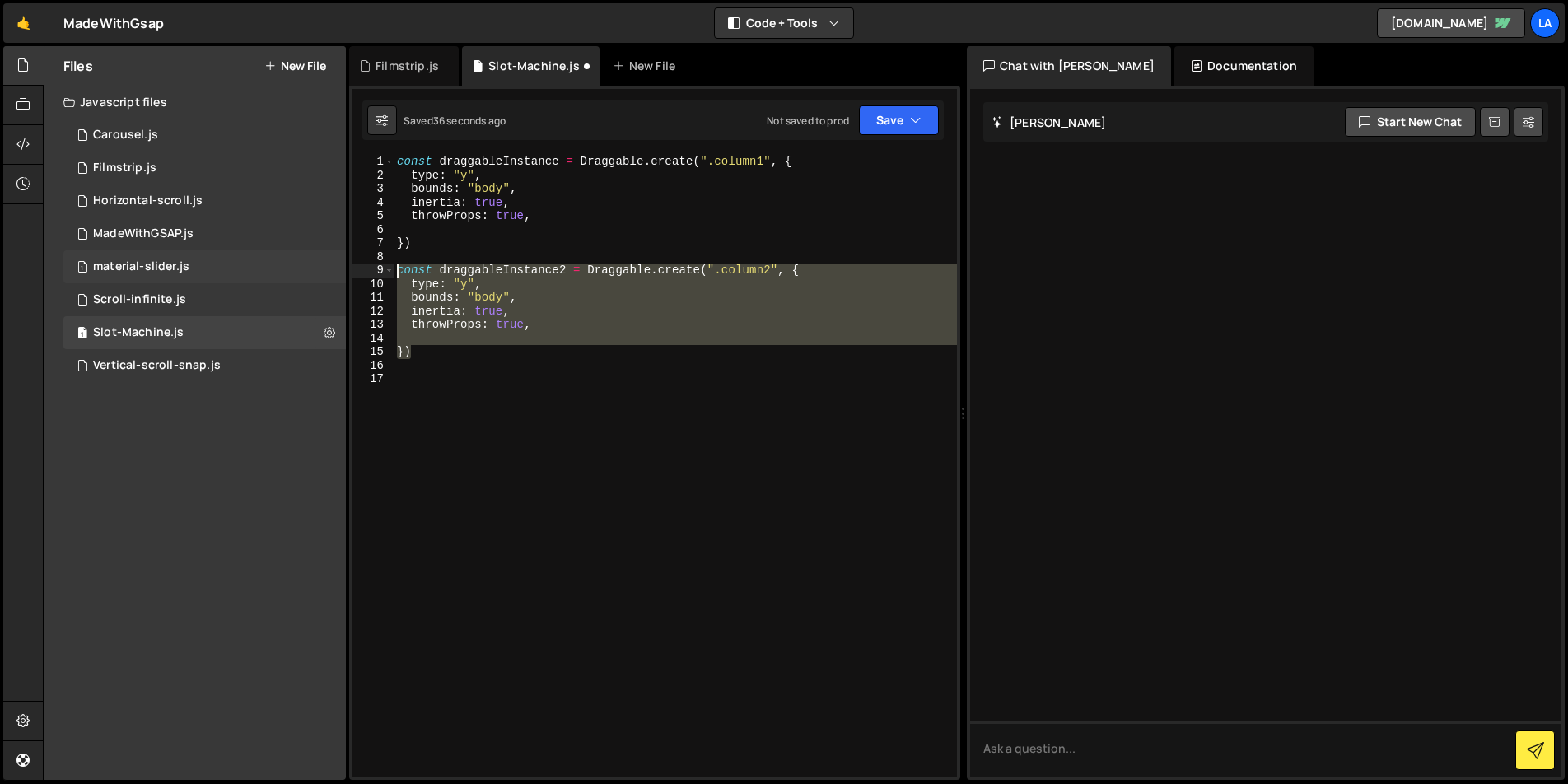
drag, startPoint x: 355, startPoint y: 311, endPoint x: 335, endPoint y: 269, distance: 46.5
click at [335, 269] on div "Files New File Javascript files 1 Carousel.js 0 1 Filmstrip.js 0 1 Horizontal-s…" at bounding box center [804, 414] width 1525 height 735
type textarea "})"
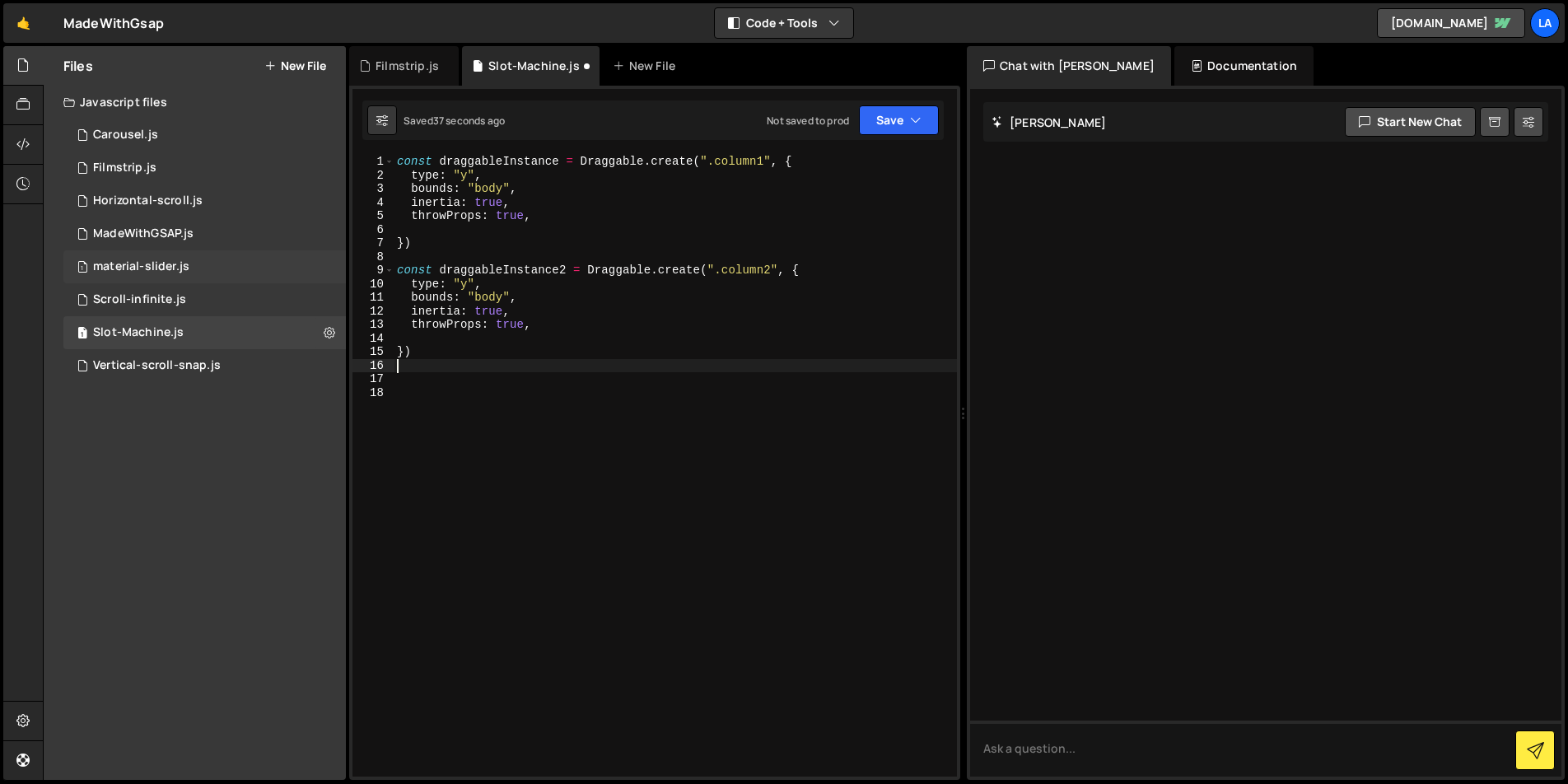
paste textarea "})"
type textarea "})"
paste textarea "})"
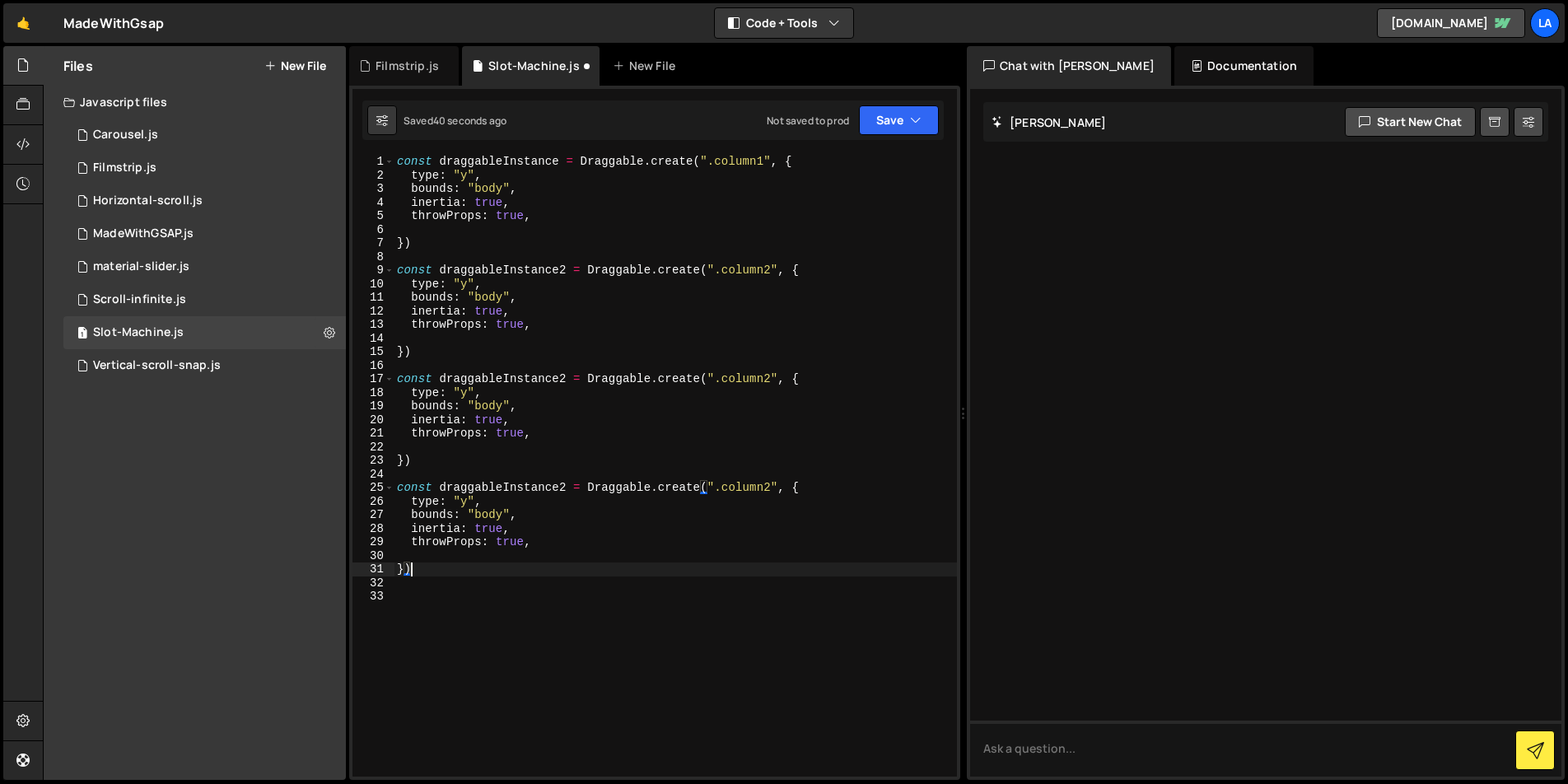
click at [771, 378] on div "const draggableInstance = Draggable . create ( ".column1" , { type : "y" , boun…" at bounding box center [675, 479] width 563 height 649
click at [767, 483] on div "const draggableInstance = Draggable . create ( ".column1" , { type : "y" , boun…" at bounding box center [675, 479] width 563 height 649
click at [628, 570] on div "const draggableInstance = Draggable . create ( ".column1" , { type : "y" , boun…" at bounding box center [675, 479] width 563 height 649
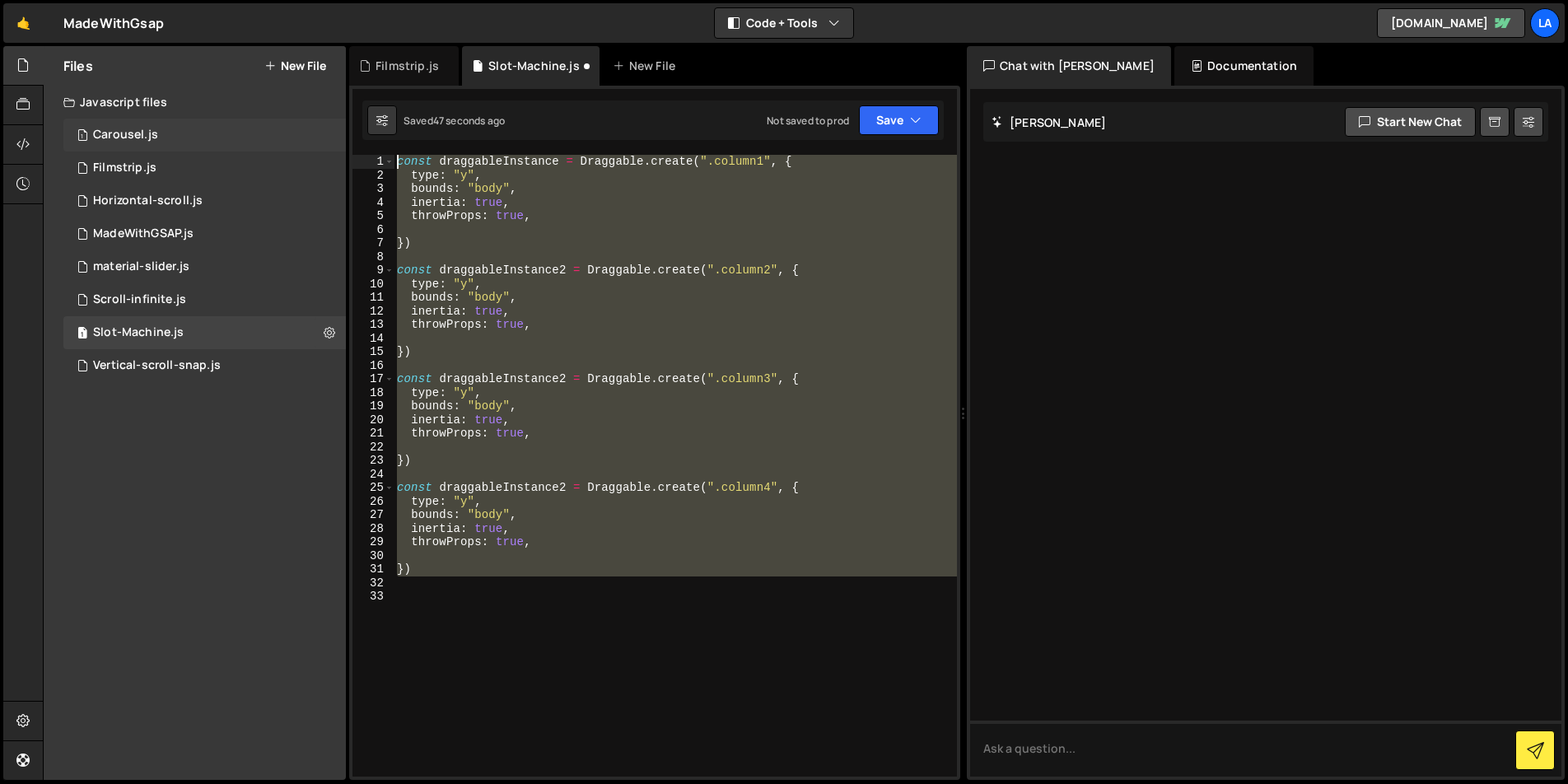
drag, startPoint x: 435, startPoint y: 575, endPoint x: 313, endPoint y: 126, distance: 465.3
click at [313, 126] on div "Files New File Javascript files 1 Carousel.js 0 1 Filmstrip.js 0 1 Horizontal-s…" at bounding box center [804, 414] width 1525 height 735
type textarea "const draggableInstance = Draggable.create(".column1", { type: "y","
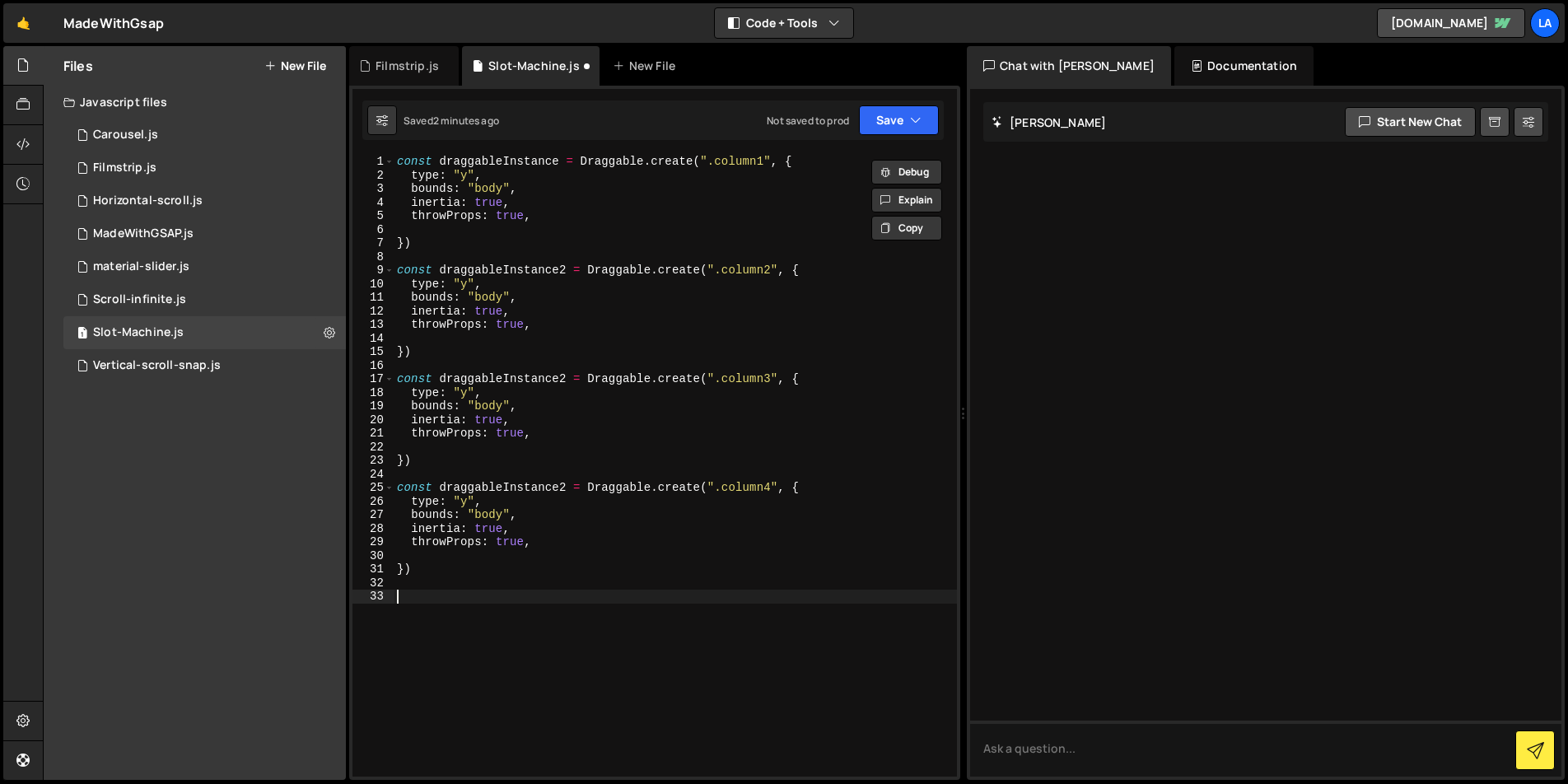
click at [491, 595] on div "const draggableInstance = Draggable . create ( ".column1" , { type : "y" , boun…" at bounding box center [675, 479] width 563 height 649
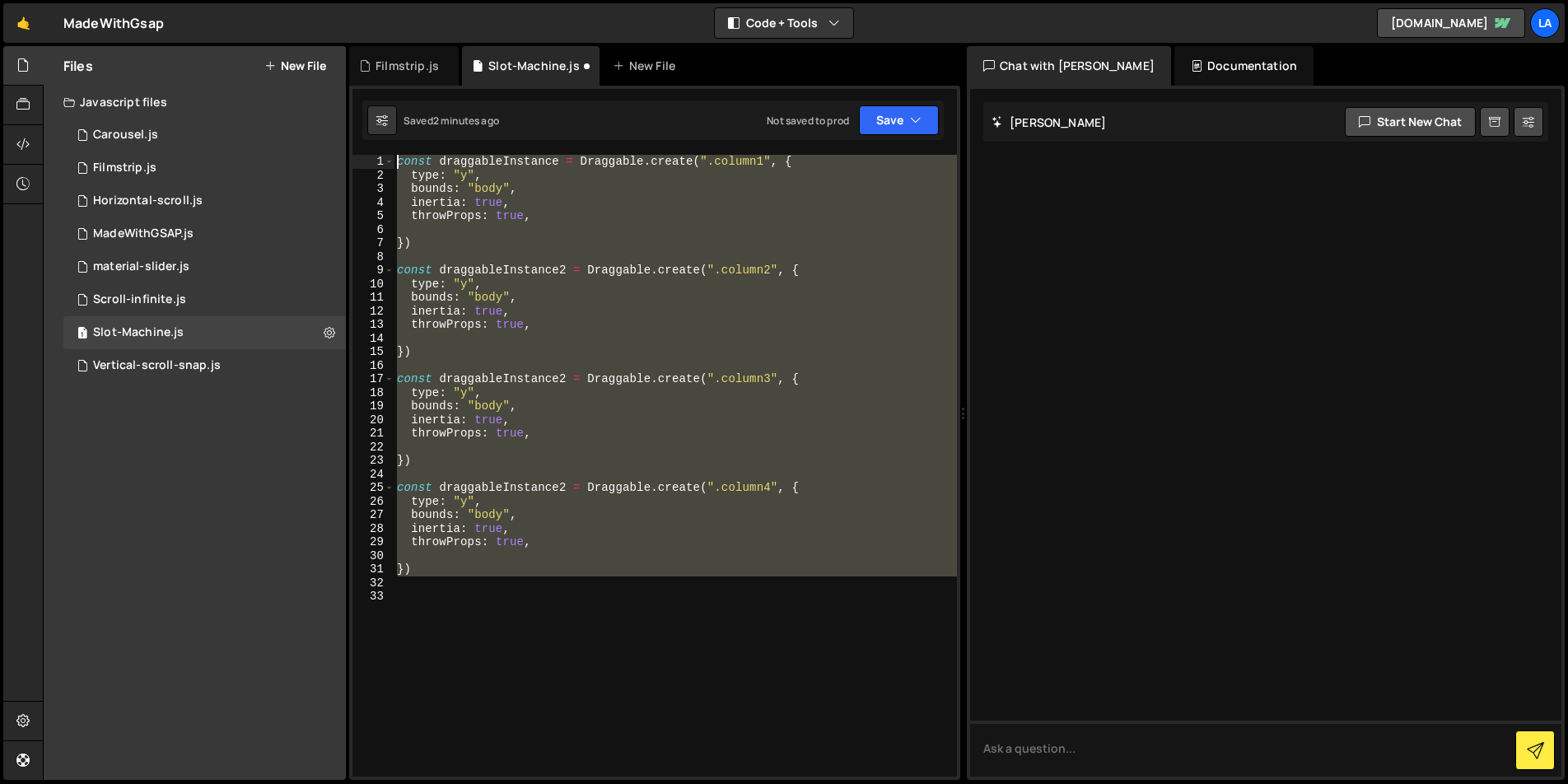
drag, startPoint x: 444, startPoint y: 581, endPoint x: 321, endPoint y: 70, distance: 525.6
click at [321, 70] on div "Files New File Javascript files 1 Carousel.js 0 1 Filmstrip.js 0 1 Horizontal-s…" at bounding box center [804, 414] width 1525 height 735
paste textarea "}"
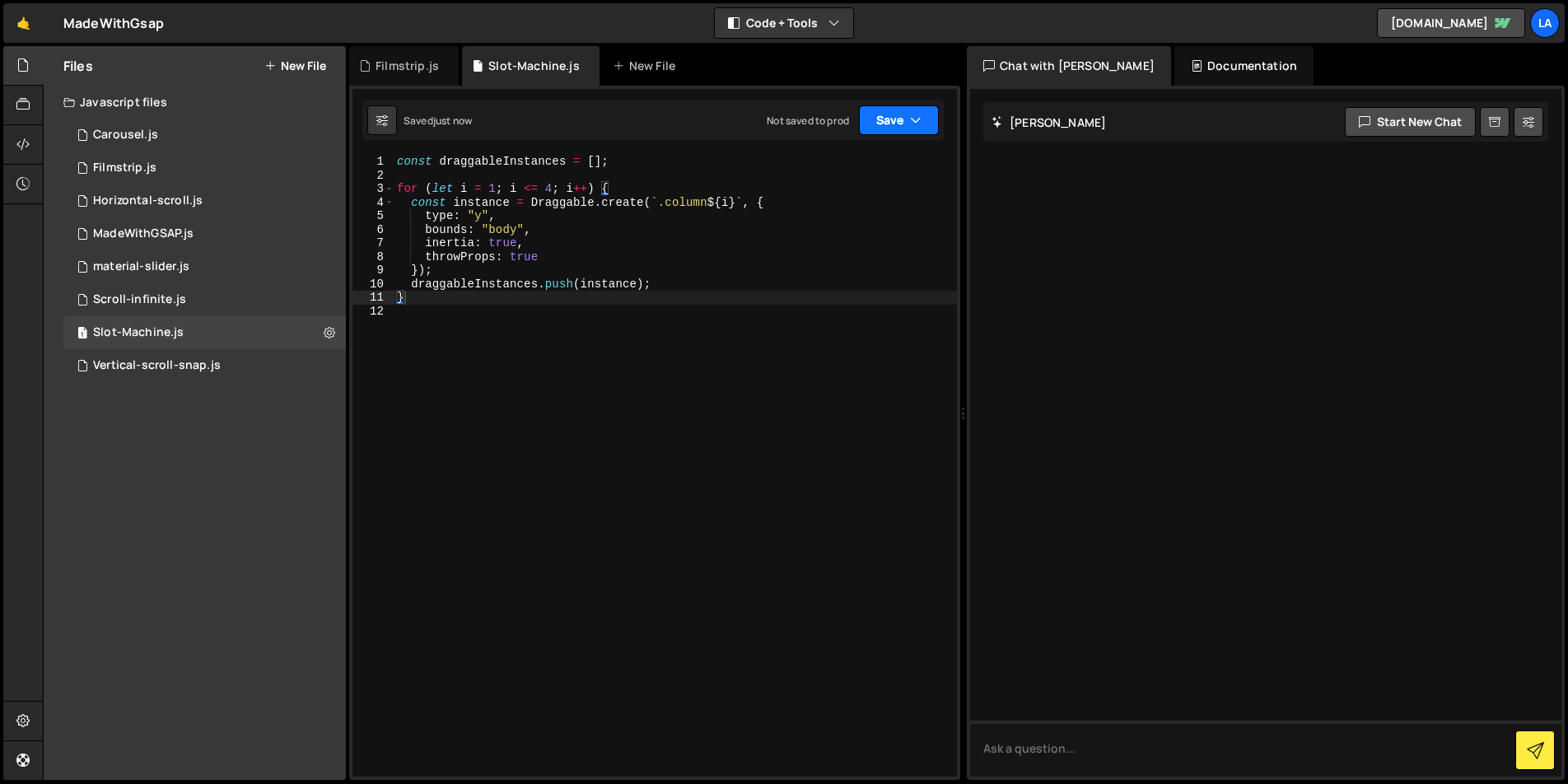
click at [889, 129] on button "Save" at bounding box center [899, 120] width 80 height 30
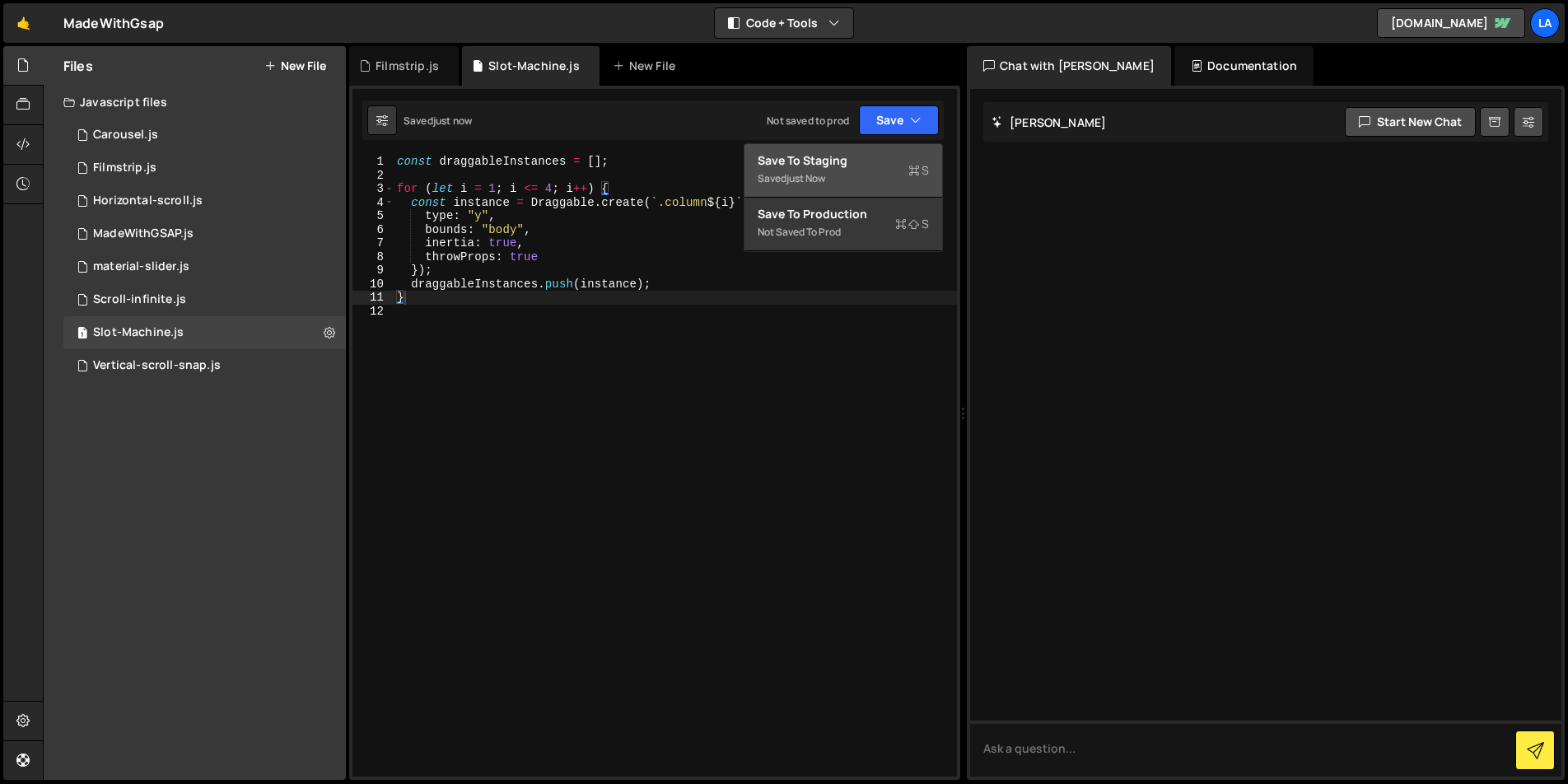
click at [877, 166] on div "Save to Staging S" at bounding box center [843, 160] width 171 height 17
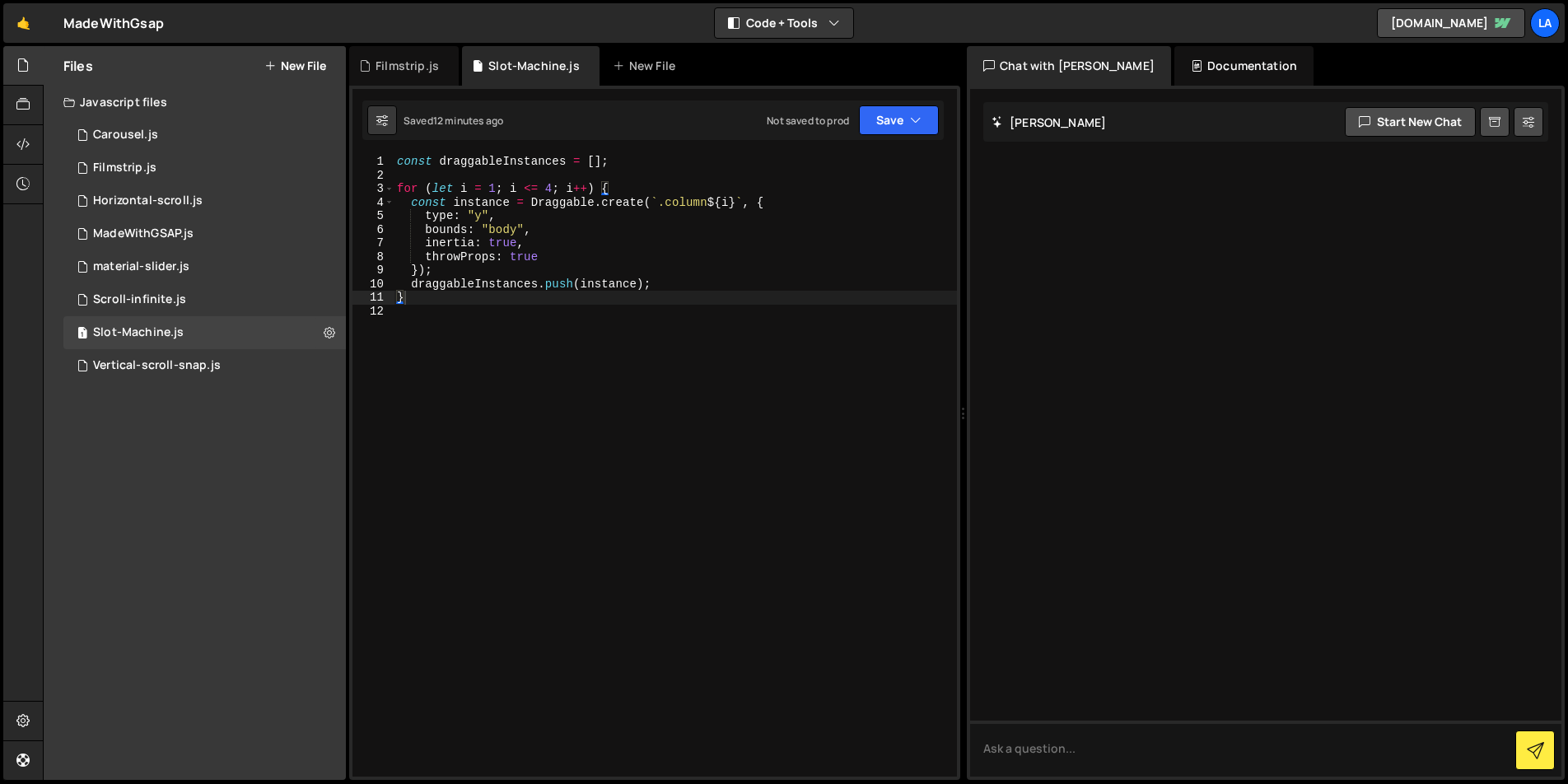
click at [489, 289] on div "const draggableInstances = [ ] ; for ( let i = 1 ; i <= 4 ; i ++ ) { const inst…" at bounding box center [675, 479] width 563 height 649
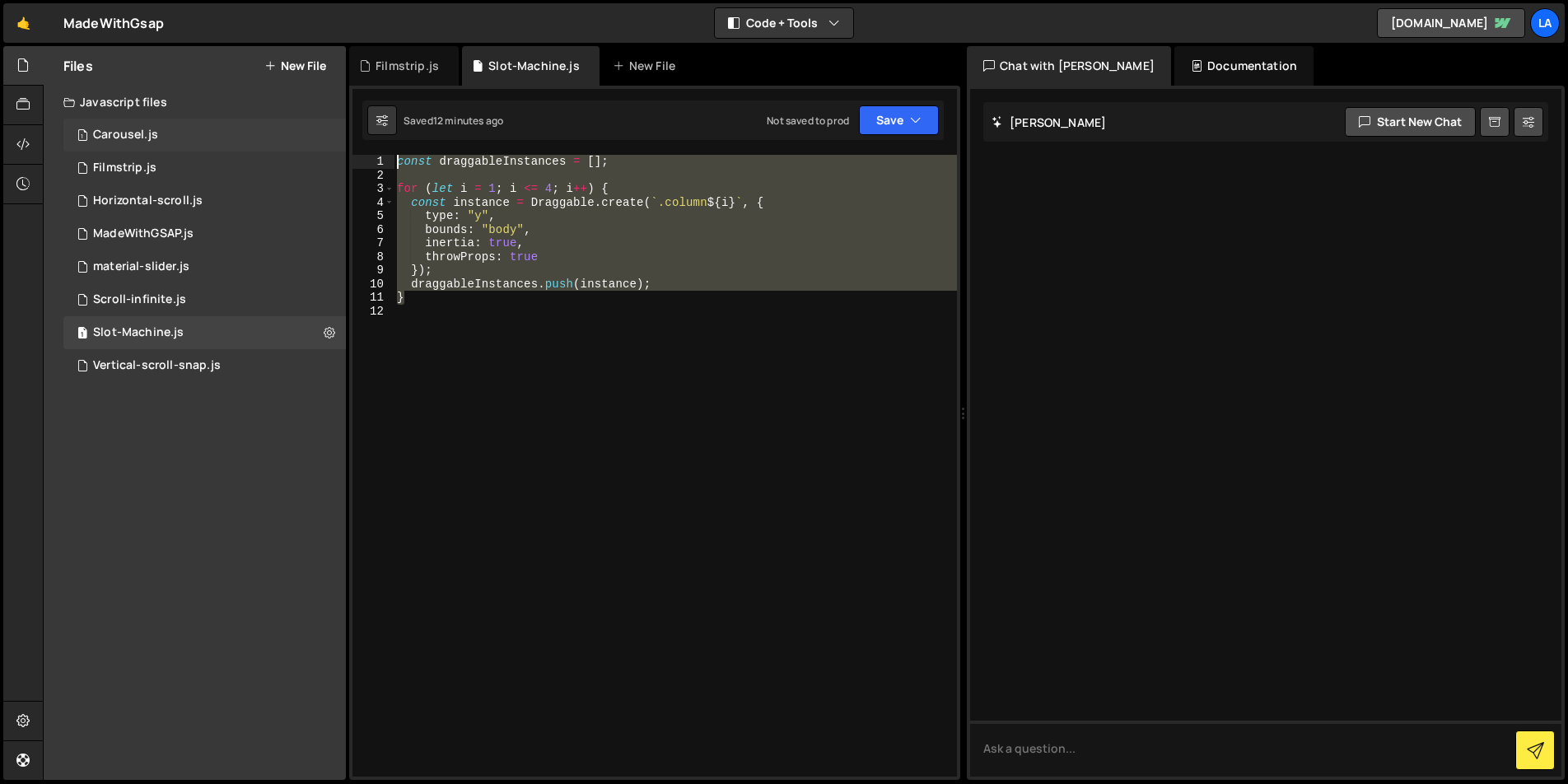
drag, startPoint x: 398, startPoint y: 275, endPoint x: 327, endPoint y: 122, distance: 168.7
click at [327, 122] on div "Files New File Javascript files 1 Carousel.js 0 1 Filmstrip.js 0 1 Horizontal-s…" at bounding box center [804, 414] width 1525 height 735
paste textarea "});"
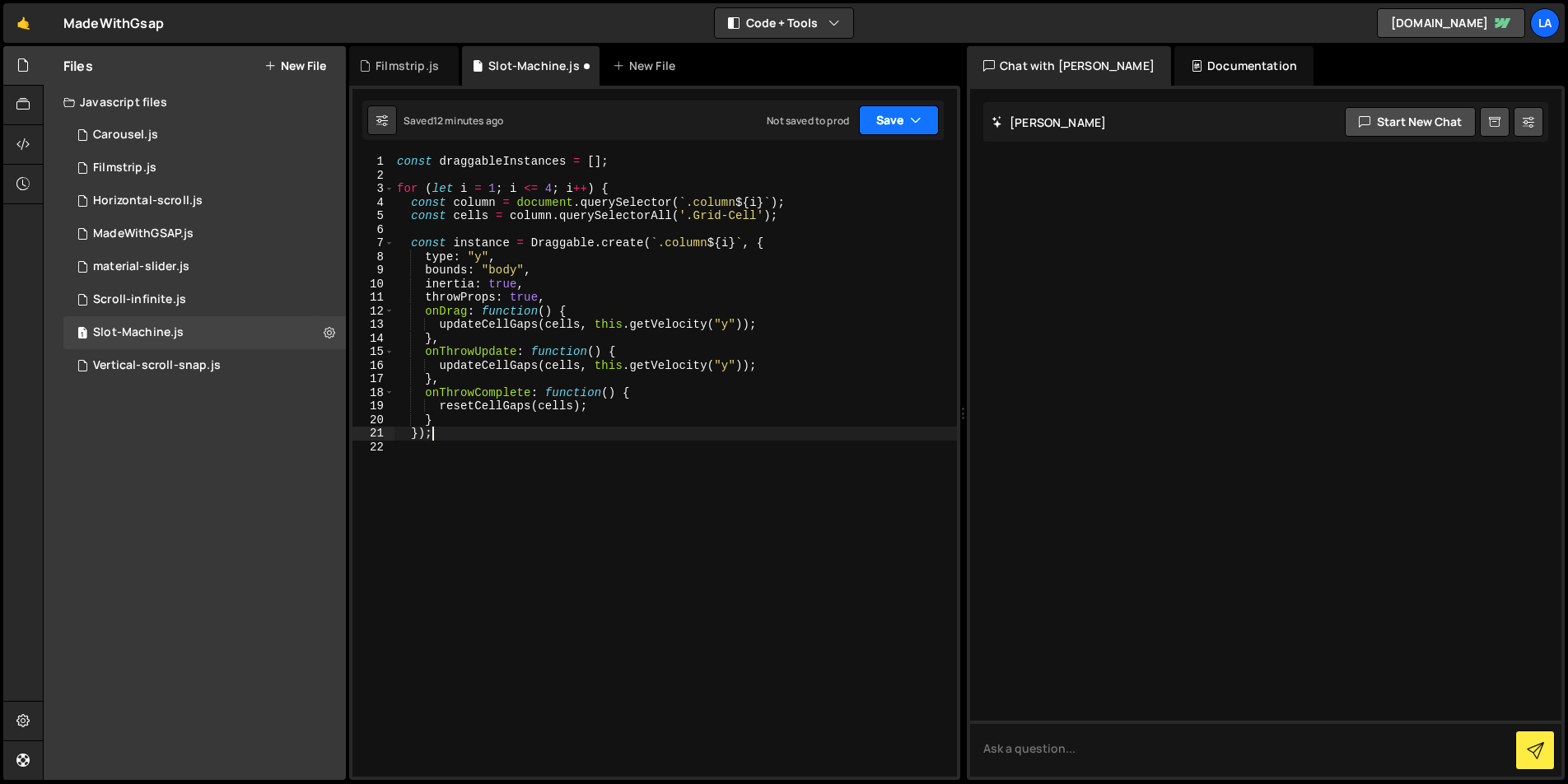
click at [872, 122] on button "Save" at bounding box center [899, 120] width 80 height 30
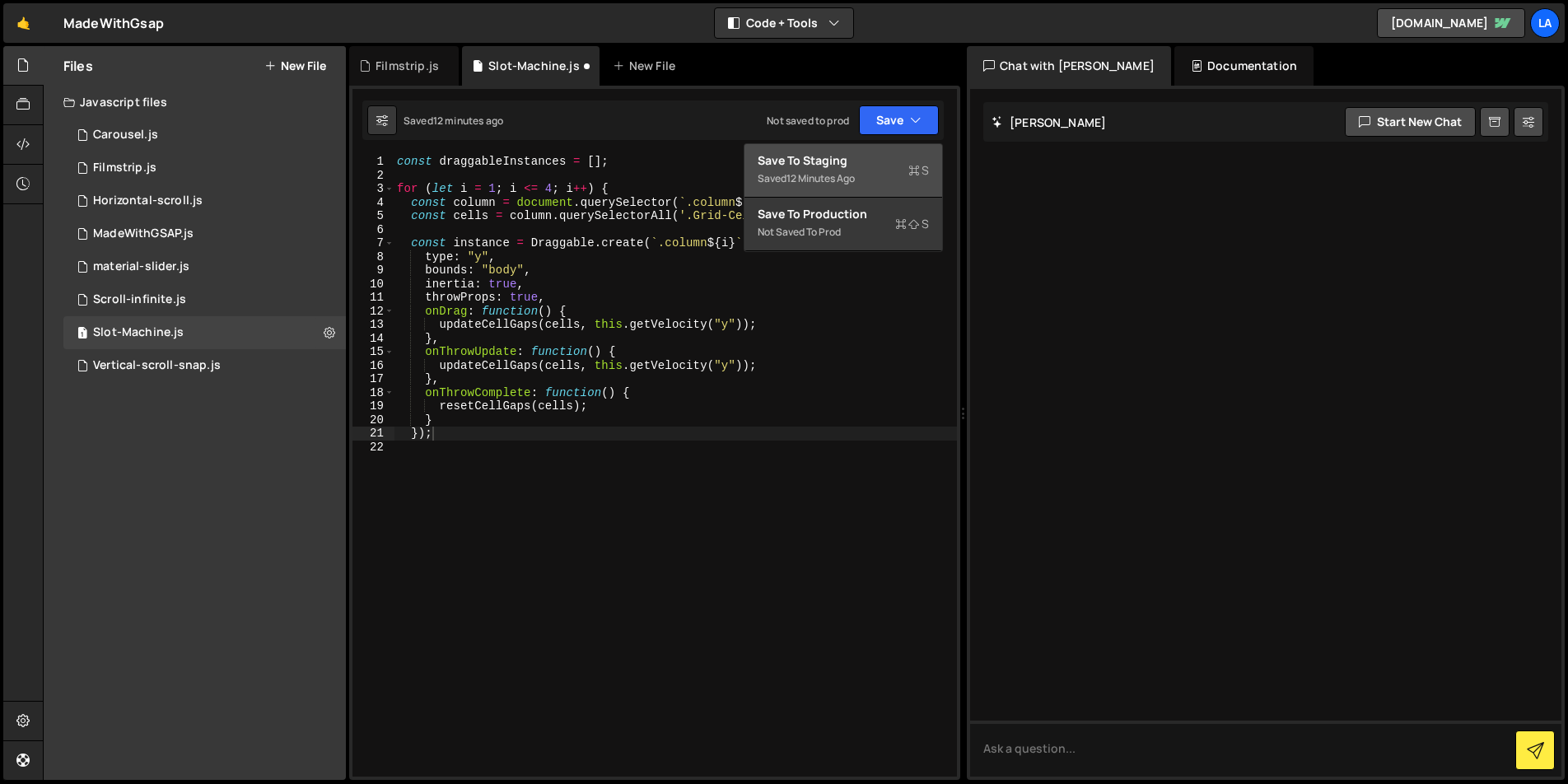
click at [845, 174] on div "12 minutes ago" at bounding box center [820, 178] width 69 height 14
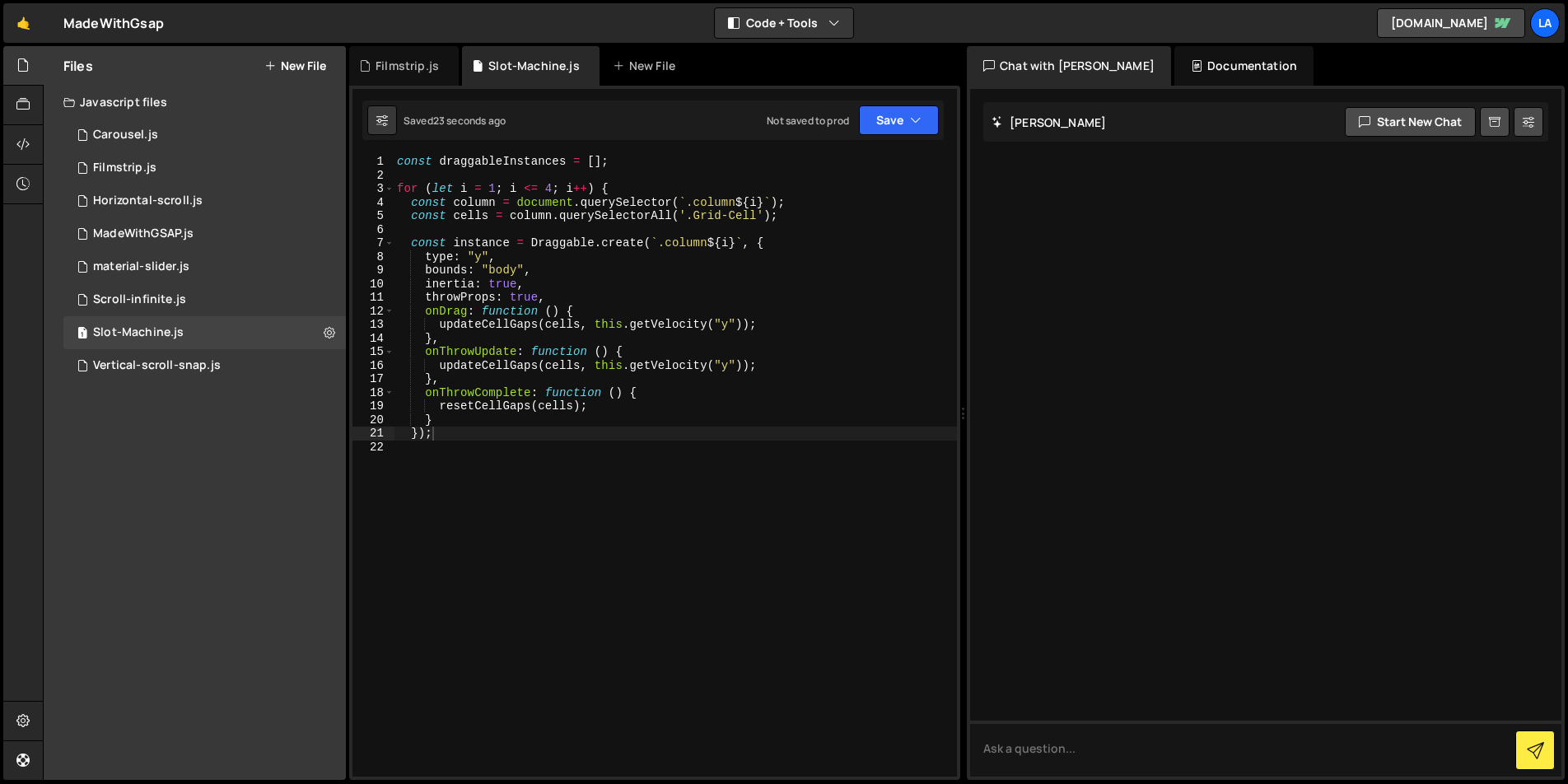
click at [870, 324] on div "const draggableInstances = [ ] ; for ( let i = 1 ; i <= 4 ; i ++ ) { const colu…" at bounding box center [675, 479] width 563 height 649
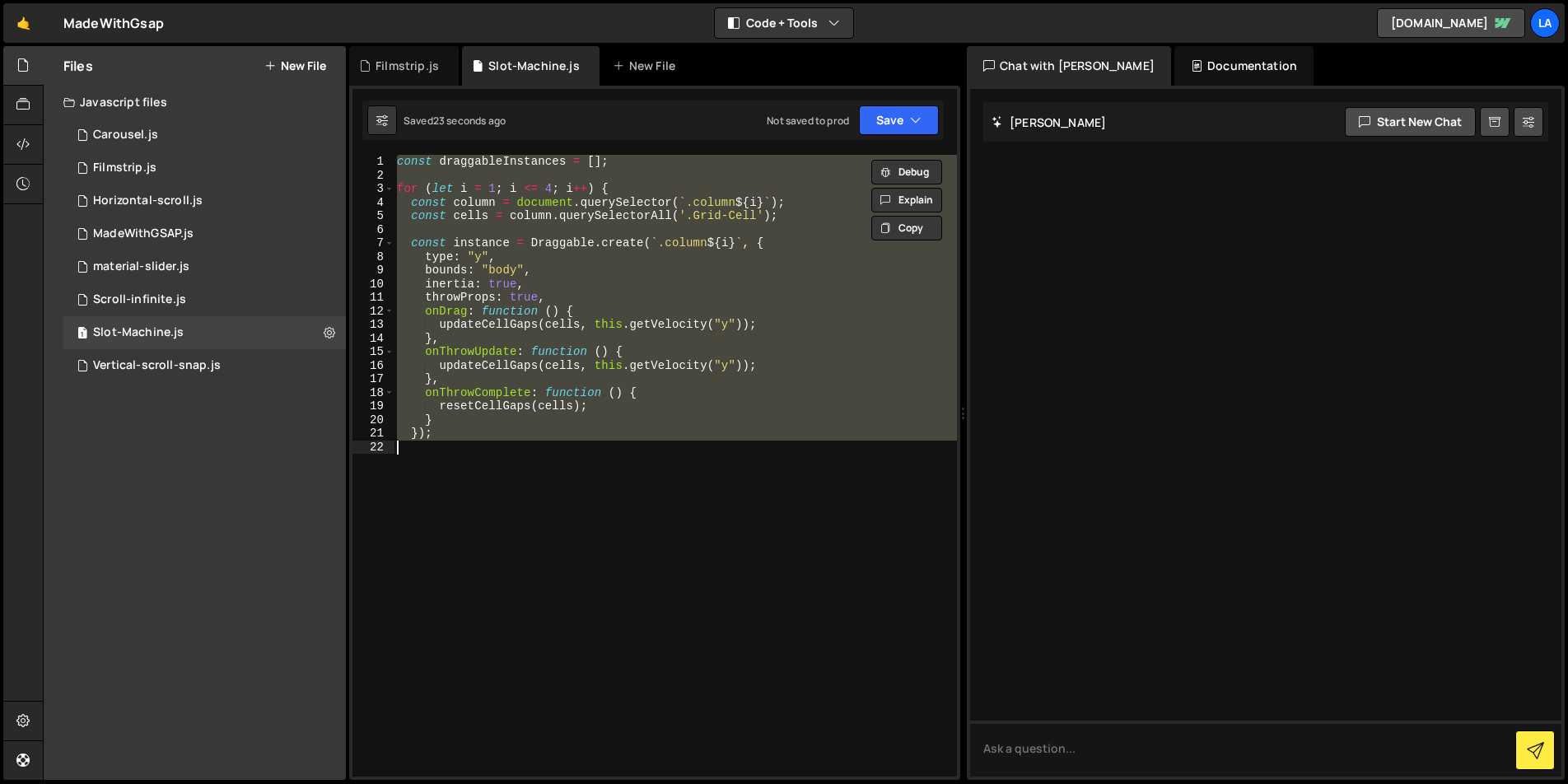
paste textarea "}"
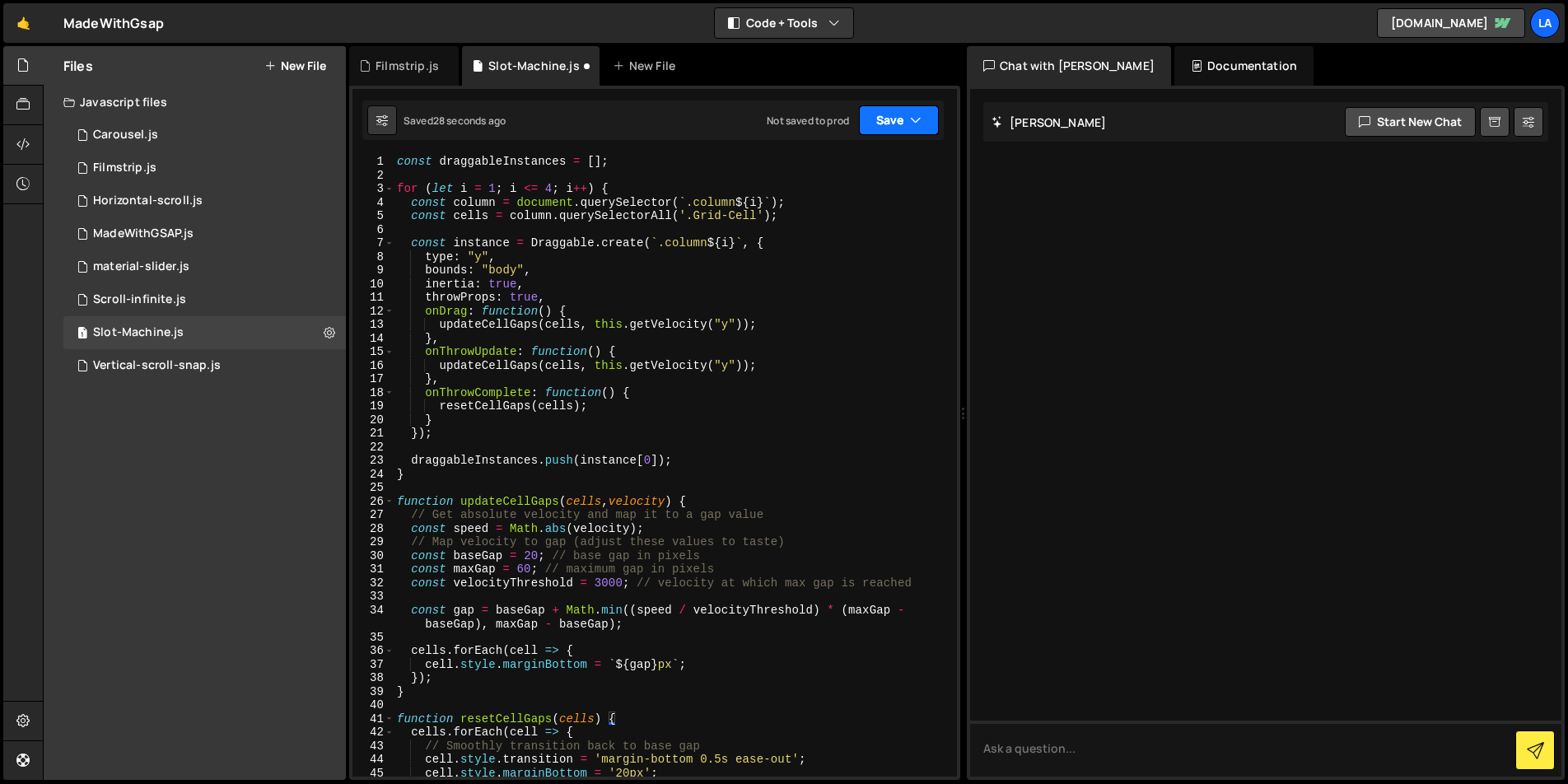
click at [897, 135] on button "Save" at bounding box center [899, 120] width 80 height 30
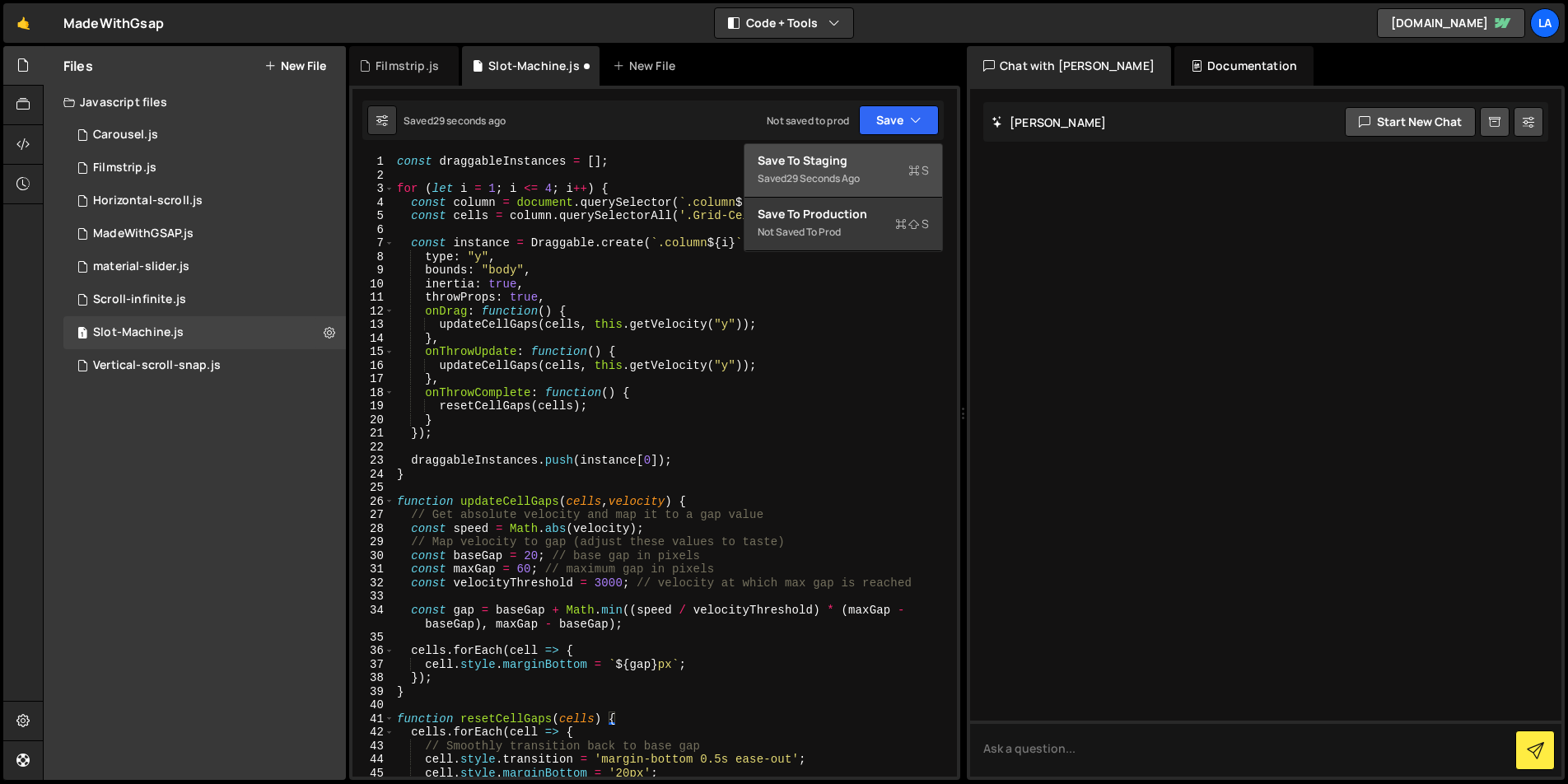
click at [870, 172] on div "Saved 29 seconds ago" at bounding box center [843, 178] width 171 height 20
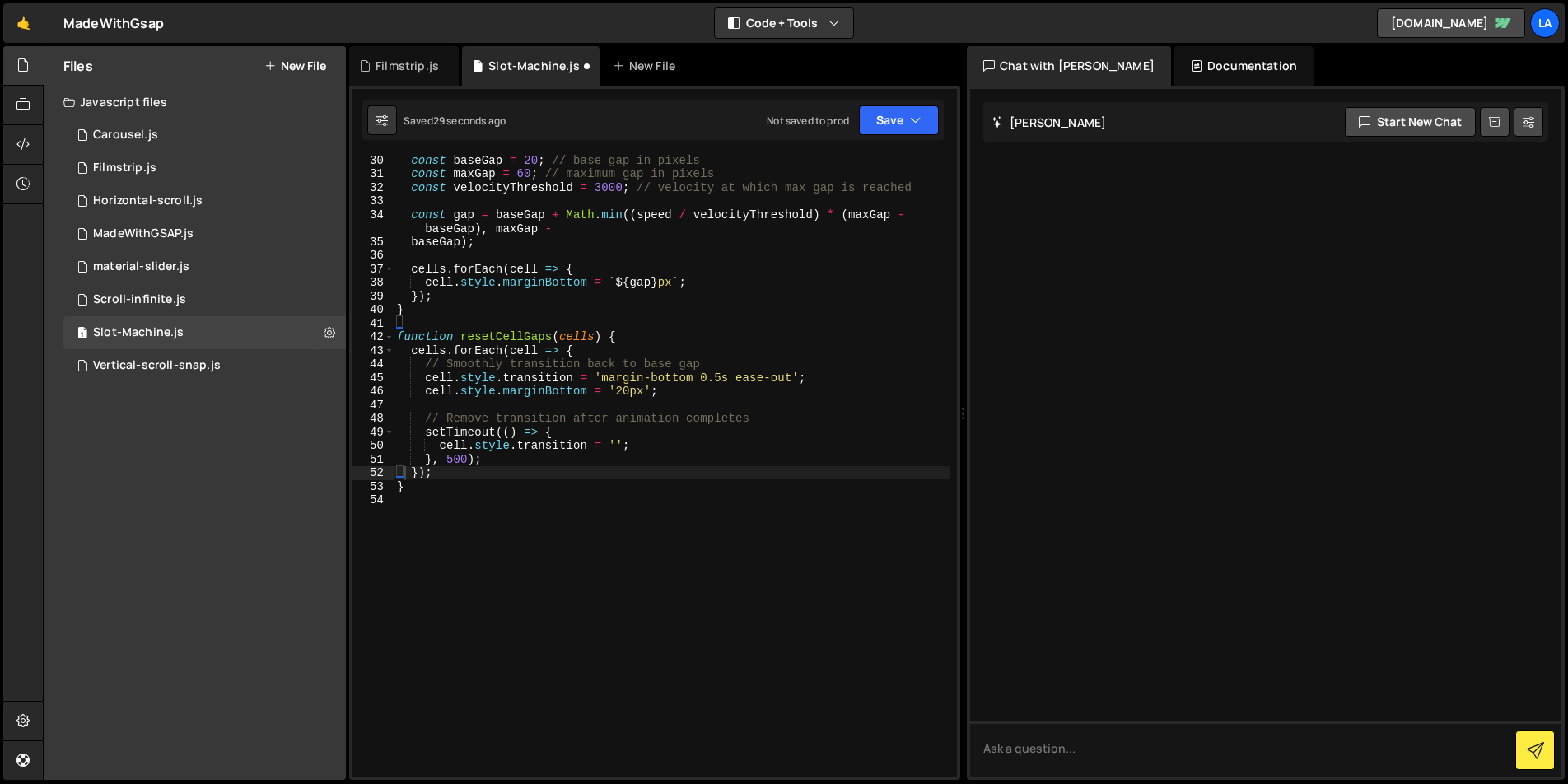
scroll to position [395, 0]
click at [888, 116] on button "Save" at bounding box center [899, 120] width 80 height 30
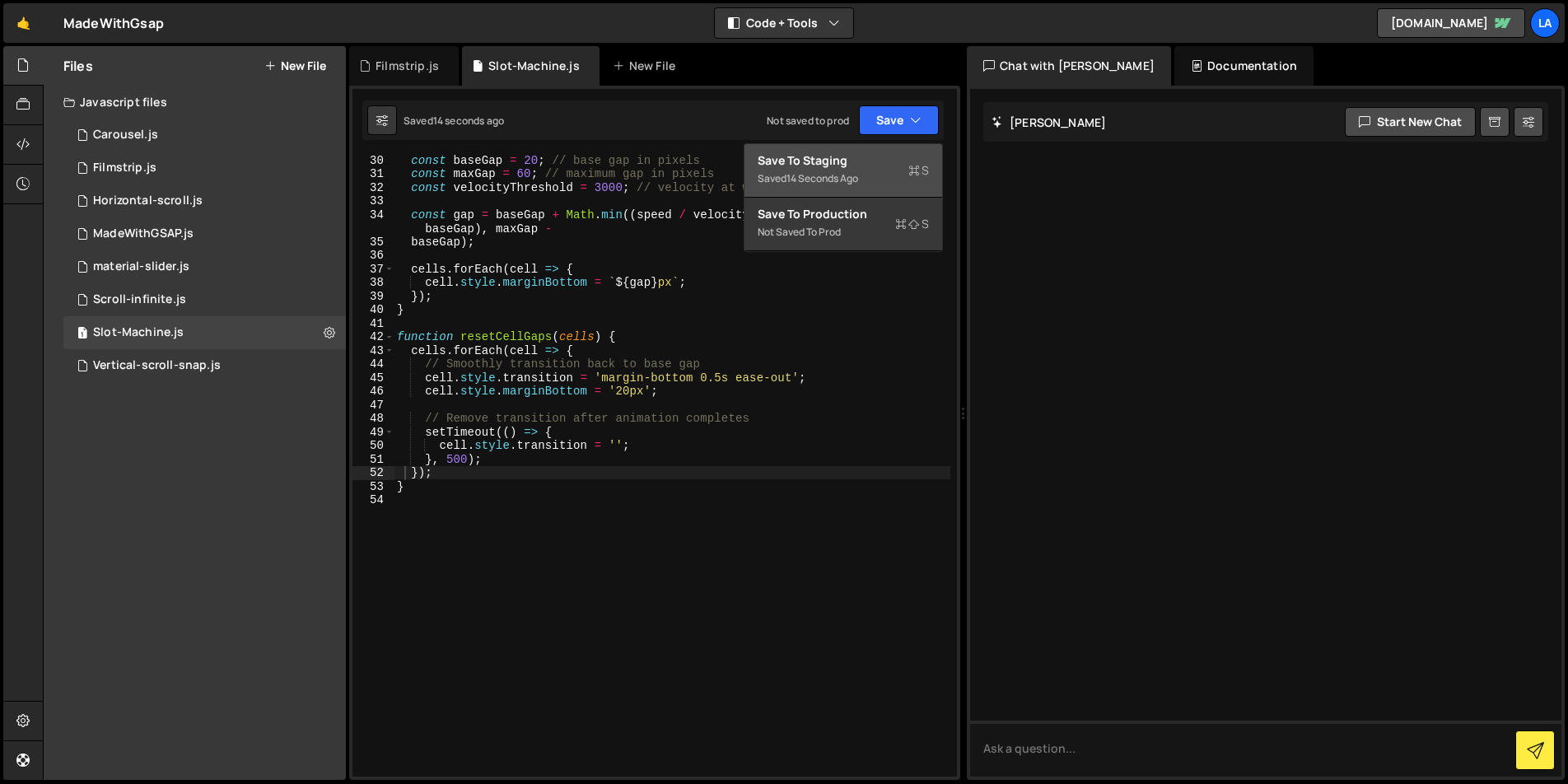
click at [864, 156] on div "Save to Staging S" at bounding box center [843, 160] width 171 height 17
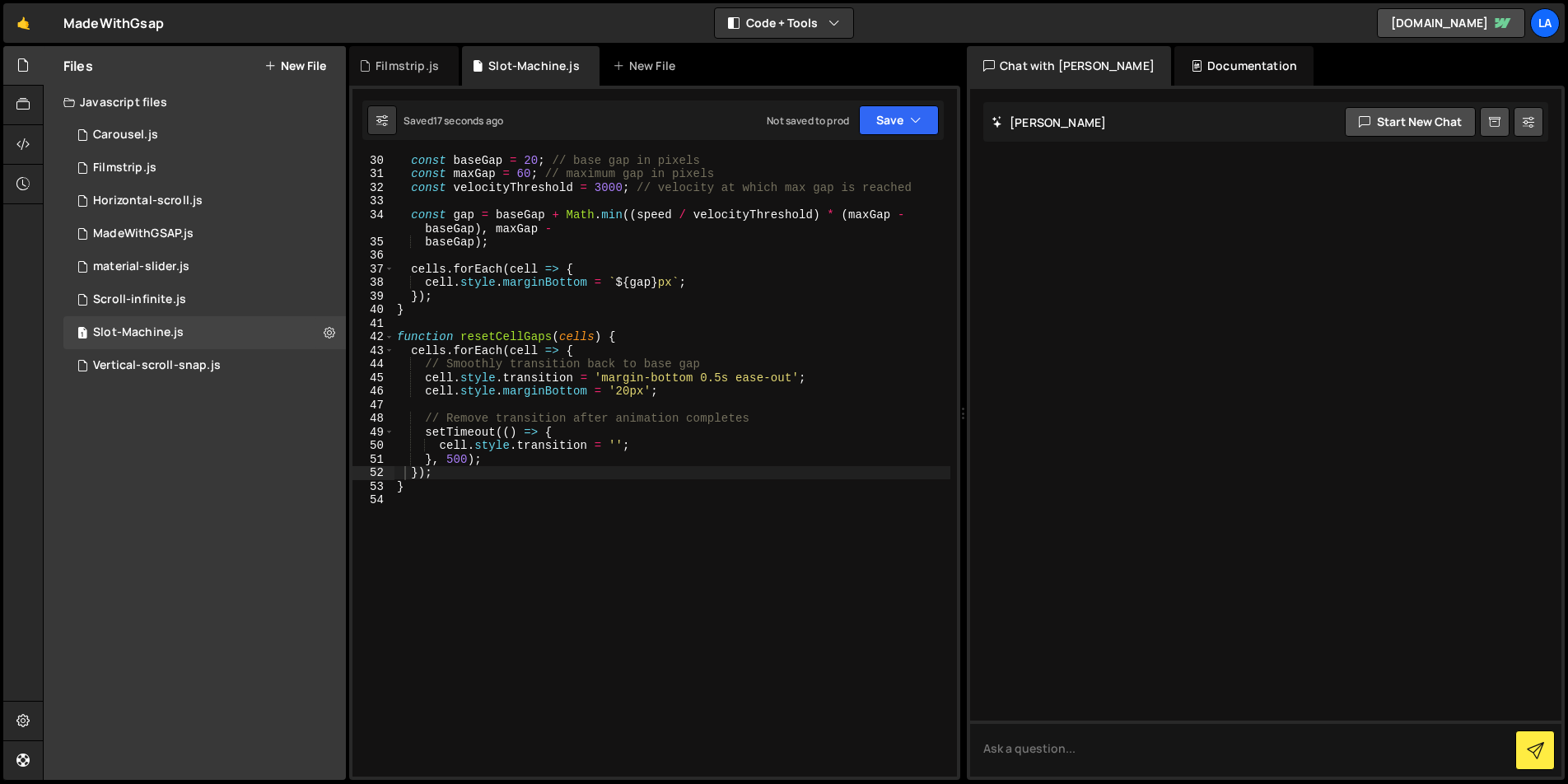
click at [619, 467] on div "const baseGap = 20 ; // base gap in pixels const maxGap = 60 ; // maximum gap i…" at bounding box center [672, 477] width 557 height 649
click at [785, 336] on div "const baseGap = 20 ; // base gap in pixels const maxGap = 60 ; // maximum gap i…" at bounding box center [672, 477] width 557 height 649
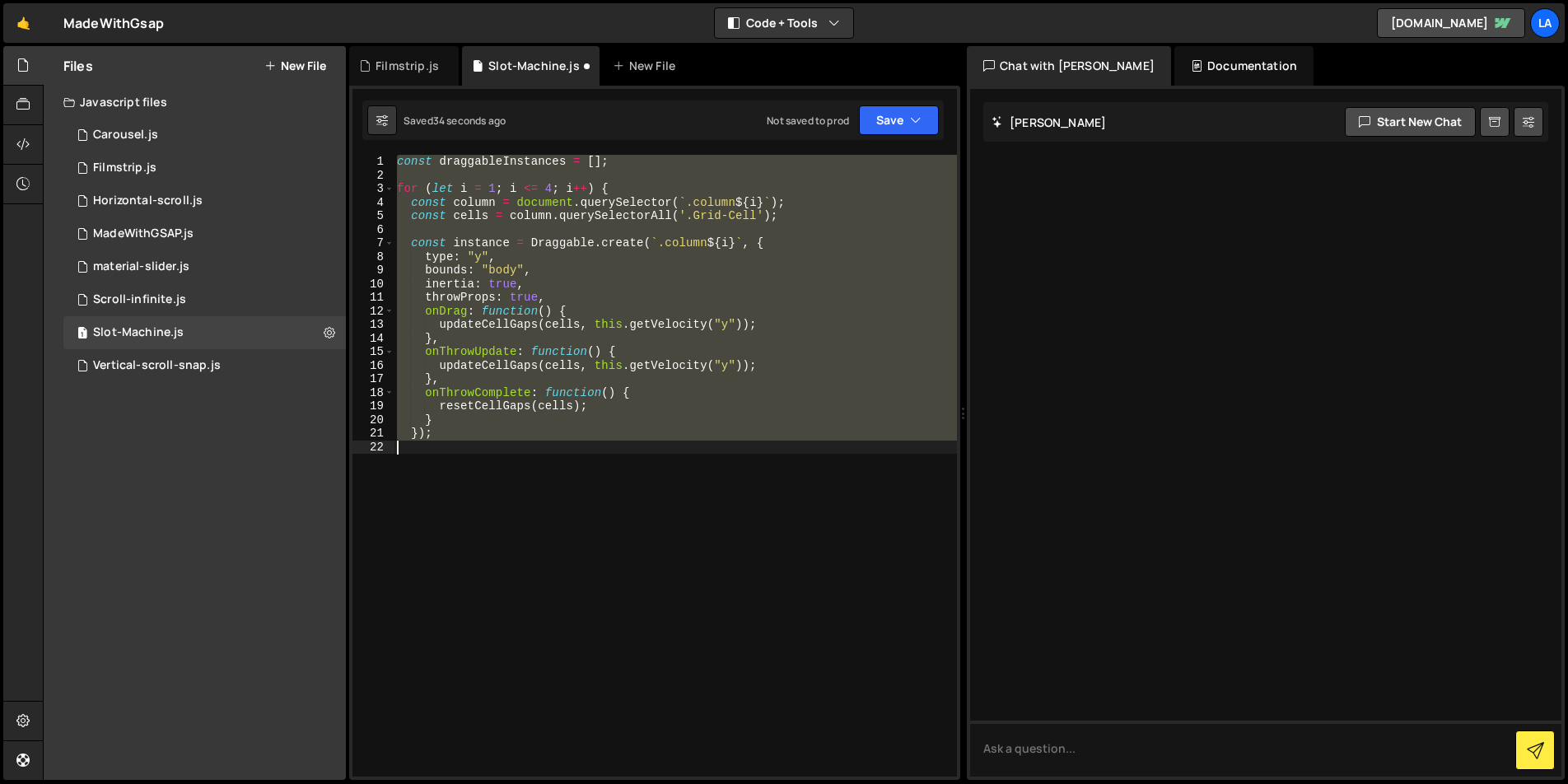
type textarea "draggableInstances.push(instance); }"
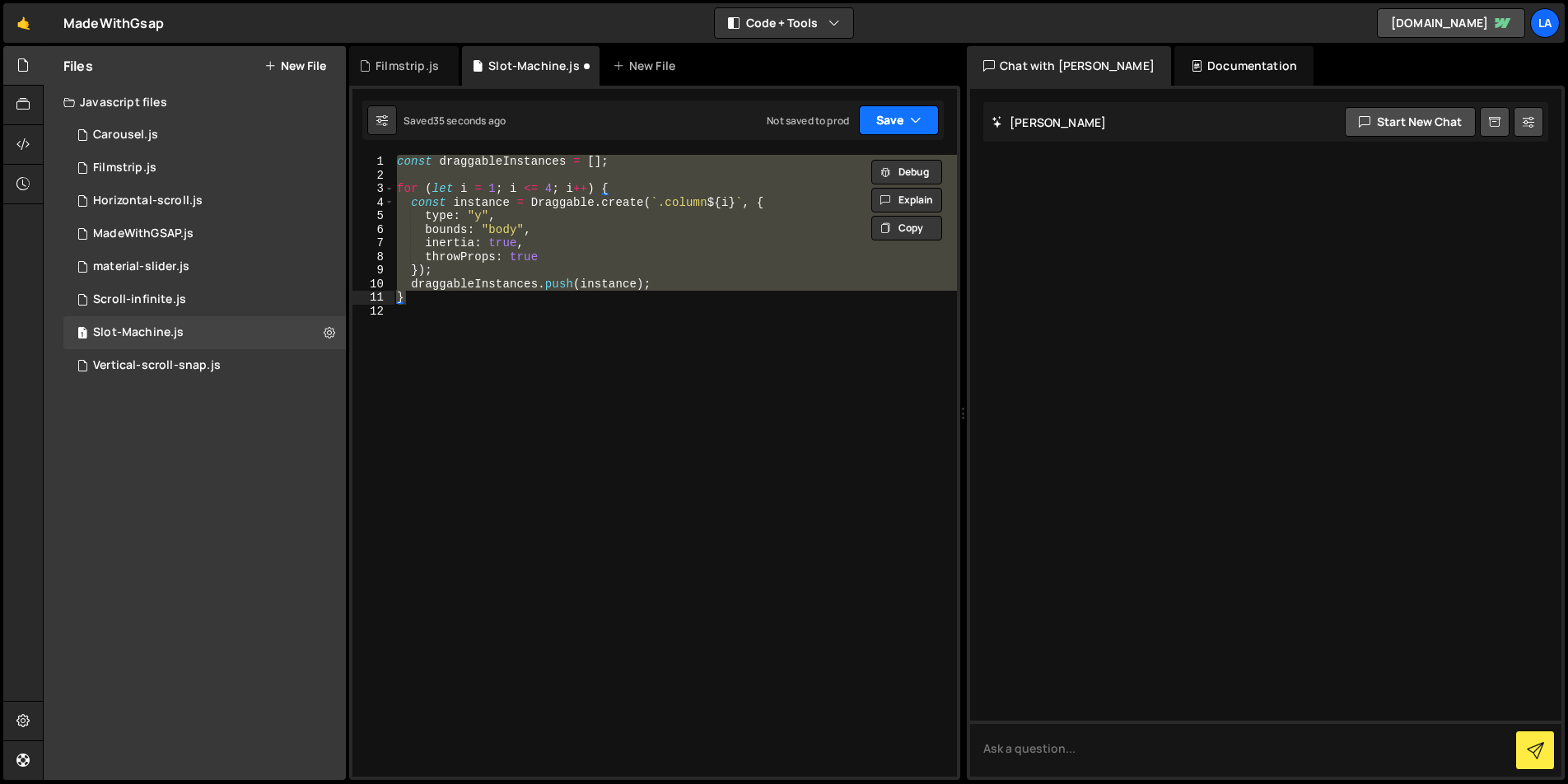
click at [896, 118] on button "Save" at bounding box center [899, 120] width 80 height 30
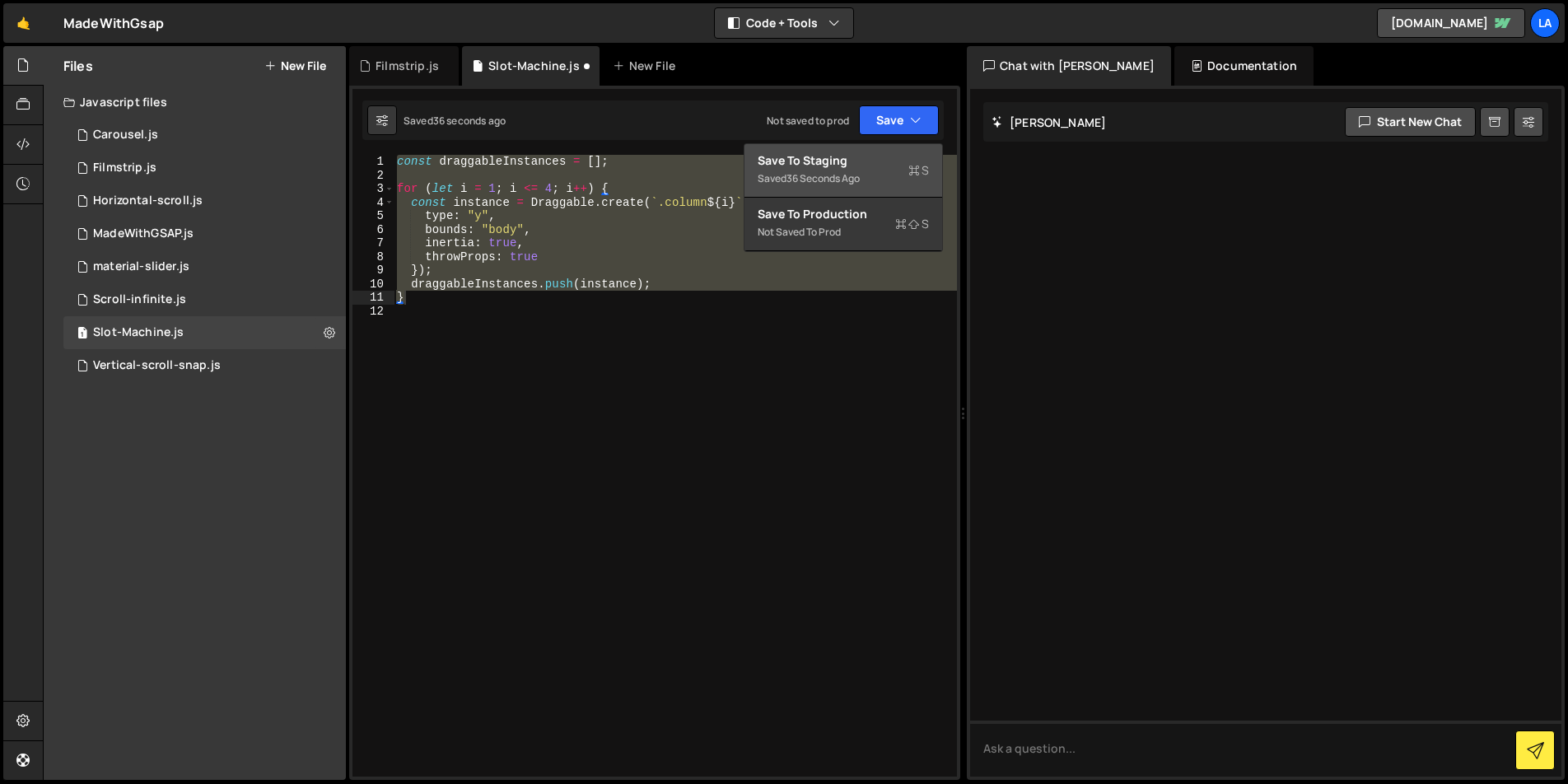
click at [860, 183] on div "36 seconds ago" at bounding box center [823, 178] width 73 height 14
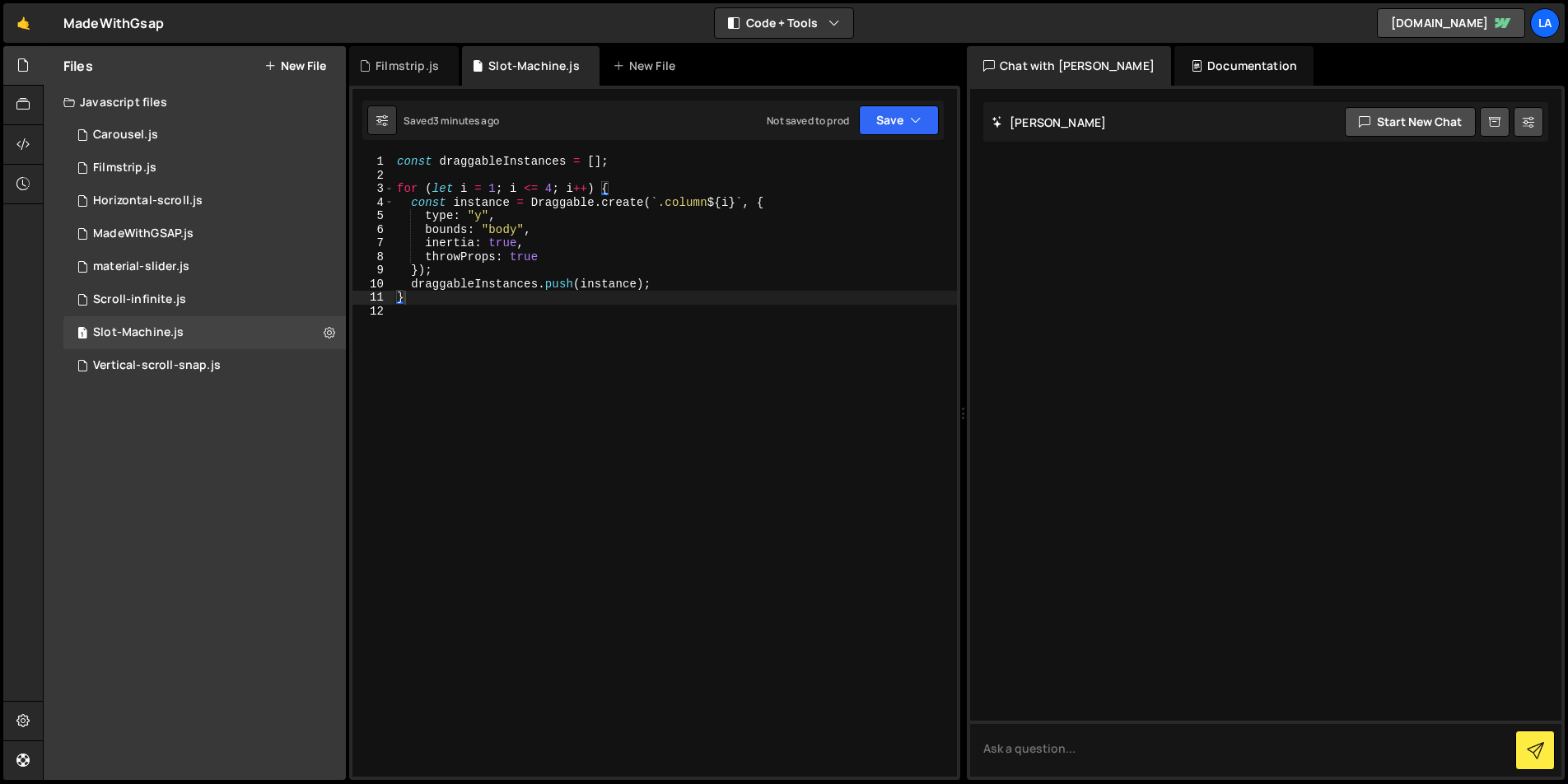
click at [549, 350] on div "const draggableInstances = [ ] ; for ( let i = 1 ; i <= 4 ; i ++ ) { const inst…" at bounding box center [675, 479] width 563 height 649
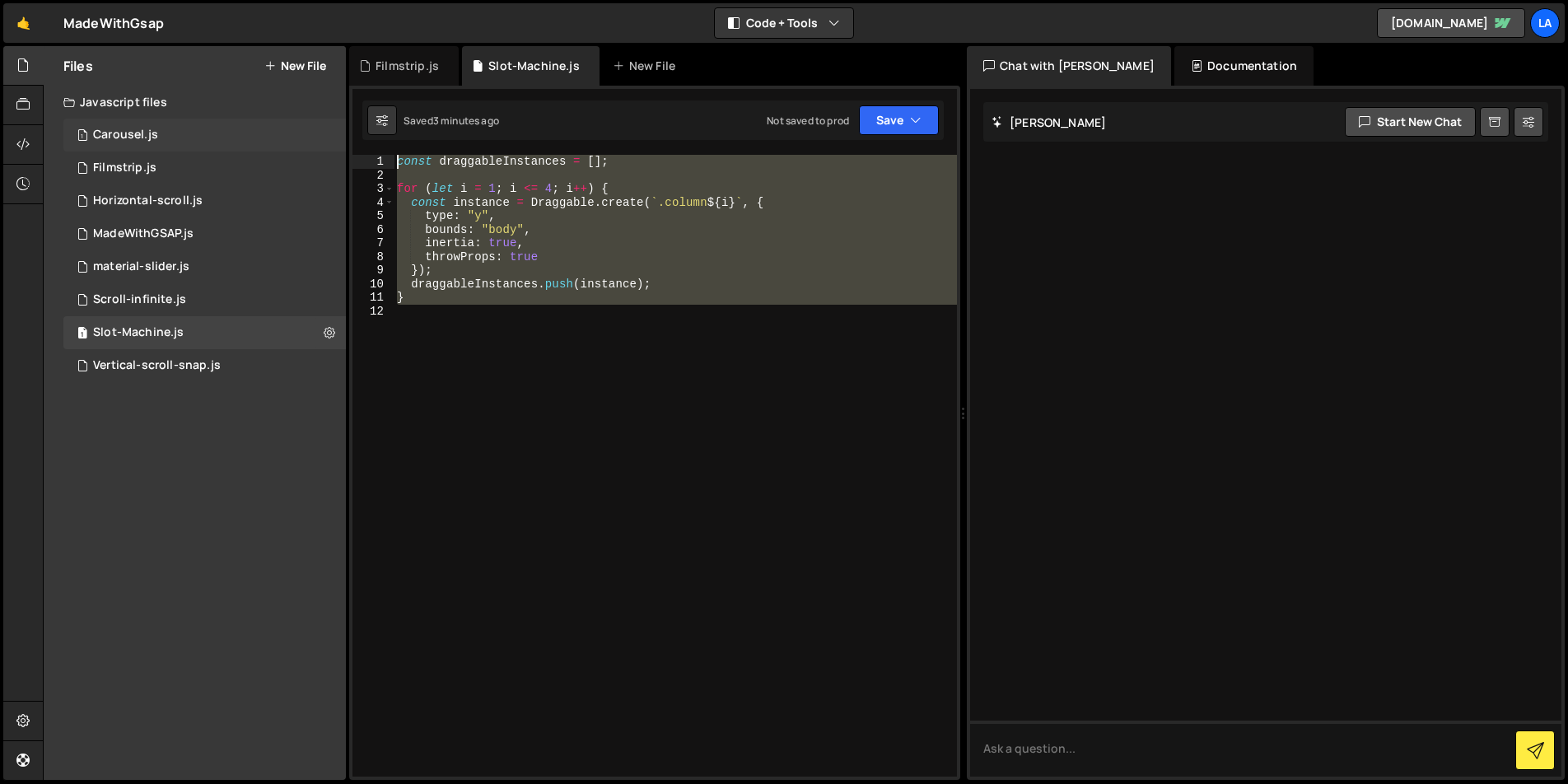
drag, startPoint x: 404, startPoint y: 273, endPoint x: 314, endPoint y: 147, distance: 154.8
click at [314, 147] on div "Files New File Javascript files 1 Carousel.js 0 1 Filmstrip.js 0 1 Horizontal-s…" at bounding box center [804, 414] width 1525 height 735
paste textarea "}"
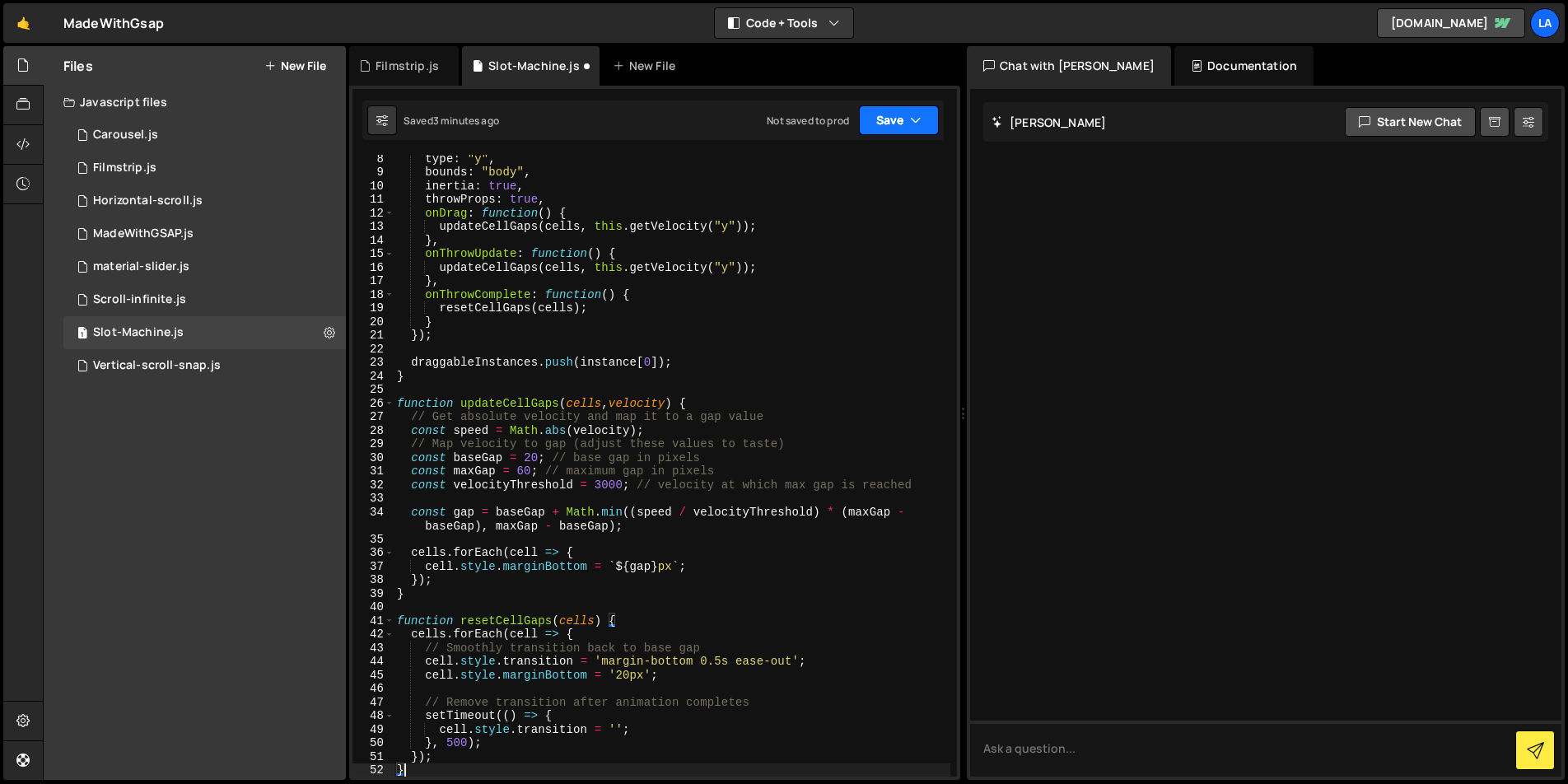
click at [877, 126] on button "Save" at bounding box center [899, 120] width 80 height 30
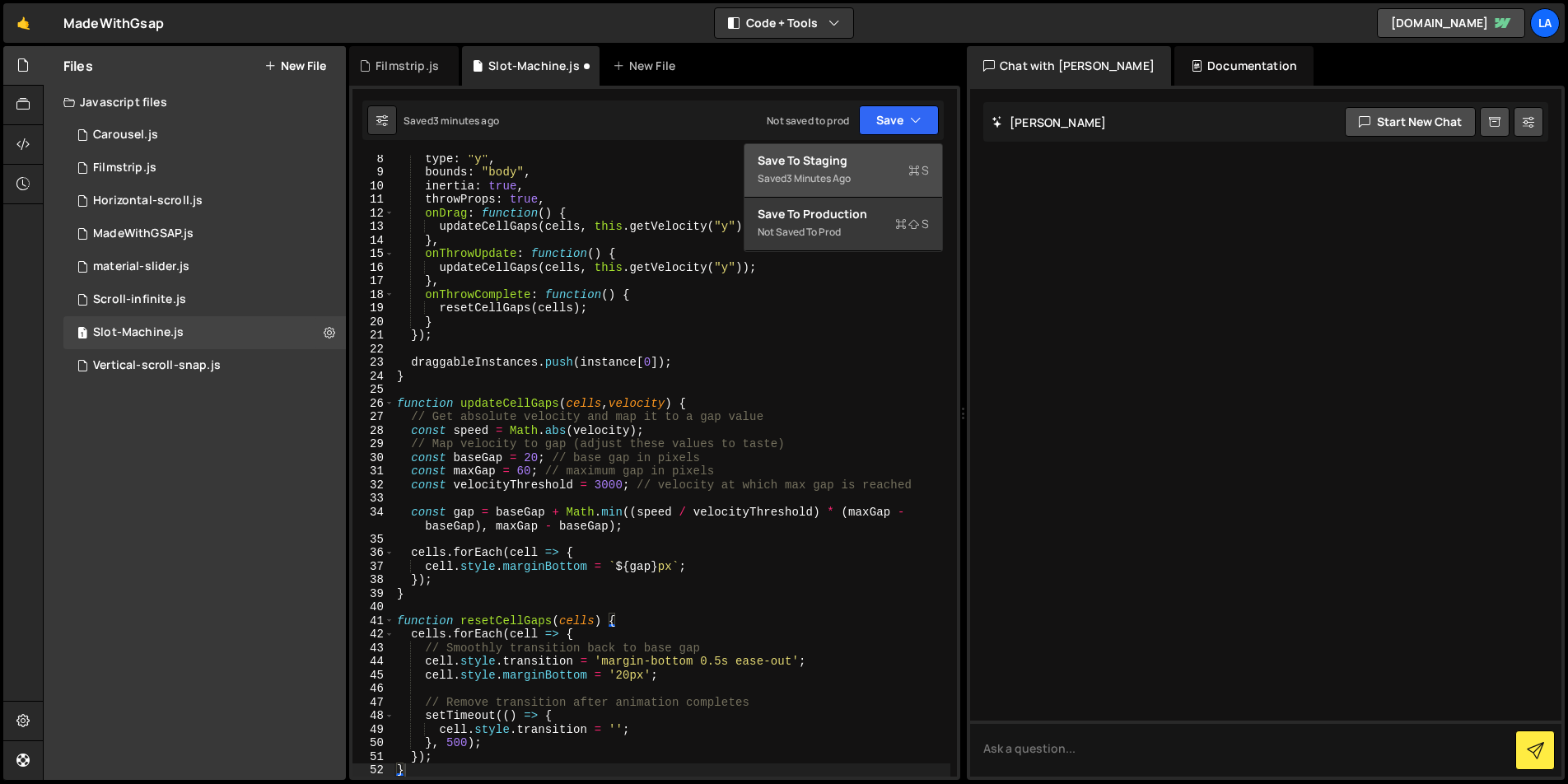
click at [866, 170] on div "Saved 3 minutes ago" at bounding box center [843, 178] width 171 height 20
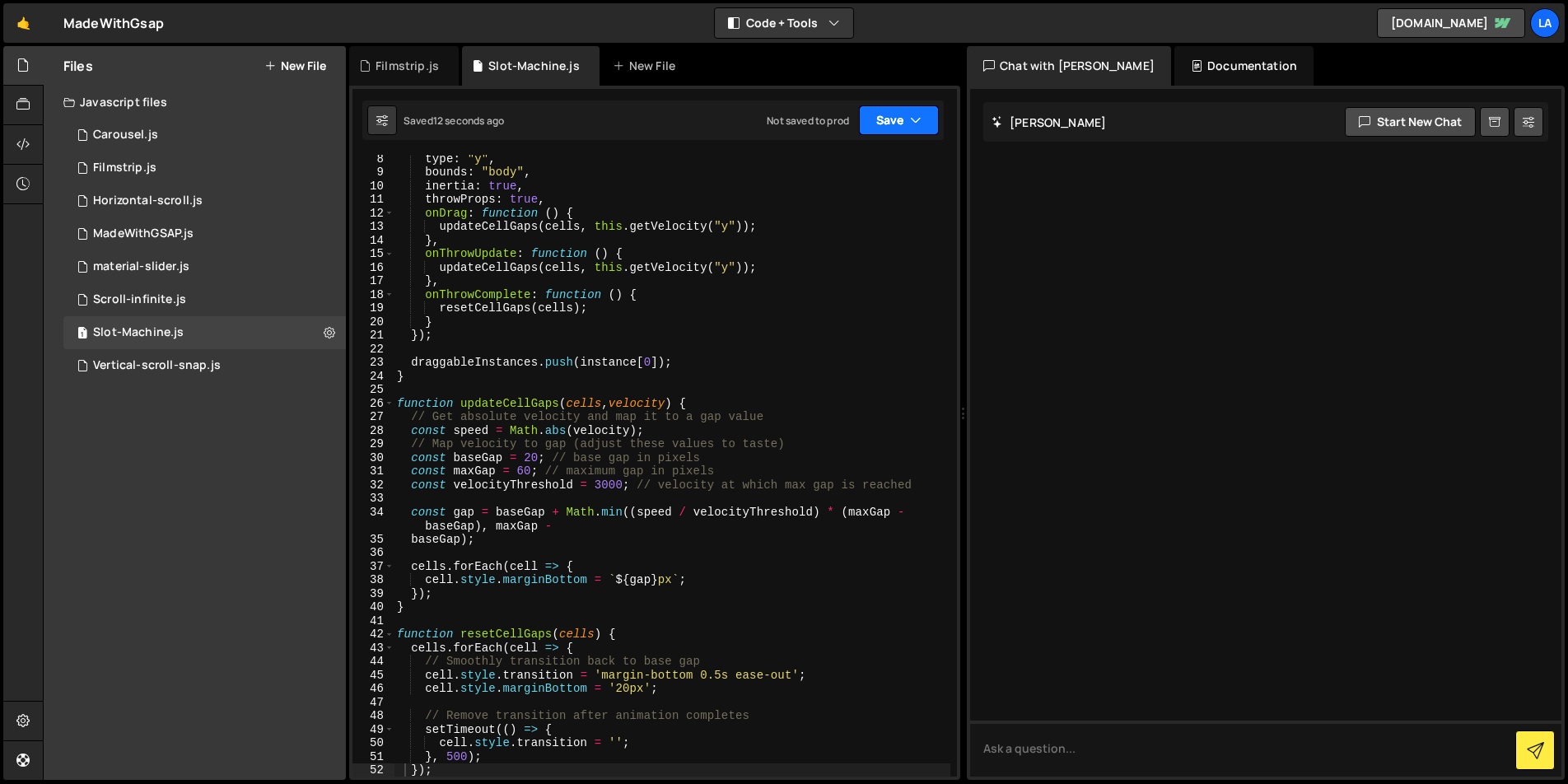
click at [889, 120] on button "Save" at bounding box center [899, 120] width 80 height 30
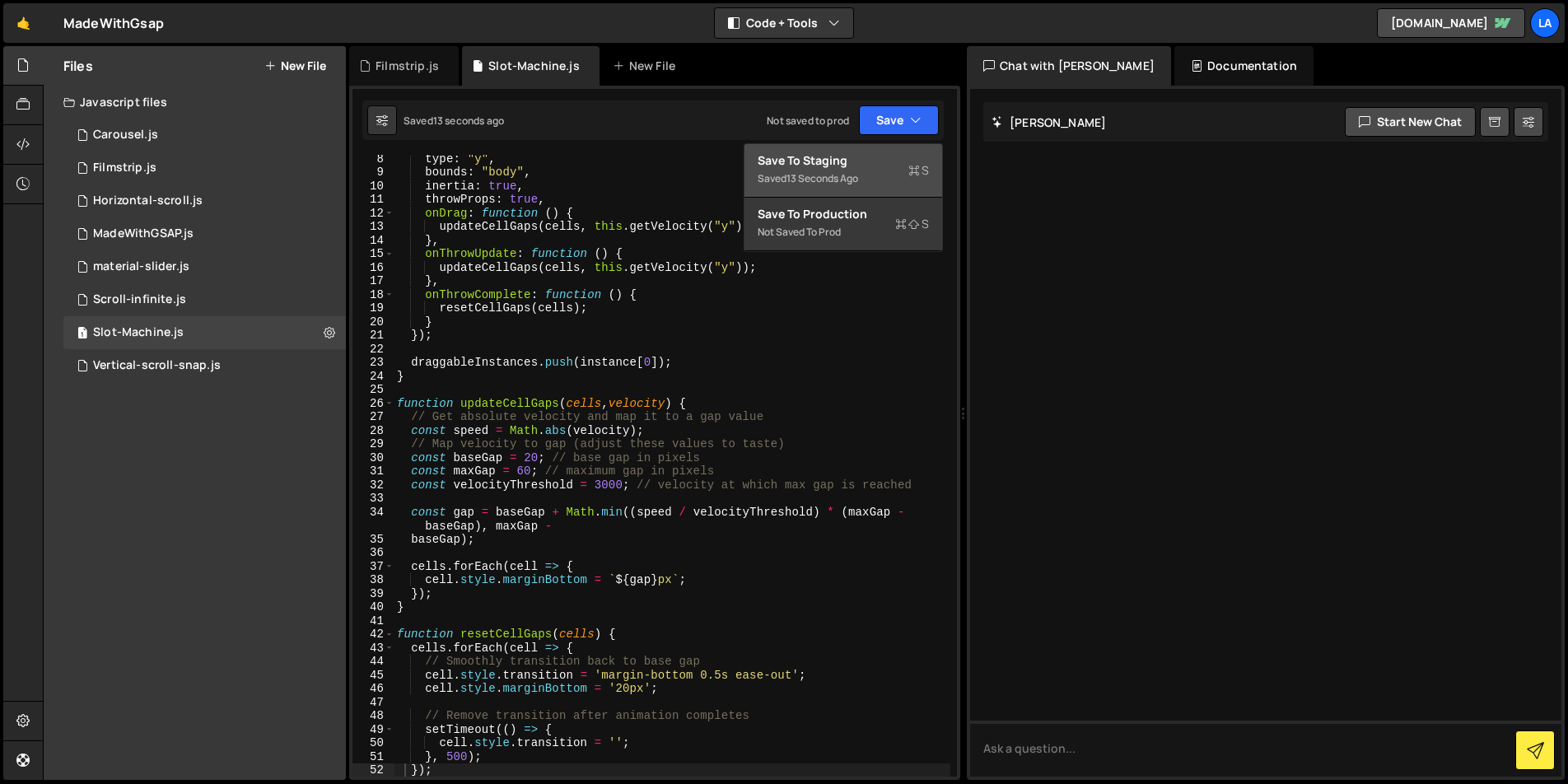
click at [869, 163] on div "Save to Staging S" at bounding box center [843, 160] width 171 height 17
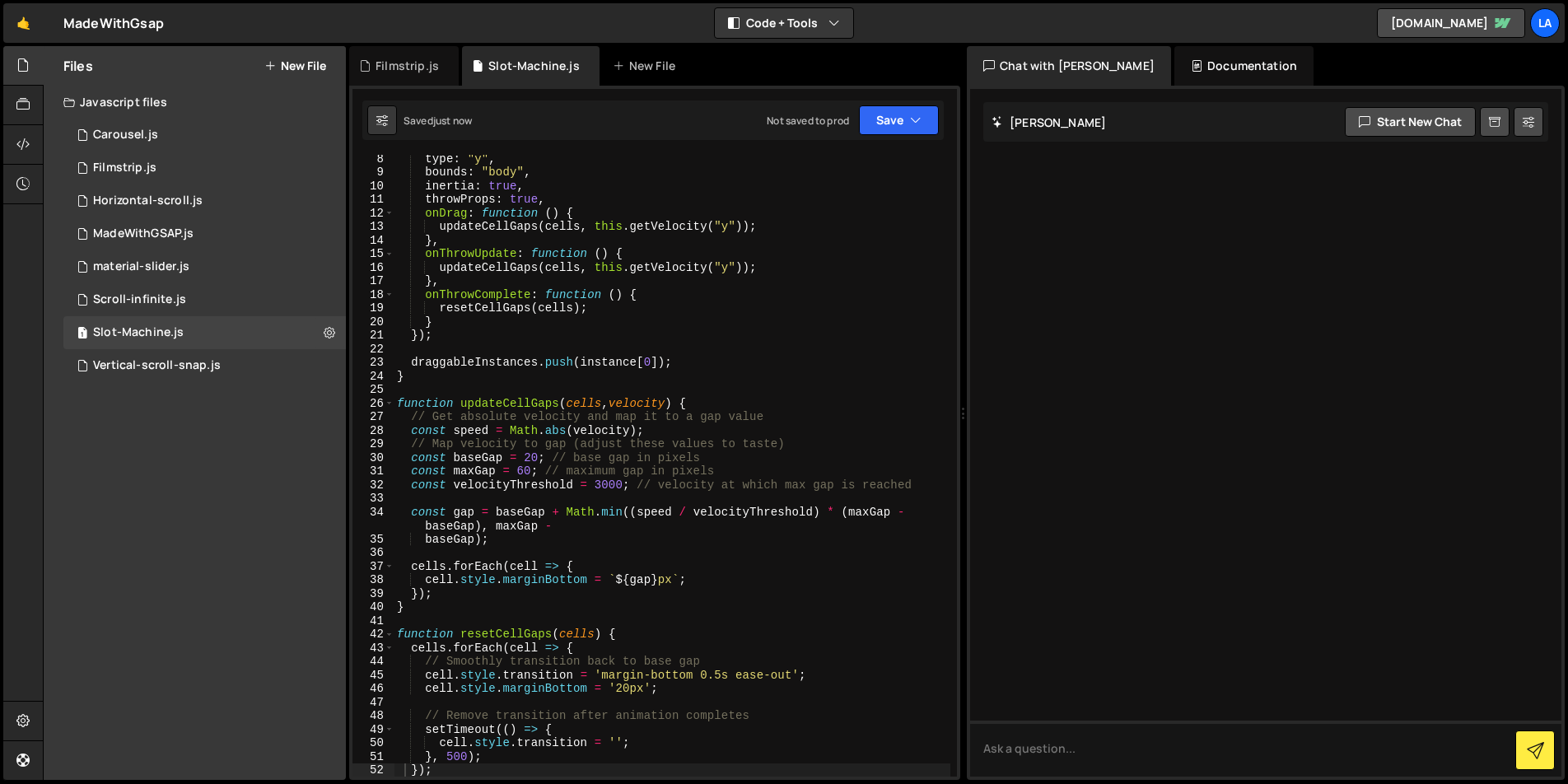
scroll to position [0, 0]
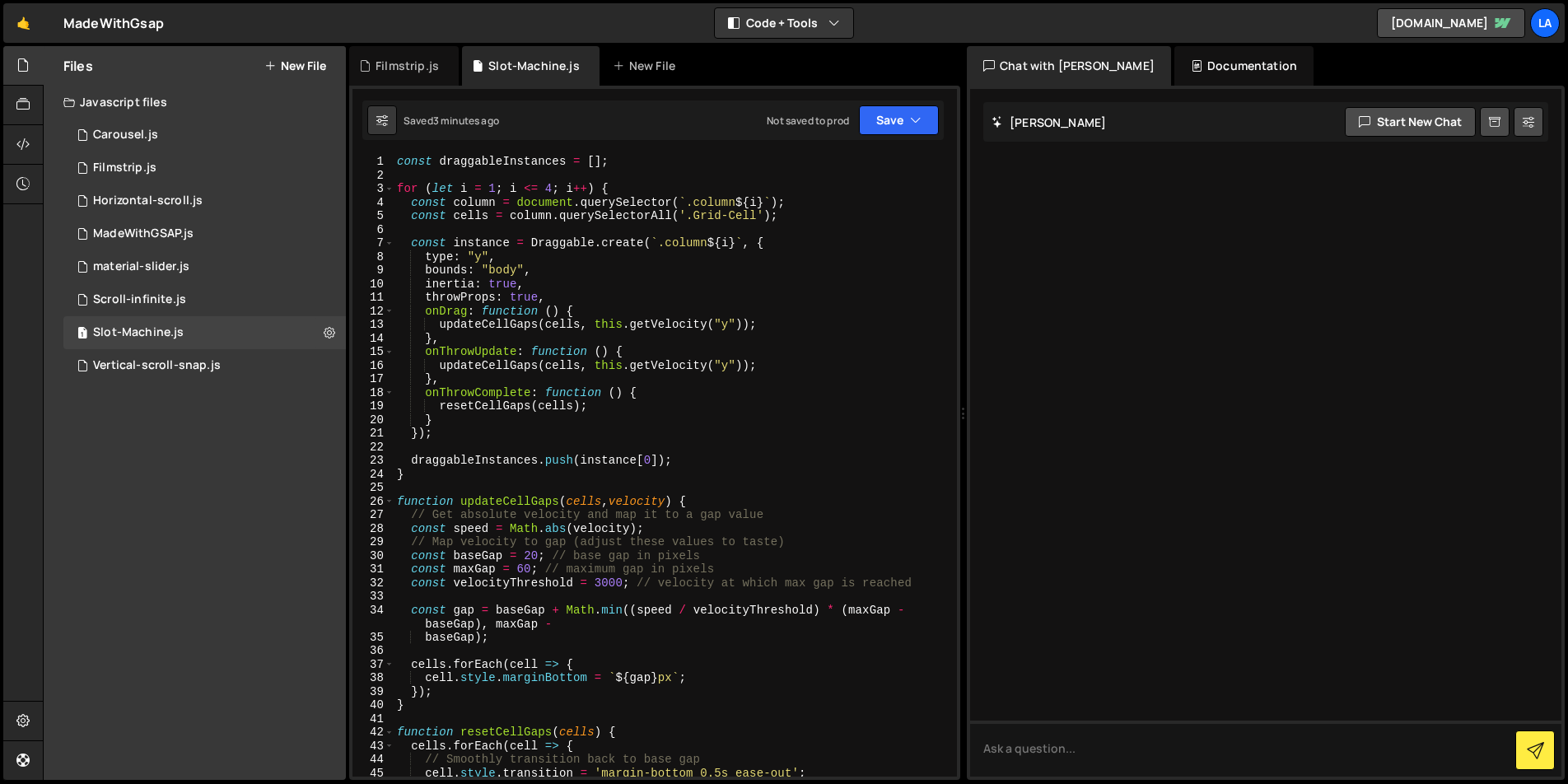
click at [828, 286] on div "const draggableInstances = [ ] ; for ( let i = 1 ; i <= 4 ; i ++ ) { const colu…" at bounding box center [672, 479] width 557 height 649
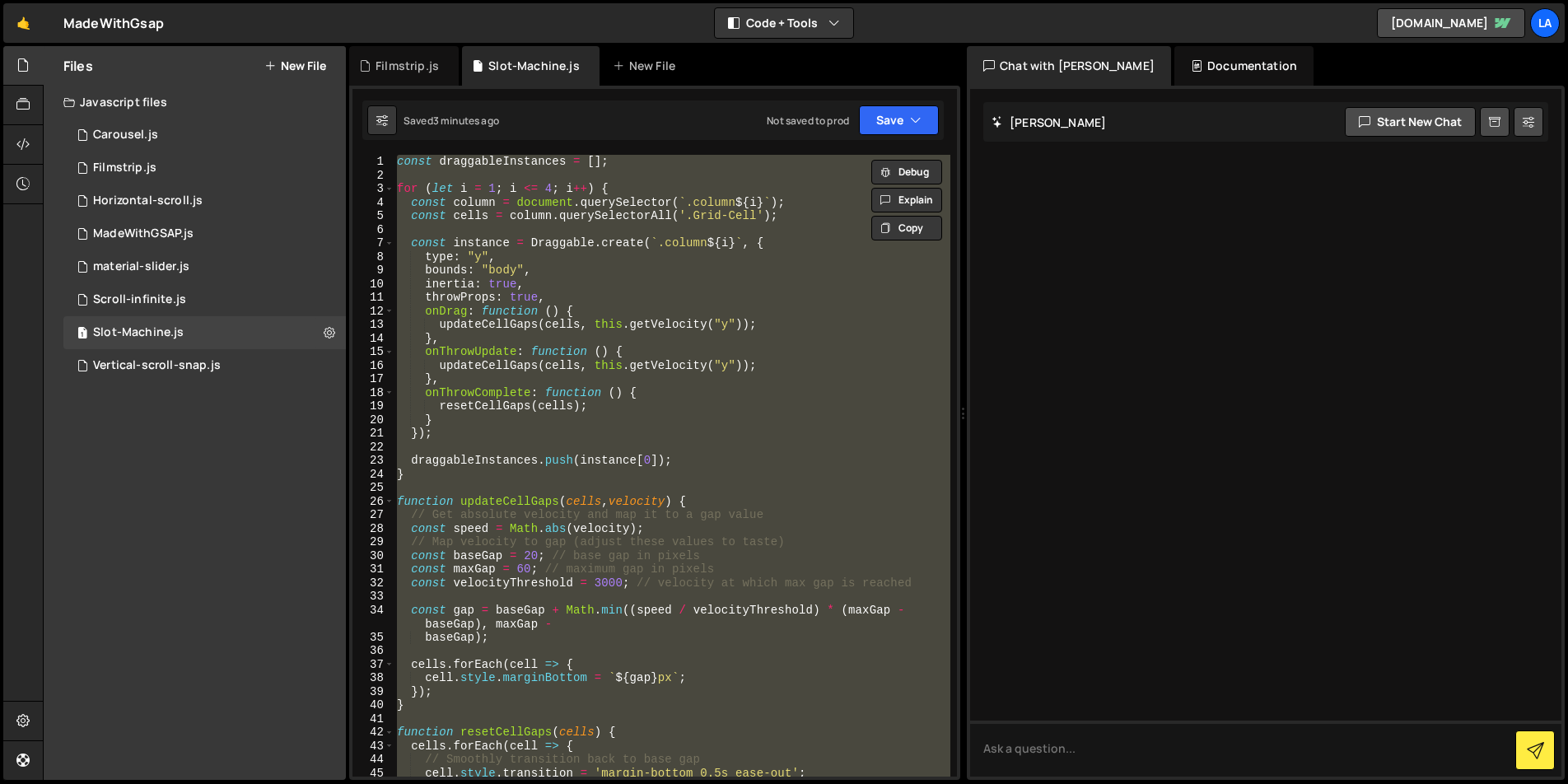
paste textarea
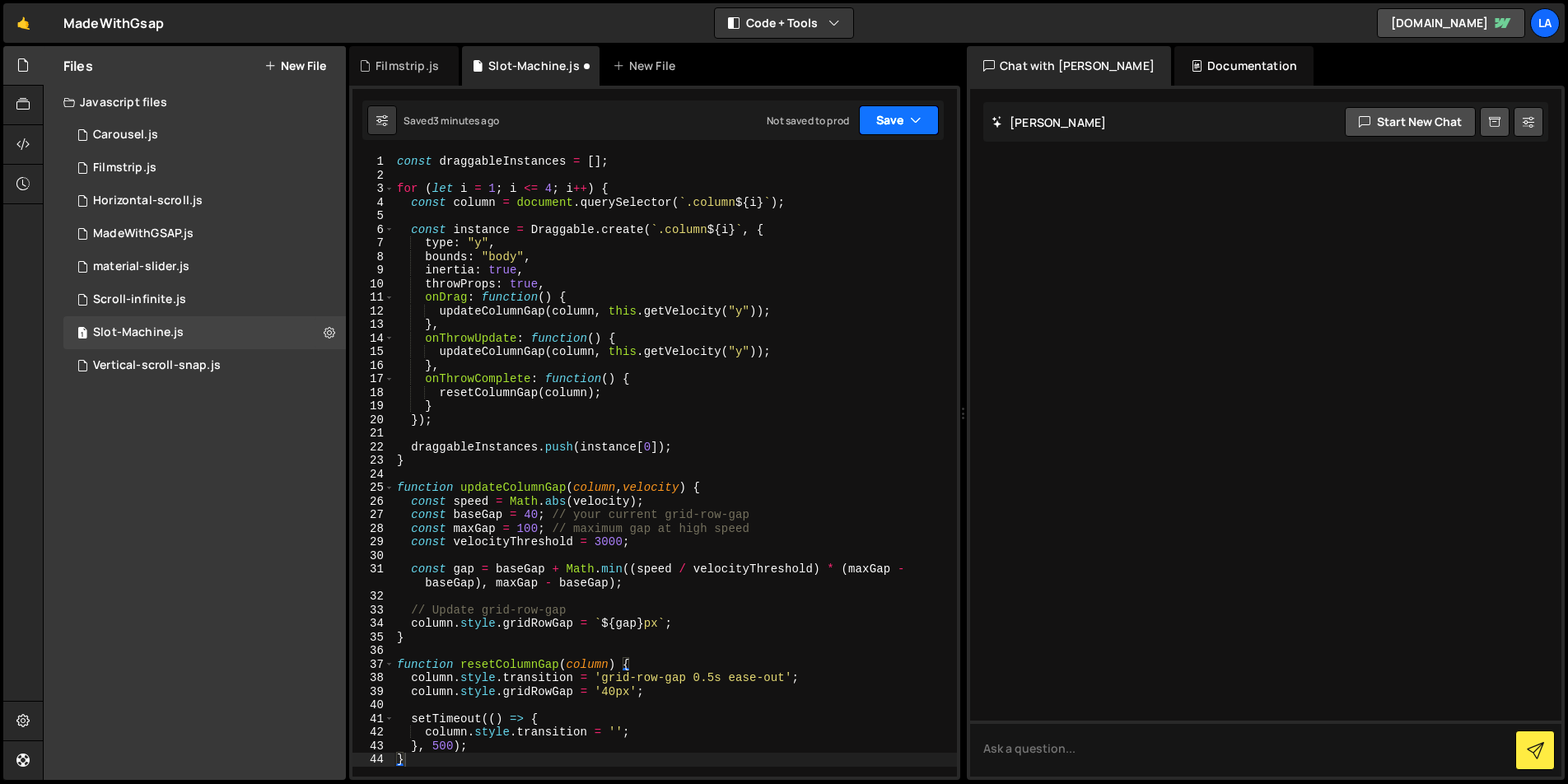
click at [928, 129] on button "Save" at bounding box center [899, 120] width 80 height 30
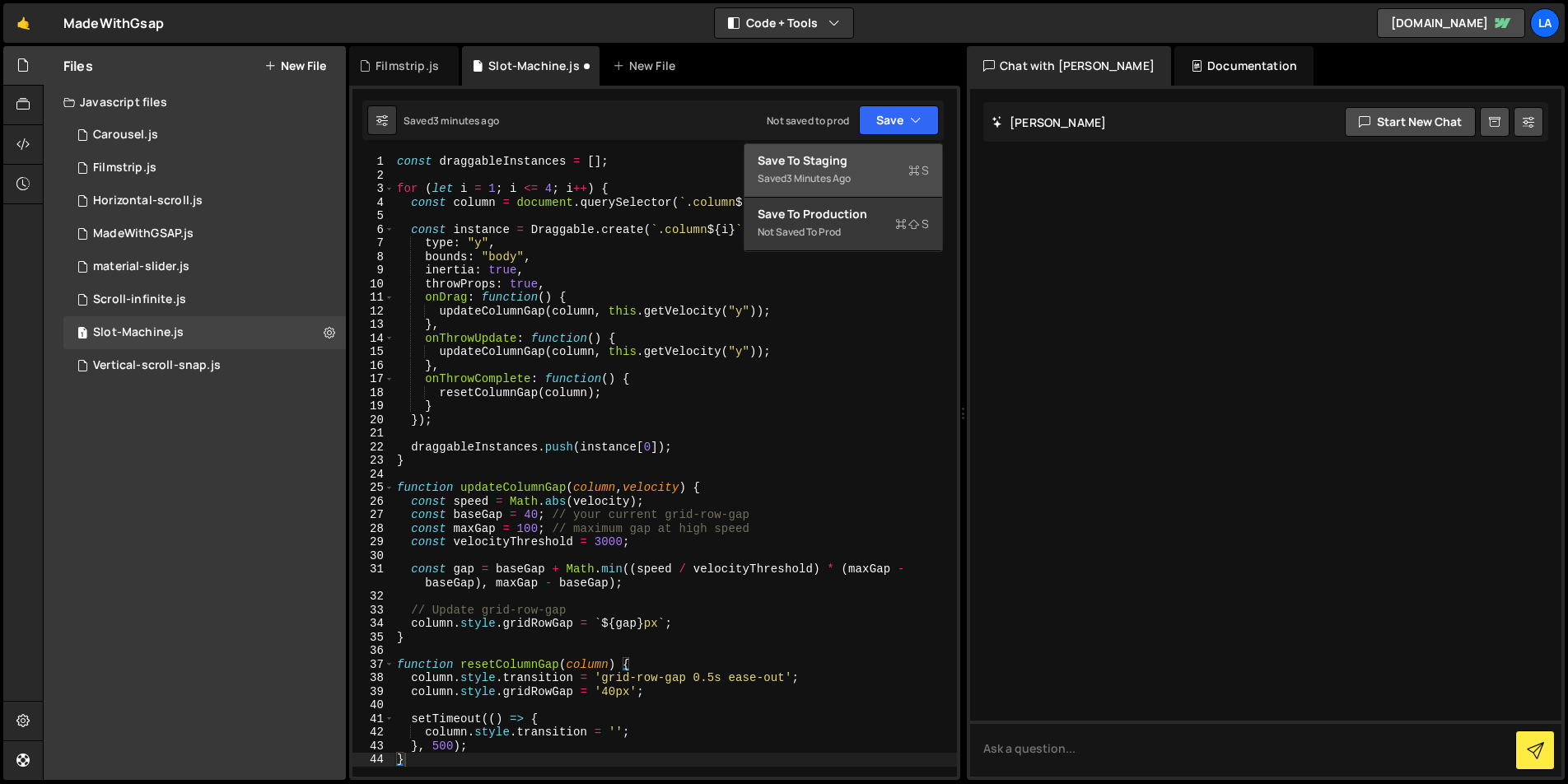
click at [893, 179] on div "Saved 3 minutes ago" at bounding box center [843, 178] width 171 height 20
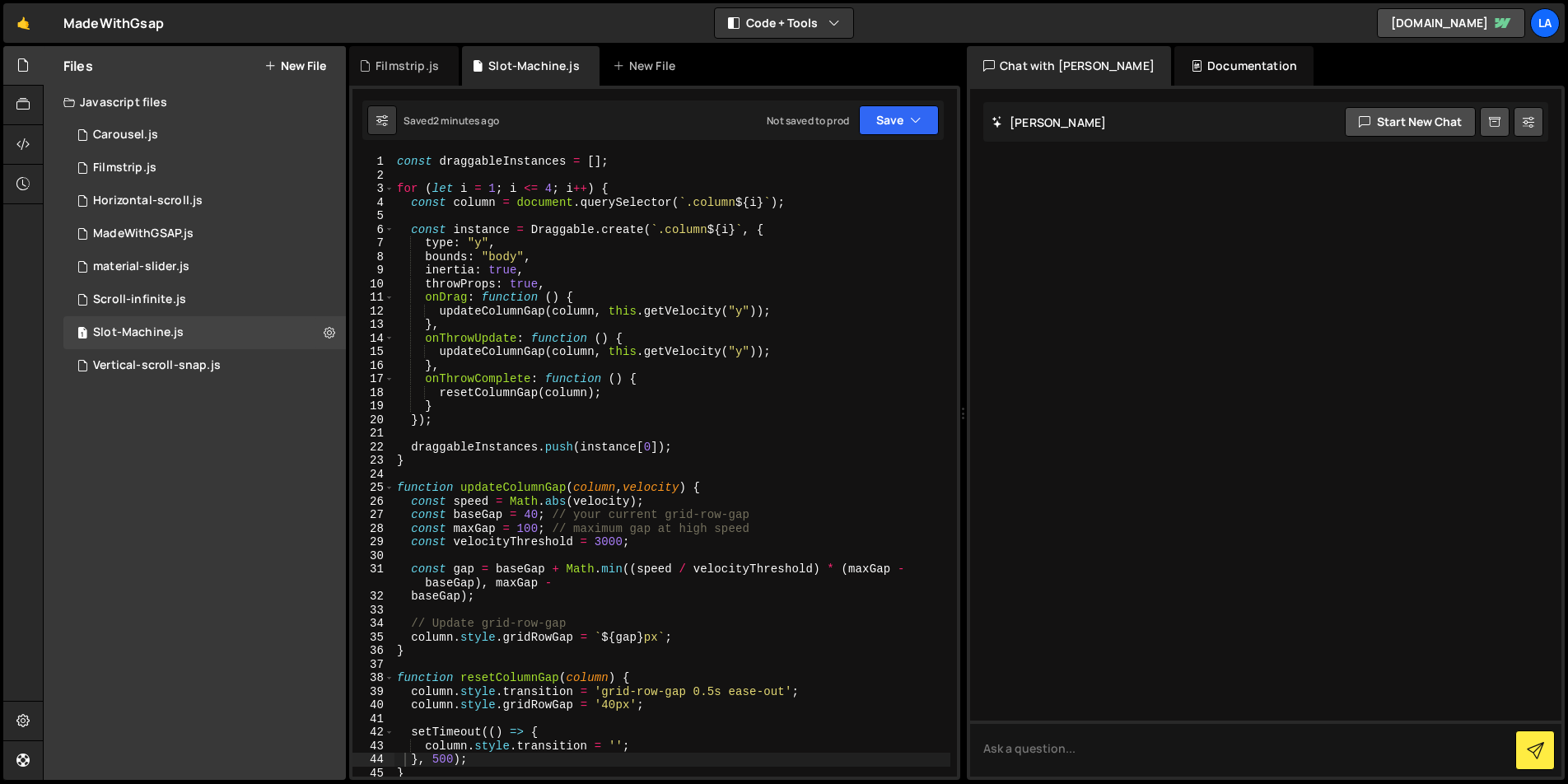
click at [687, 203] on div "const draggableInstances = [ ] ; for ( let i = 1 ; i <= 4 ; i ++ ) { const colu…" at bounding box center [672, 479] width 557 height 649
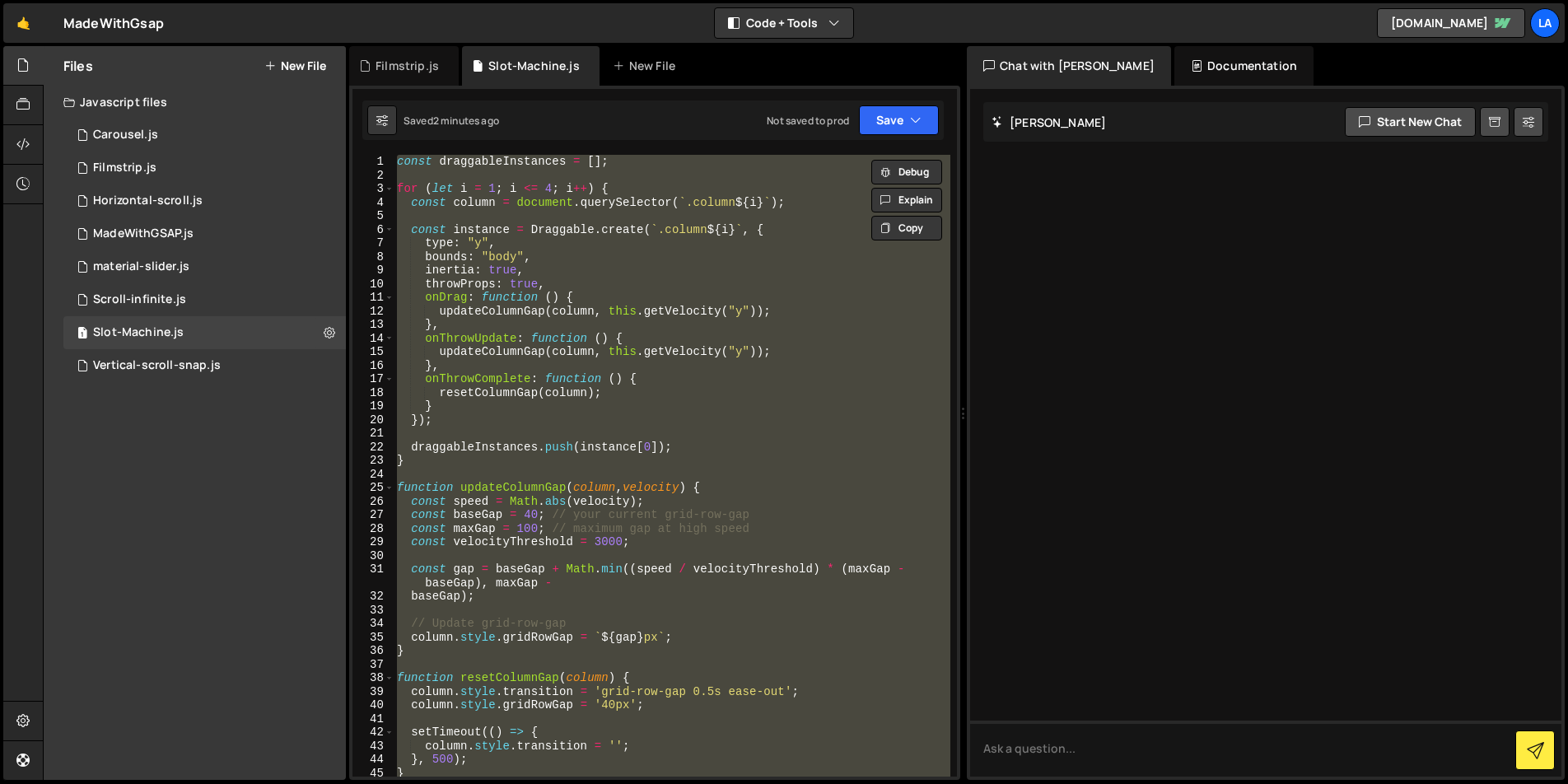
paste textarea
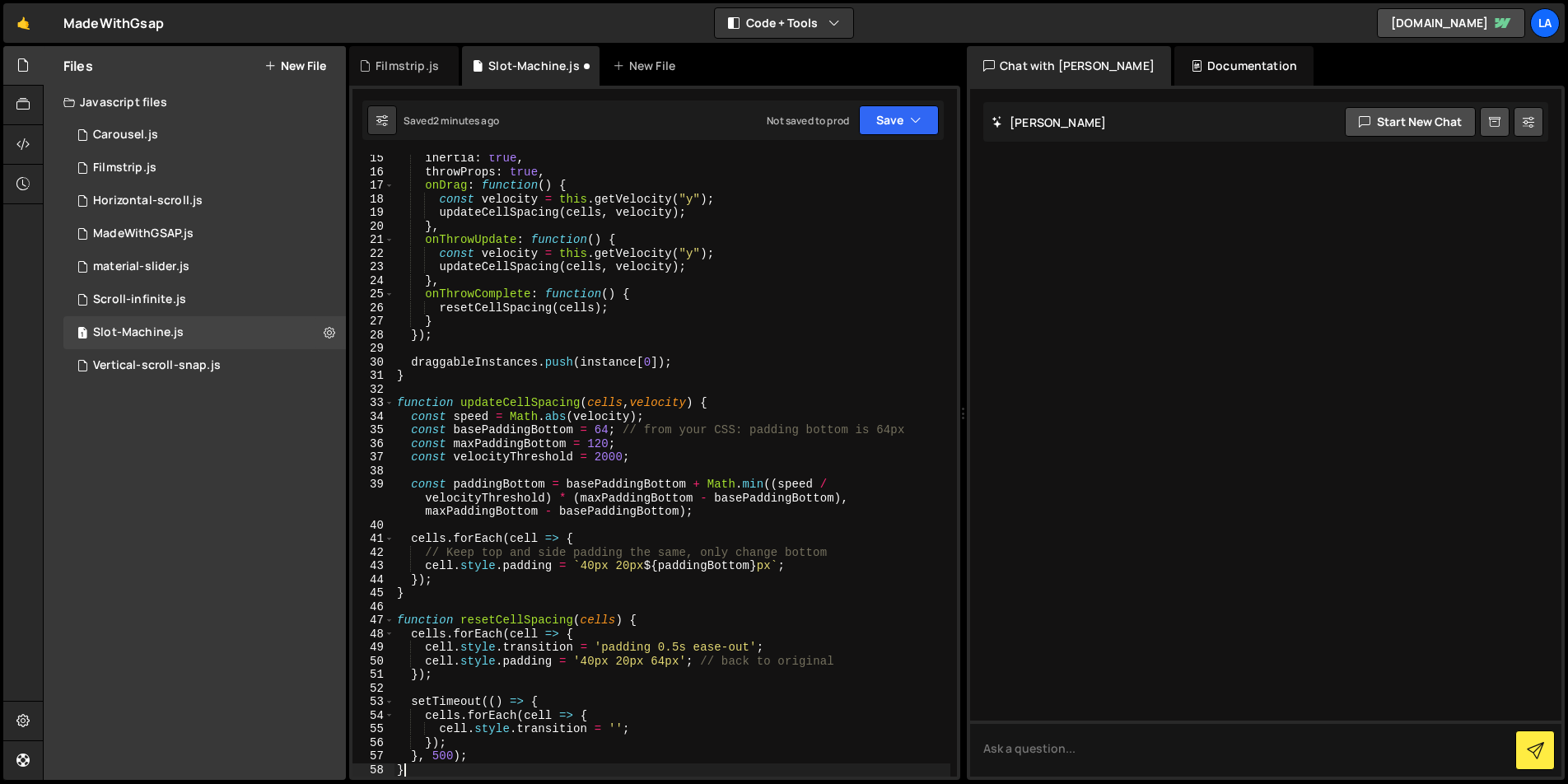
scroll to position [194, 0]
click at [908, 135] on button "Save" at bounding box center [899, 120] width 80 height 30
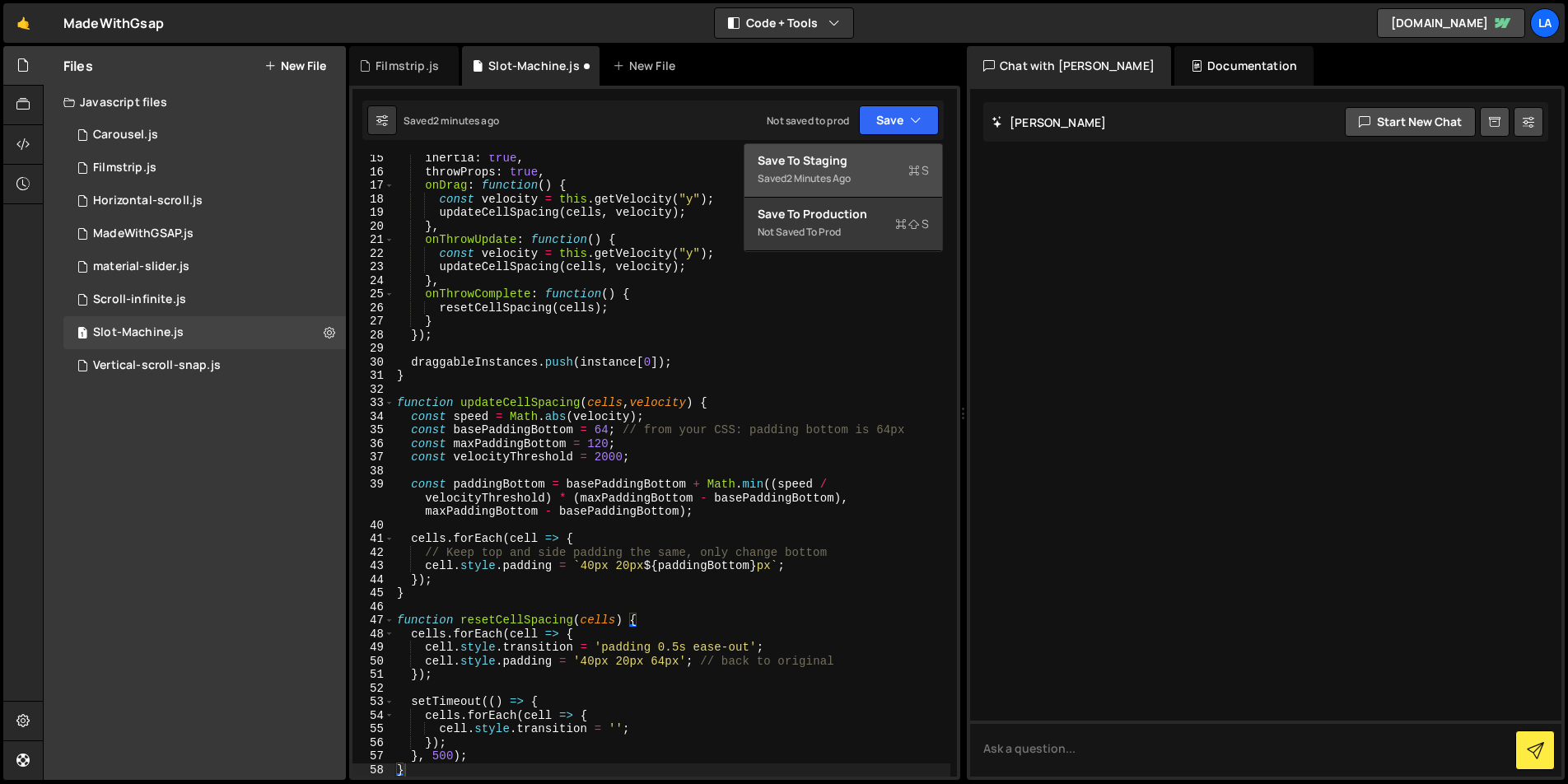
click at [887, 169] on div "Saved 2 minutes ago" at bounding box center [843, 178] width 171 height 20
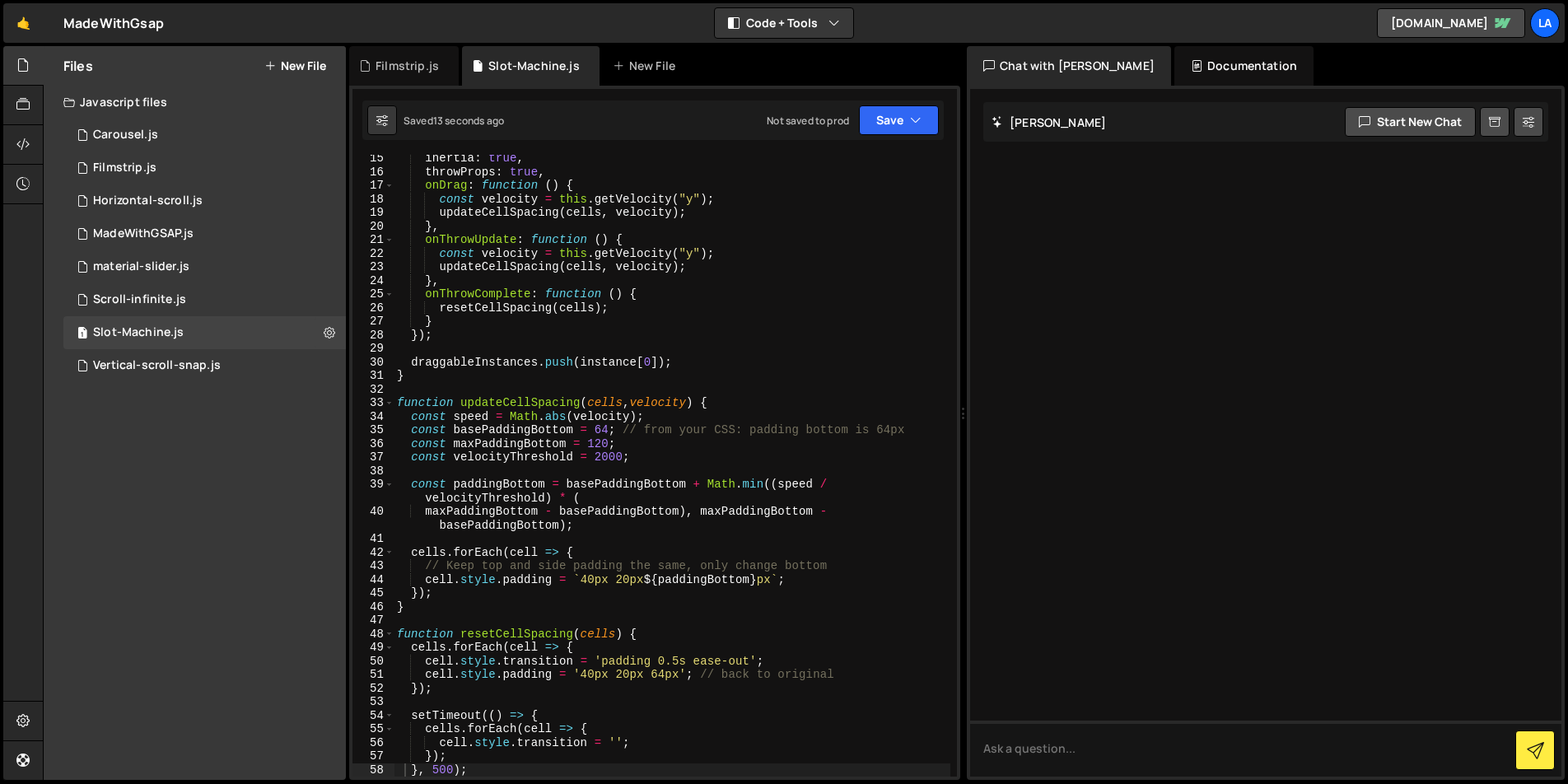
click at [718, 226] on div "inertia : true , throwProps : true , onDrag : function ( ) { const velocity = t…" at bounding box center [672, 475] width 557 height 649
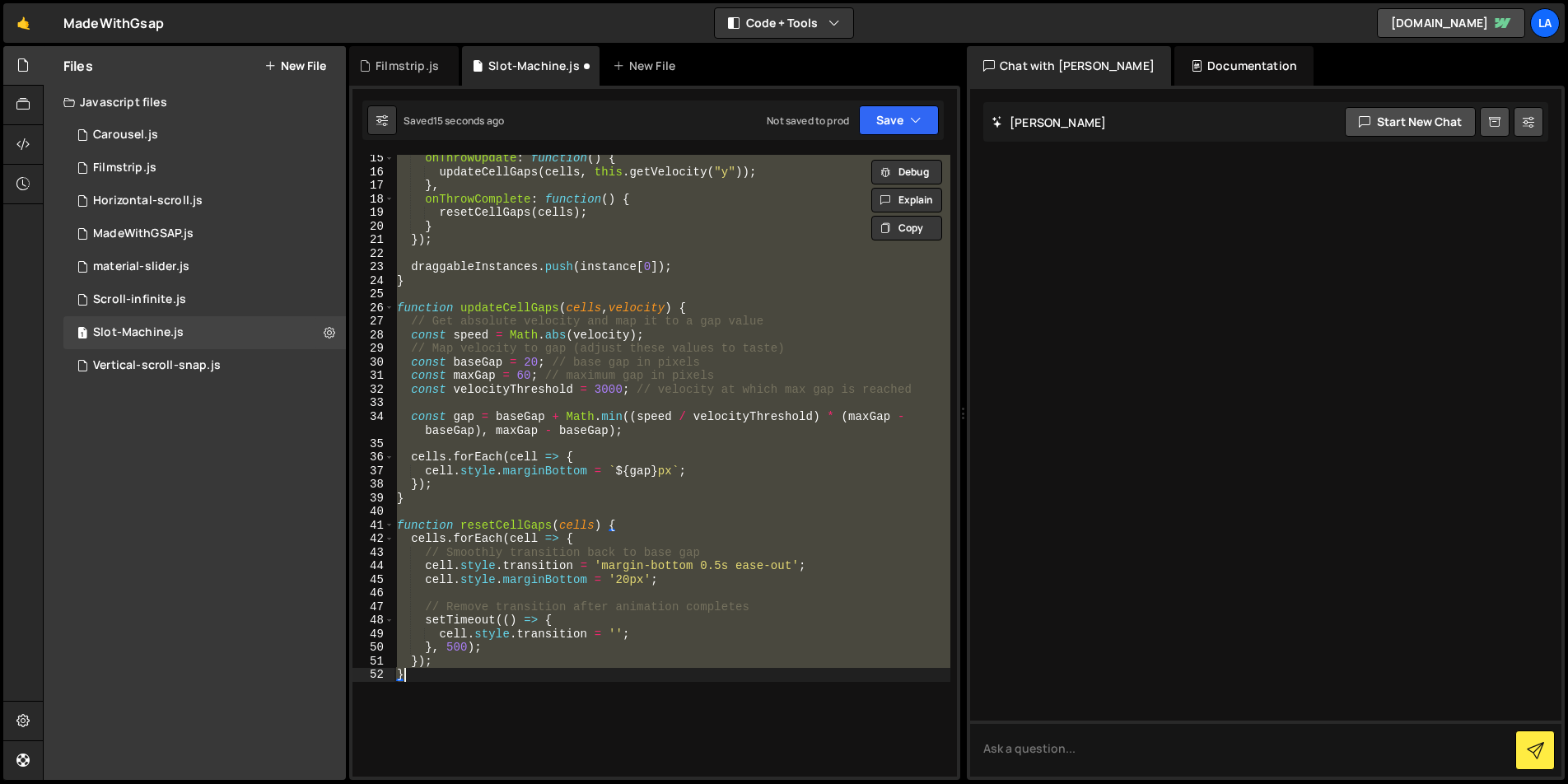
type textarea "}"
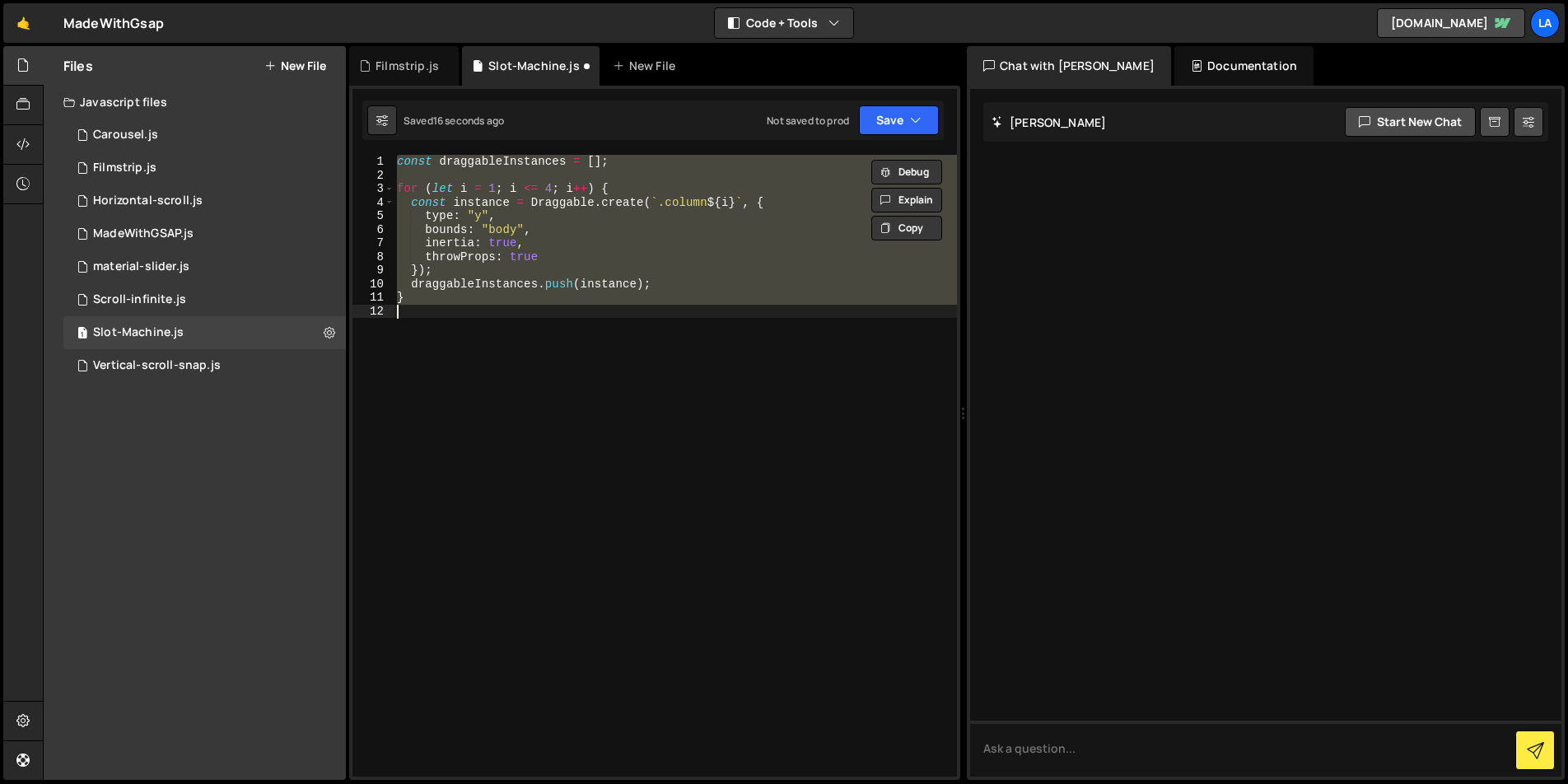
click at [676, 312] on div "const draggableInstances = [ ] ; for ( let i = 1 ; i <= 4 ; i ++ ) { const inst…" at bounding box center [675, 466] width 563 height 622
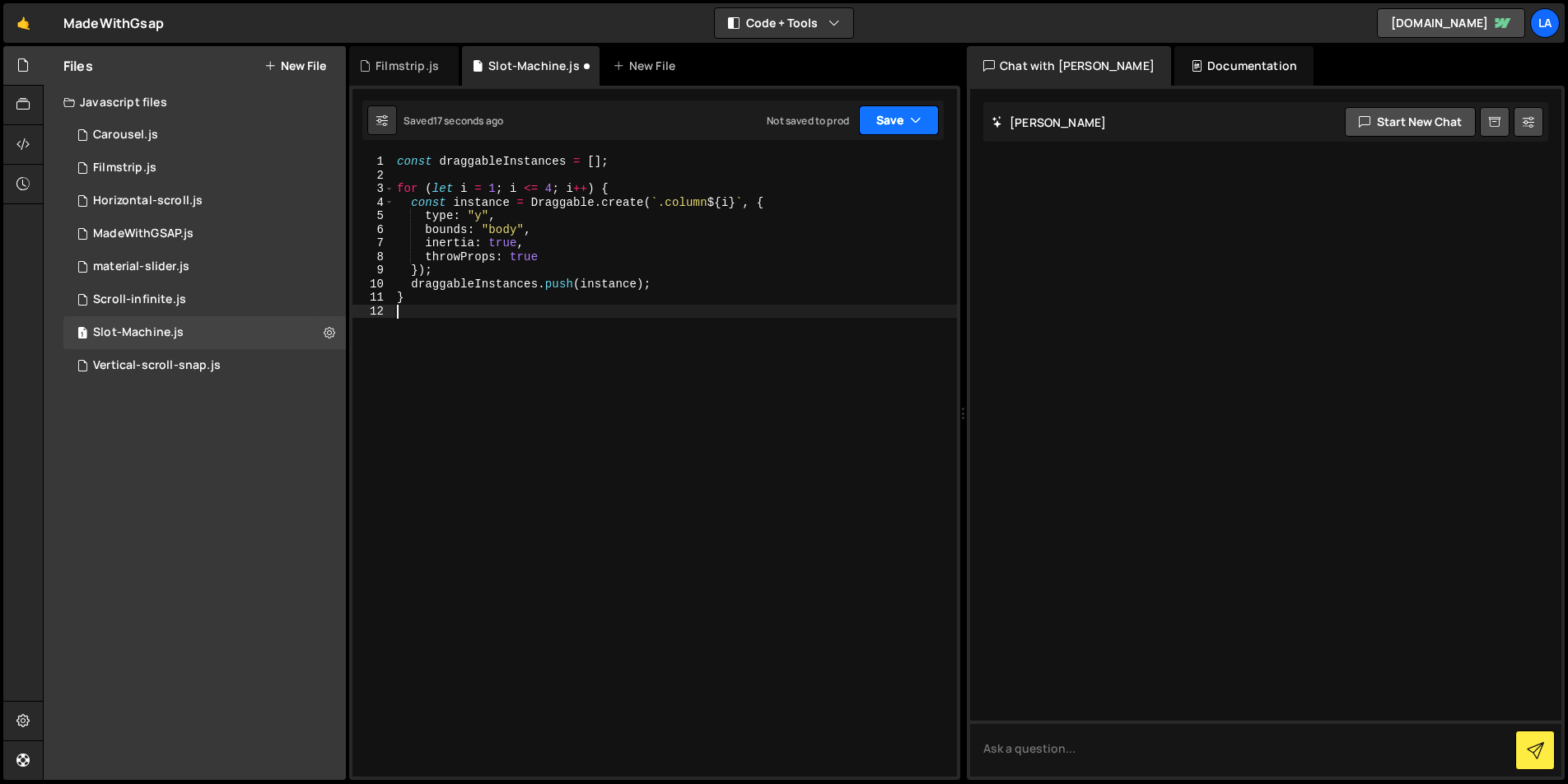
click at [906, 135] on button "Save" at bounding box center [899, 120] width 80 height 30
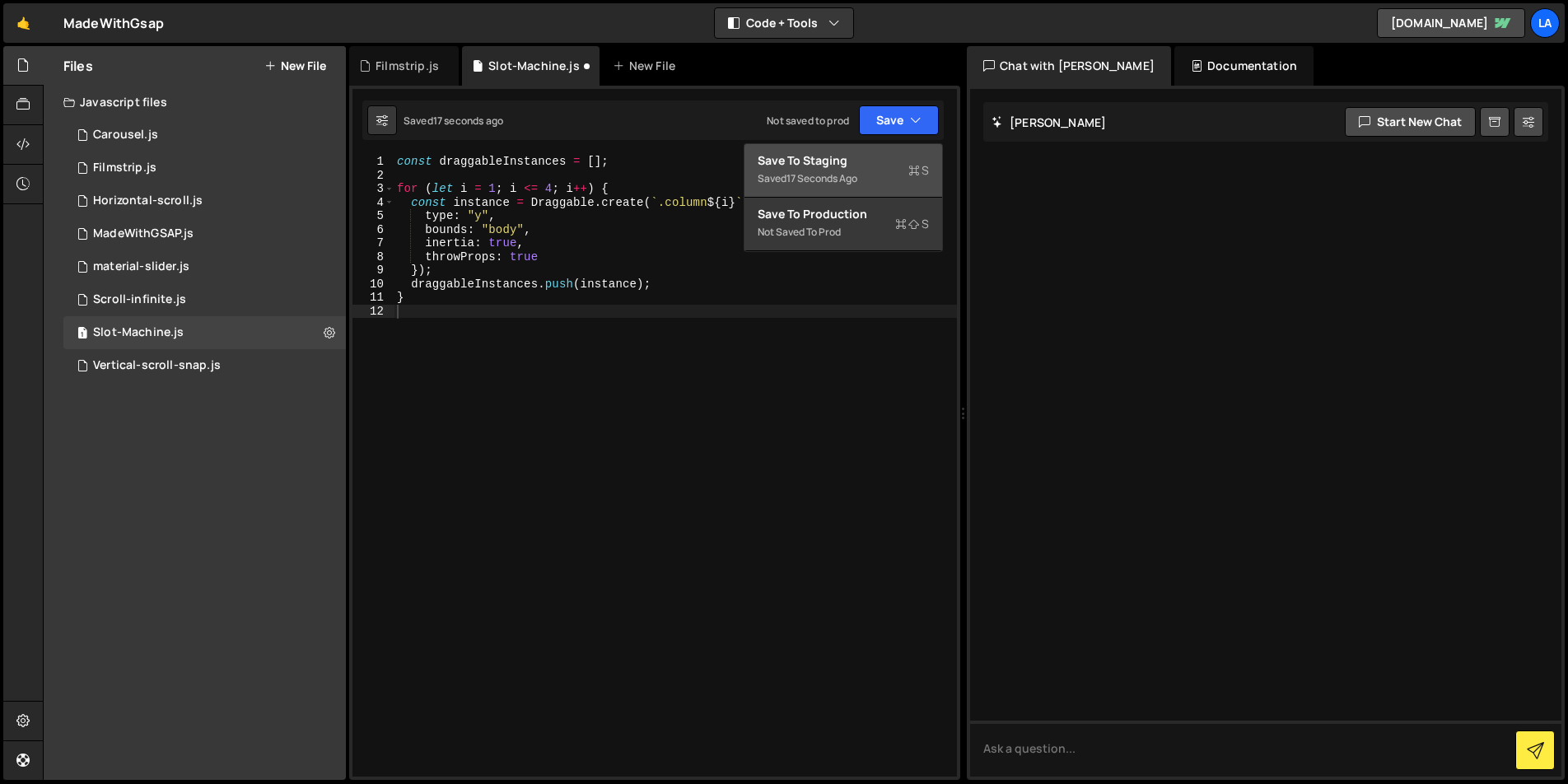
click at [889, 166] on div "Save to Staging S" at bounding box center [843, 160] width 171 height 17
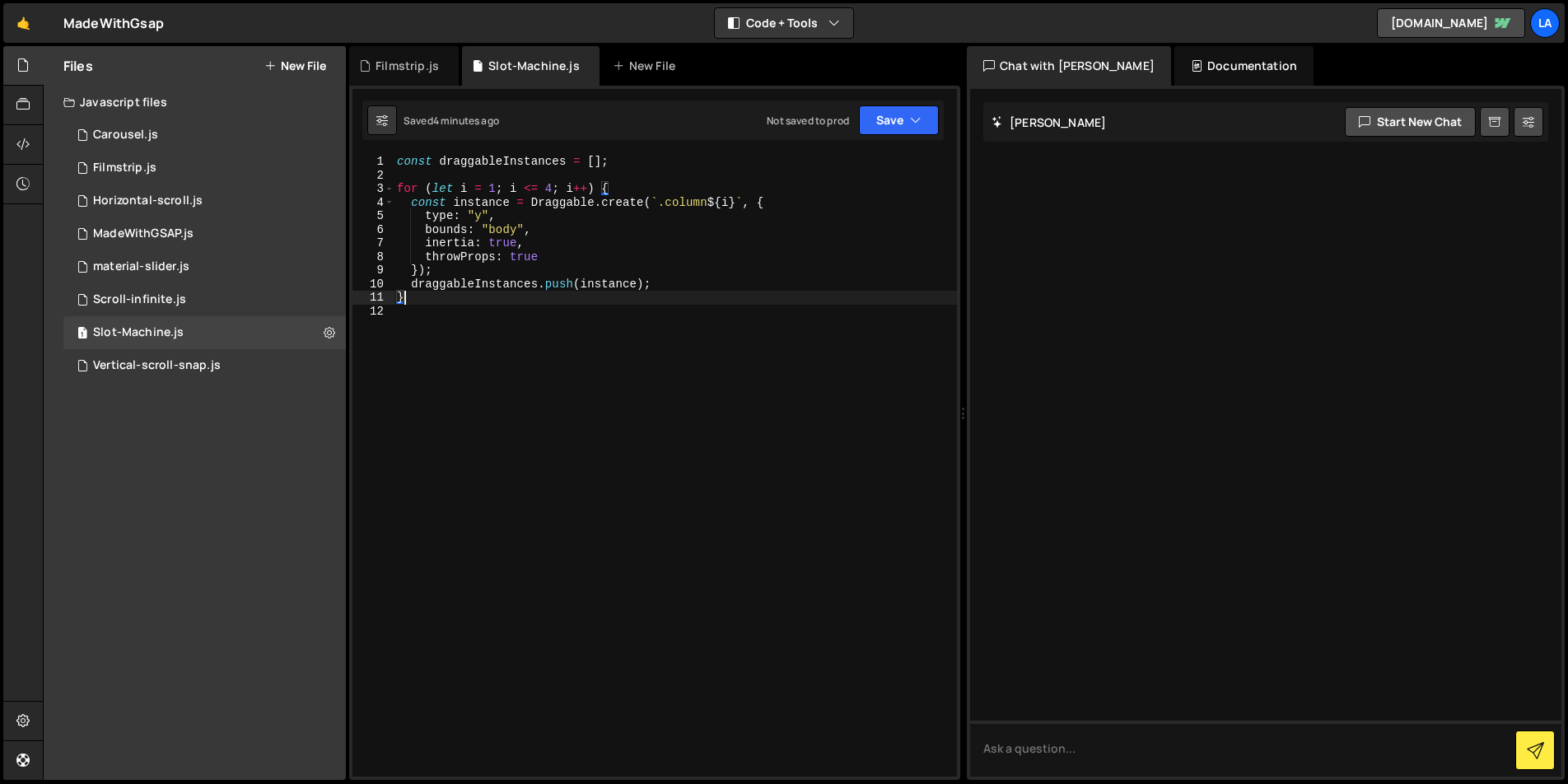
click at [641, 296] on div "const draggableInstances = [ ] ; for ( let i = 1 ; i <= 4 ; i ++ ) { const inst…" at bounding box center [675, 479] width 563 height 649
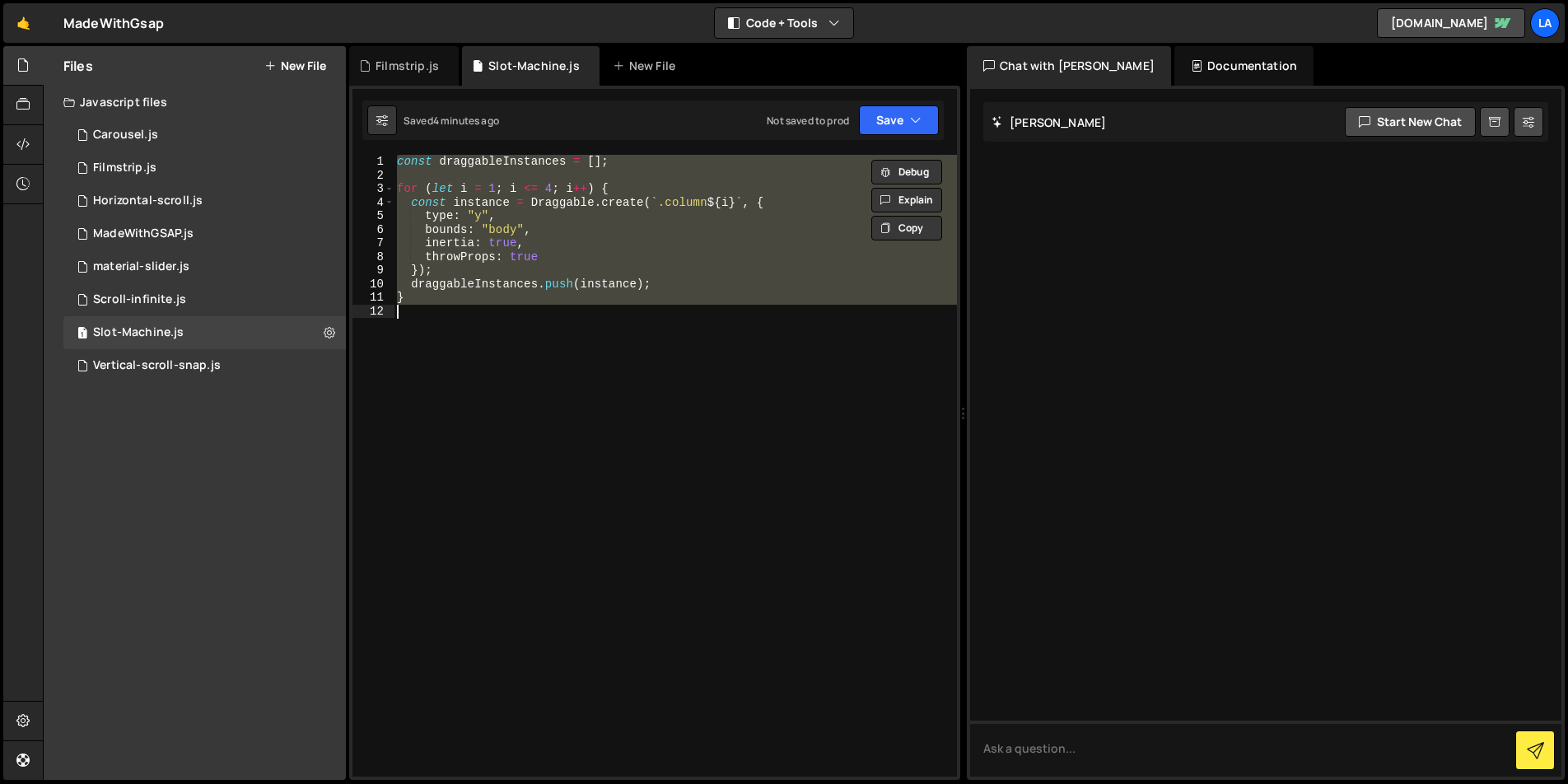
paste textarea
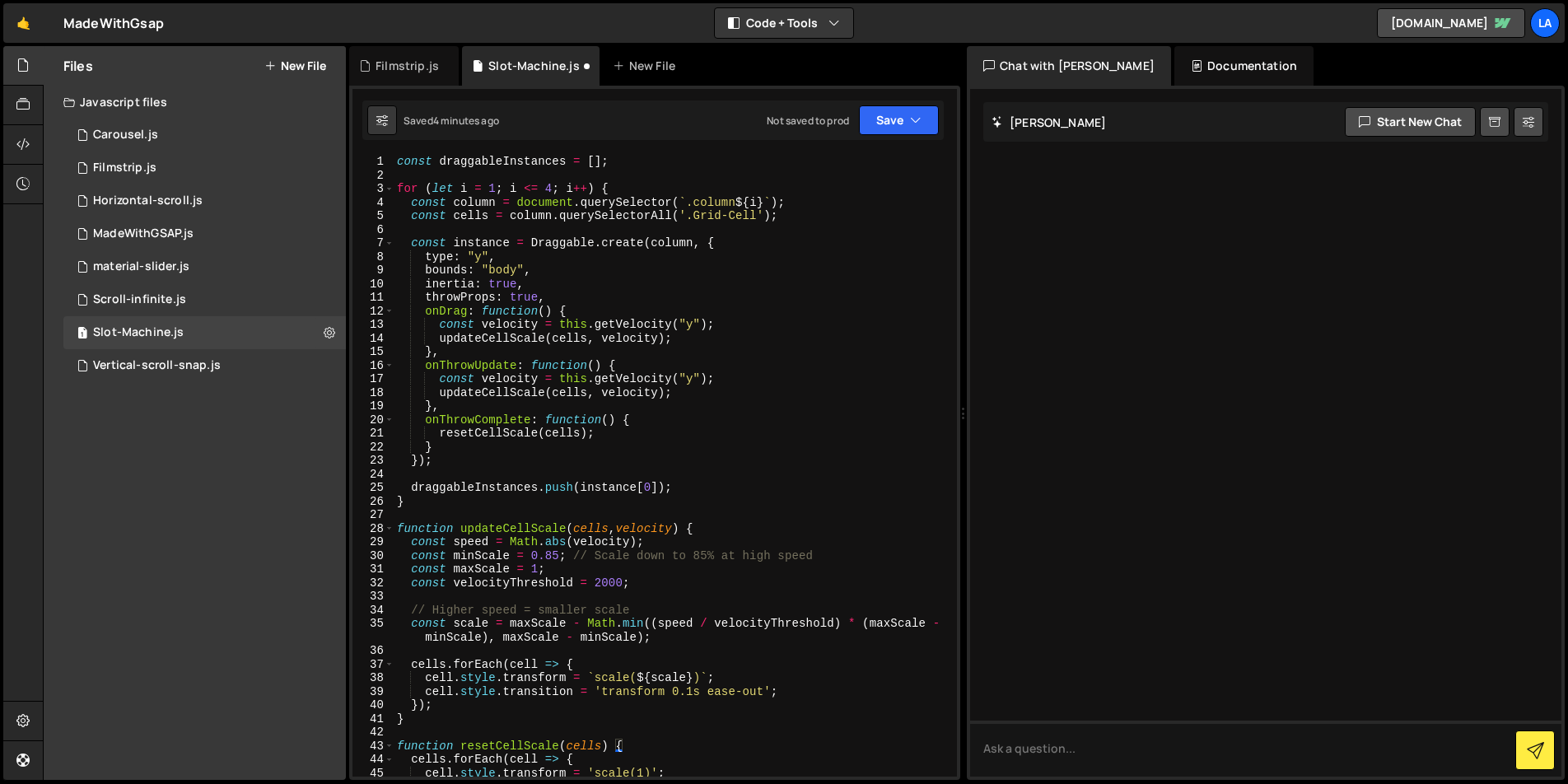
scroll to position [3, 0]
click at [908, 130] on button "Save" at bounding box center [899, 120] width 80 height 30
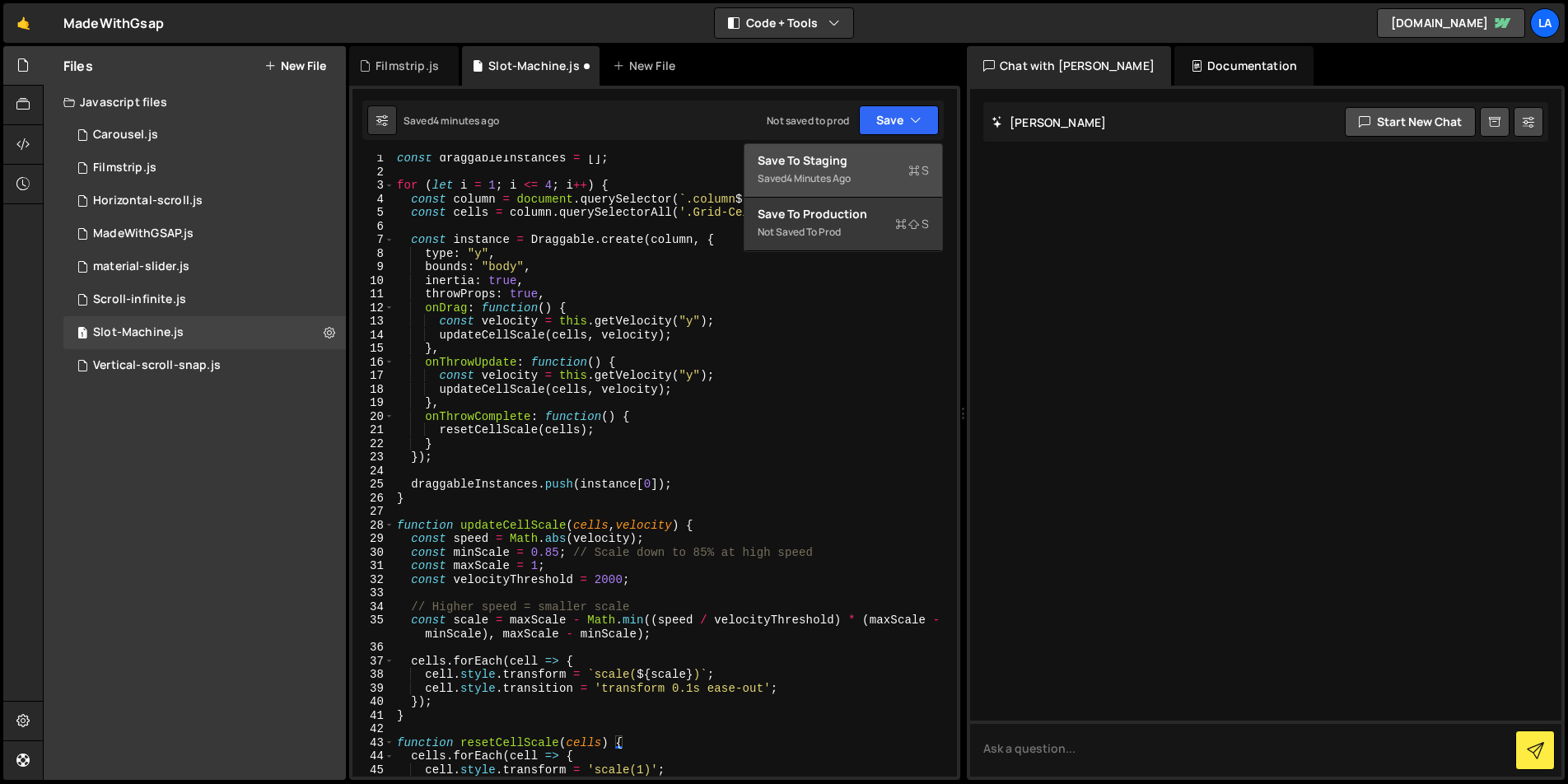
click at [878, 185] on div "Saved 4 minutes ago" at bounding box center [843, 178] width 171 height 20
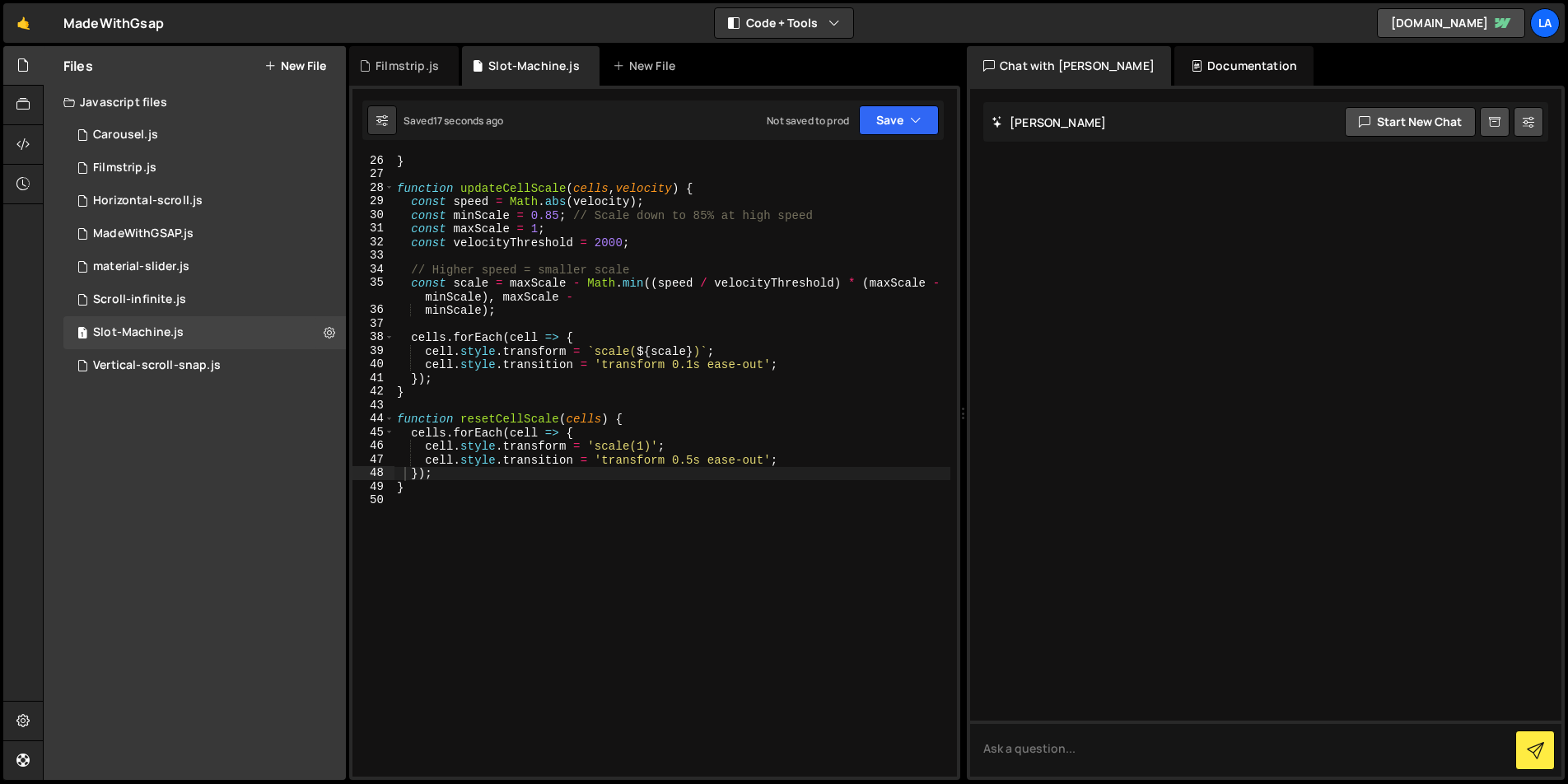
scroll to position [0, 0]
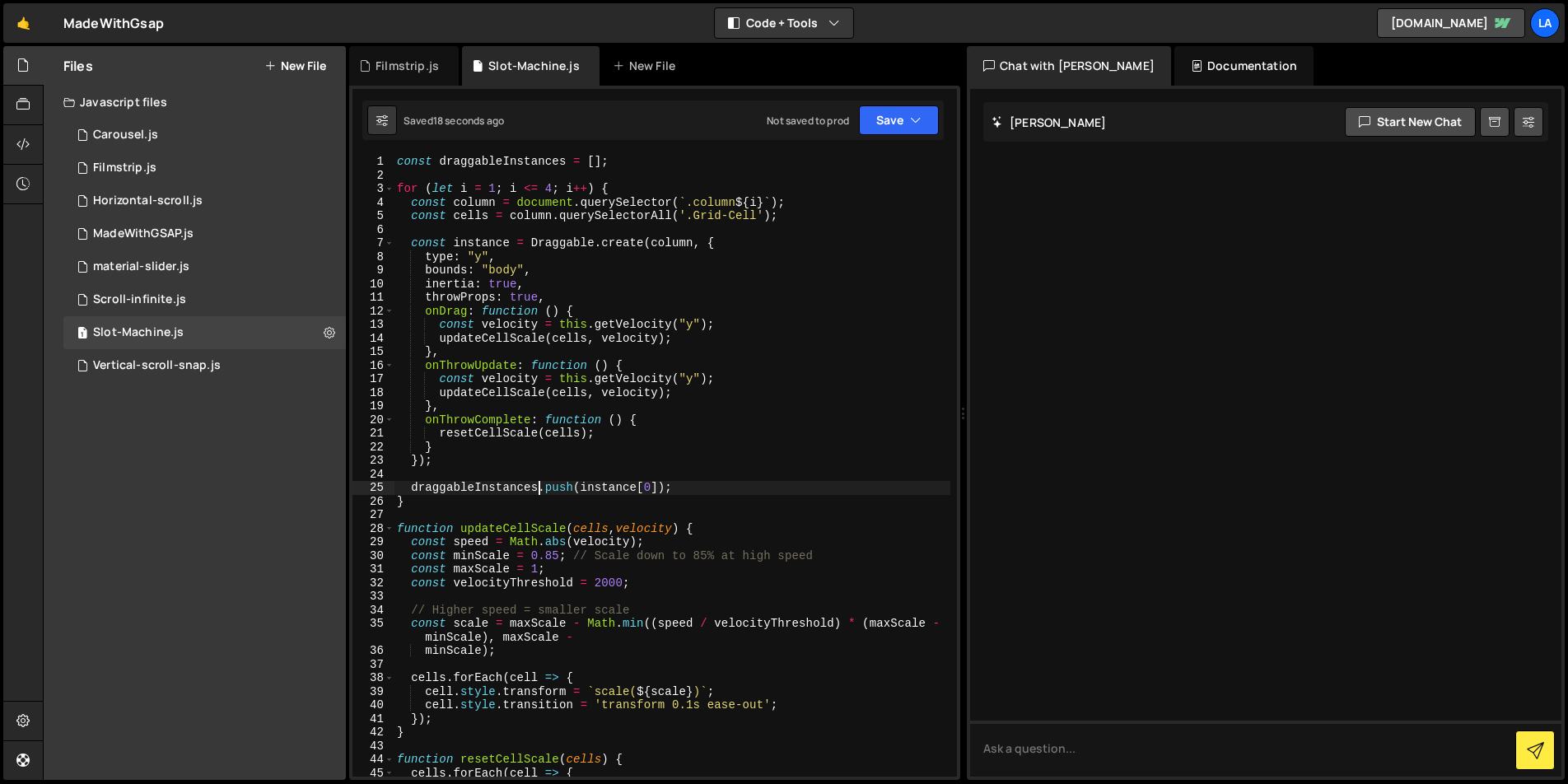
click at [536, 482] on div "const draggableInstances = [ ] ; for ( let i = 1 ; i <= 4 ; i ++ ) { const colu…" at bounding box center [672, 479] width 557 height 649
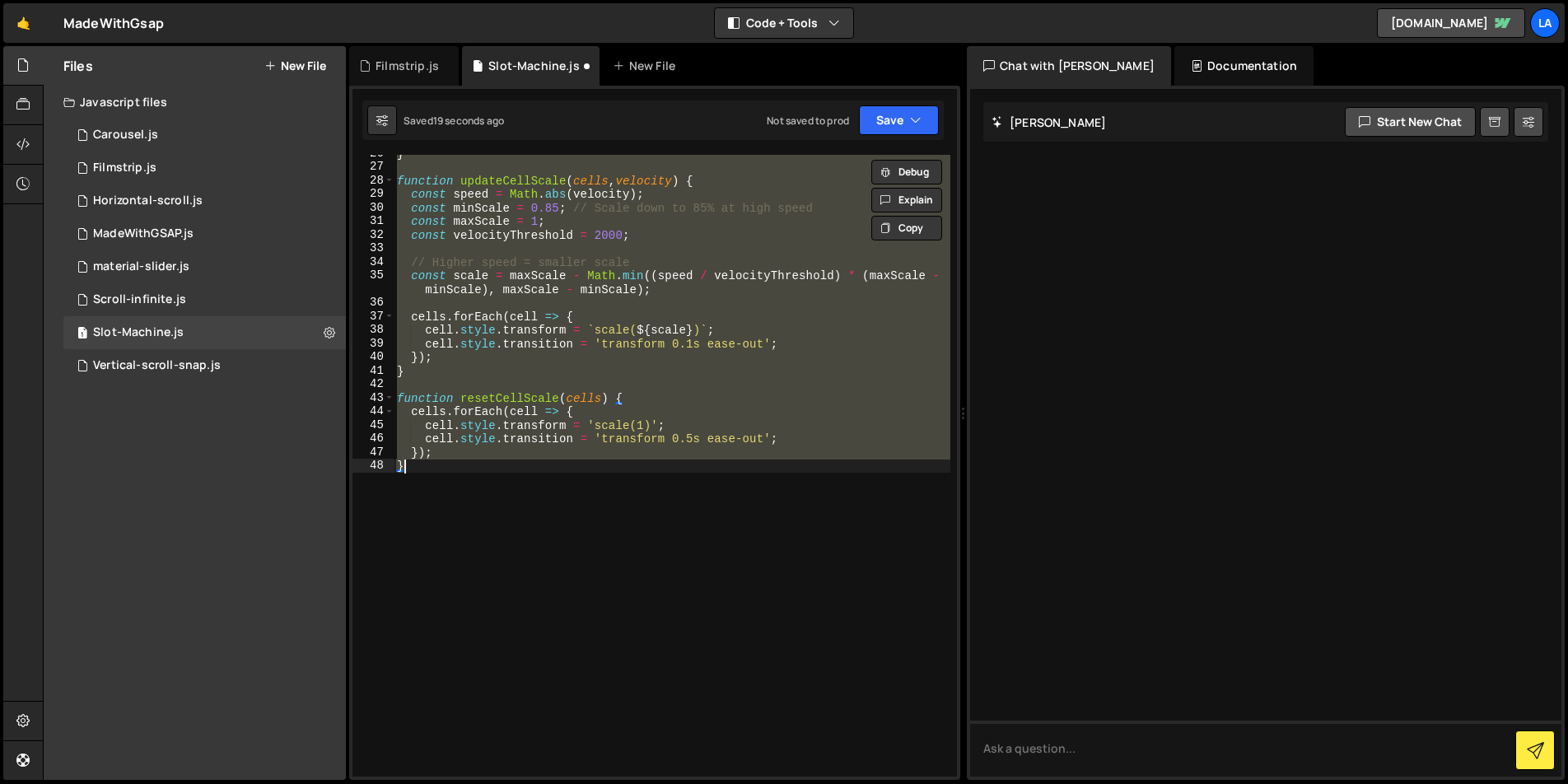
scroll to position [349, 0]
type textarea "}"
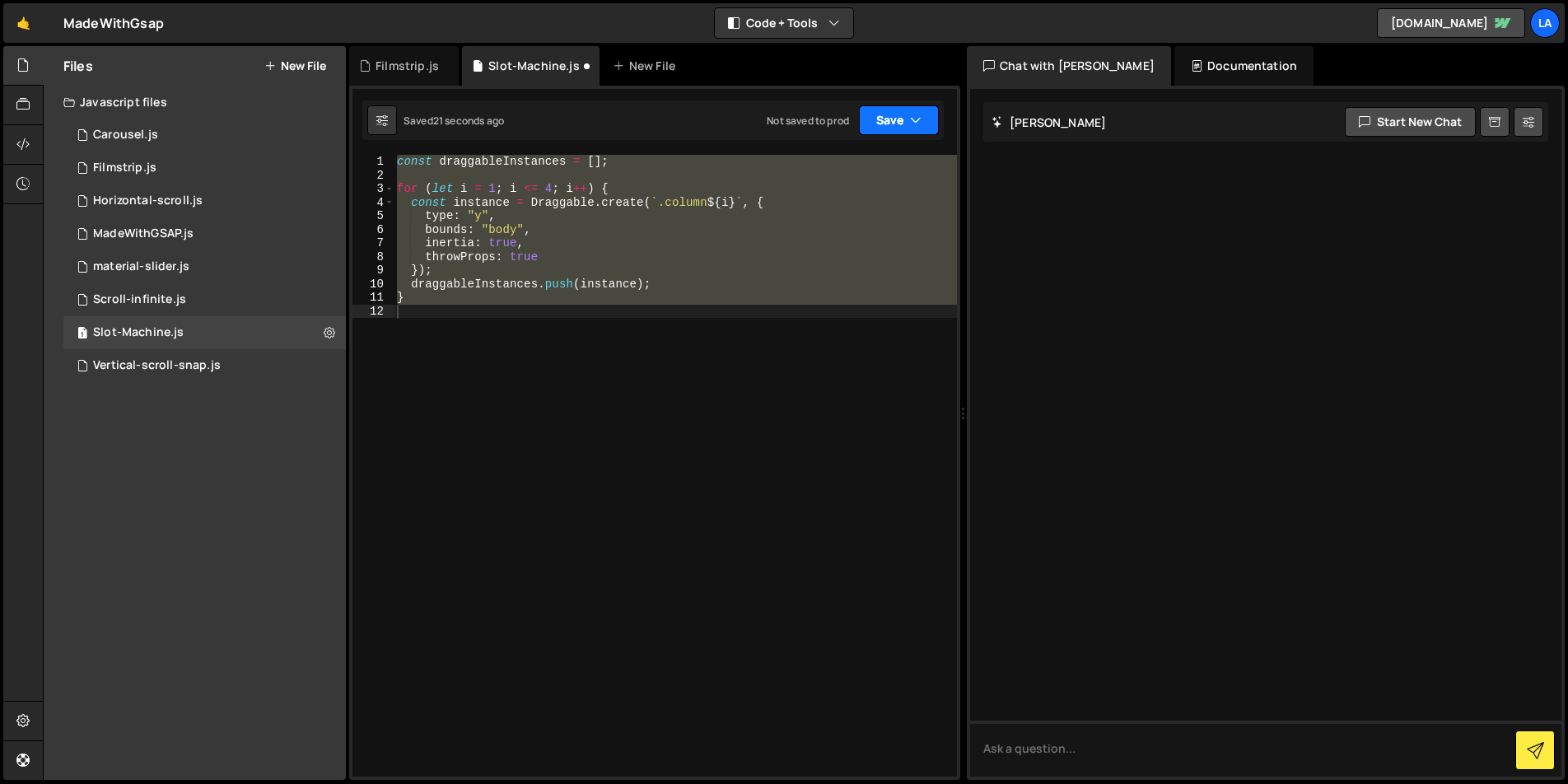
click at [893, 122] on button "Save" at bounding box center [899, 120] width 80 height 30
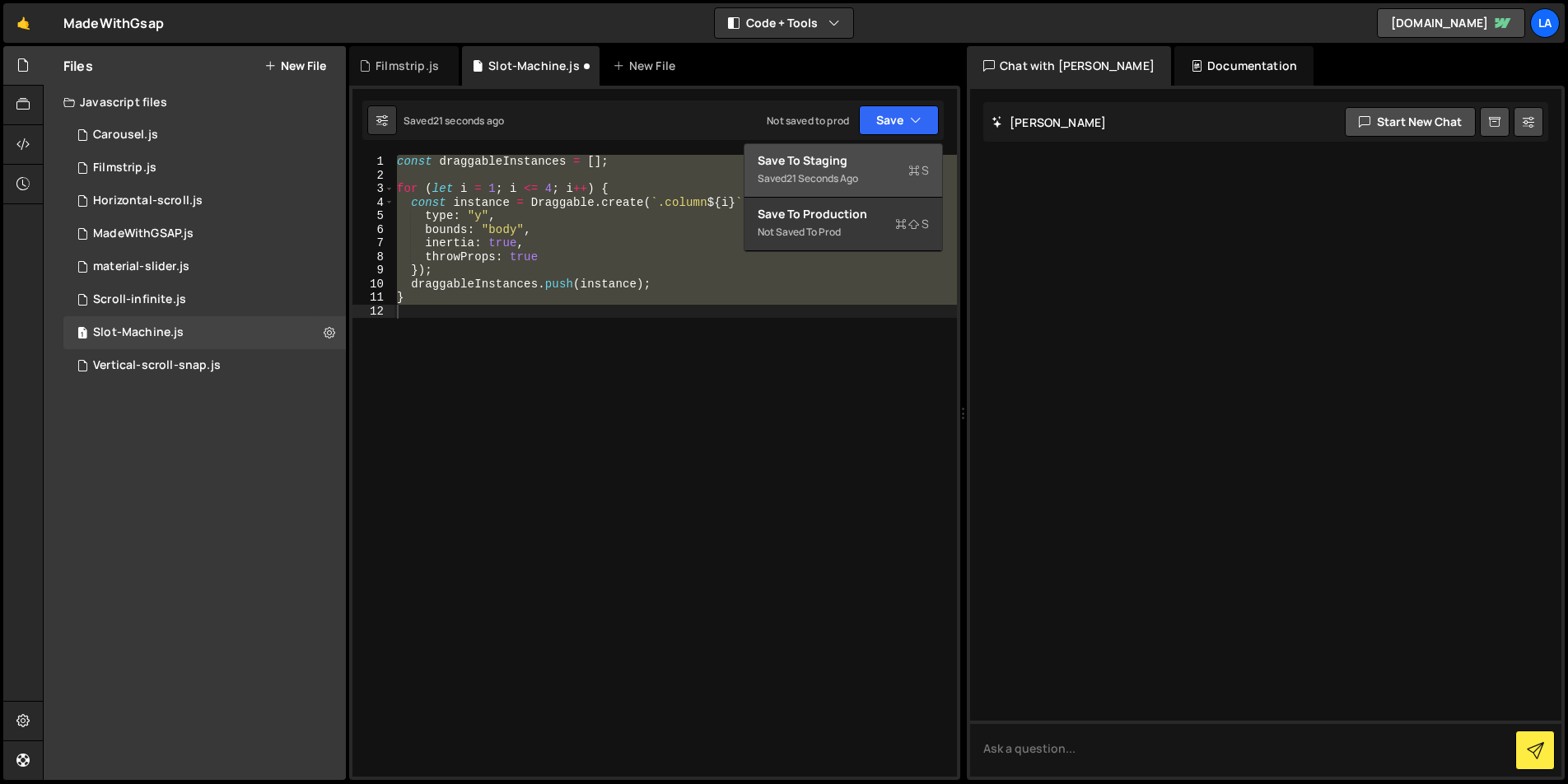
click at [884, 186] on div "Saved 21 seconds ago" at bounding box center [843, 178] width 171 height 20
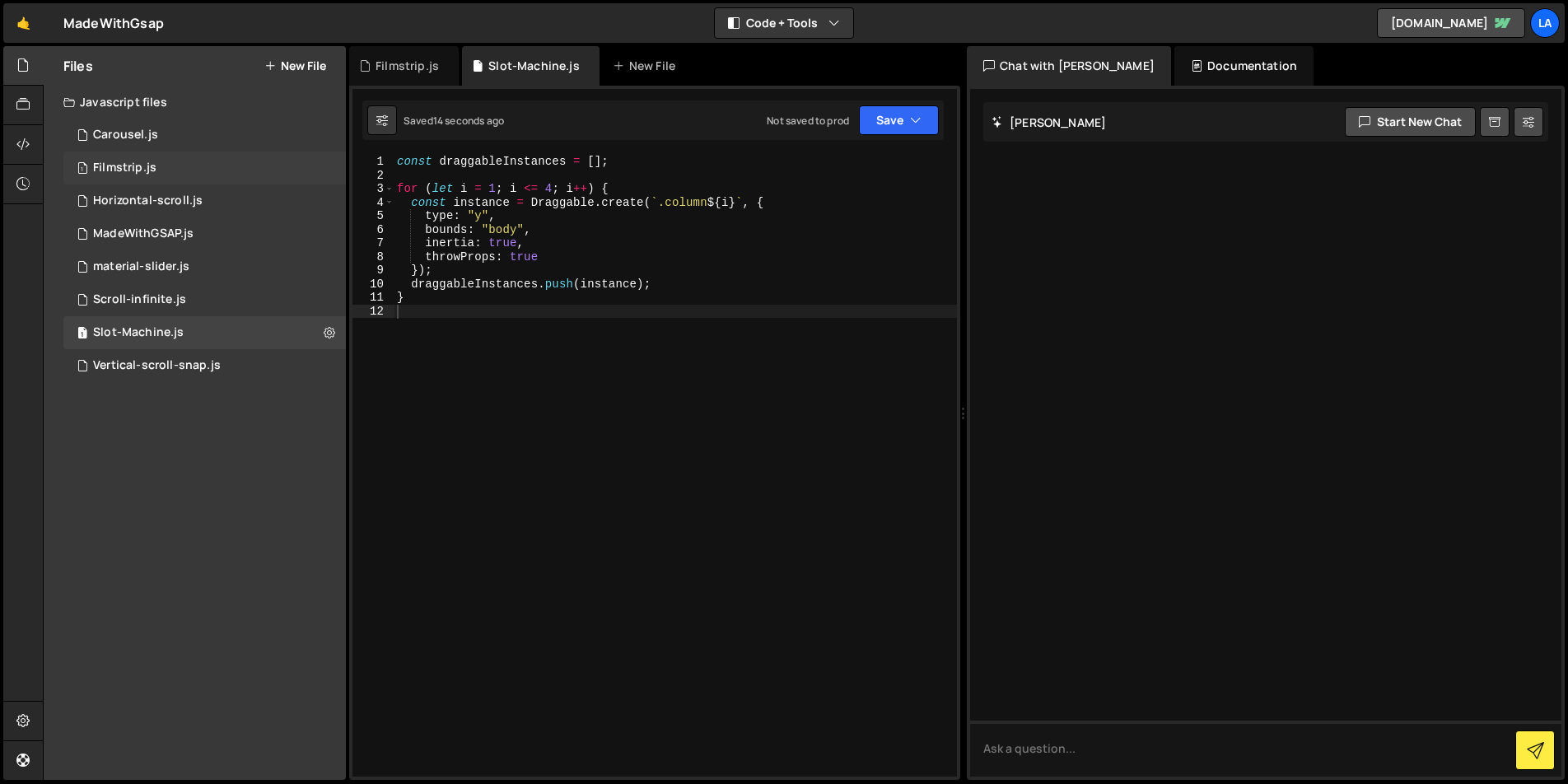
click at [121, 165] on div "Filmstrip.js" at bounding box center [124, 168] width 63 height 15
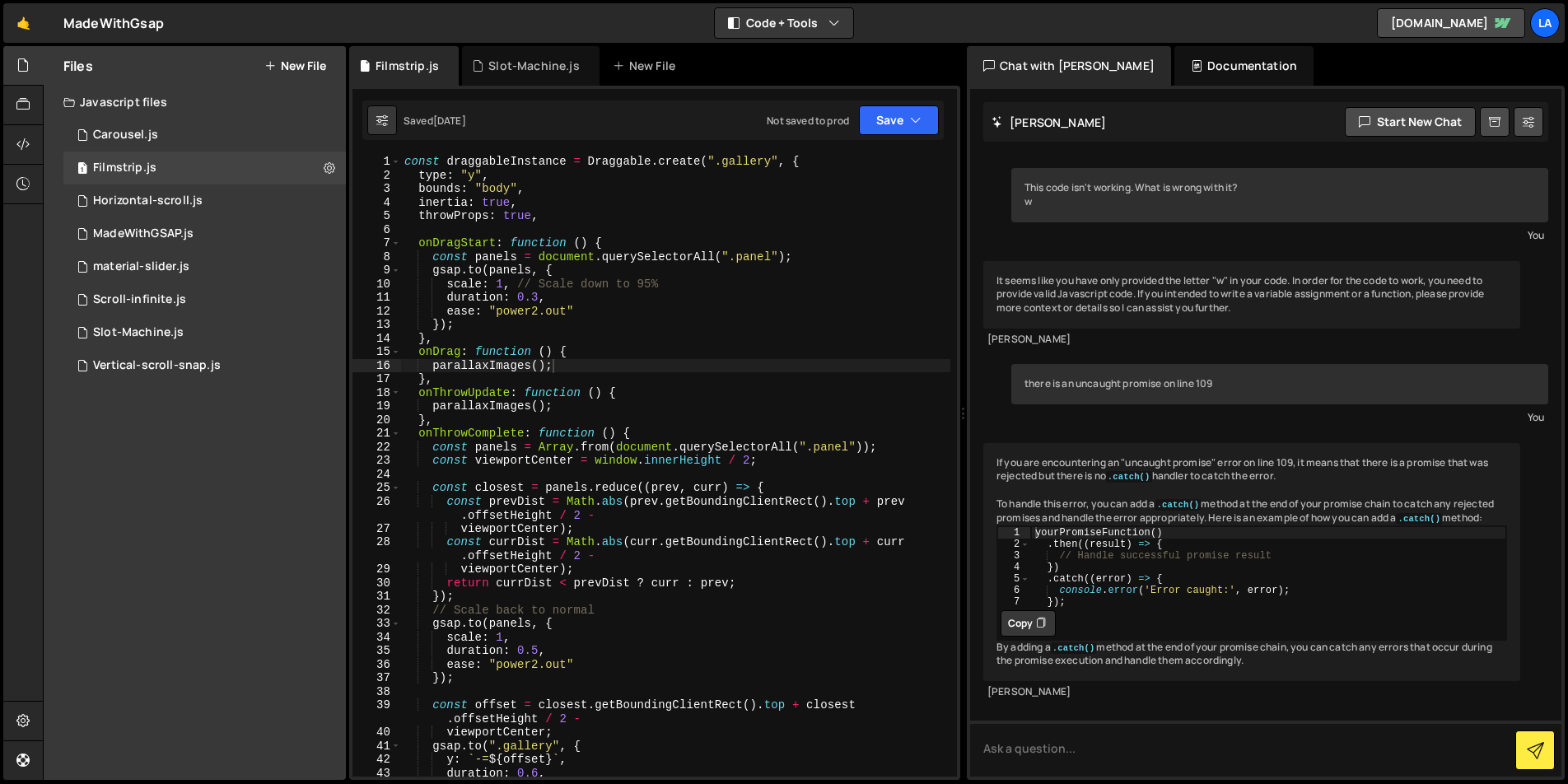
scroll to position [0, 0]
